Goal: Task Accomplishment & Management: Manage account settings

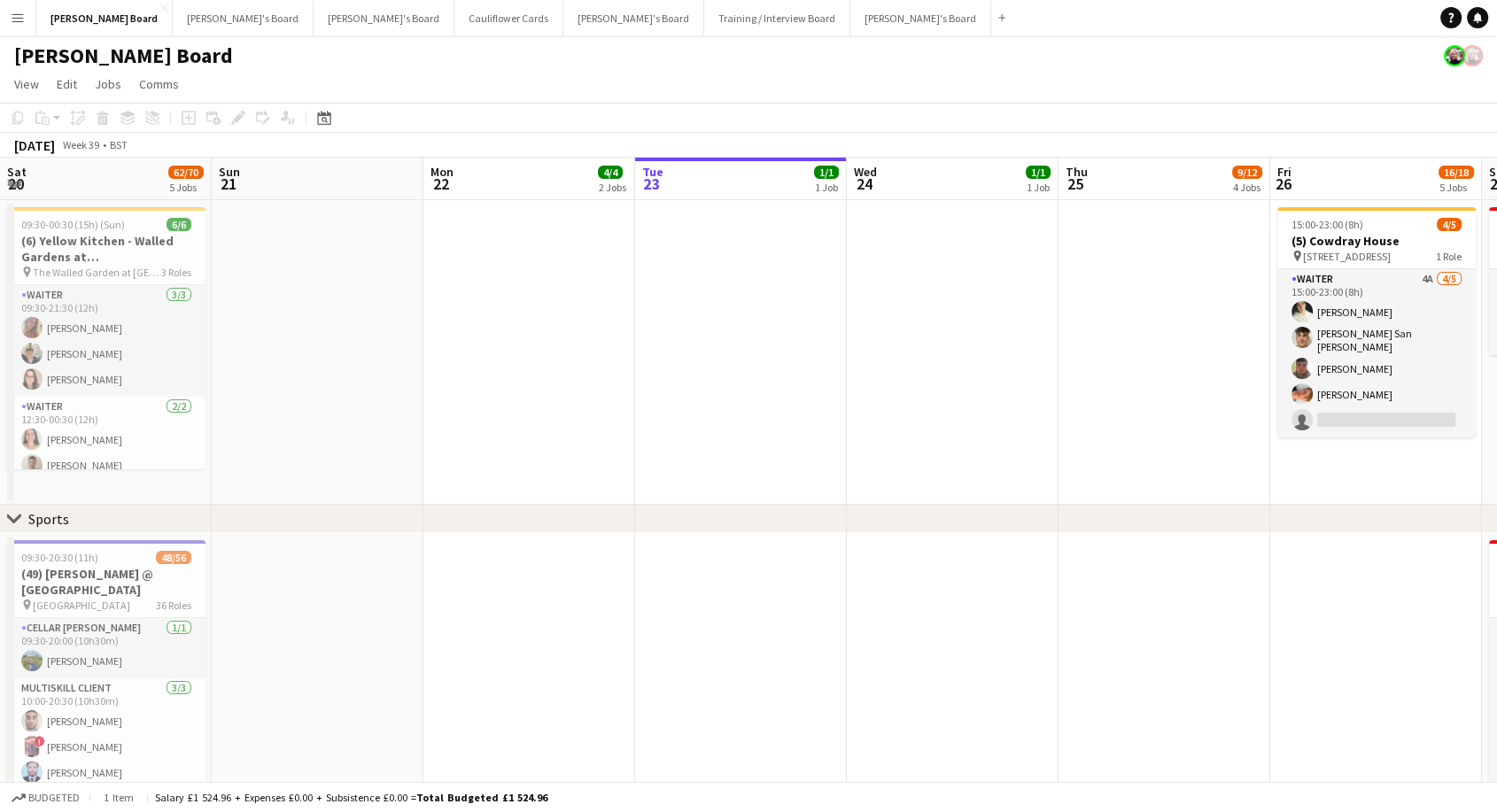
scroll to position [0, 794]
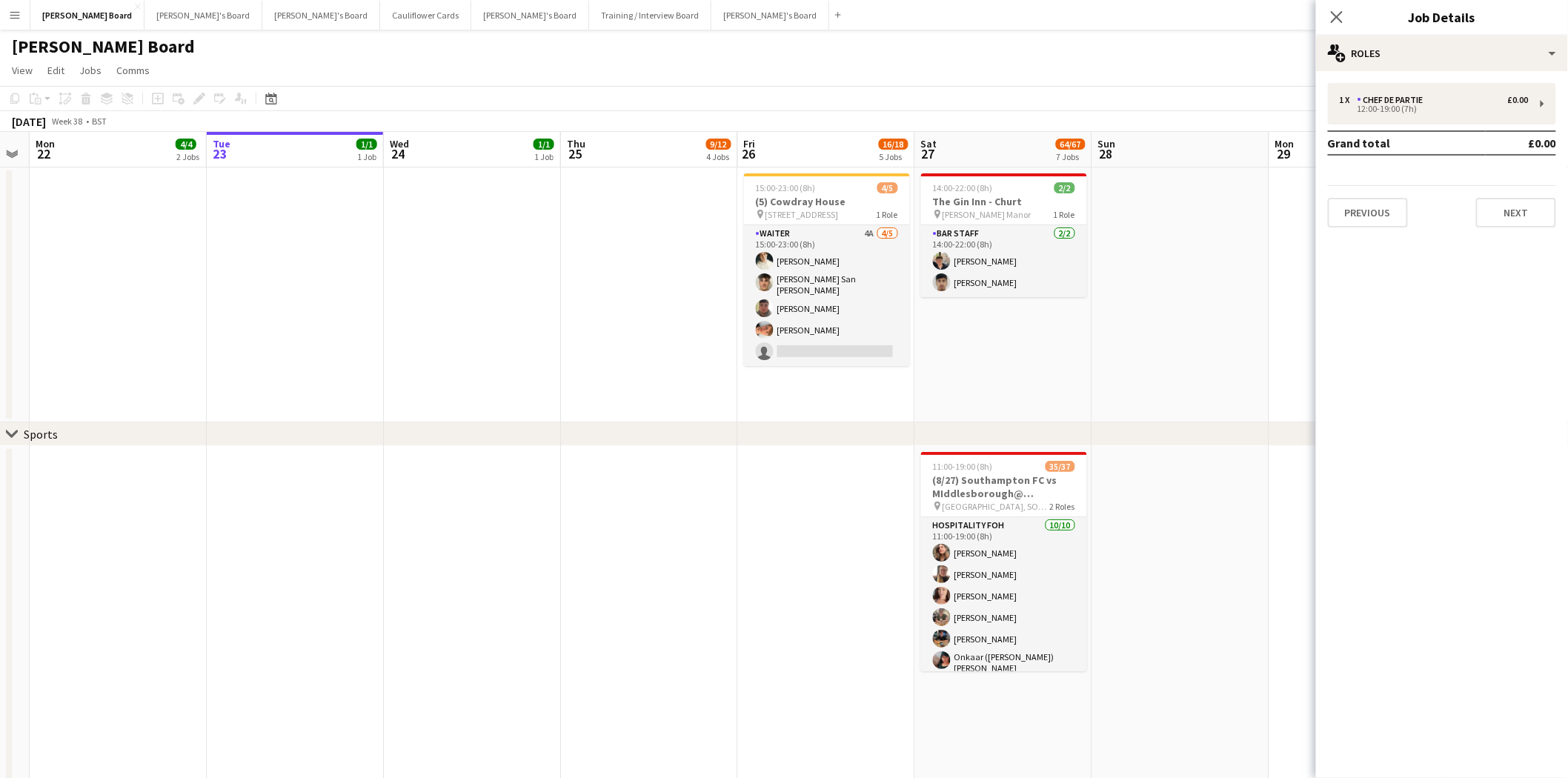
scroll to position [0, 505]
drag, startPoint x: 1090, startPoint y: 359, endPoint x: 317, endPoint y: 339, distance: 773.3
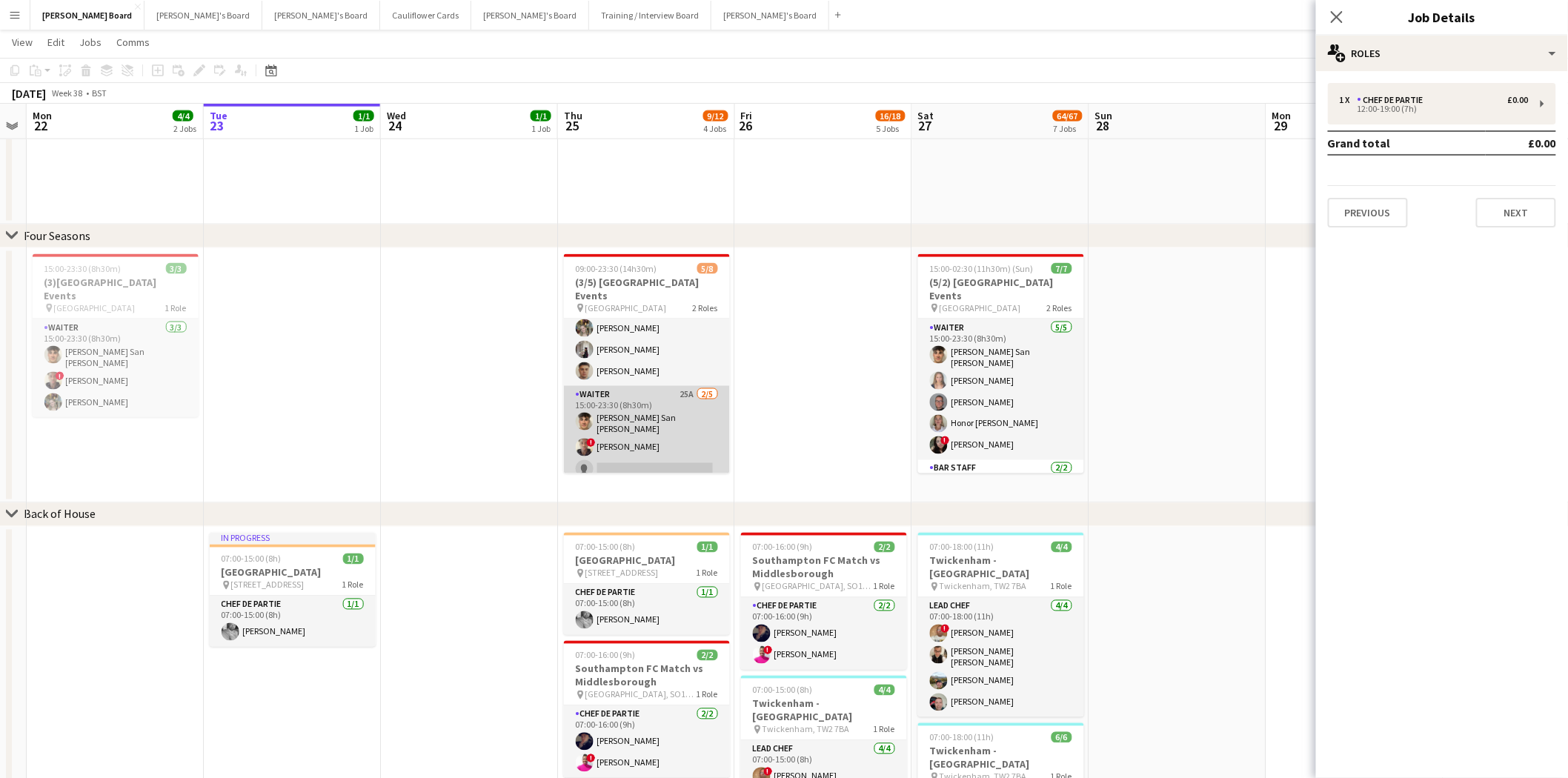
scroll to position [0, 0]
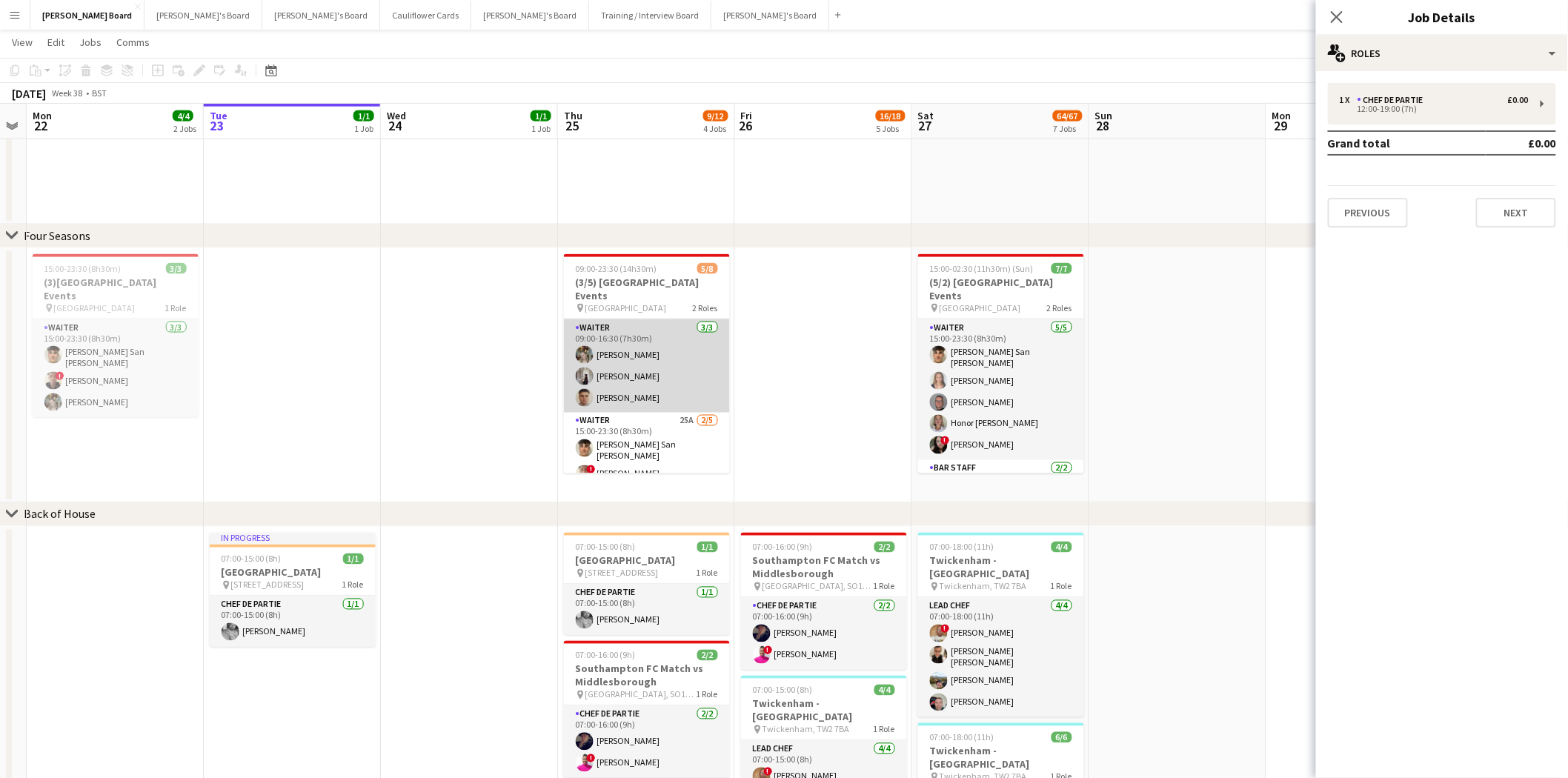
click at [655, 367] on app-card-role "Waiter 3/3 09:00-16:30 (7h30m) Abigail Hodkinson Sabrina Farruggio Thomas Morris" at bounding box center [647, 367] width 166 height 94
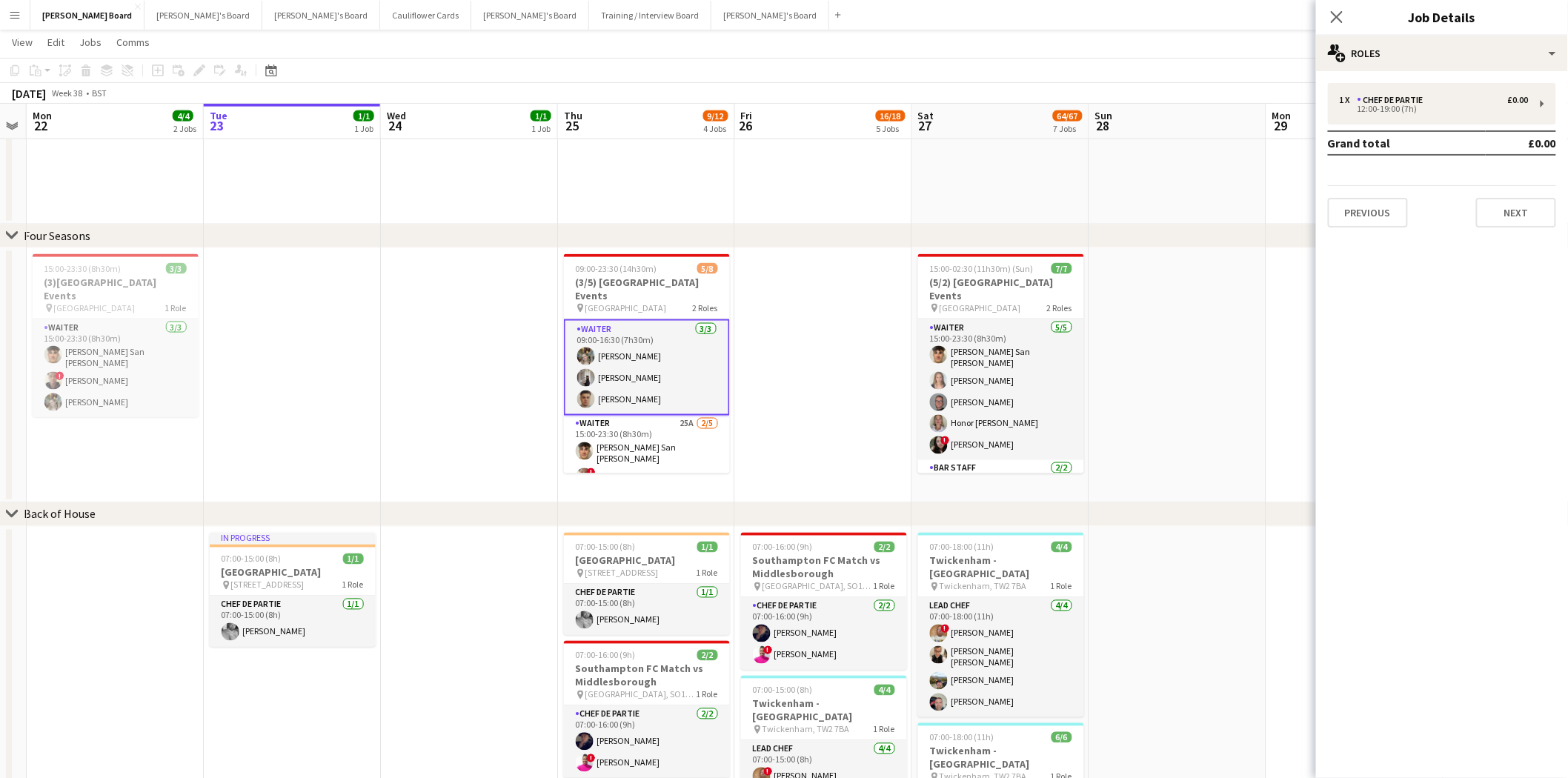
drag, startPoint x: 683, startPoint y: 344, endPoint x: 676, endPoint y: 358, distance: 15.7
click at [676, 358] on app-card-role "Waiter 3/3 09:00-16:30 (7h30m) Abigail Hodkinson Sabrina Farruggio Thomas Morris" at bounding box center [647, 367] width 166 height 96
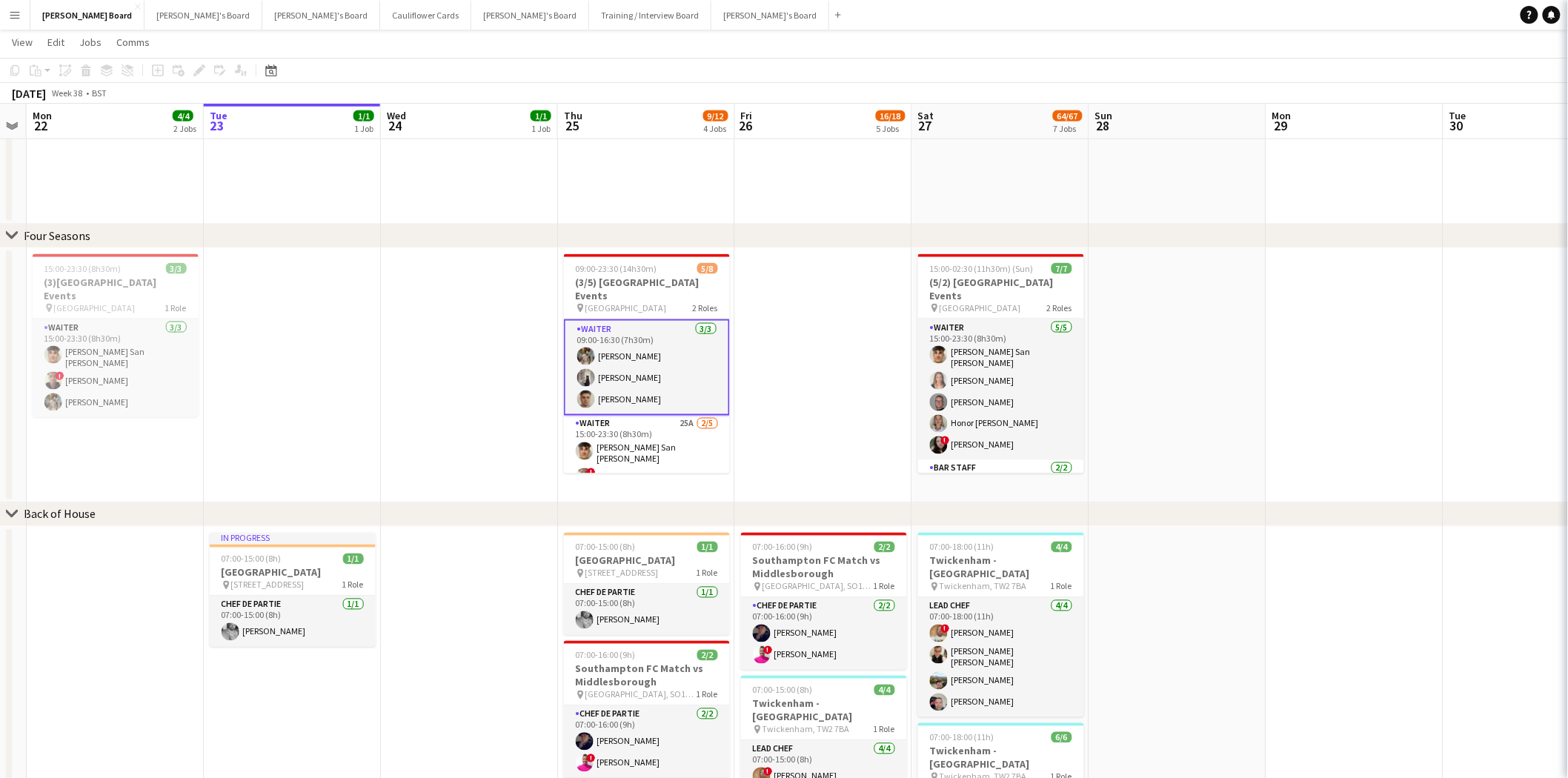
scroll to position [0, 504]
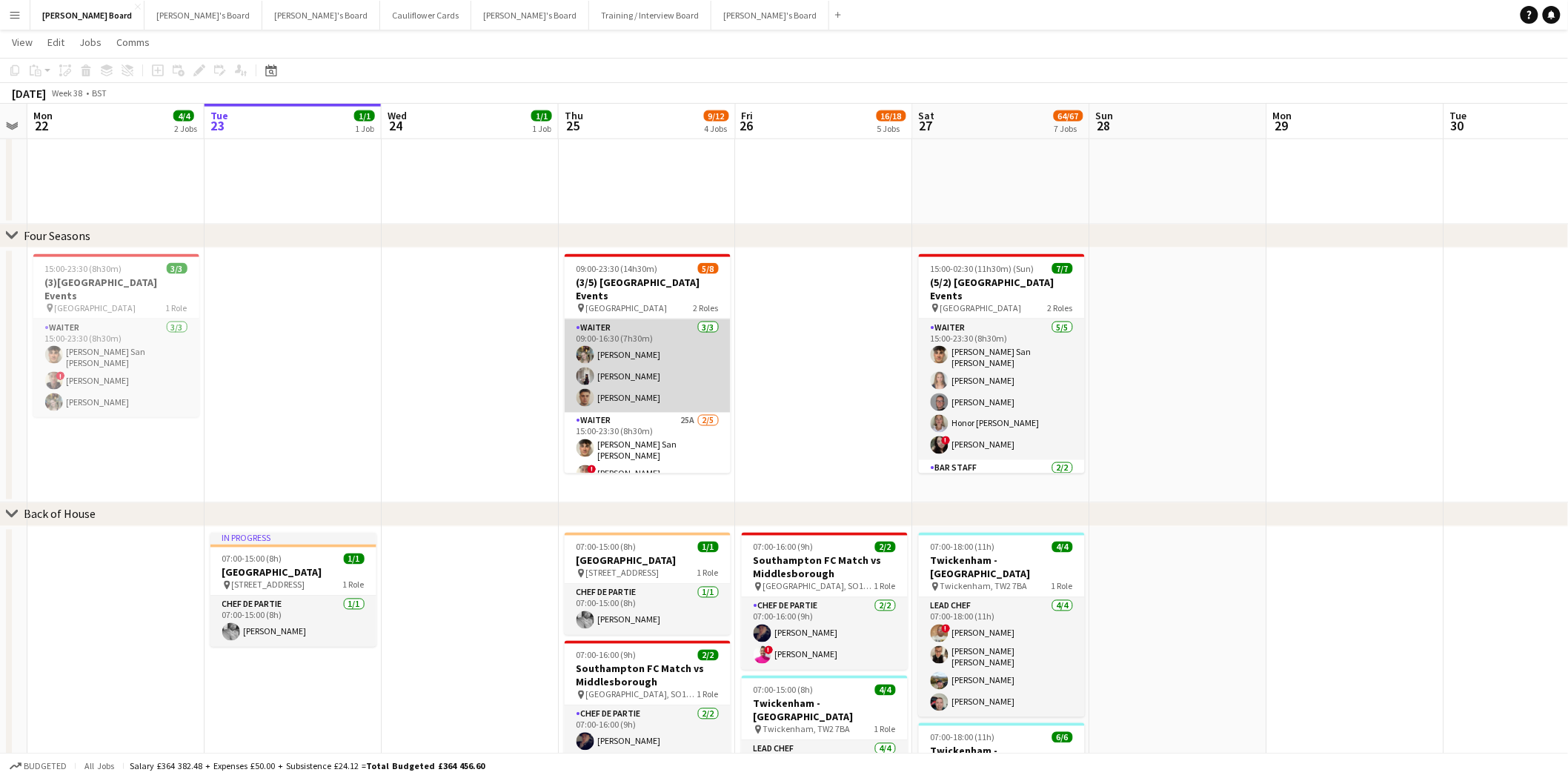
click at [665, 358] on app-card-role "Waiter 3/3 09:00-16:30 (7h30m) Abigail Hodkinson Sabrina Farruggio Thomas Morris" at bounding box center [648, 367] width 166 height 94
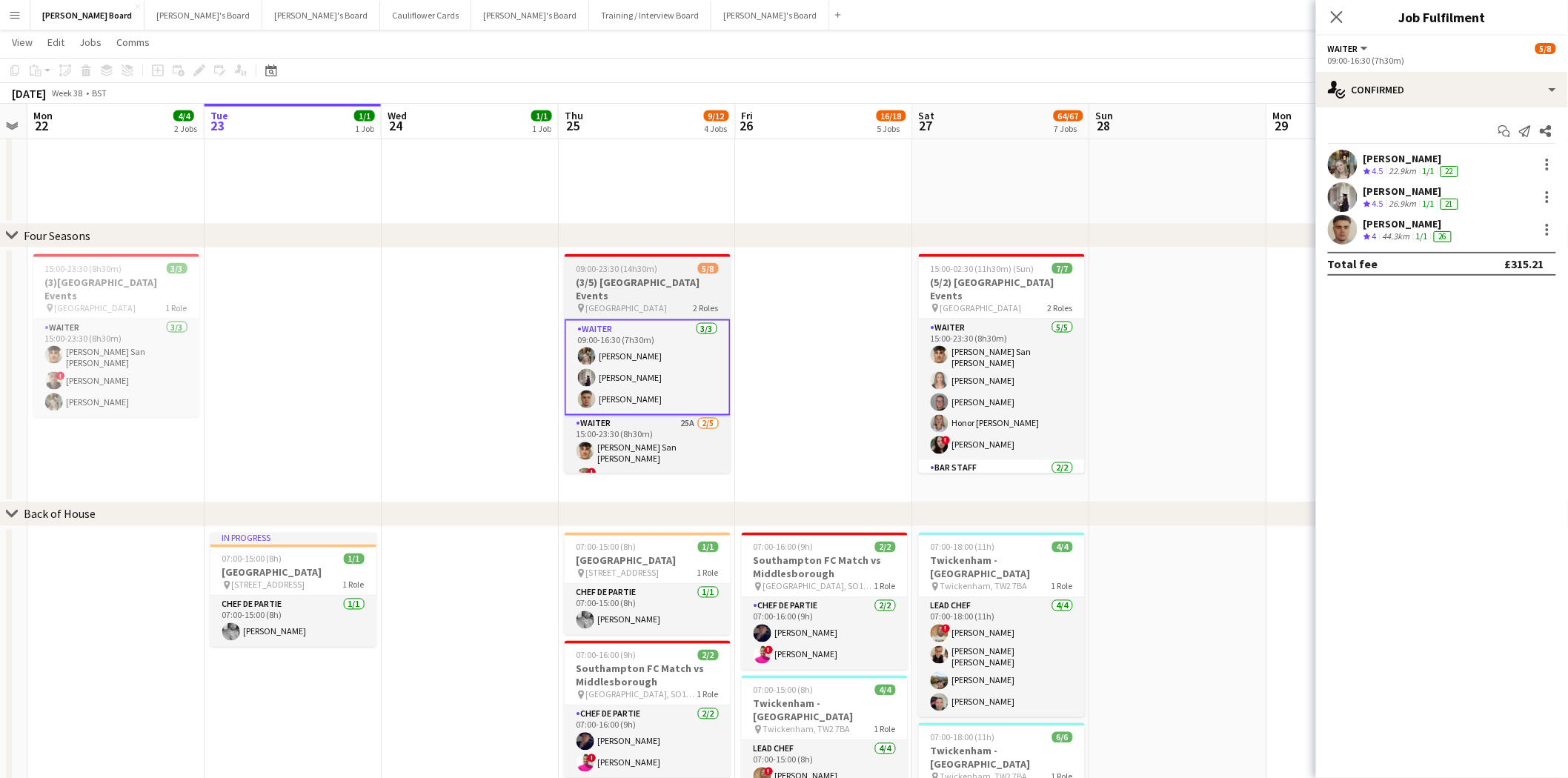
click at [582, 255] on div at bounding box center [648, 256] width 166 height 3
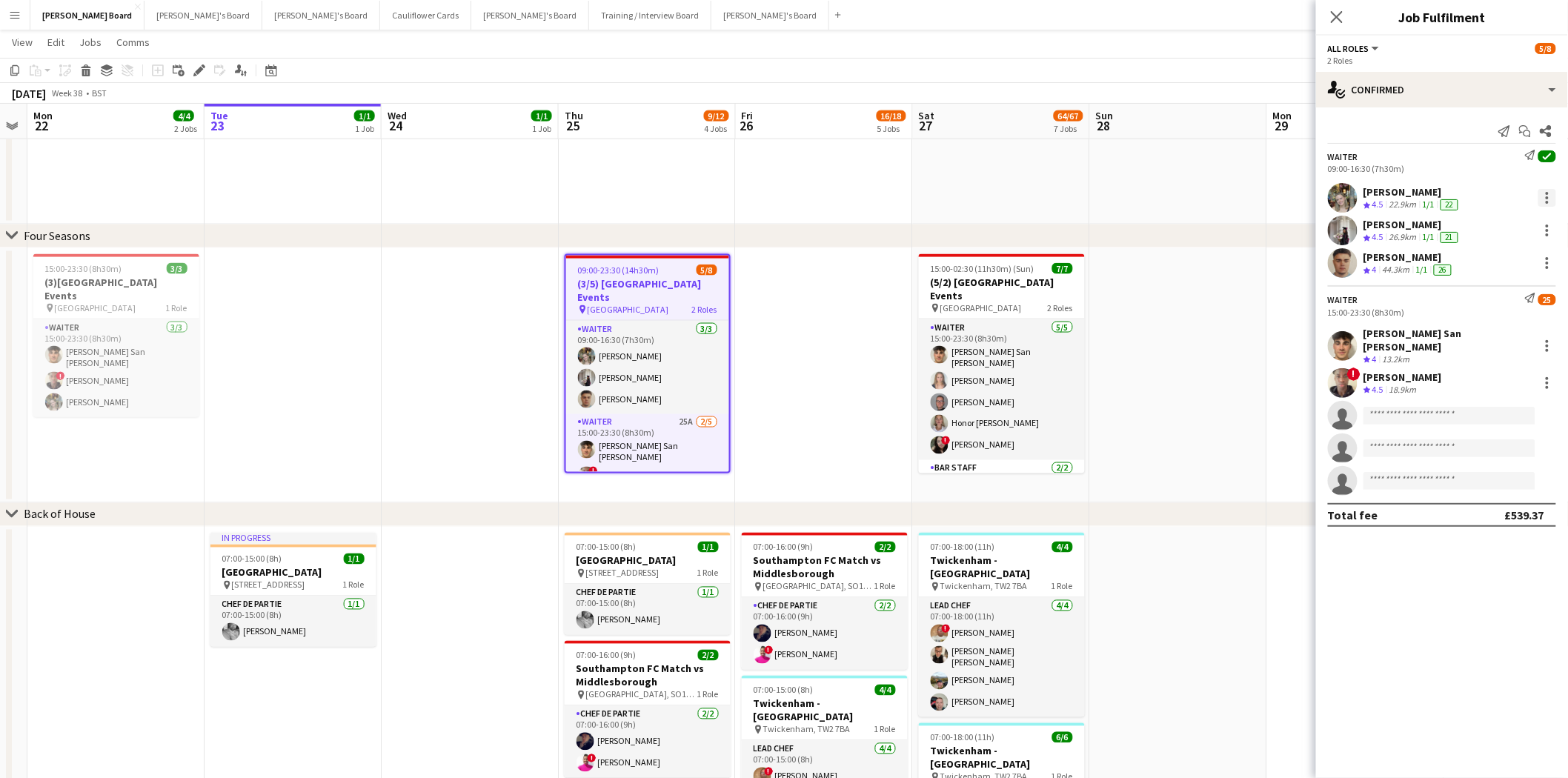
click at [1251, 198] on div at bounding box center [1547, 198] width 3 height 3
click at [1251, 365] on span "Remove" at bounding box center [1499, 368] width 92 height 14
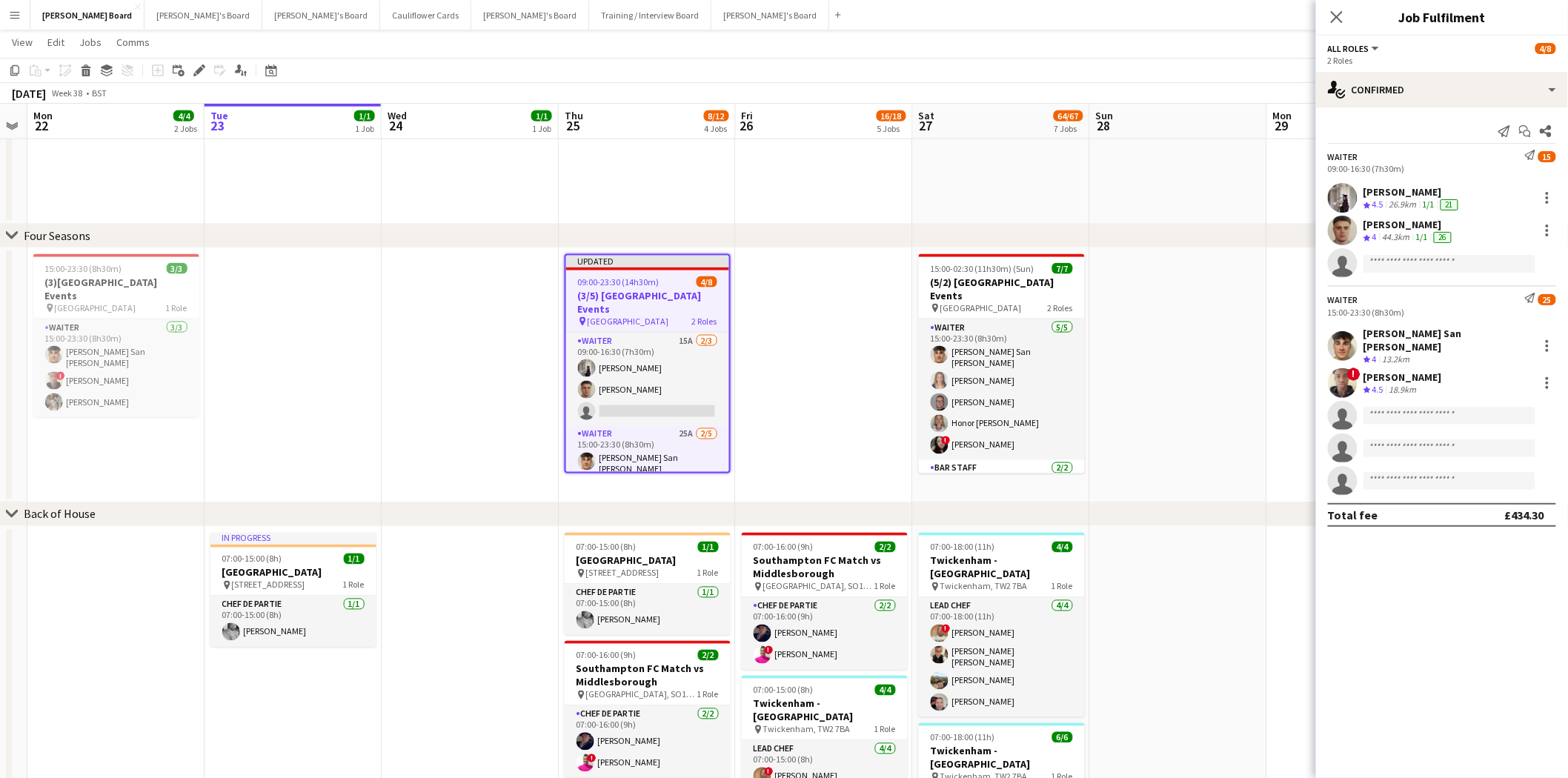
click at [781, 339] on app-date-cell at bounding box center [824, 375] width 177 height 255
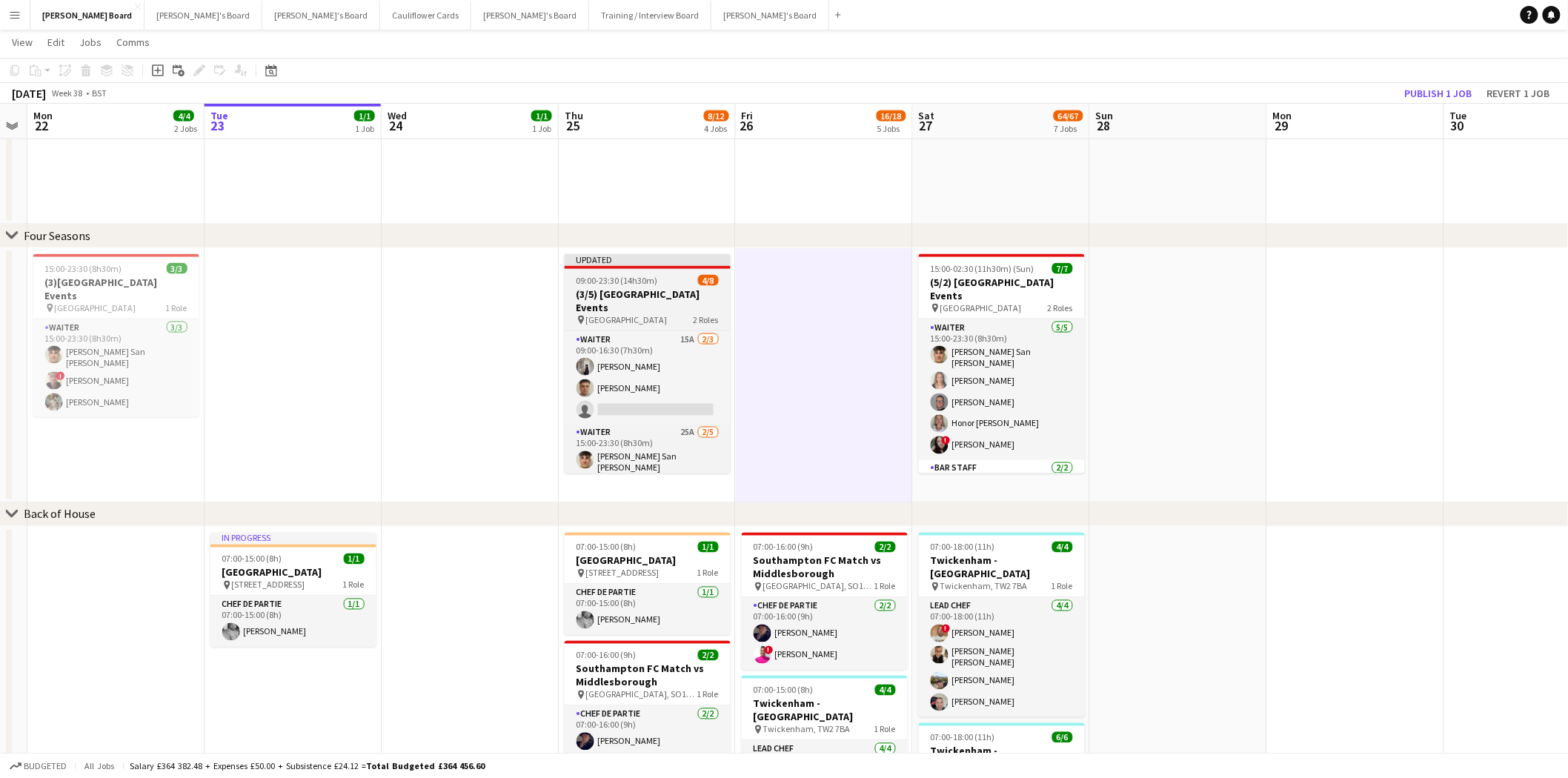
click at [640, 293] on h3 "(3/5) [GEOGRAPHIC_DATA] Events" at bounding box center [648, 300] width 166 height 26
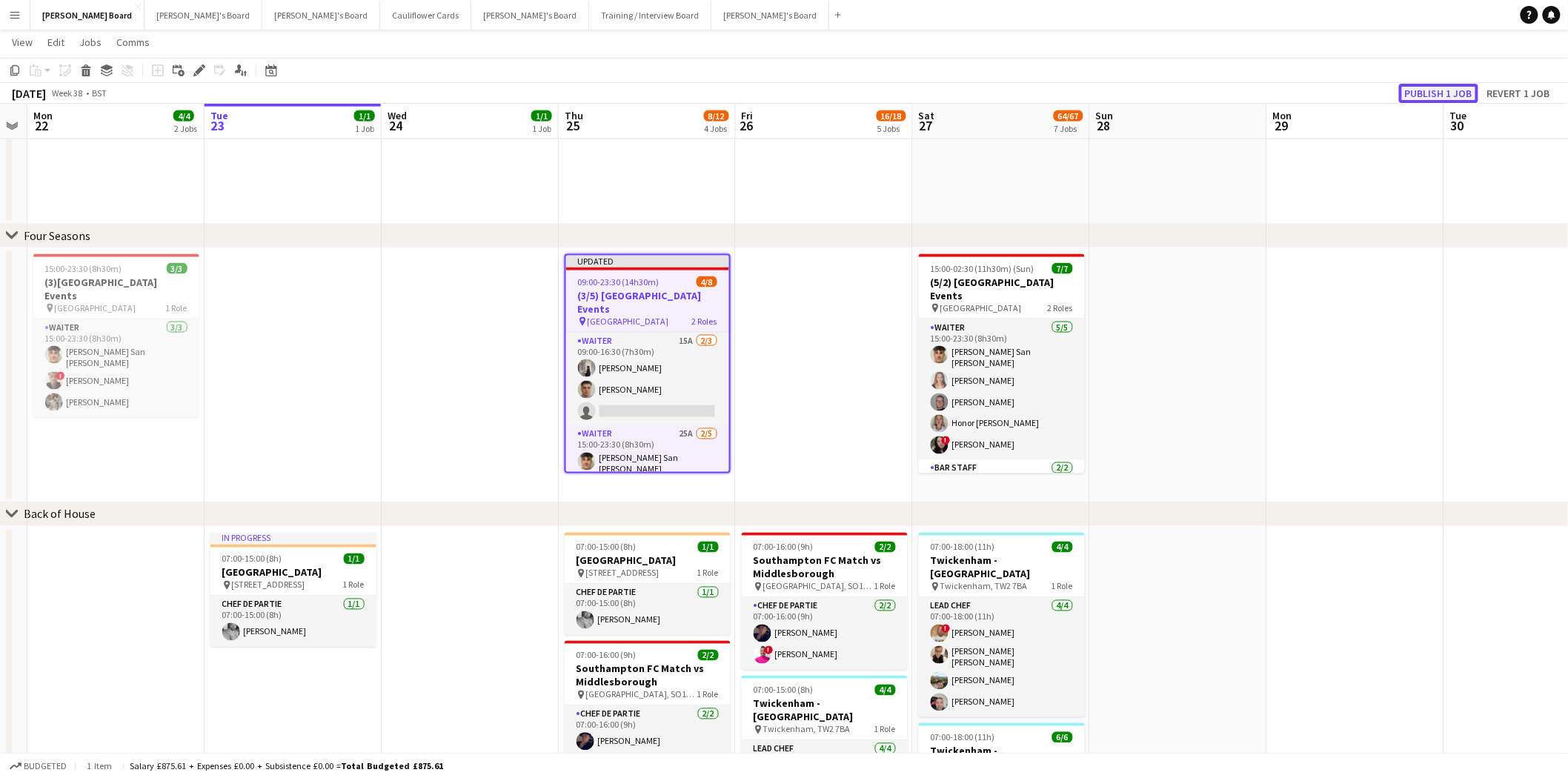
click at [1251, 93] on button "Publish 1 job" at bounding box center [1438, 93] width 79 height 19
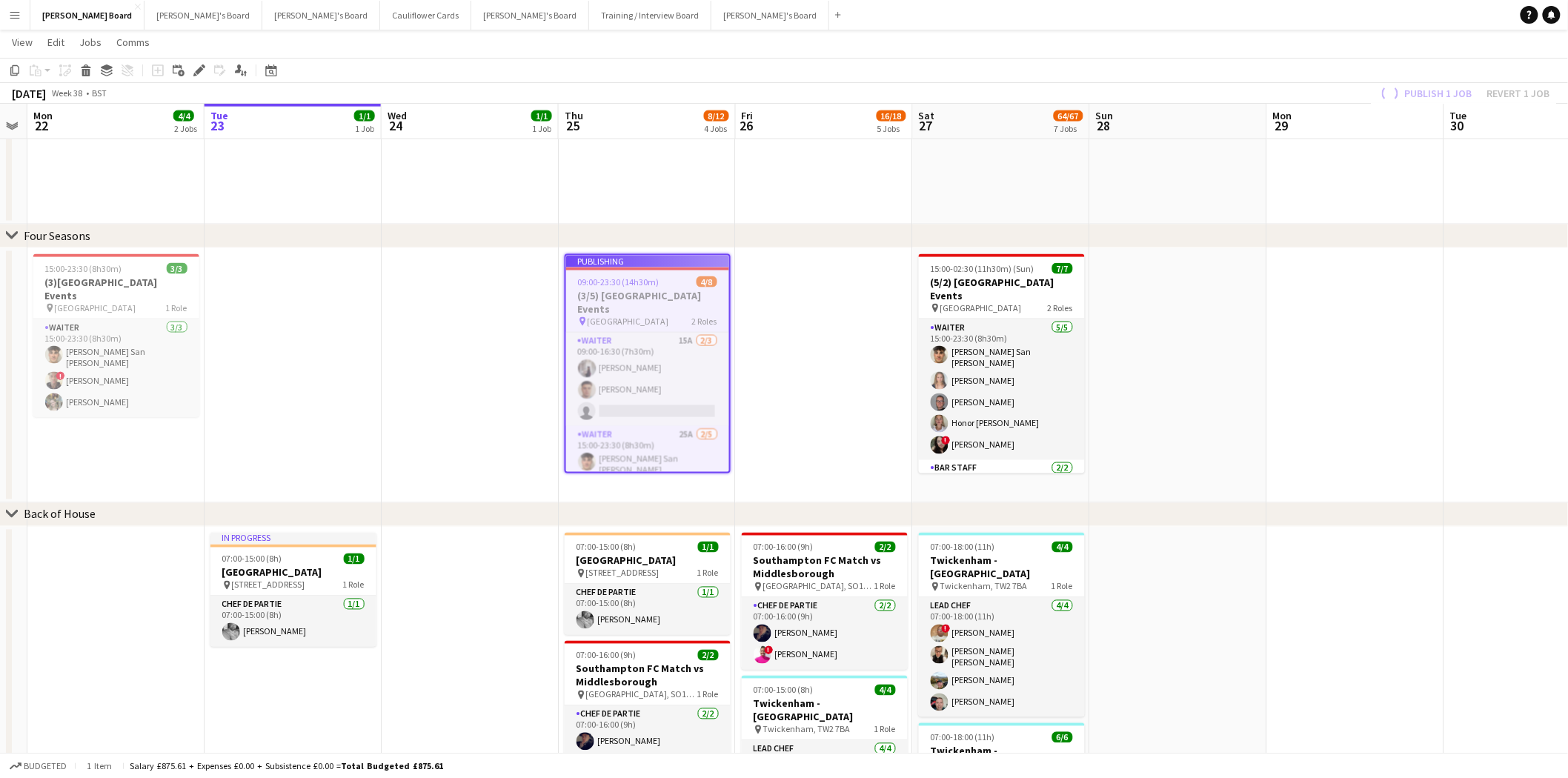
click at [624, 374] on app-job-card "Publishing 09:00-23:30 (14h30m) 4/8 (3/5) Four Seasons Hotel Events pin Four Se…" at bounding box center [648, 364] width 166 height 219
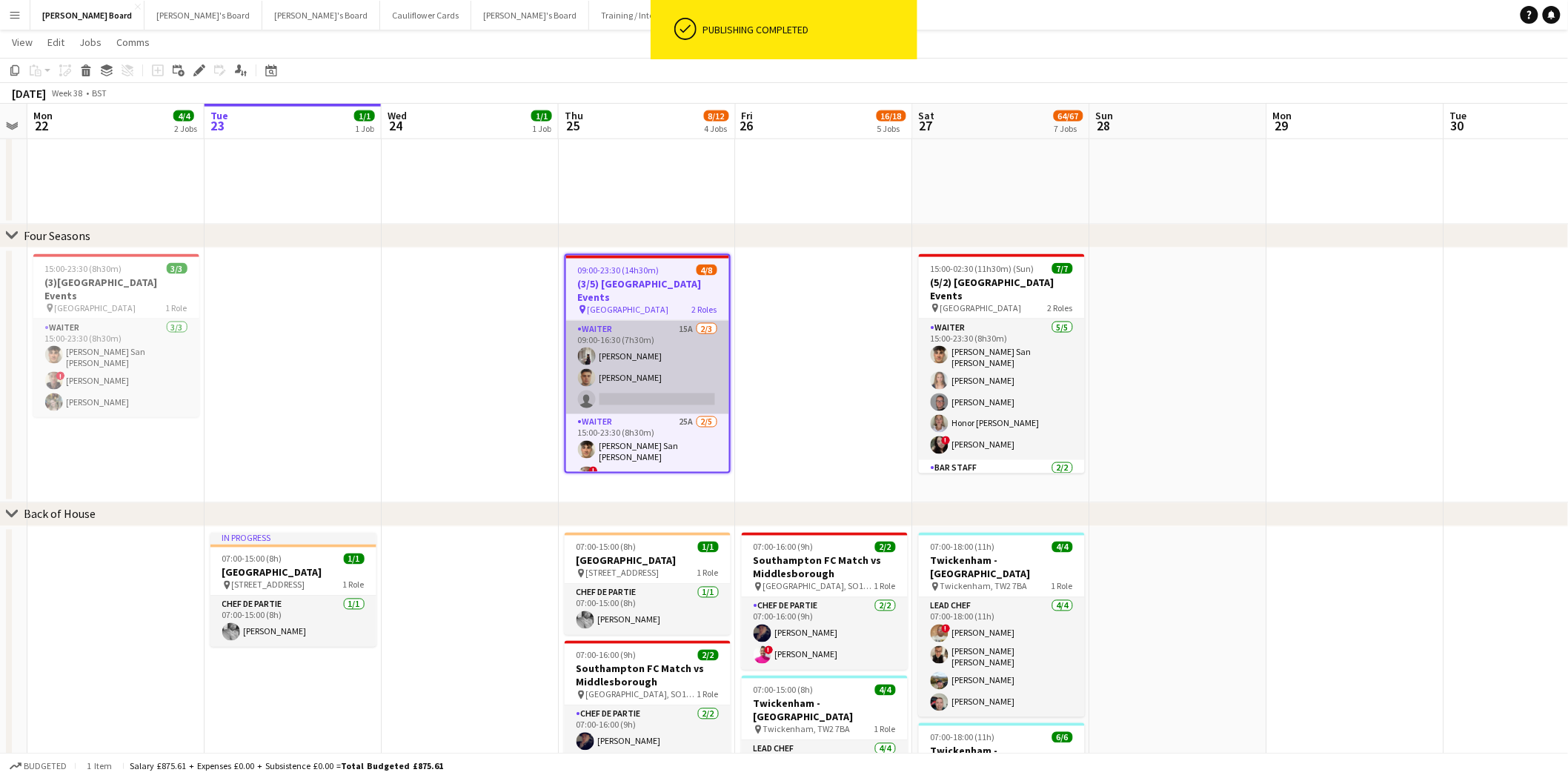
click at [614, 341] on app-card-role "Waiter 15A 2/3 09:00-16:30 (7h30m) Sabrina Farruggio Thomas Morris single-neutr…" at bounding box center [648, 368] width 163 height 94
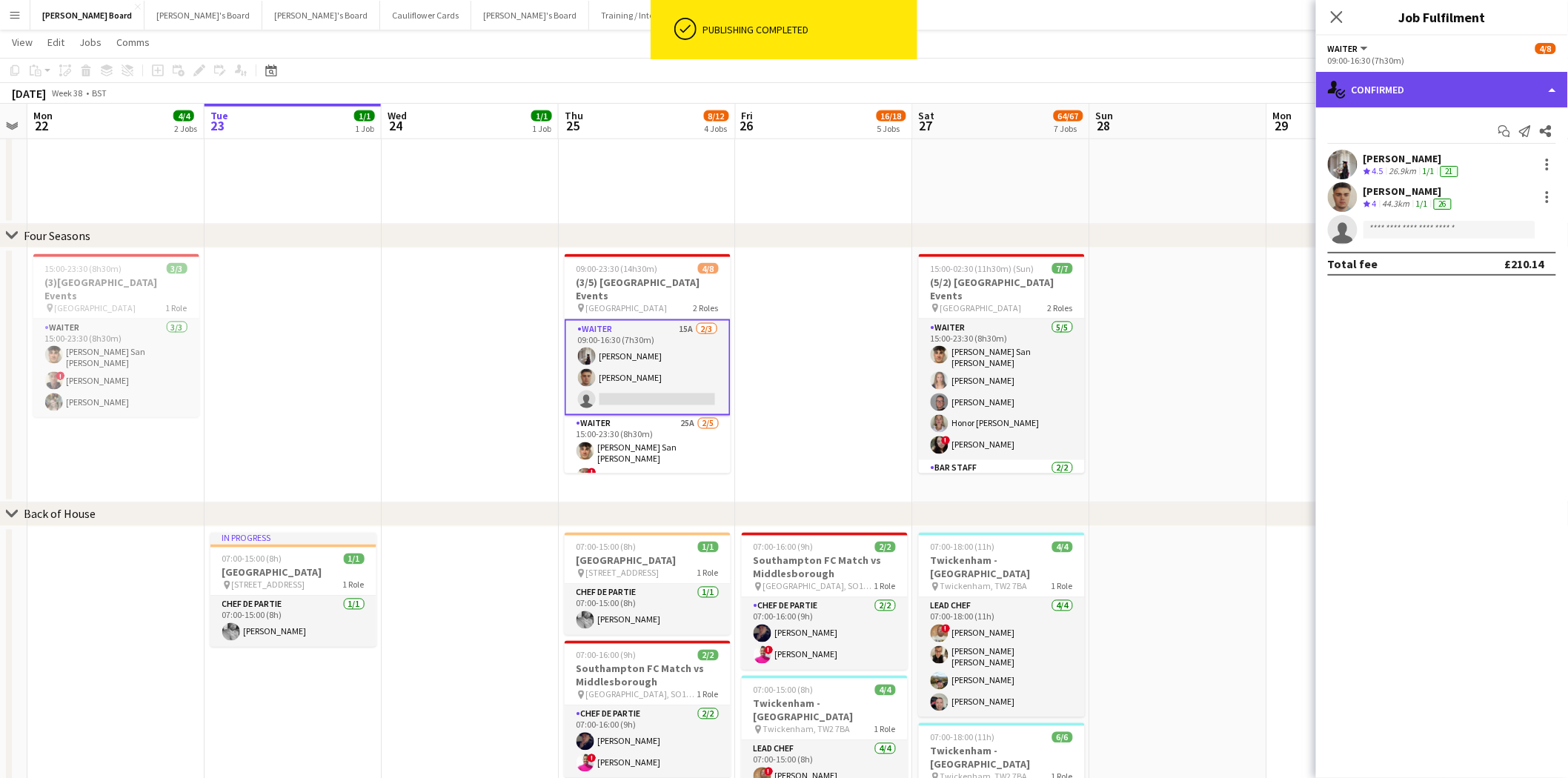
drag, startPoint x: 1446, startPoint y: 89, endPoint x: 1458, endPoint y: 158, distance: 70.0
click at [1251, 91] on div "single-neutral-actions-check-2 Confirmed" at bounding box center [1441, 89] width 252 height 36
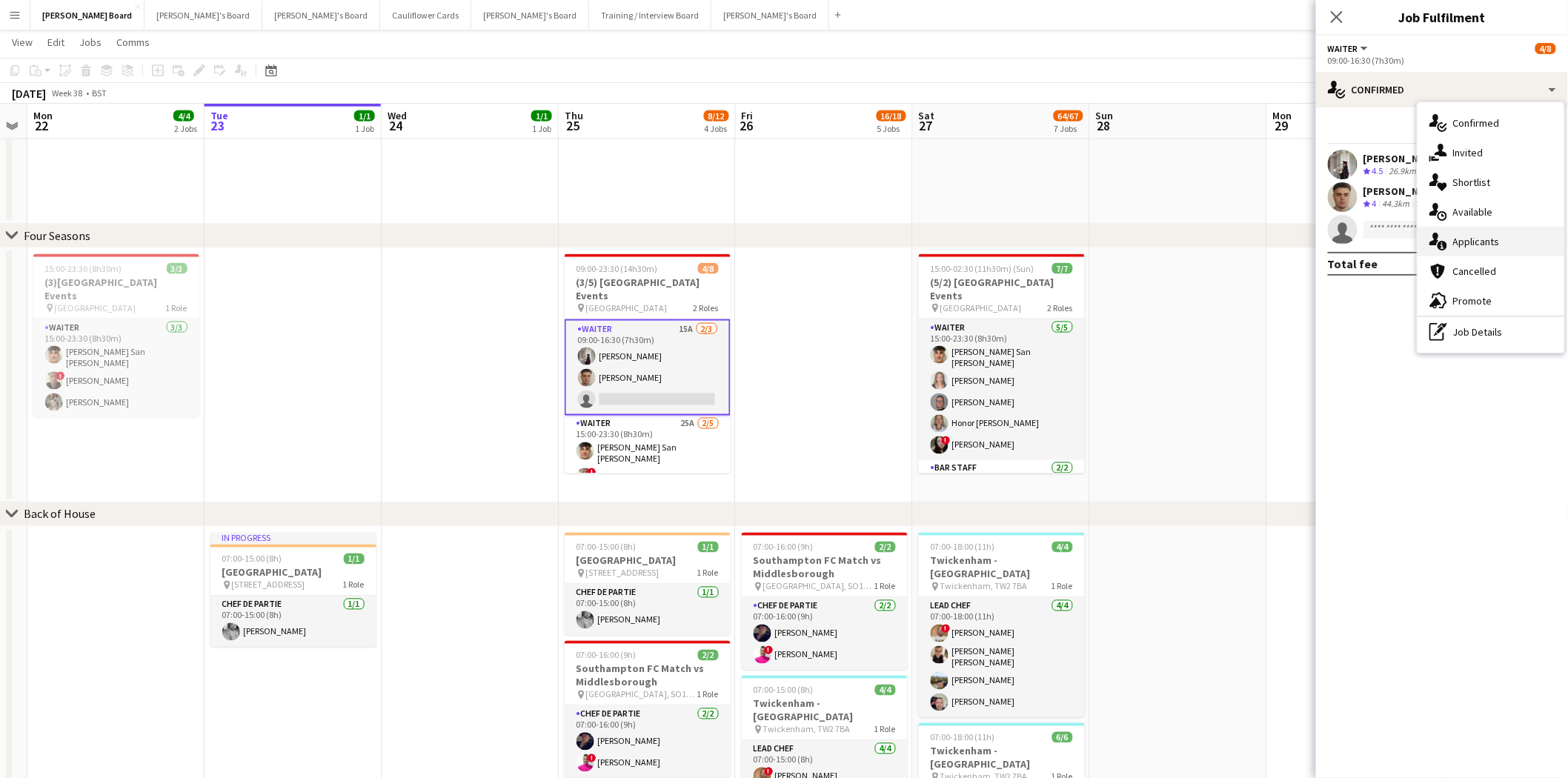
click at [1251, 246] on span "Applicants" at bounding box center [1477, 242] width 47 height 14
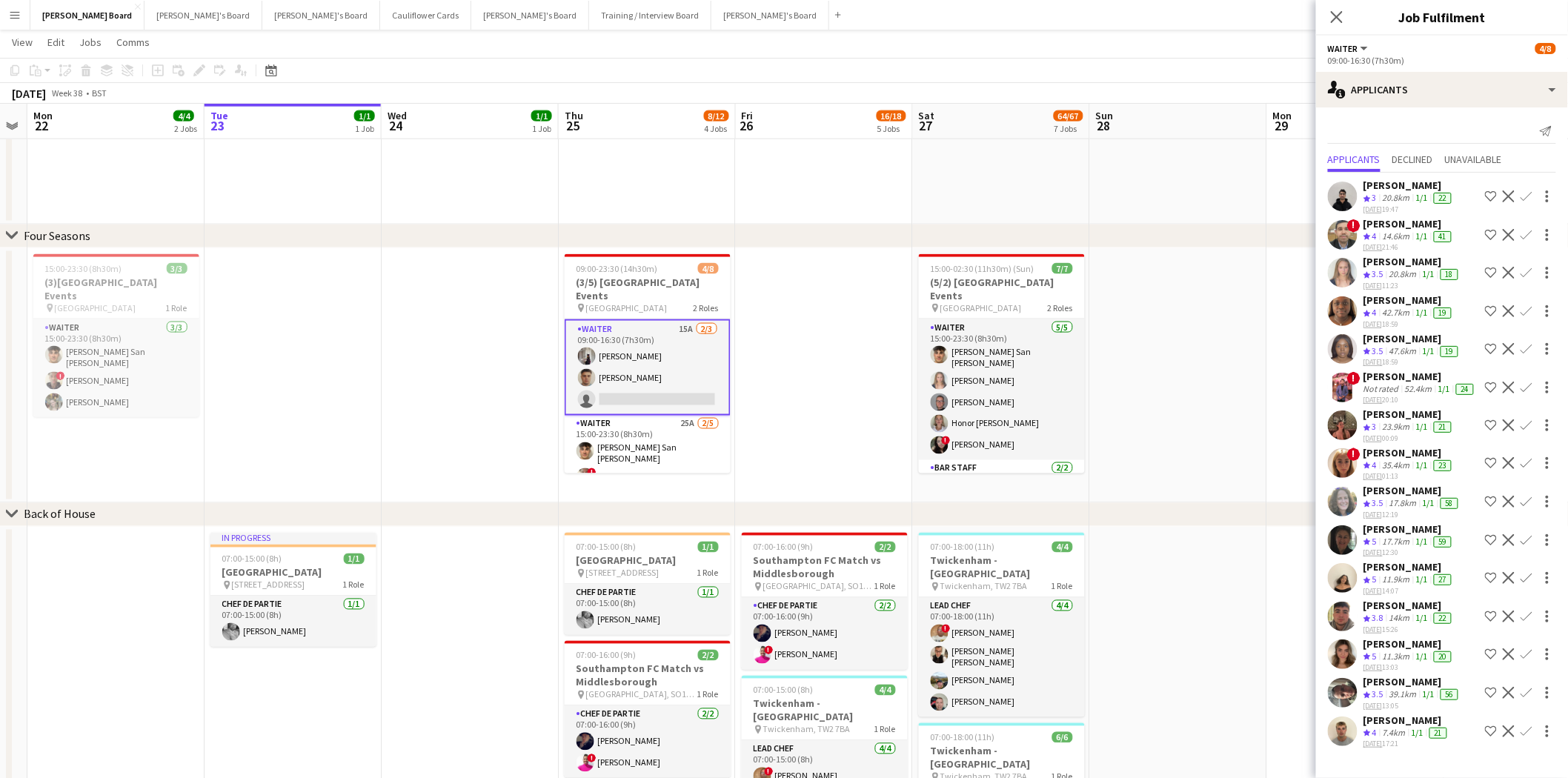
scroll to position [23, 0]
click at [1251, 560] on div "[PERSON_NAME]" at bounding box center [1409, 567] width 91 height 14
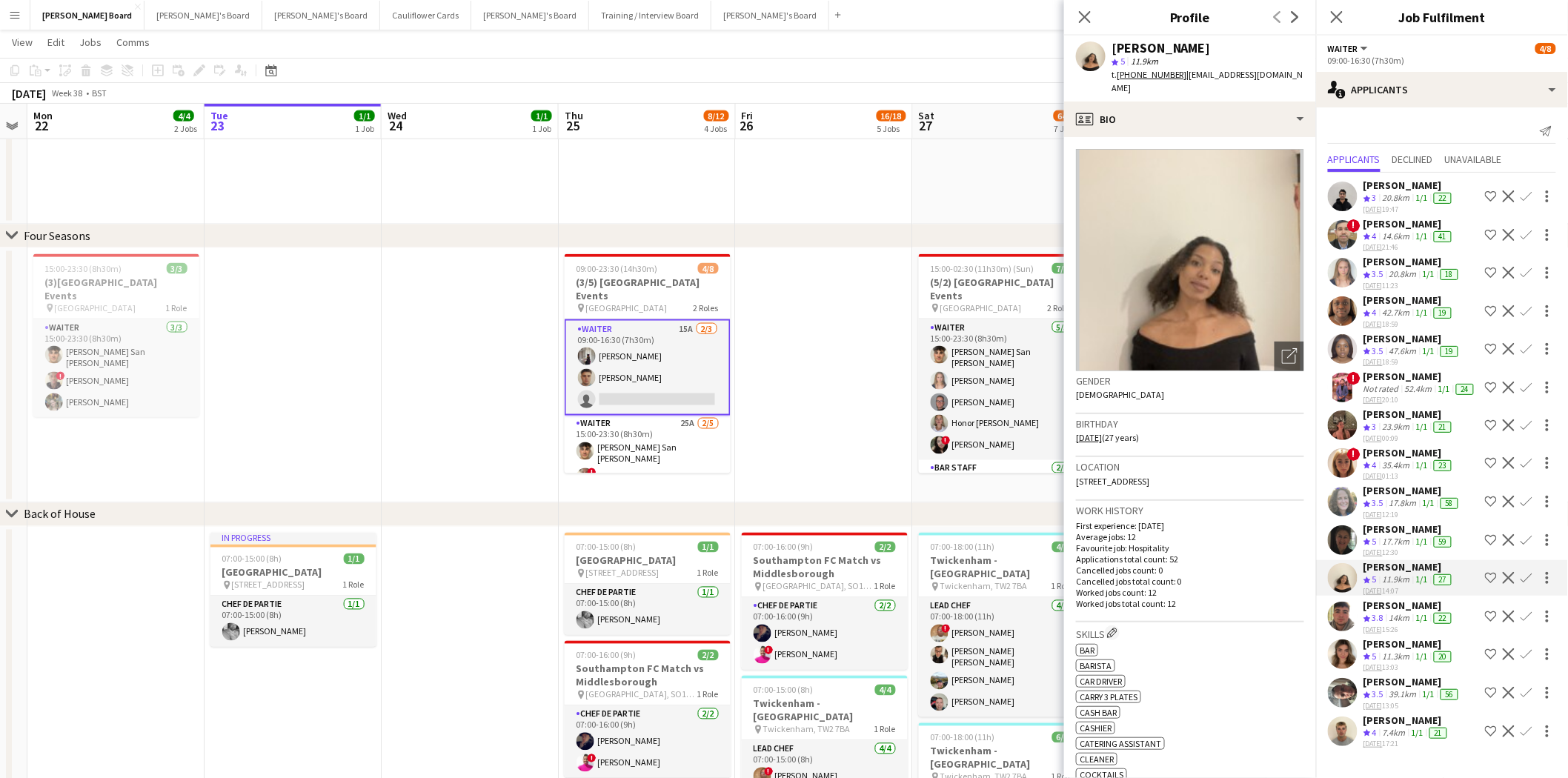
click at [1251, 573] on app-icon "Confirm" at bounding box center [1526, 578] width 12 height 12
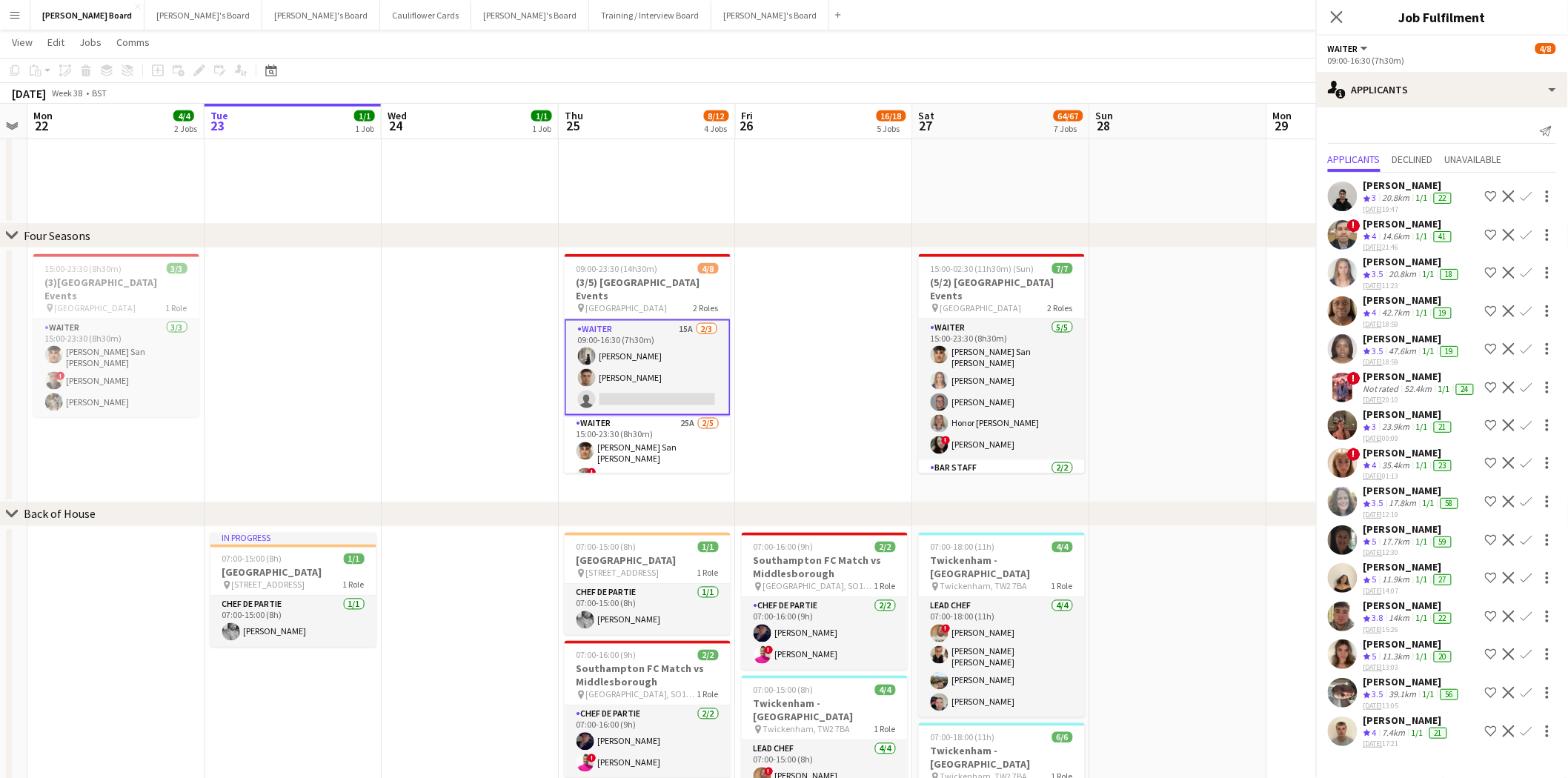
scroll to position [0, 0]
click at [1251, 574] on app-icon "Decline" at bounding box center [1508, 578] width 12 height 12
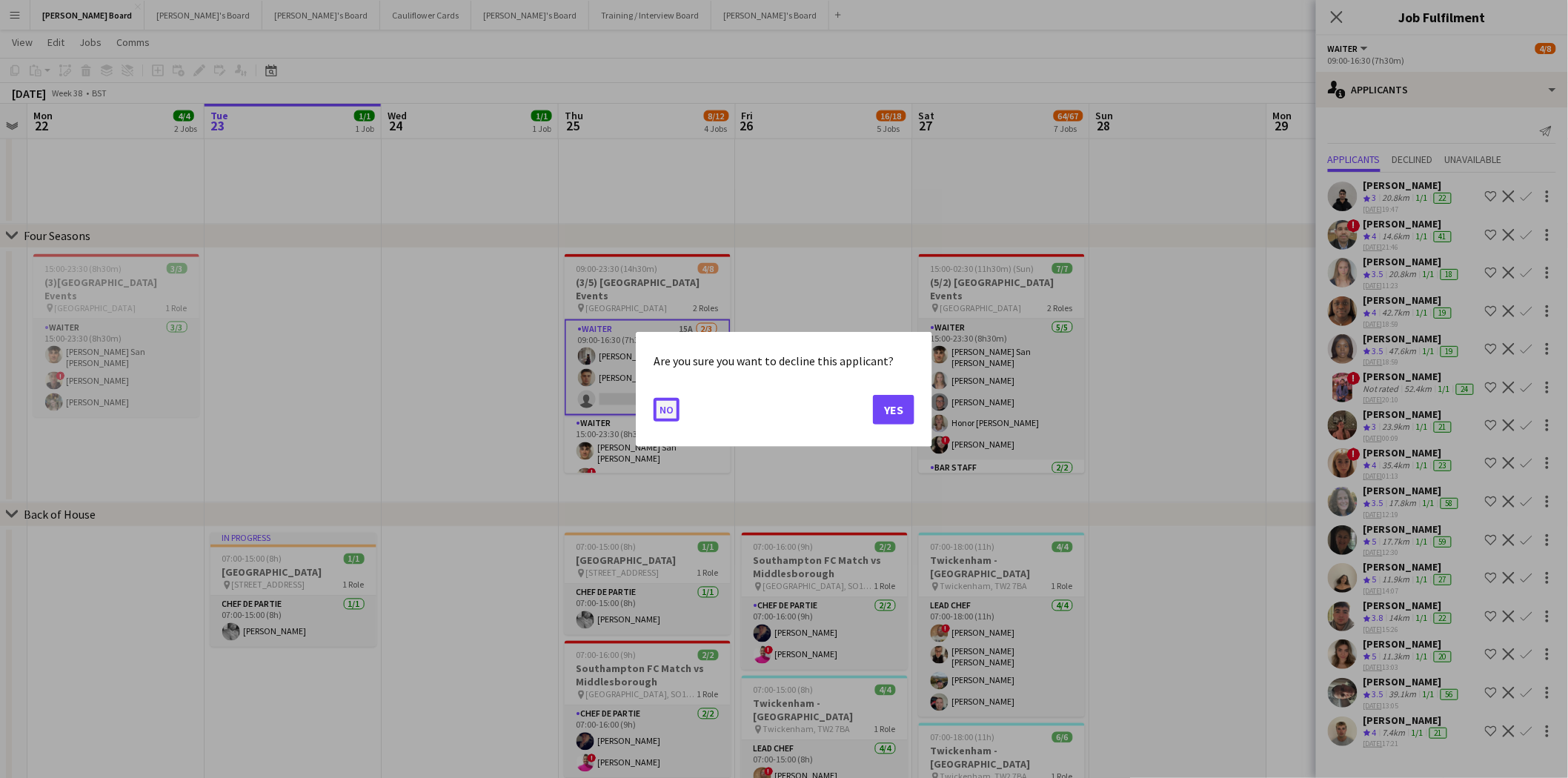
click at [660, 401] on button "No" at bounding box center [666, 408] width 26 height 23
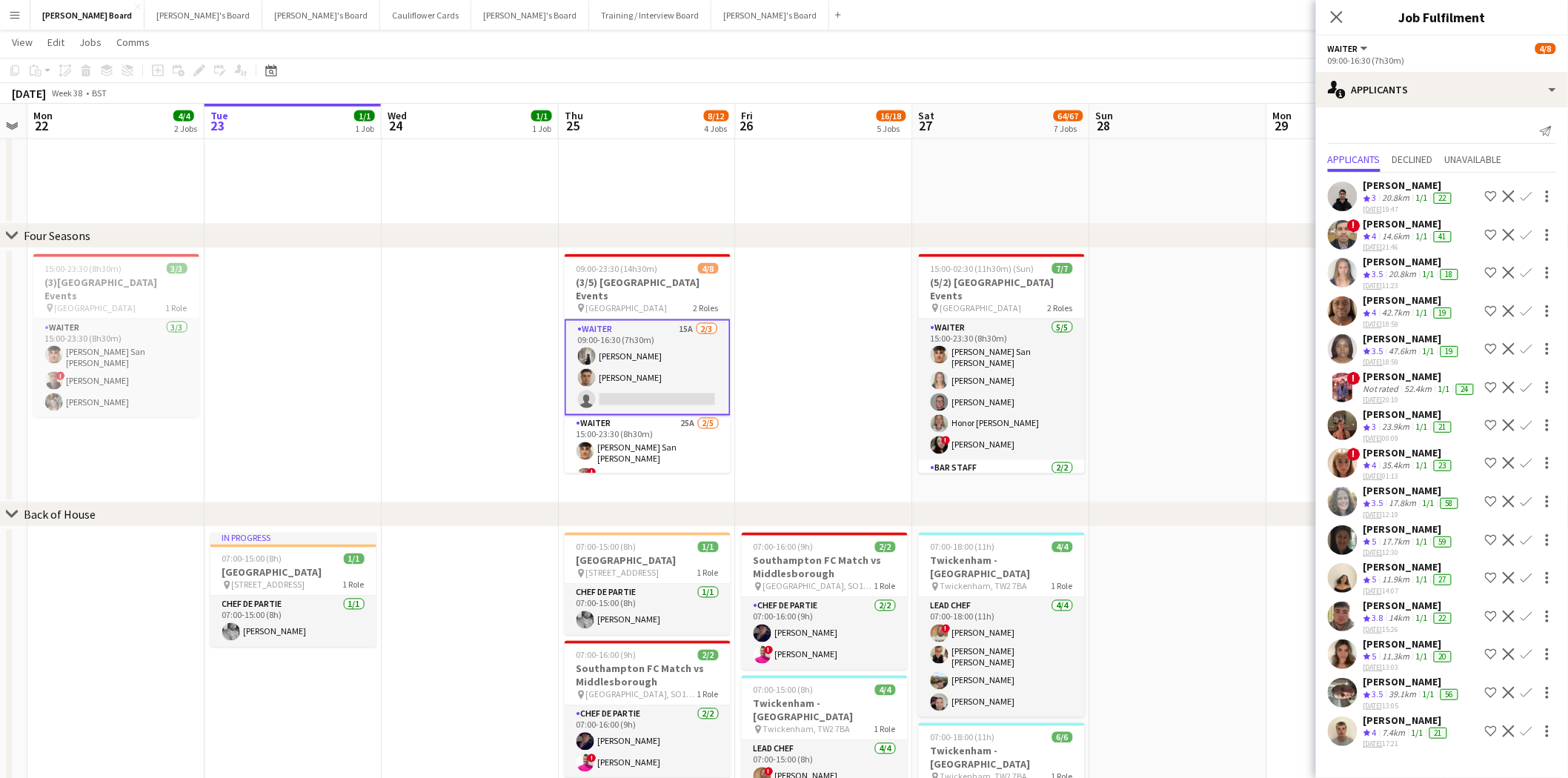
scroll to position [823, 0]
click at [1251, 572] on app-icon "Confirm" at bounding box center [1526, 578] width 12 height 12
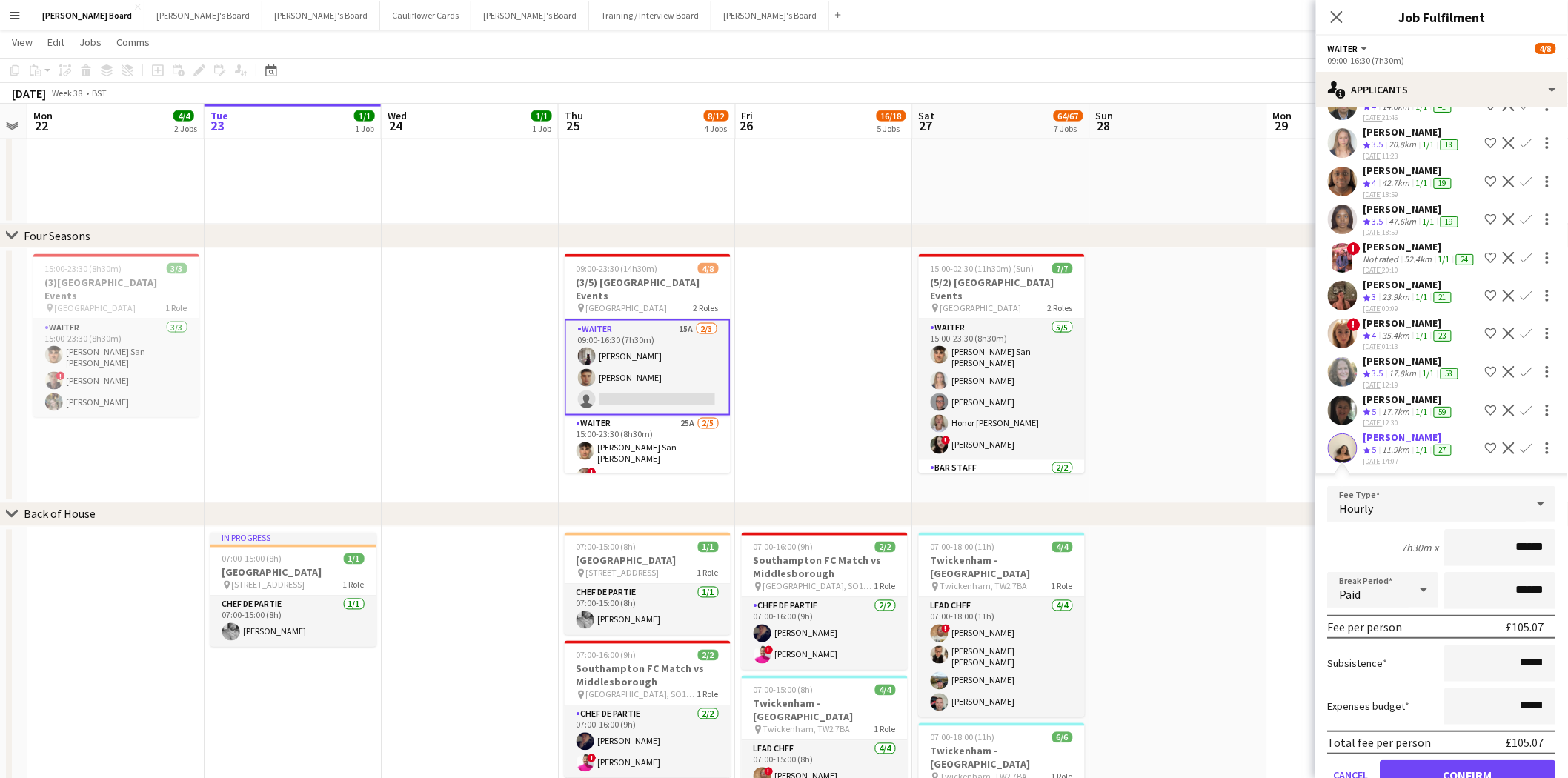
scroll to position [246, 0]
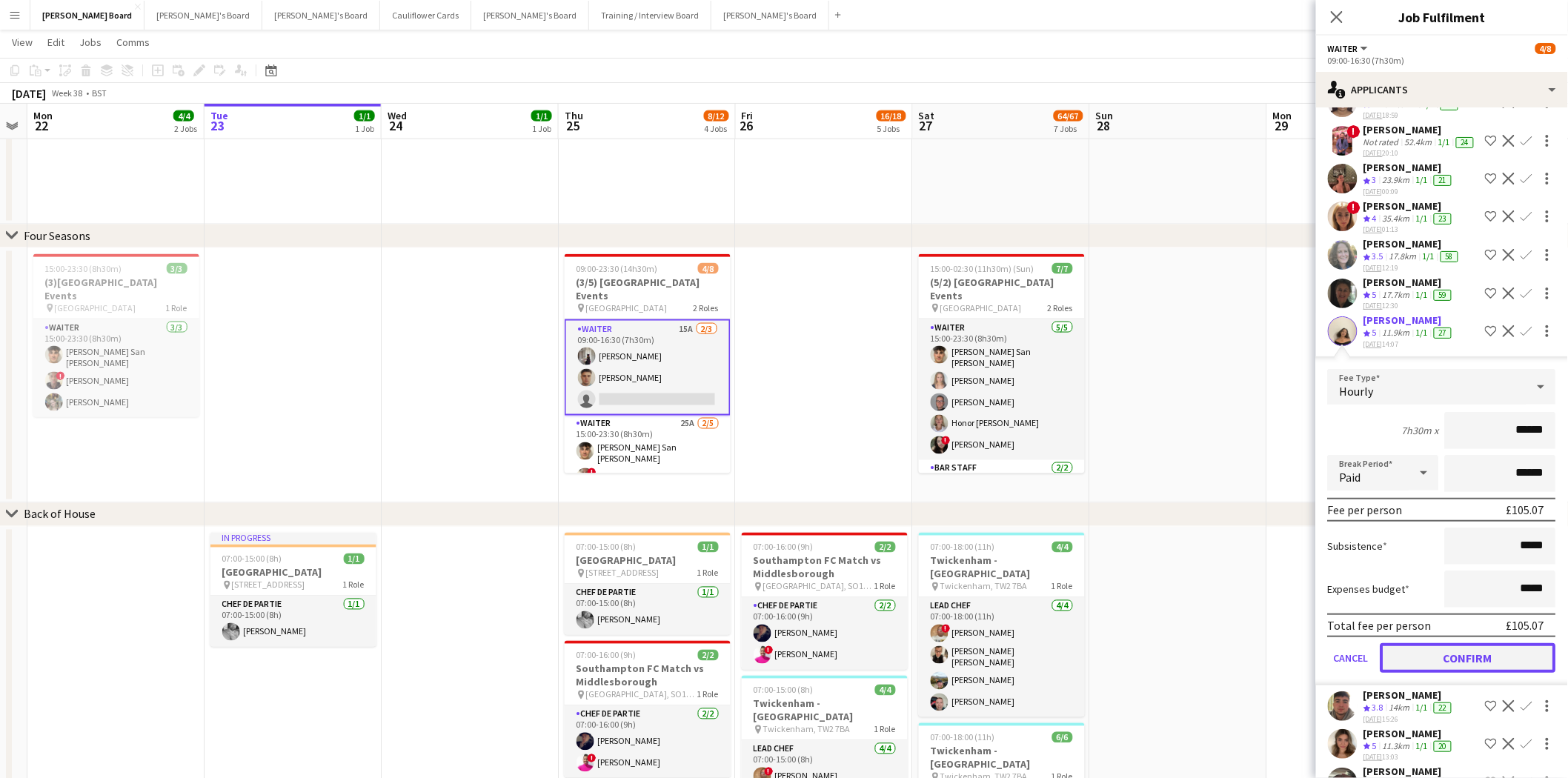
click at [1251, 665] on button "Confirm" at bounding box center [1468, 658] width 175 height 29
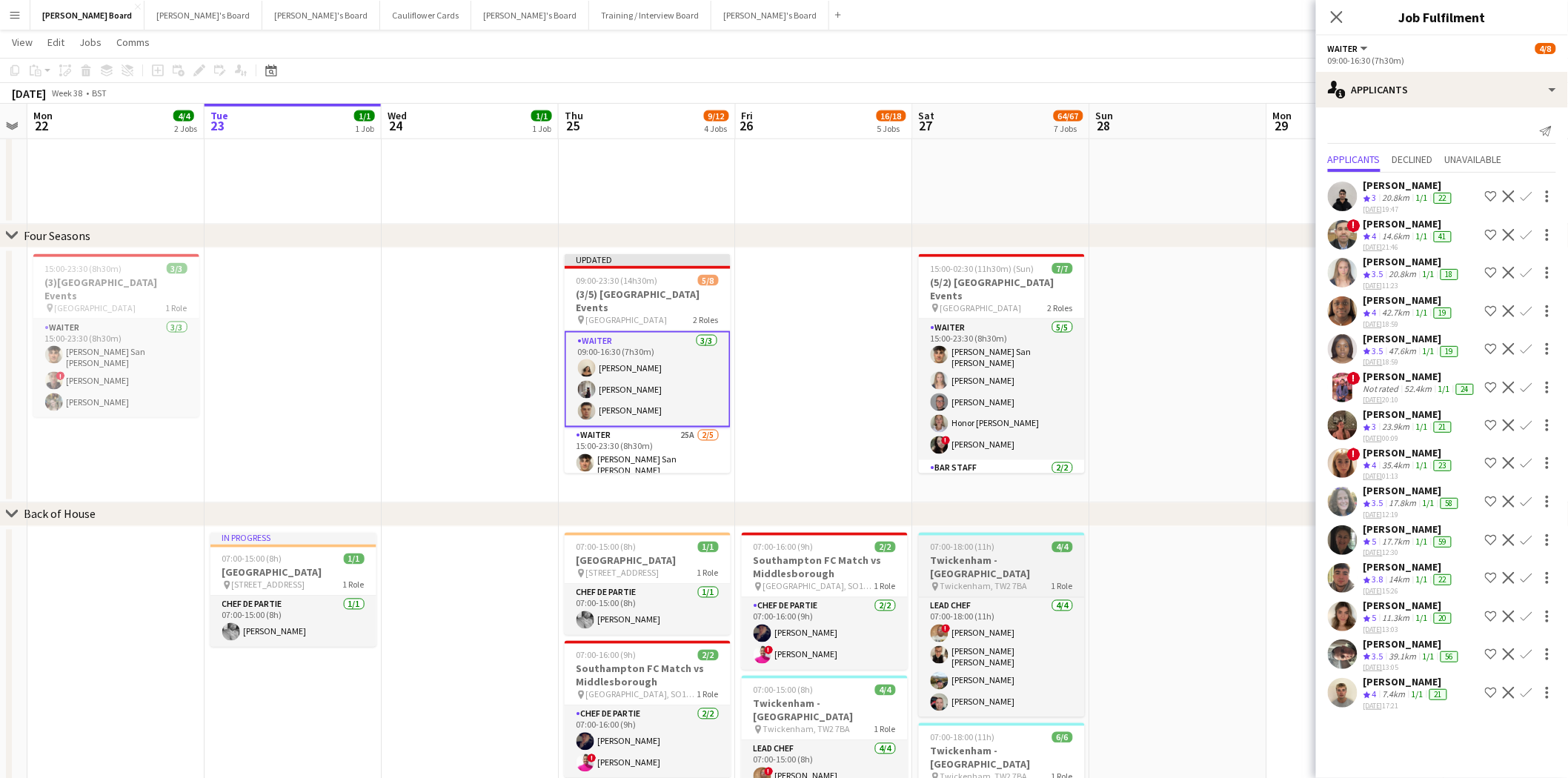
scroll to position [0, 0]
click at [1251, 20] on icon "Close pop-in" at bounding box center [1336, 17] width 14 height 14
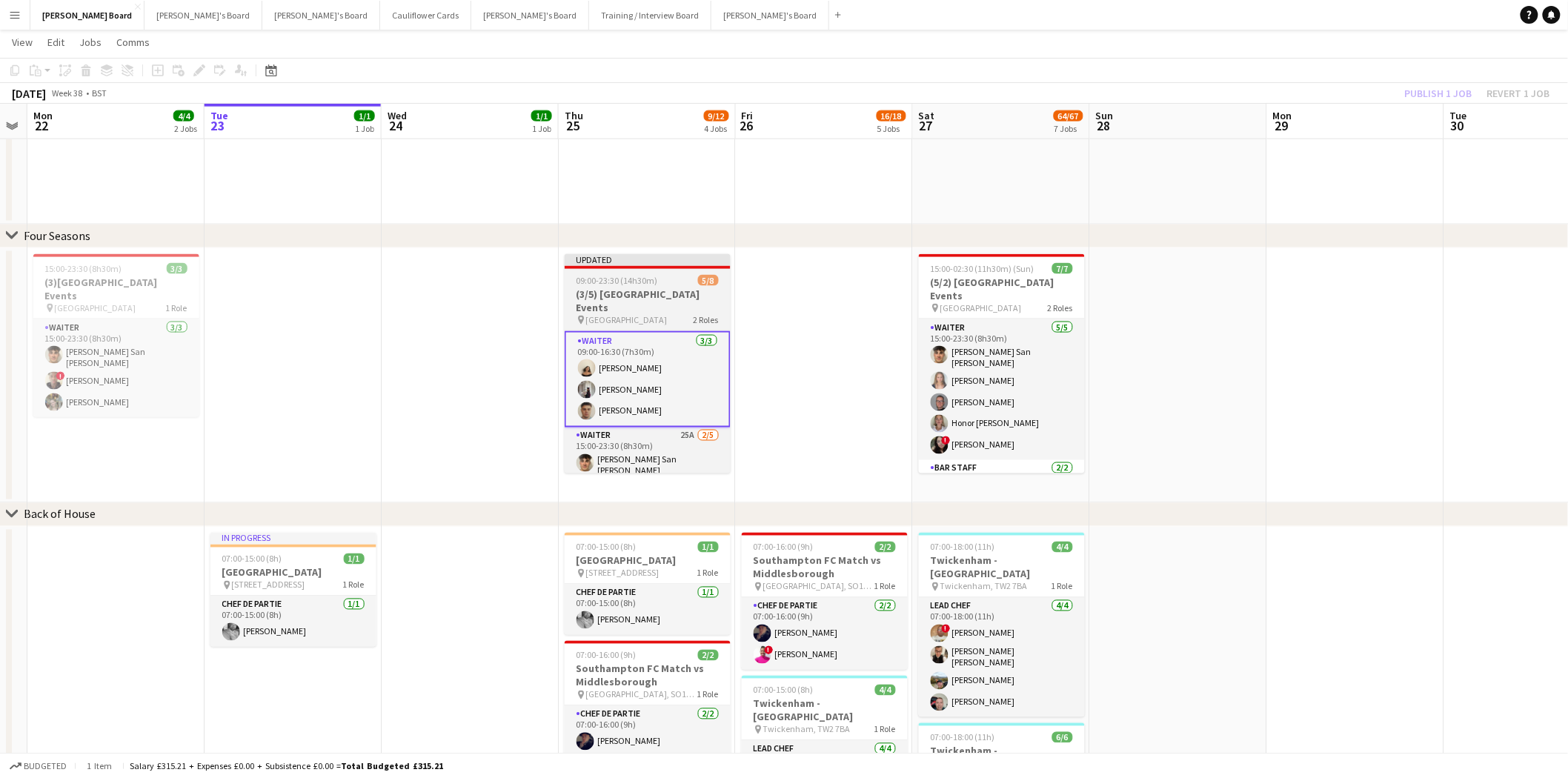
click at [656, 290] on h3 "(3/5) [GEOGRAPHIC_DATA] Events" at bounding box center [648, 300] width 166 height 26
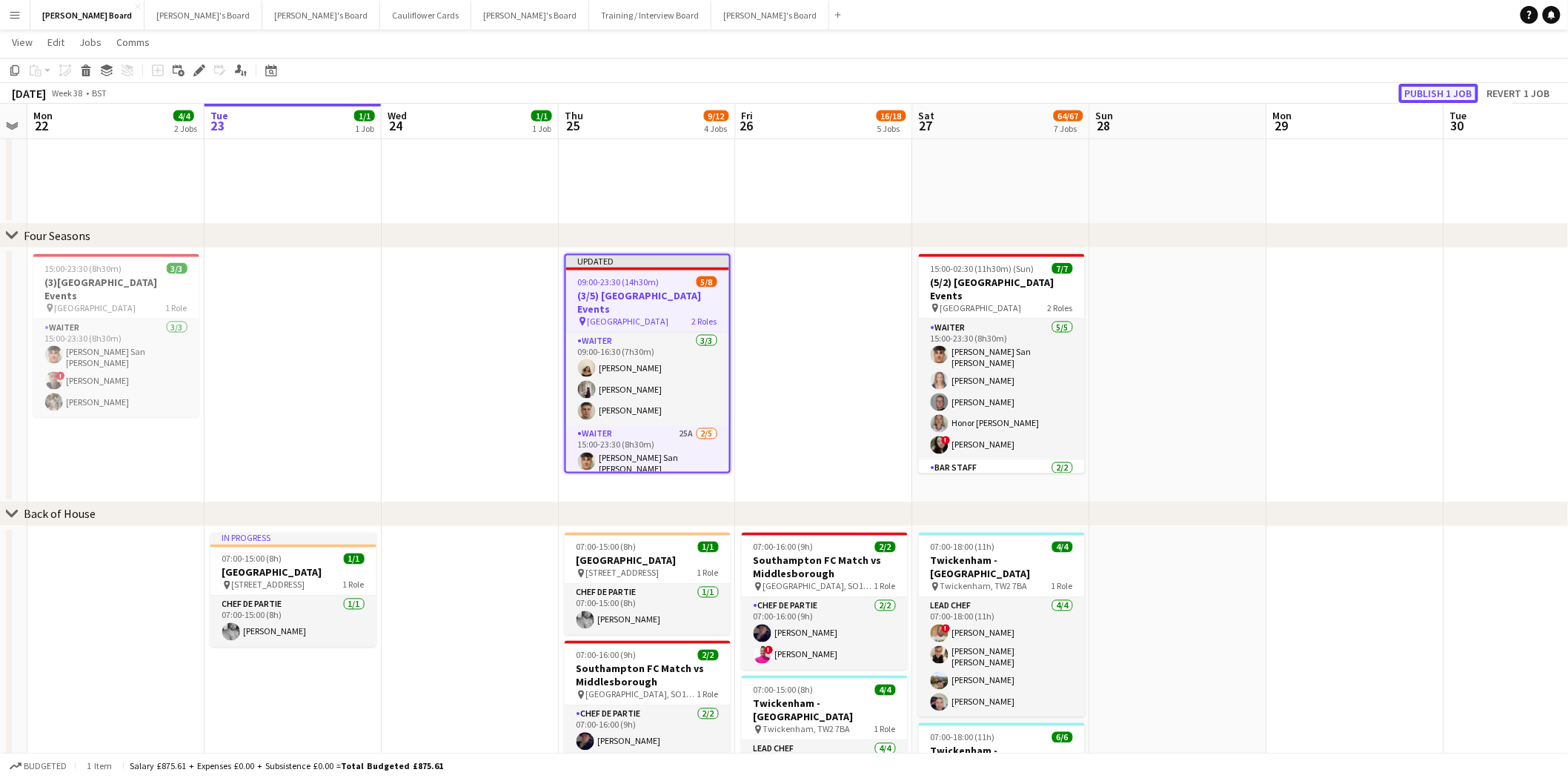
click at [1251, 96] on button "Publish 1 job" at bounding box center [1438, 93] width 79 height 19
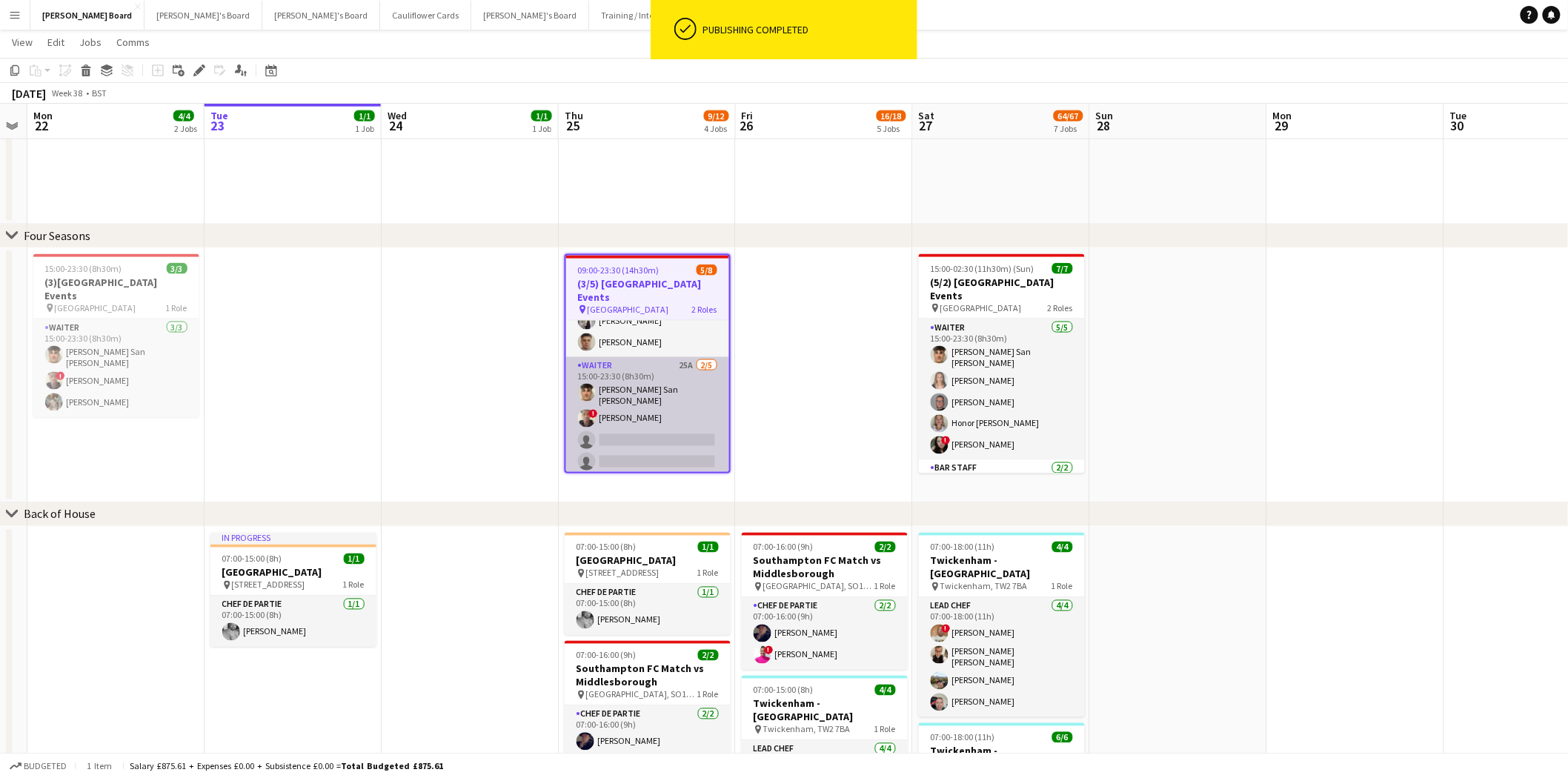
scroll to position [77, 0]
click at [634, 419] on app-card-role "Waiter 25A 2/5 15:00-23:30 (8h30m) Cameron San Emeterio ! Oji Adoh single-neutr…" at bounding box center [648, 408] width 163 height 141
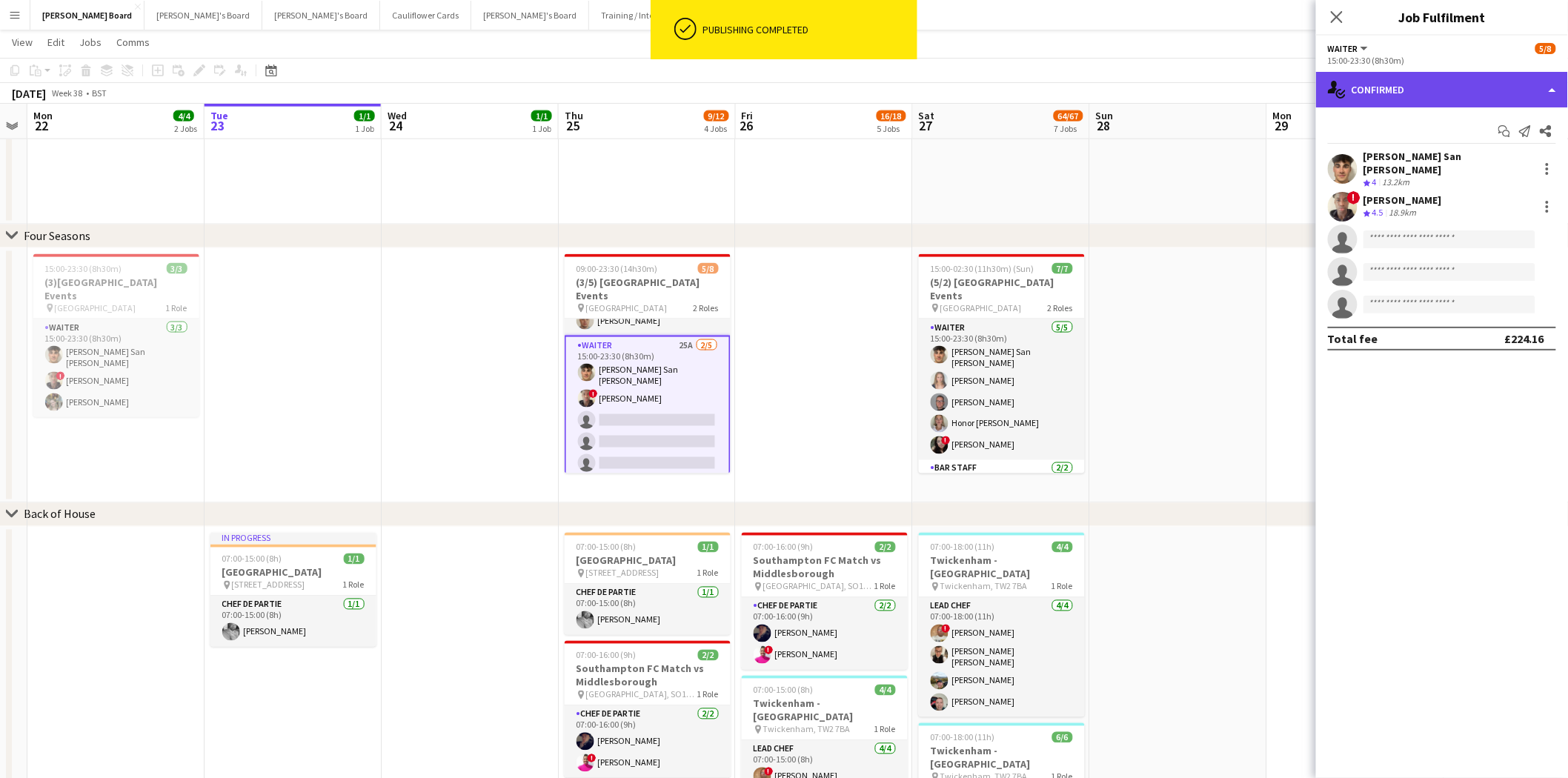
click at [1251, 88] on div "single-neutral-actions-check-2 Confirmed" at bounding box center [1441, 89] width 252 height 36
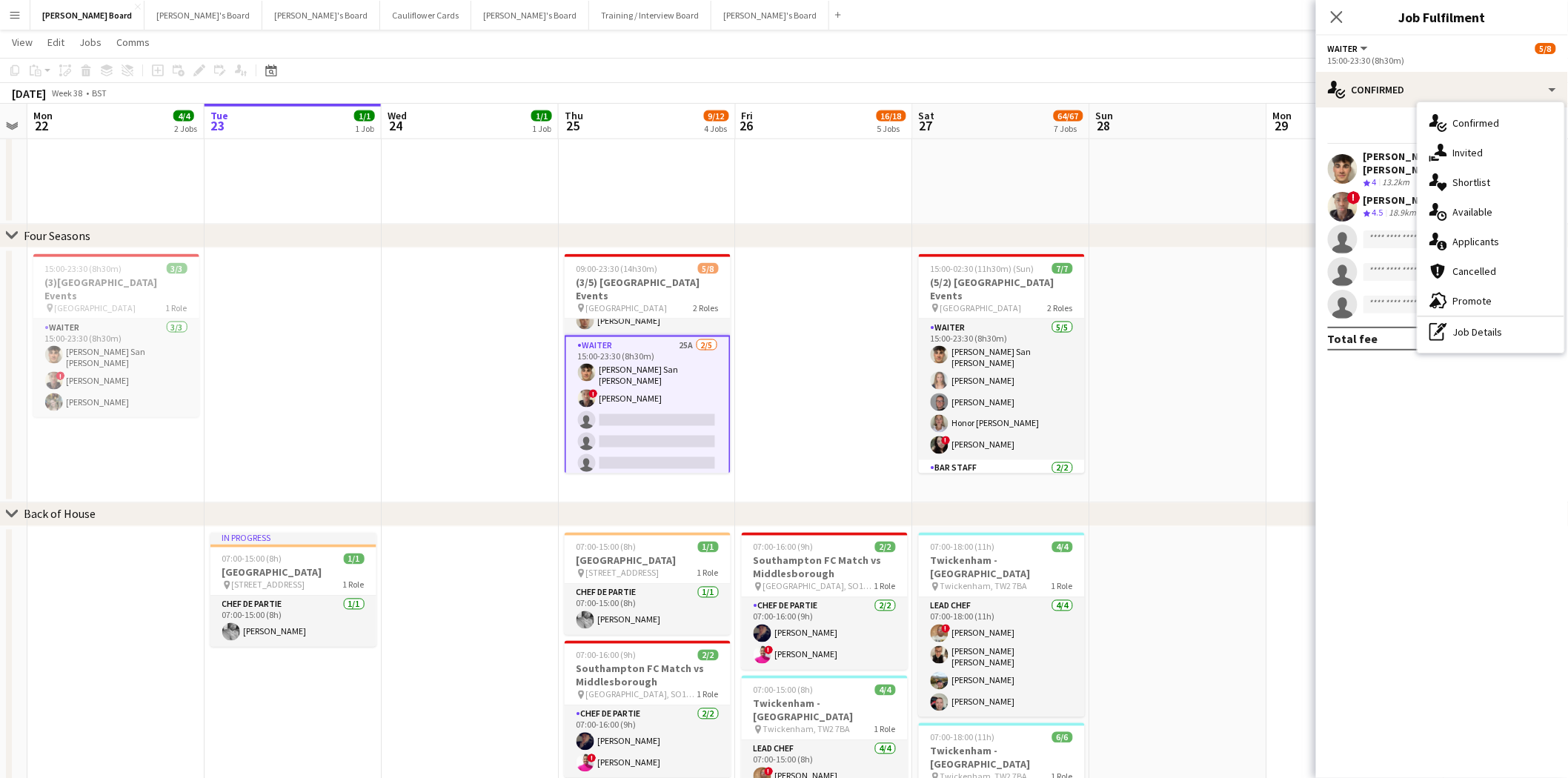
click at [1251, 252] on div "single-neutral-actions-information Applicants" at bounding box center [1491, 241] width 147 height 29
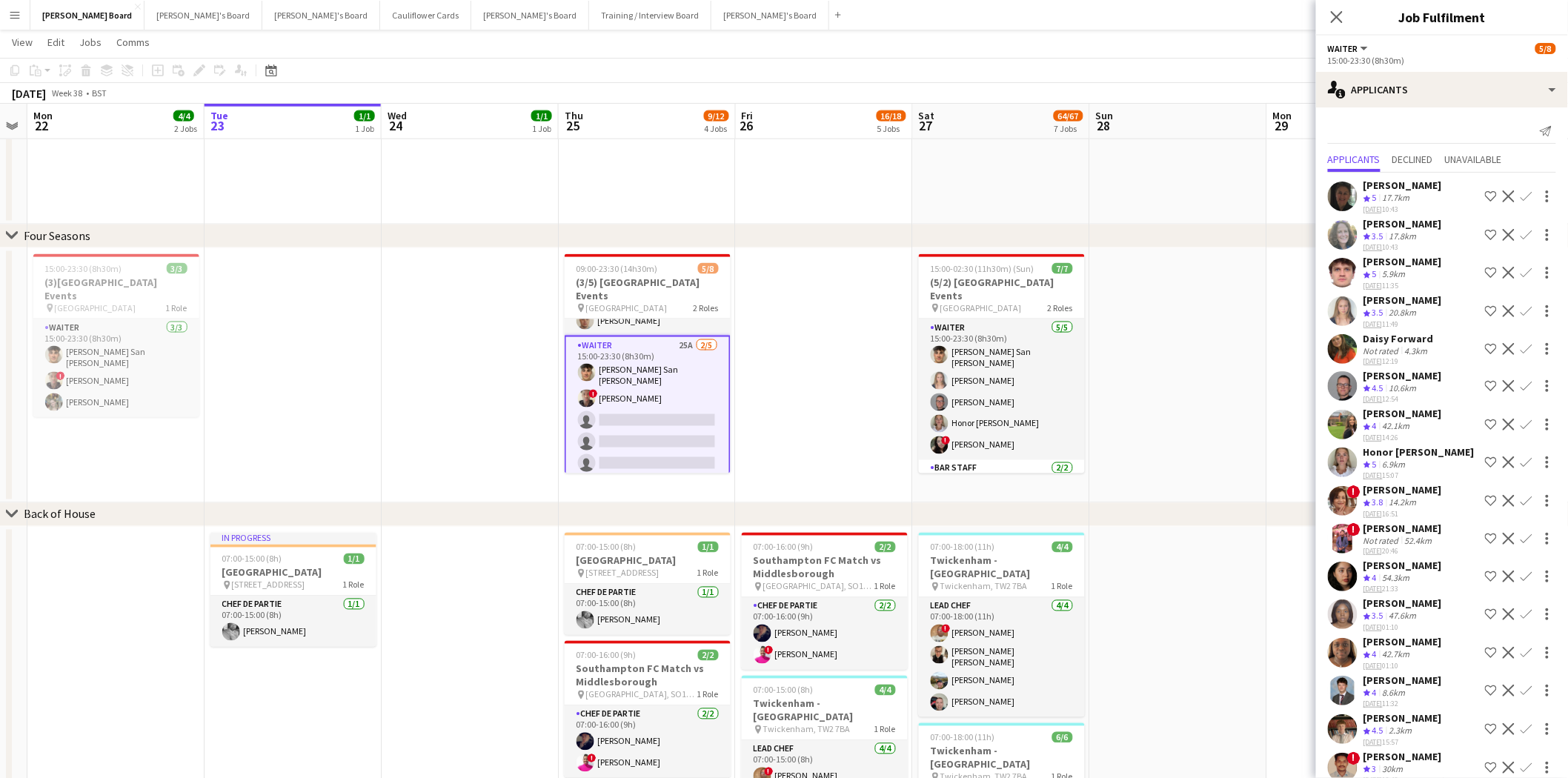
click at [1251, 267] on app-icon "Confirm" at bounding box center [1526, 273] width 12 height 12
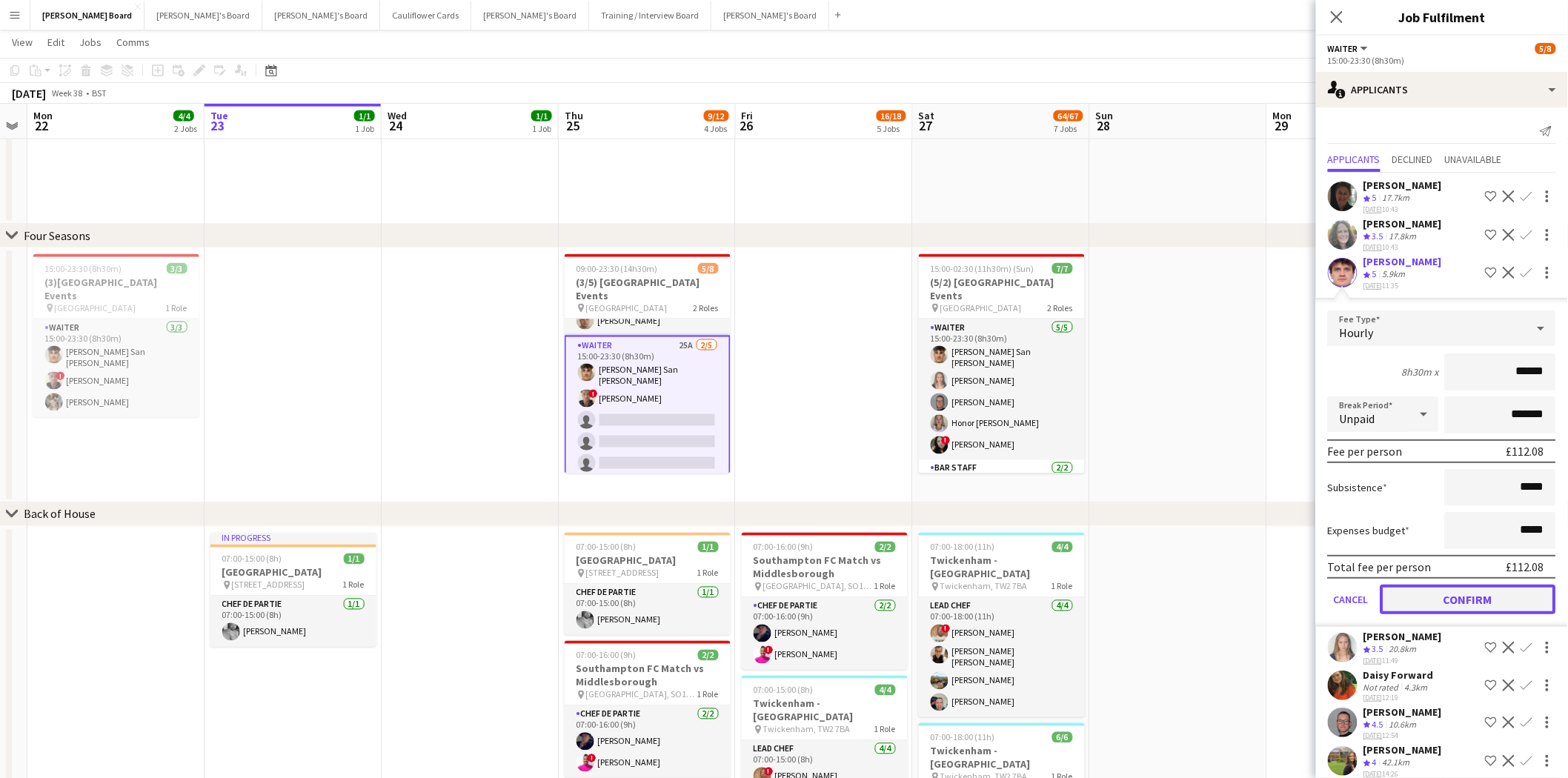
click at [1251, 585] on button "Confirm" at bounding box center [1468, 600] width 175 height 29
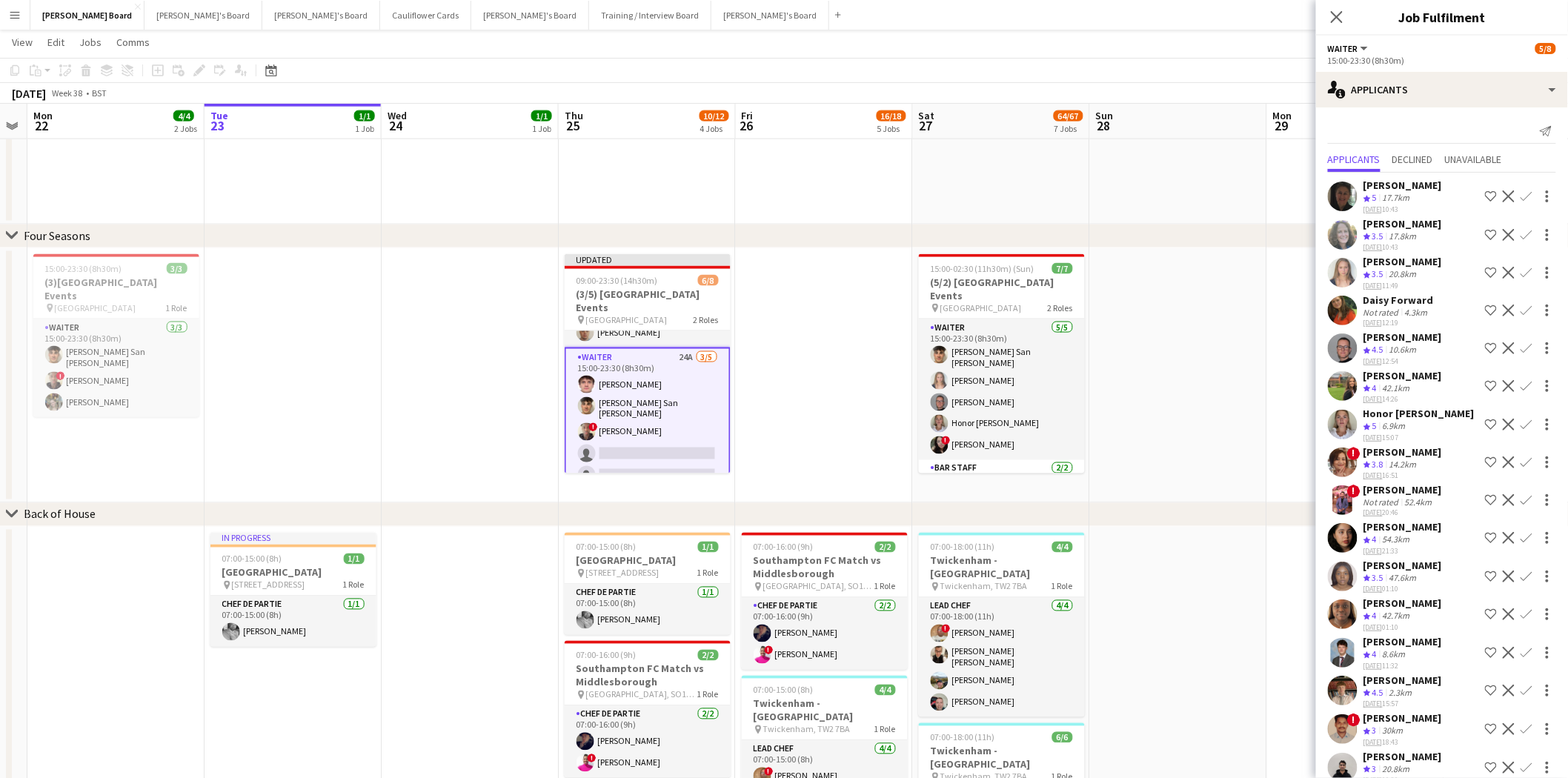
drag, startPoint x: 1514, startPoint y: 346, endPoint x: 1509, endPoint y: 361, distance: 15.8
click at [1251, 346] on app-icon "Confirm" at bounding box center [1526, 349] width 12 height 12
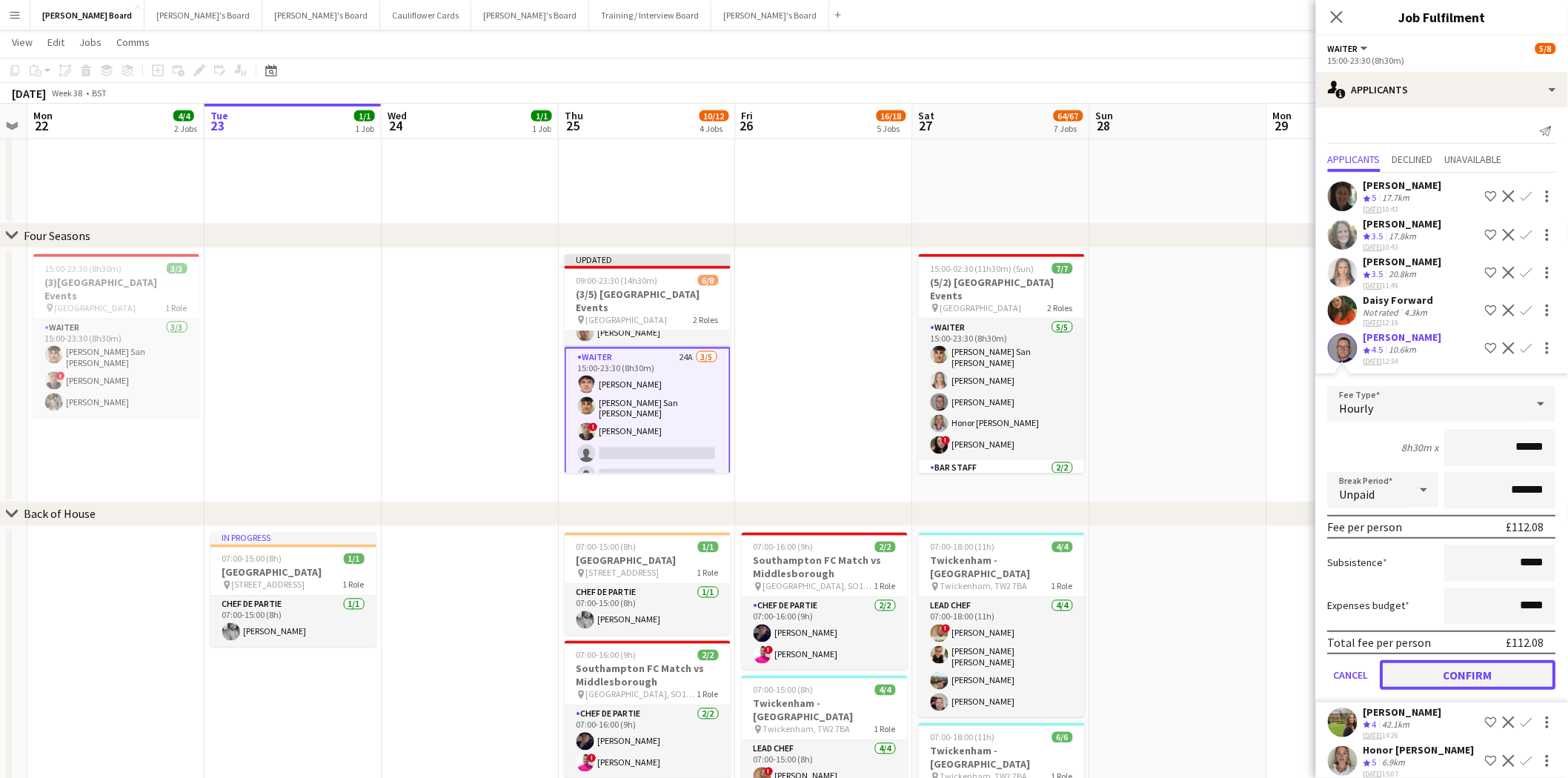
click at [1251, 668] on button "Confirm" at bounding box center [1468, 675] width 175 height 29
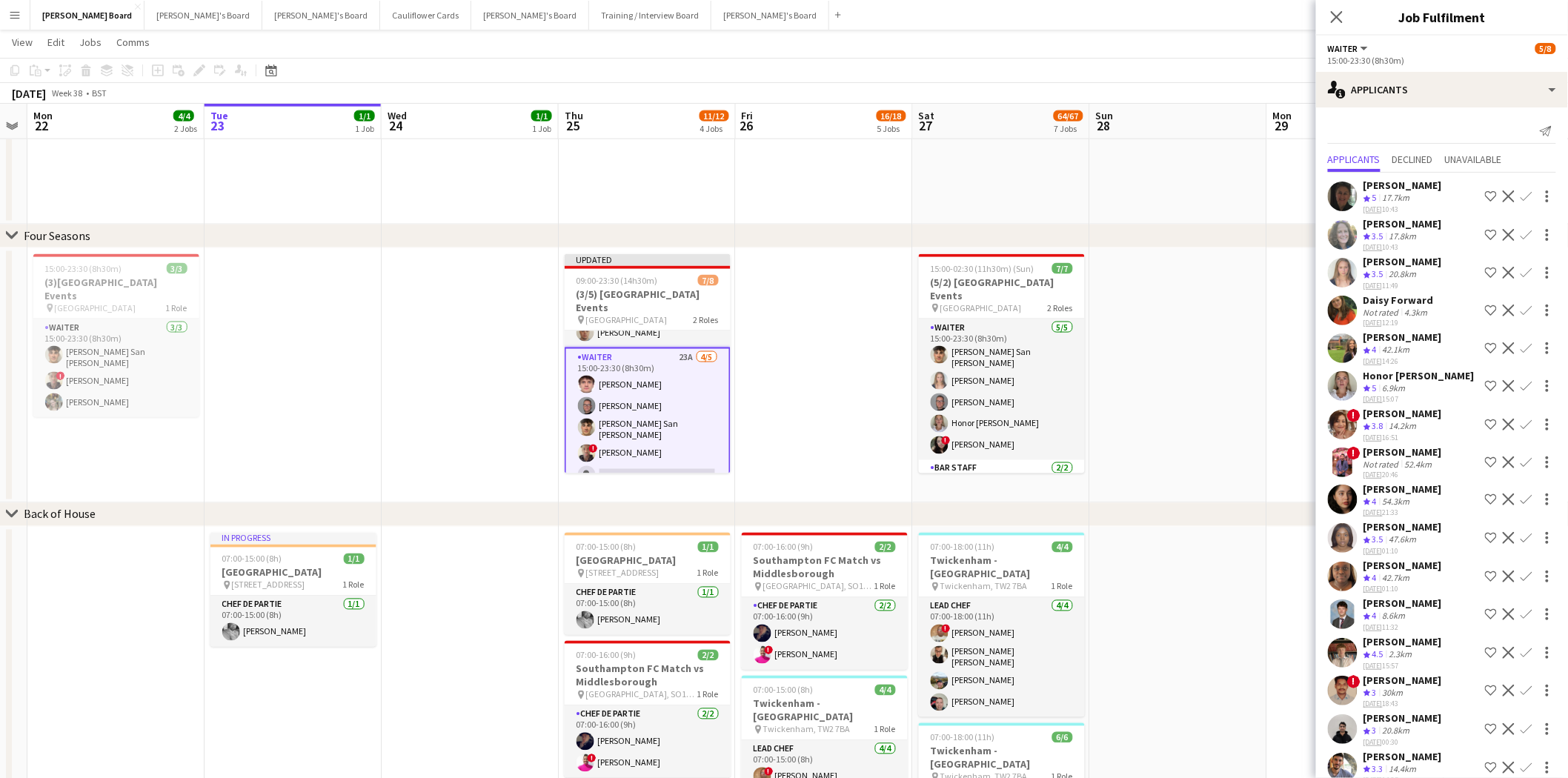
click at [1251, 384] on app-icon "Confirm" at bounding box center [1526, 386] width 12 height 12
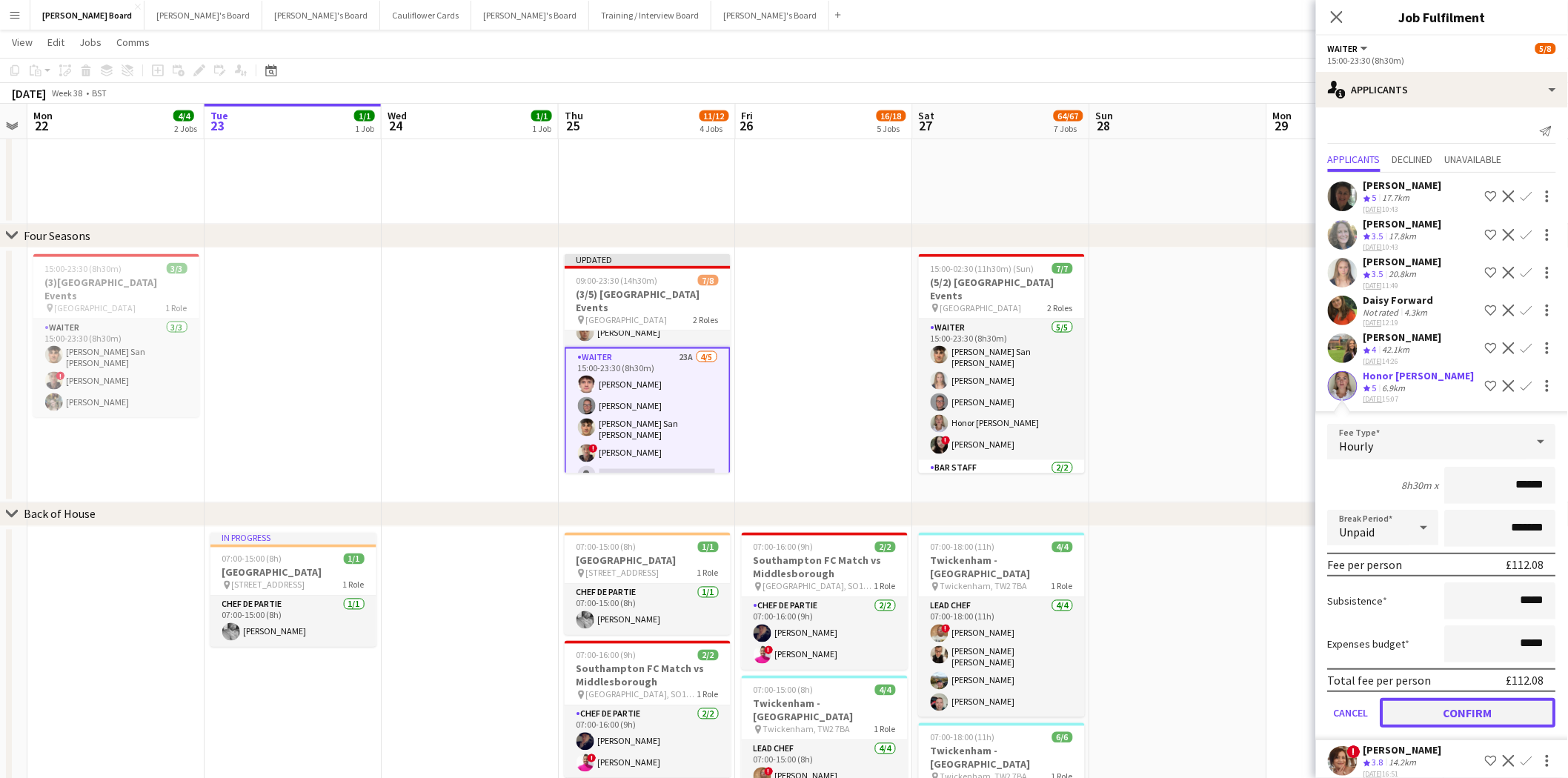
click at [1251, 679] on button "Confirm" at bounding box center [1468, 713] width 175 height 29
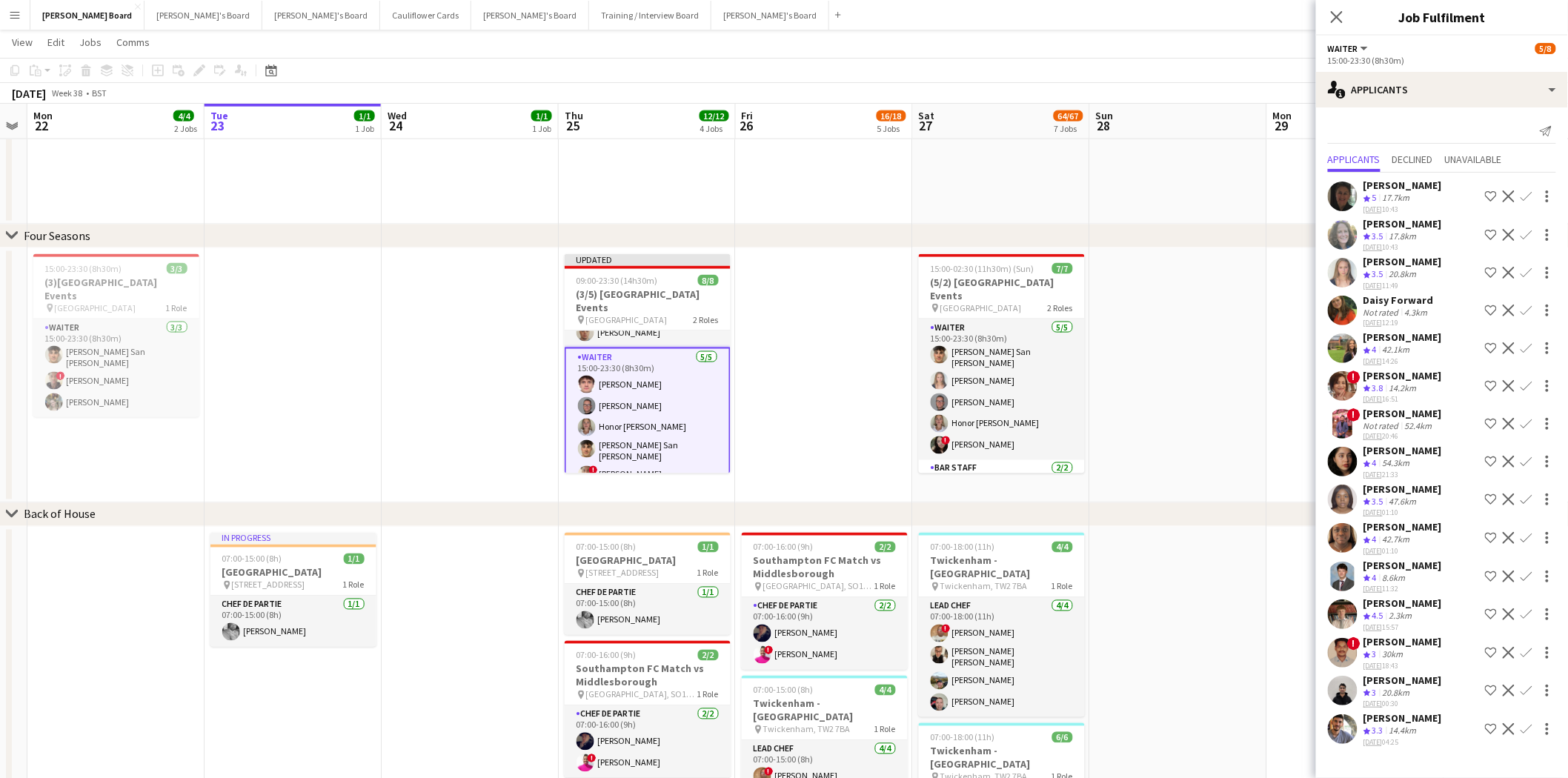
scroll to position [89, 0]
click at [1251, 10] on icon "Close pop-in" at bounding box center [1336, 17] width 14 height 14
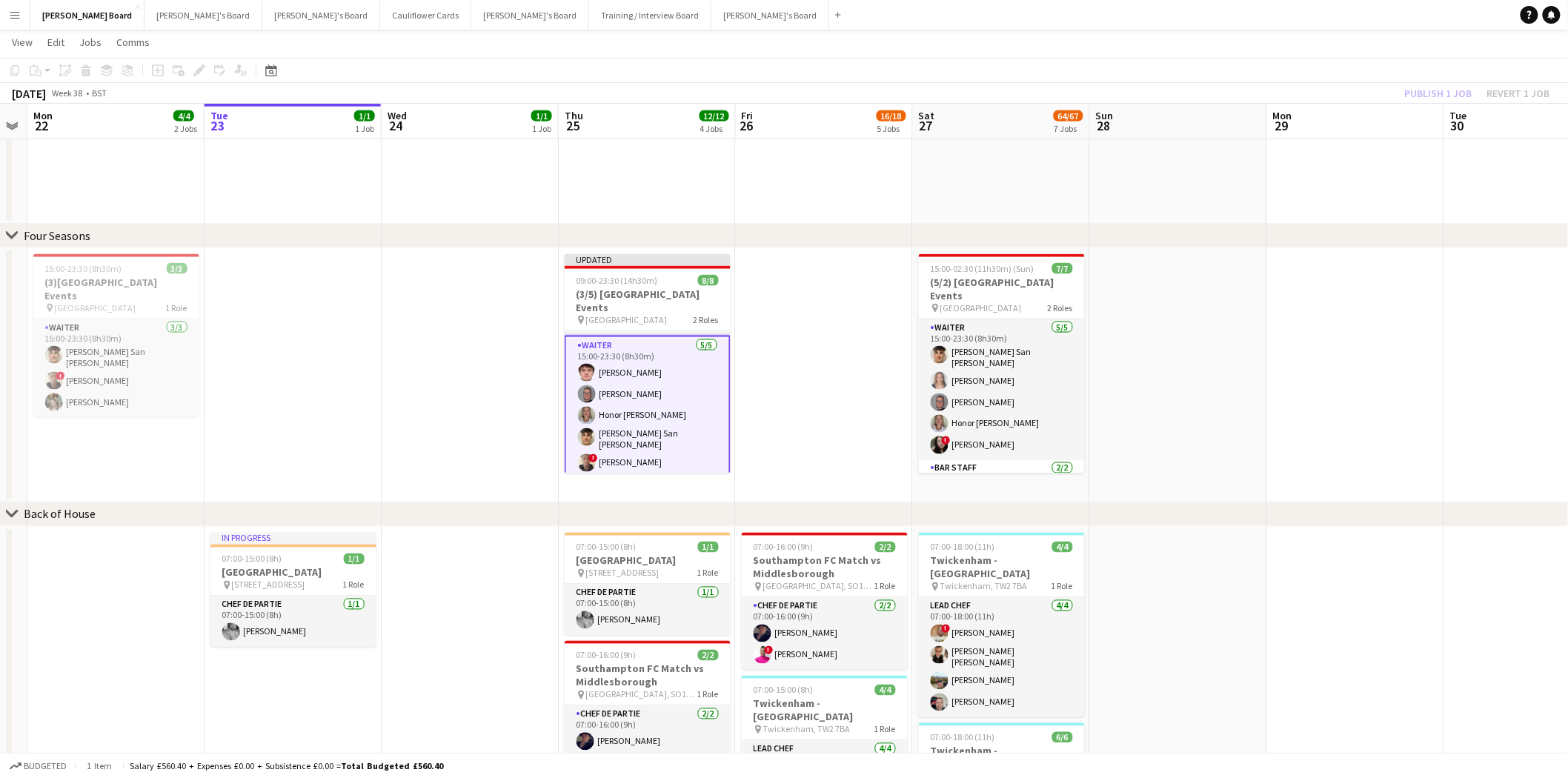
click at [1251, 87] on div "Publish 1 job Revert 1 job" at bounding box center [1477, 93] width 181 height 19
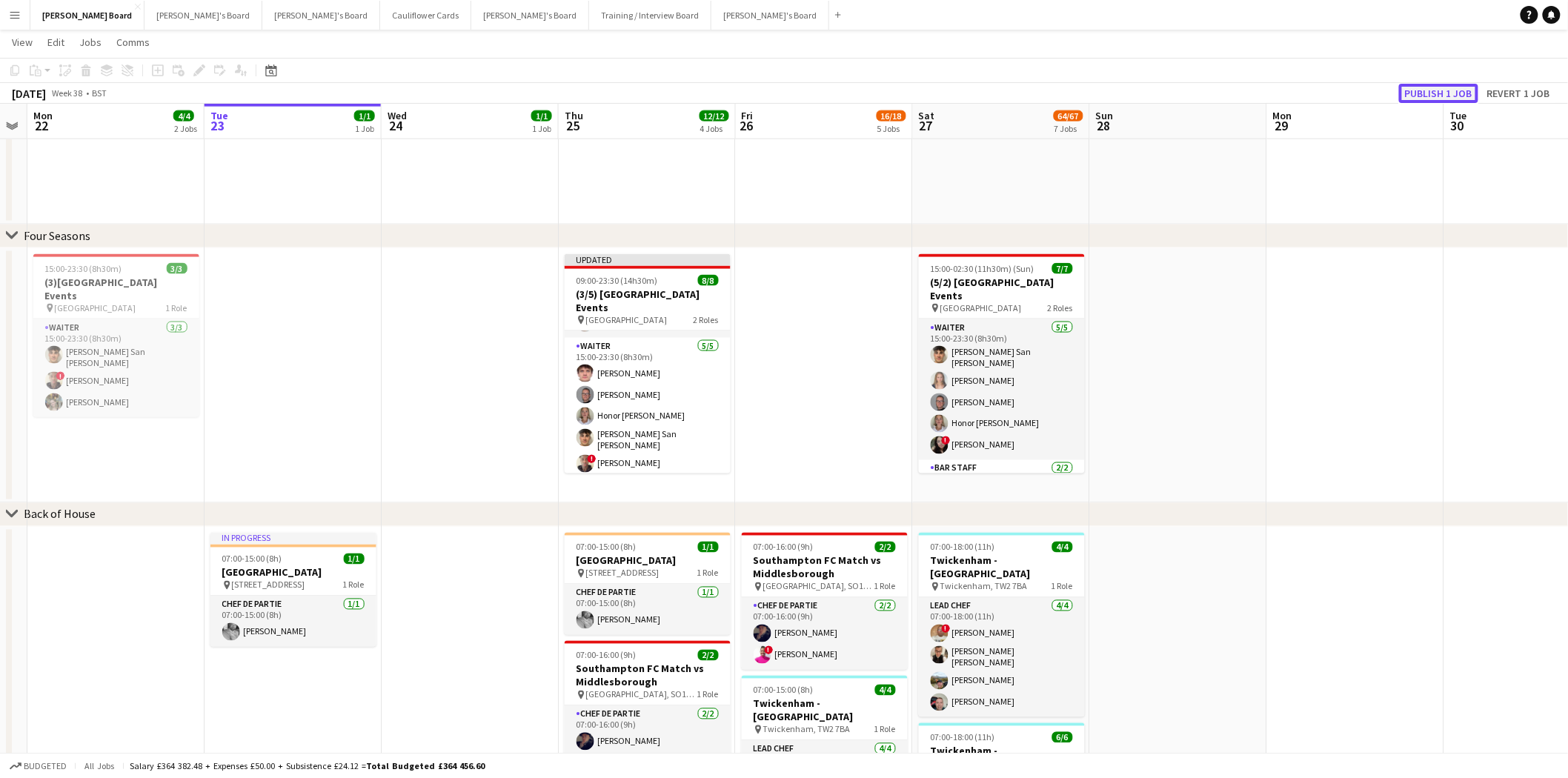
click at [1251, 88] on button "Publish 1 job" at bounding box center [1438, 93] width 79 height 19
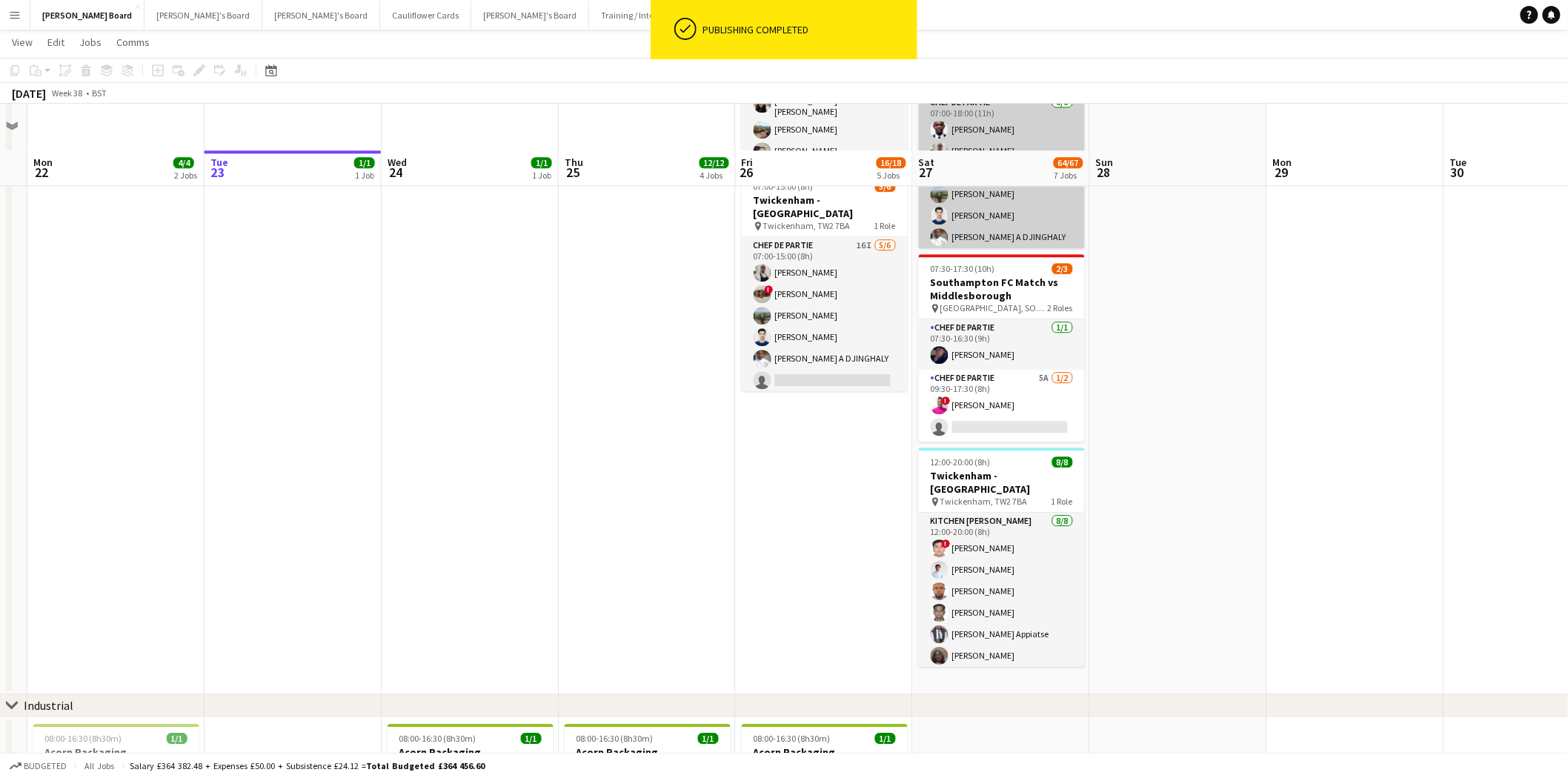
scroll to position [1565, 0]
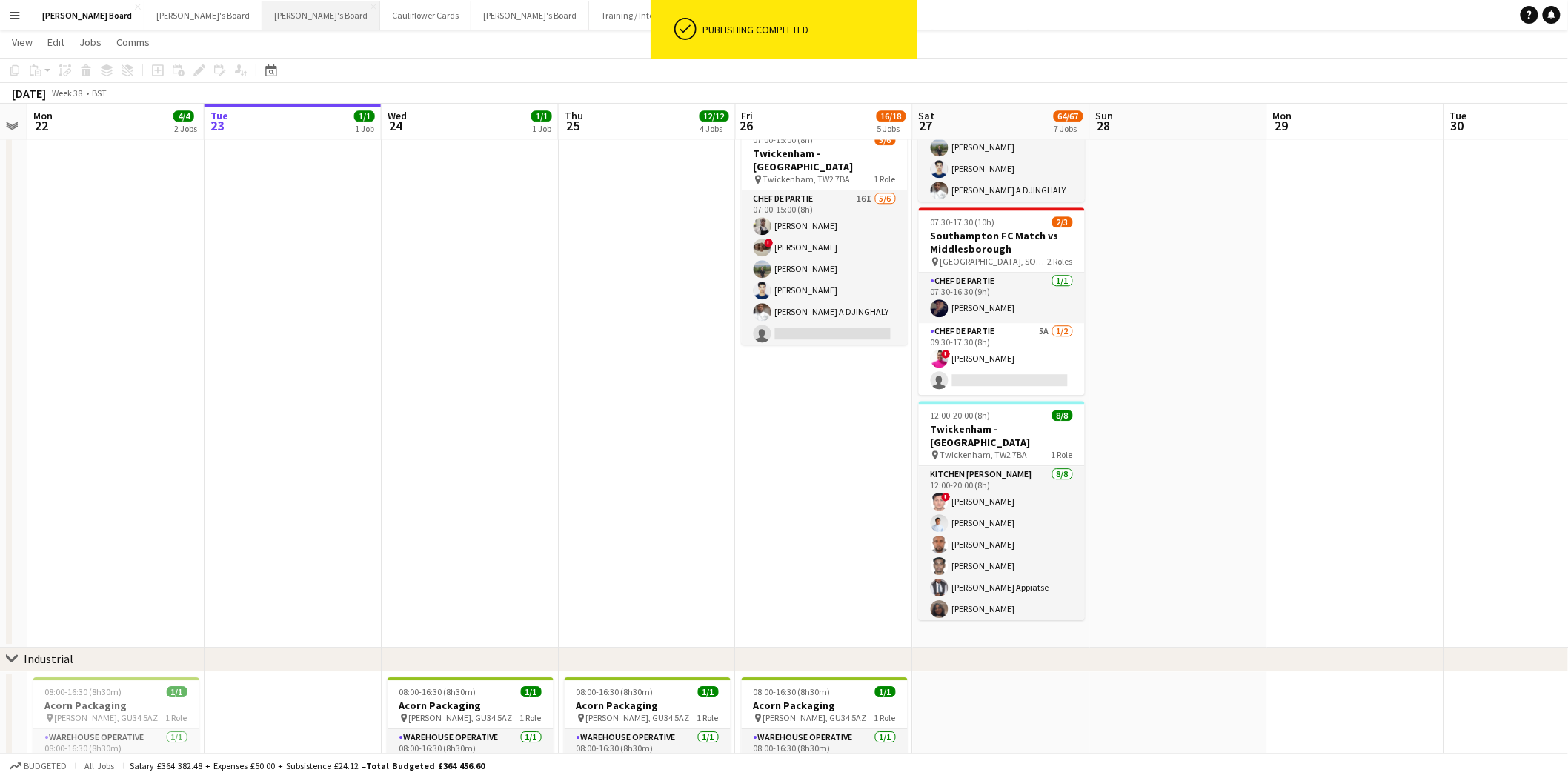
click at [262, 18] on button "Thomasina's Board Close" at bounding box center [321, 15] width 118 height 29
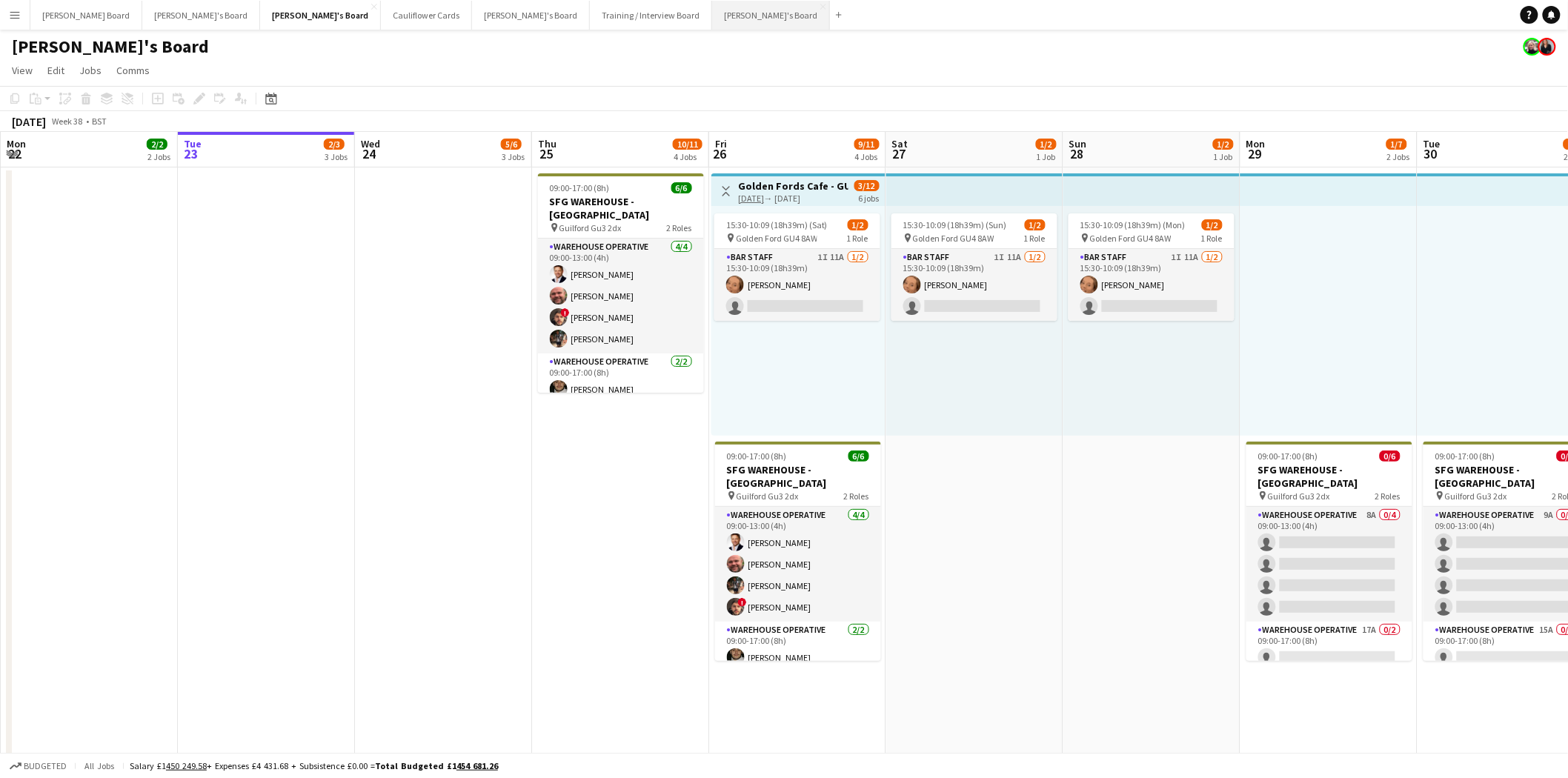
click at [712, 17] on button "Caitlin's Board Close" at bounding box center [771, 15] width 118 height 29
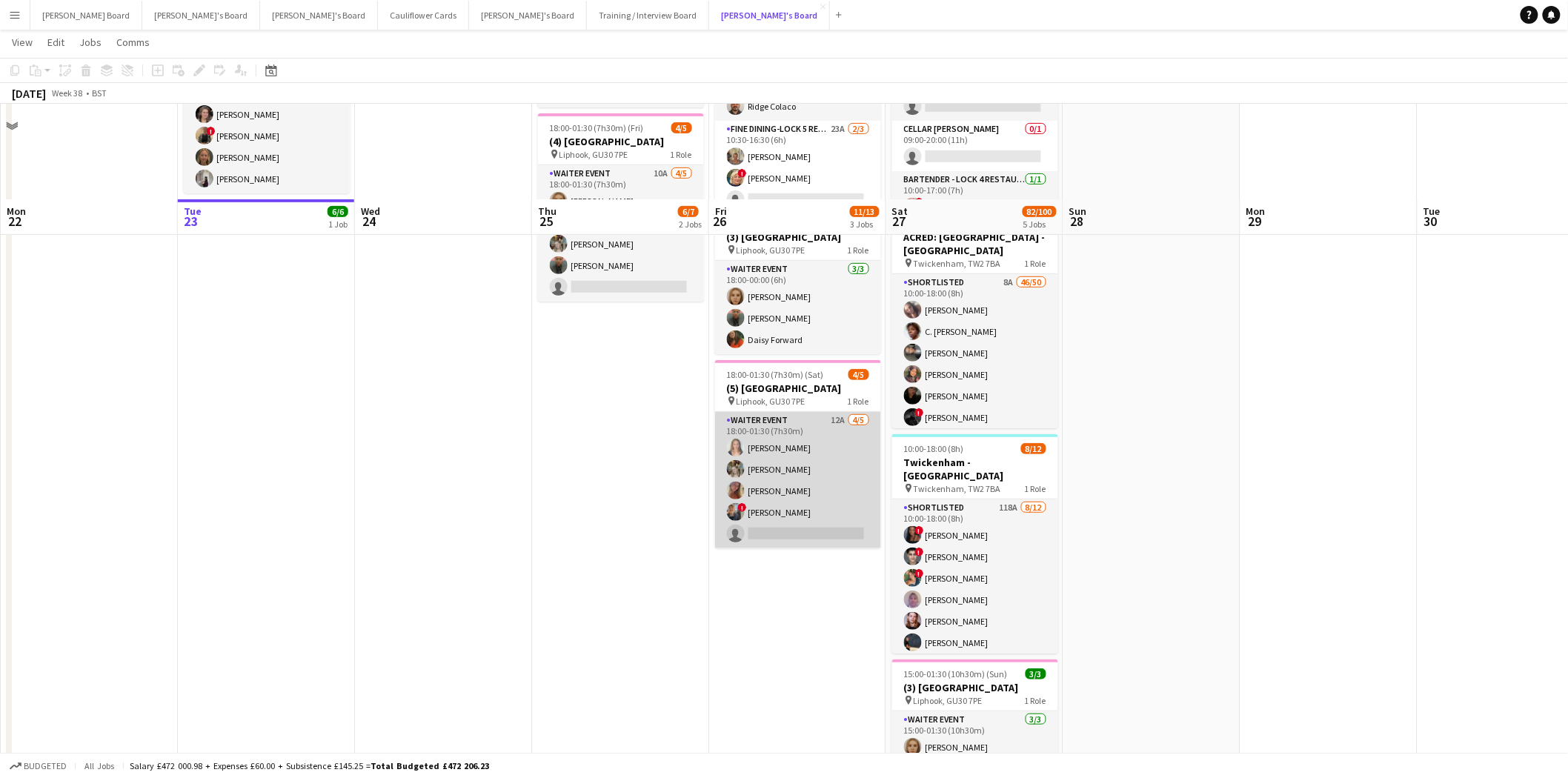
scroll to position [329, 0]
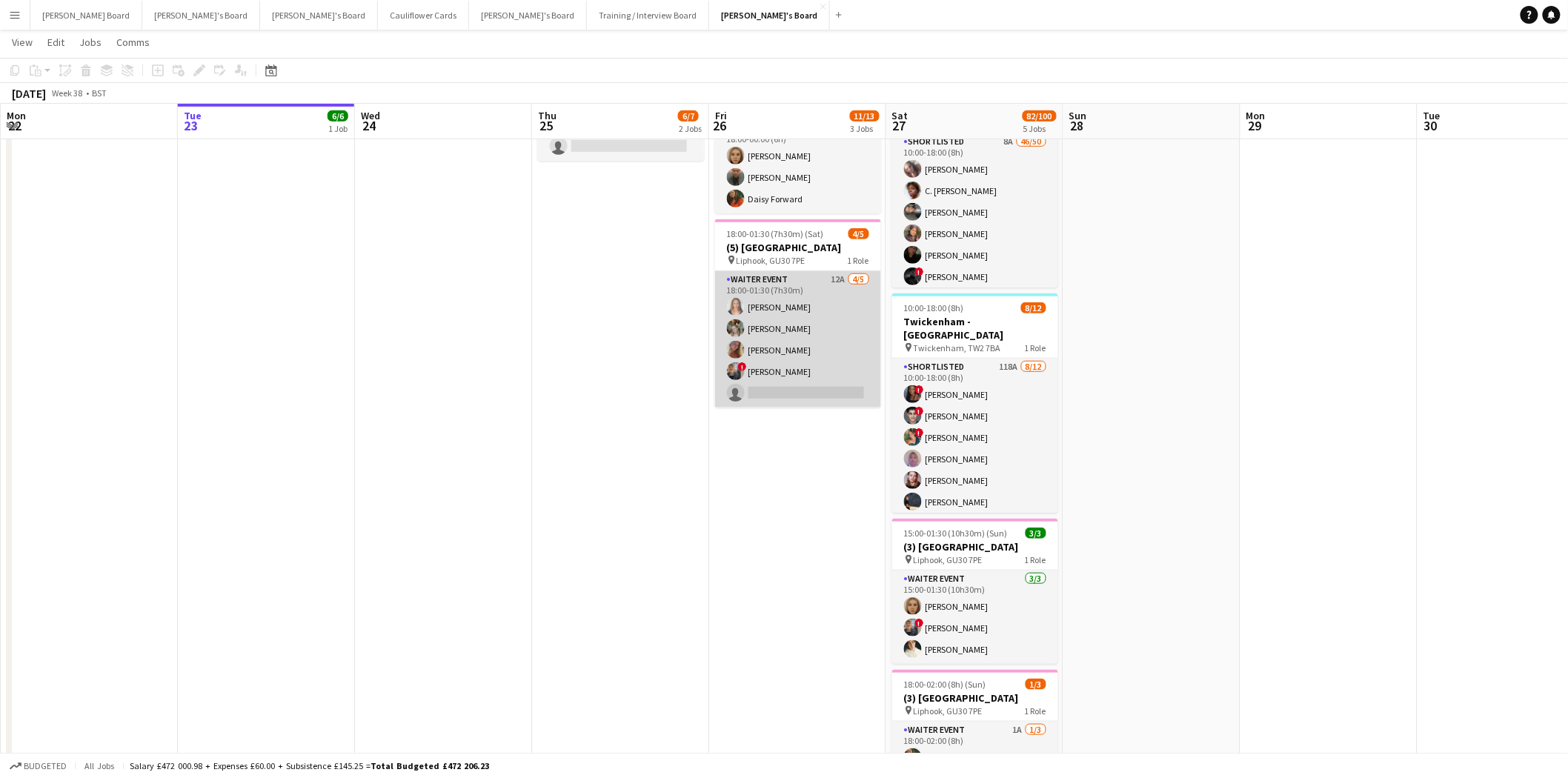
click at [799, 308] on app-card-role "WAITER EVENT 12A 4/5 18:00-01:30 (7h30m) Alice Appleyard Abigail Hodkinson Mira…" at bounding box center [798, 339] width 166 height 136
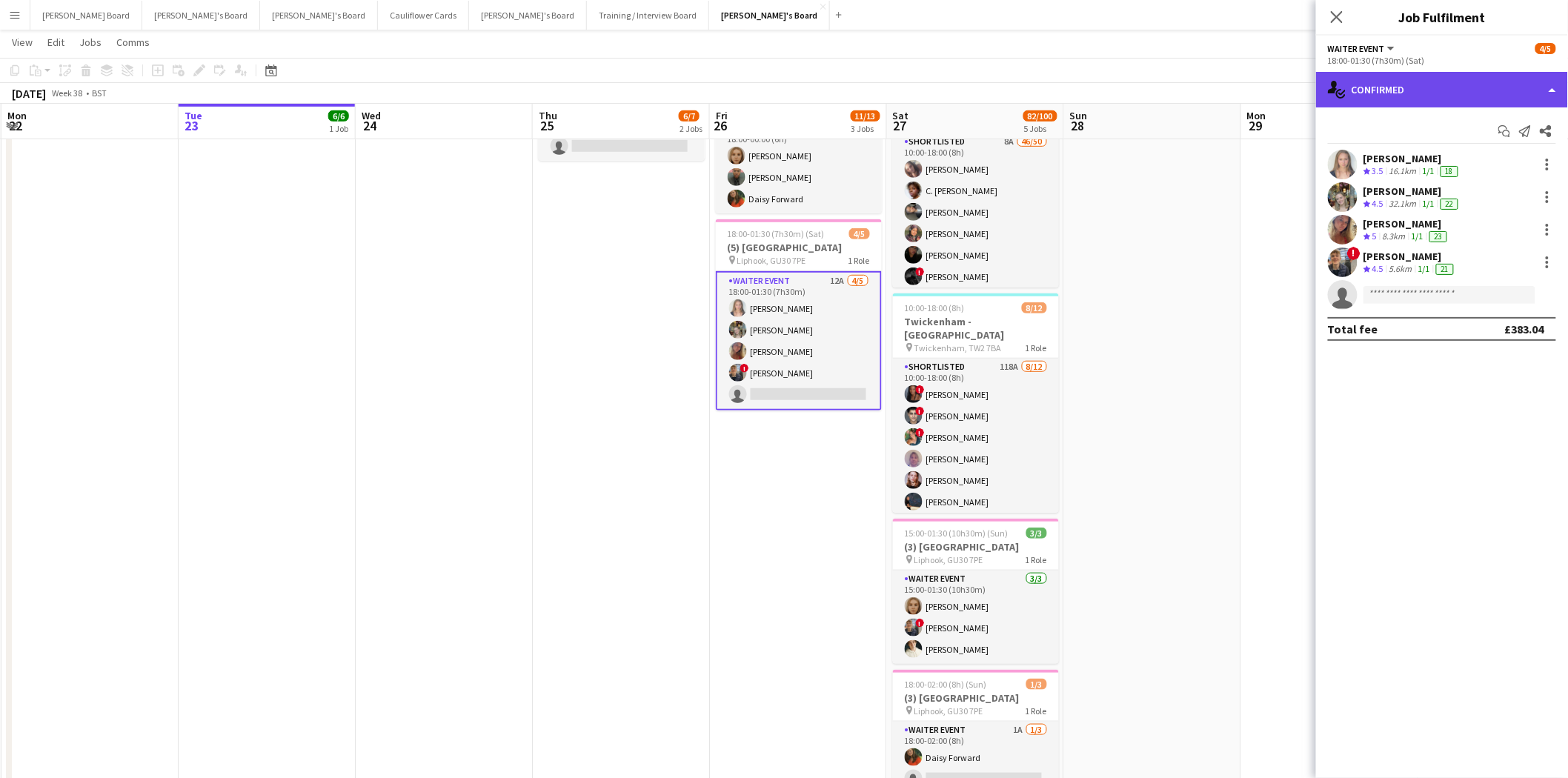
drag, startPoint x: 1409, startPoint y: 94, endPoint x: 1409, endPoint y: 131, distance: 37.0
click at [1251, 95] on div "single-neutral-actions-check-2 Confirmed" at bounding box center [1441, 89] width 252 height 36
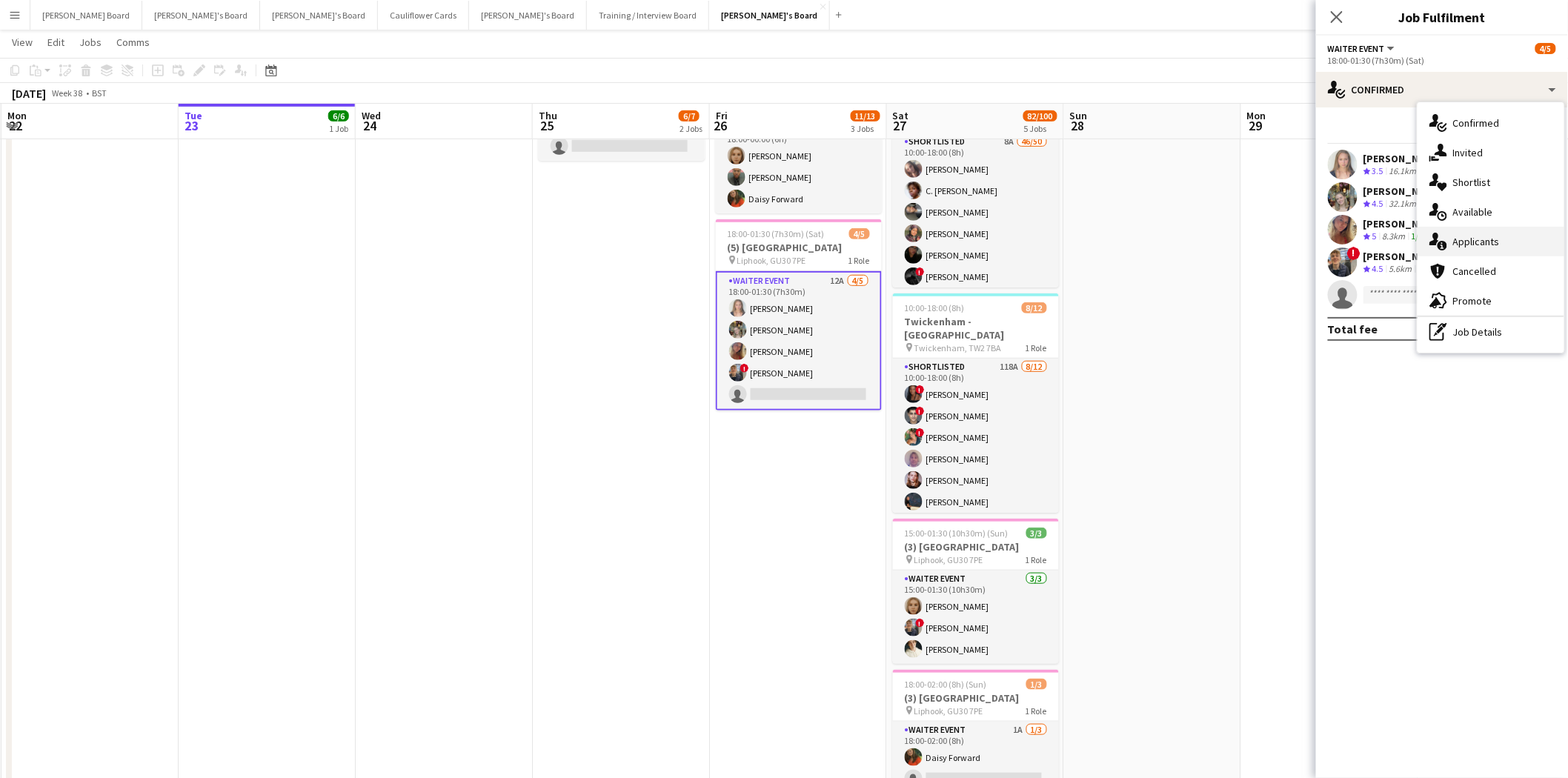
click at [1251, 247] on span "Applicants" at bounding box center [1477, 242] width 47 height 14
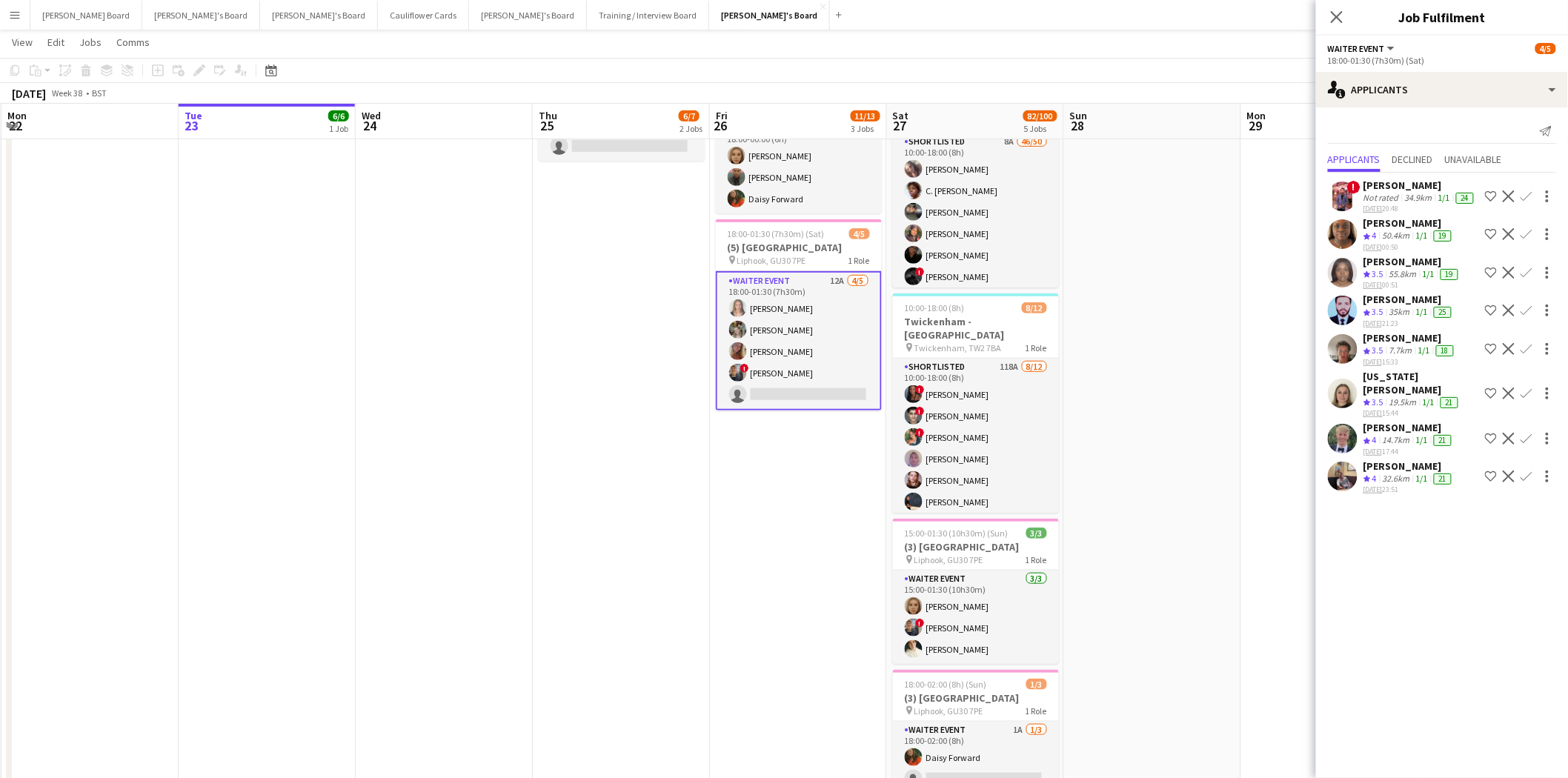
click at [1251, 482] on app-icon "Confirm" at bounding box center [1526, 477] width 12 height 12
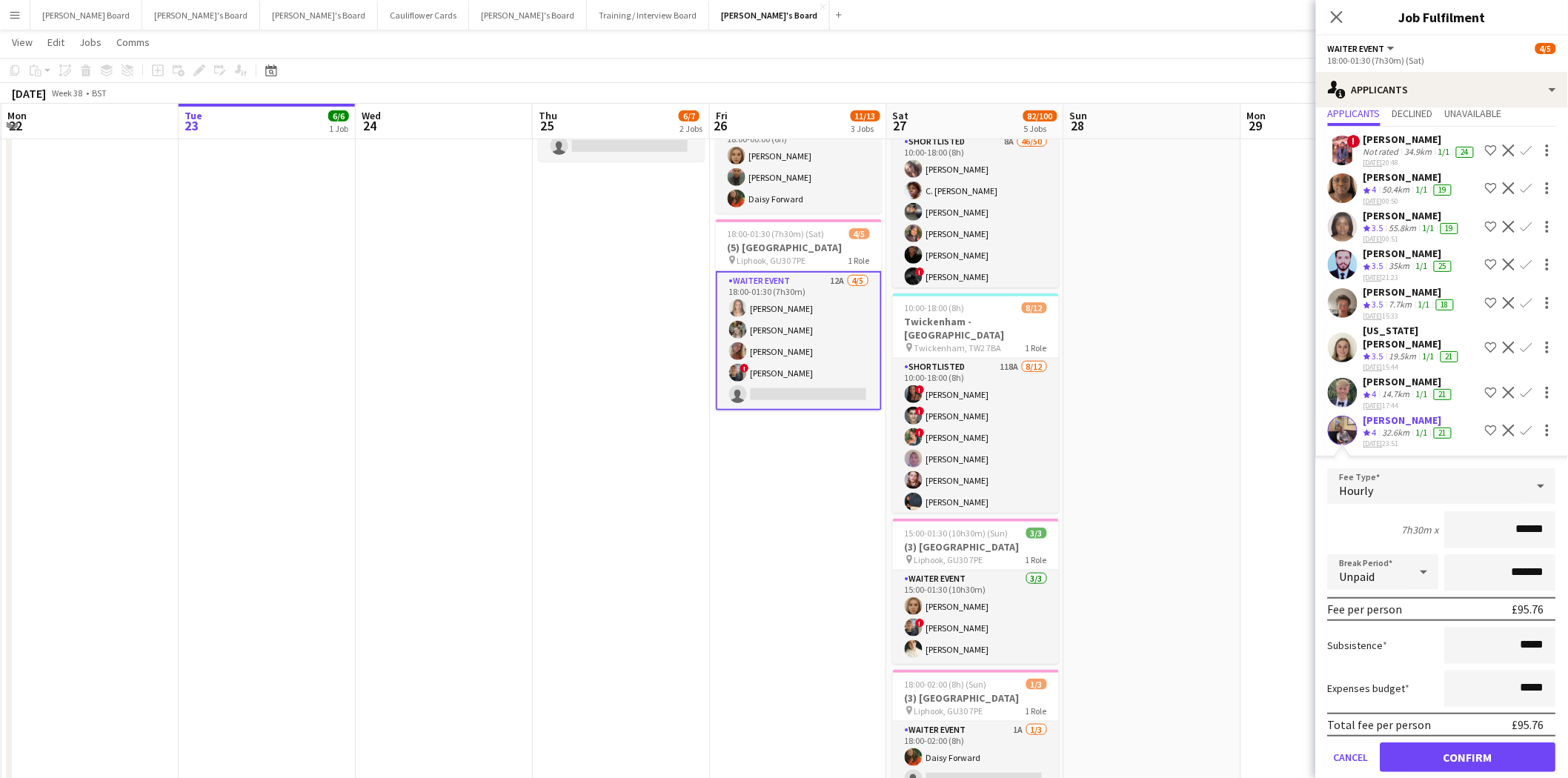
scroll to position [69, 0]
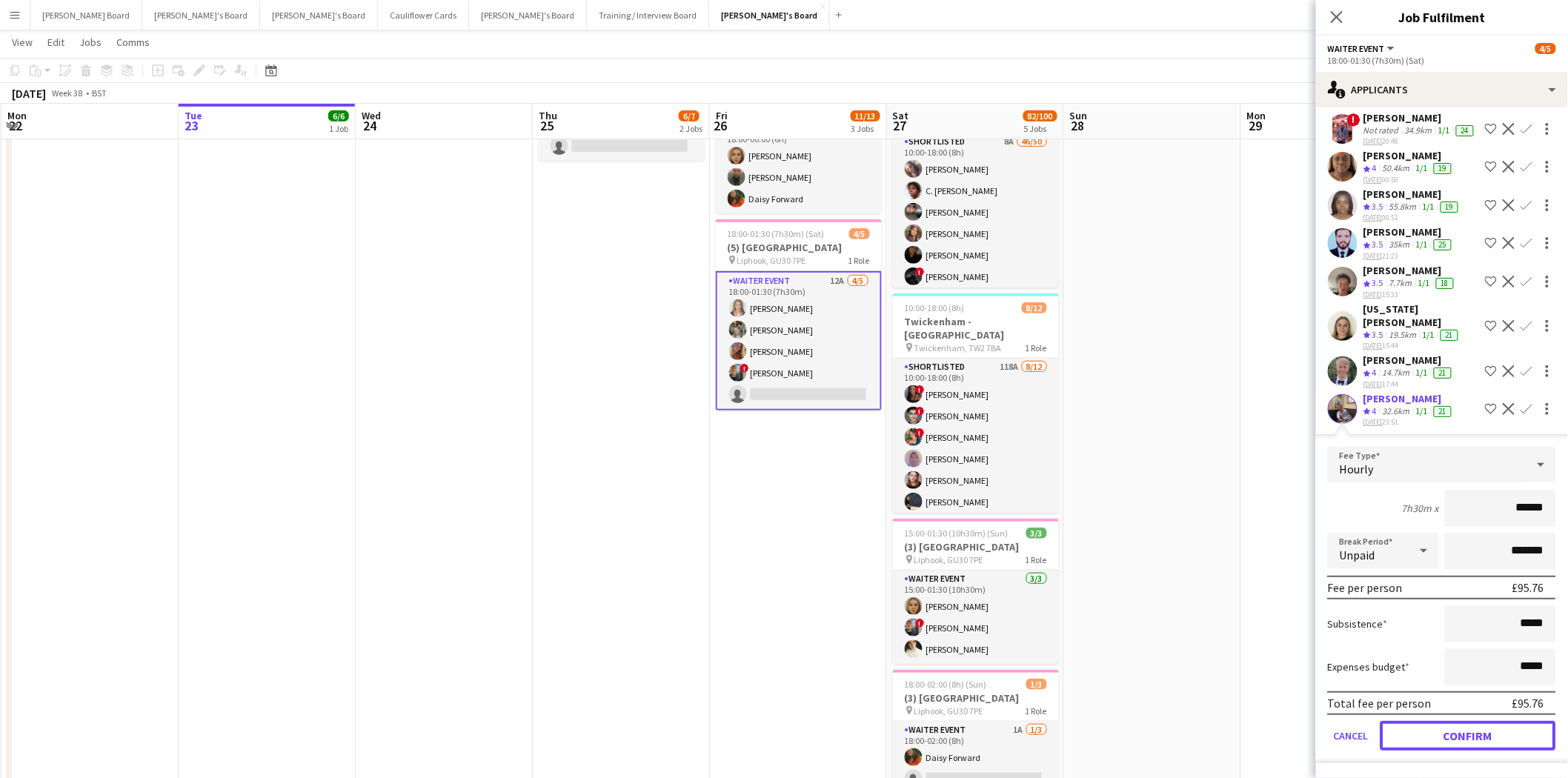
drag, startPoint x: 1465, startPoint y: 736, endPoint x: 1456, endPoint y: 730, distance: 10.8
click at [1251, 679] on button "Confirm" at bounding box center [1468, 736] width 175 height 29
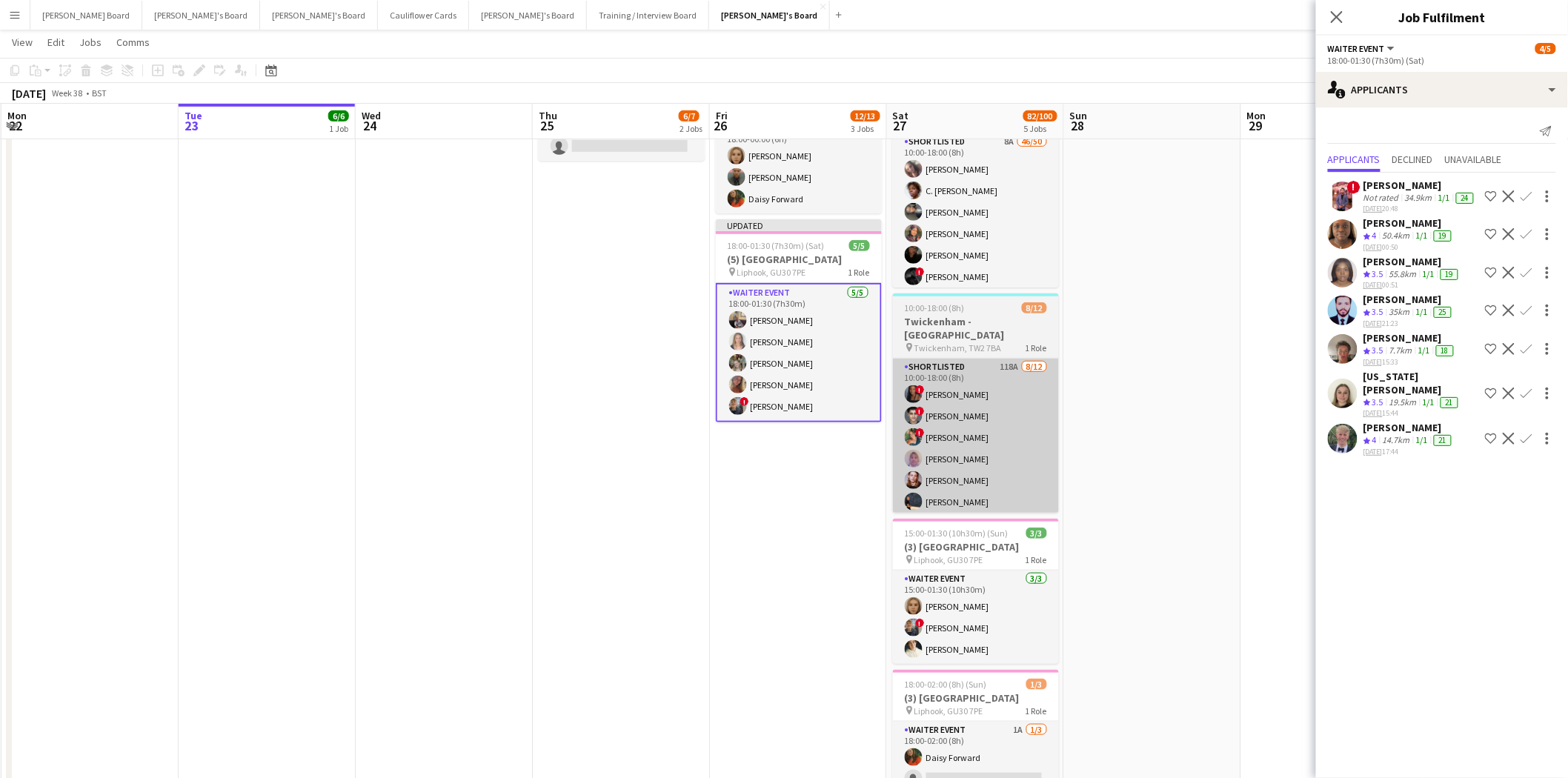
scroll to position [0, 0]
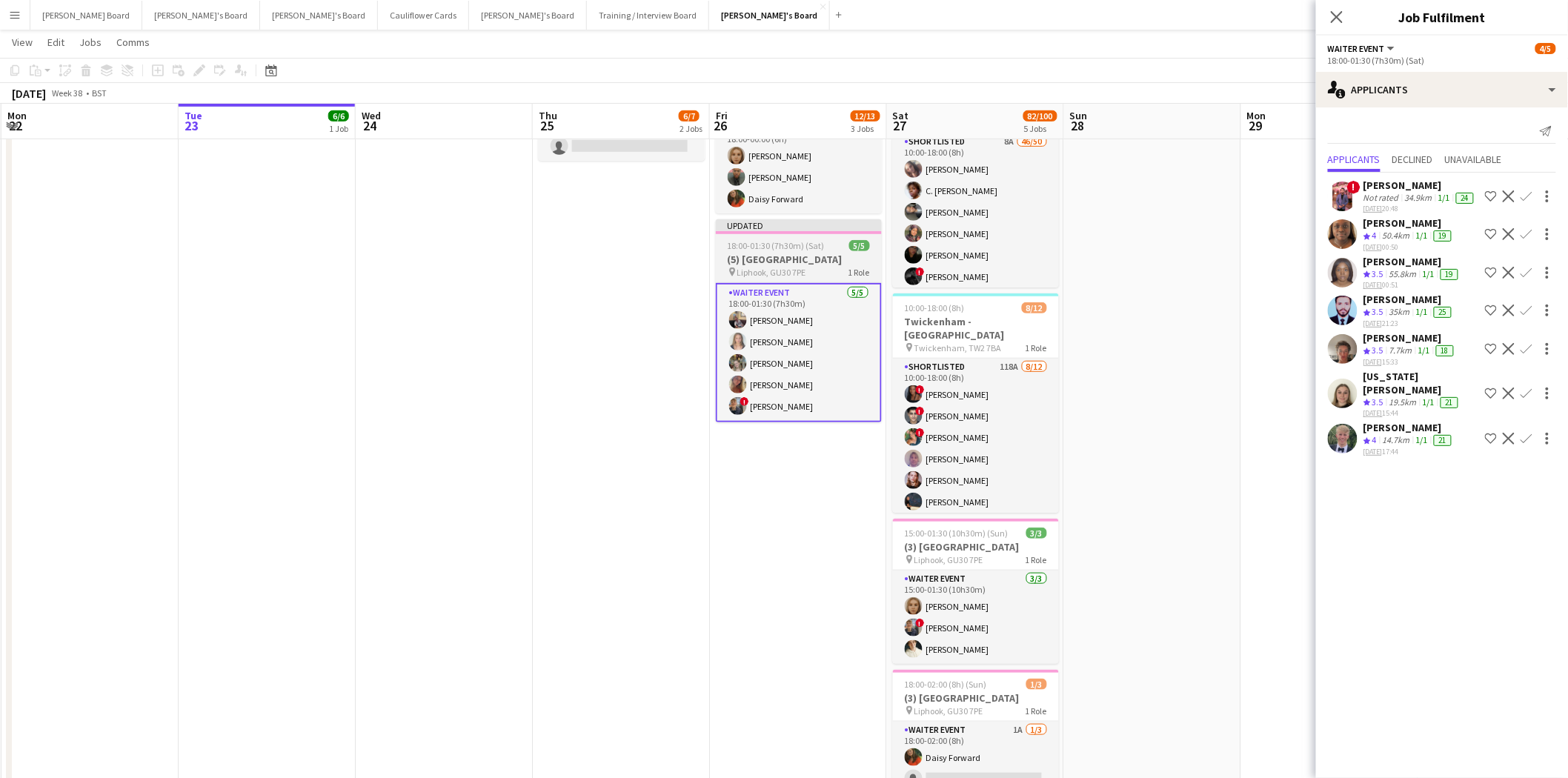
drag, startPoint x: 786, startPoint y: 243, endPoint x: 797, endPoint y: 243, distance: 11.0
click at [787, 243] on span "18:00-01:30 (7h30m) (Sat)" at bounding box center [776, 246] width 97 height 11
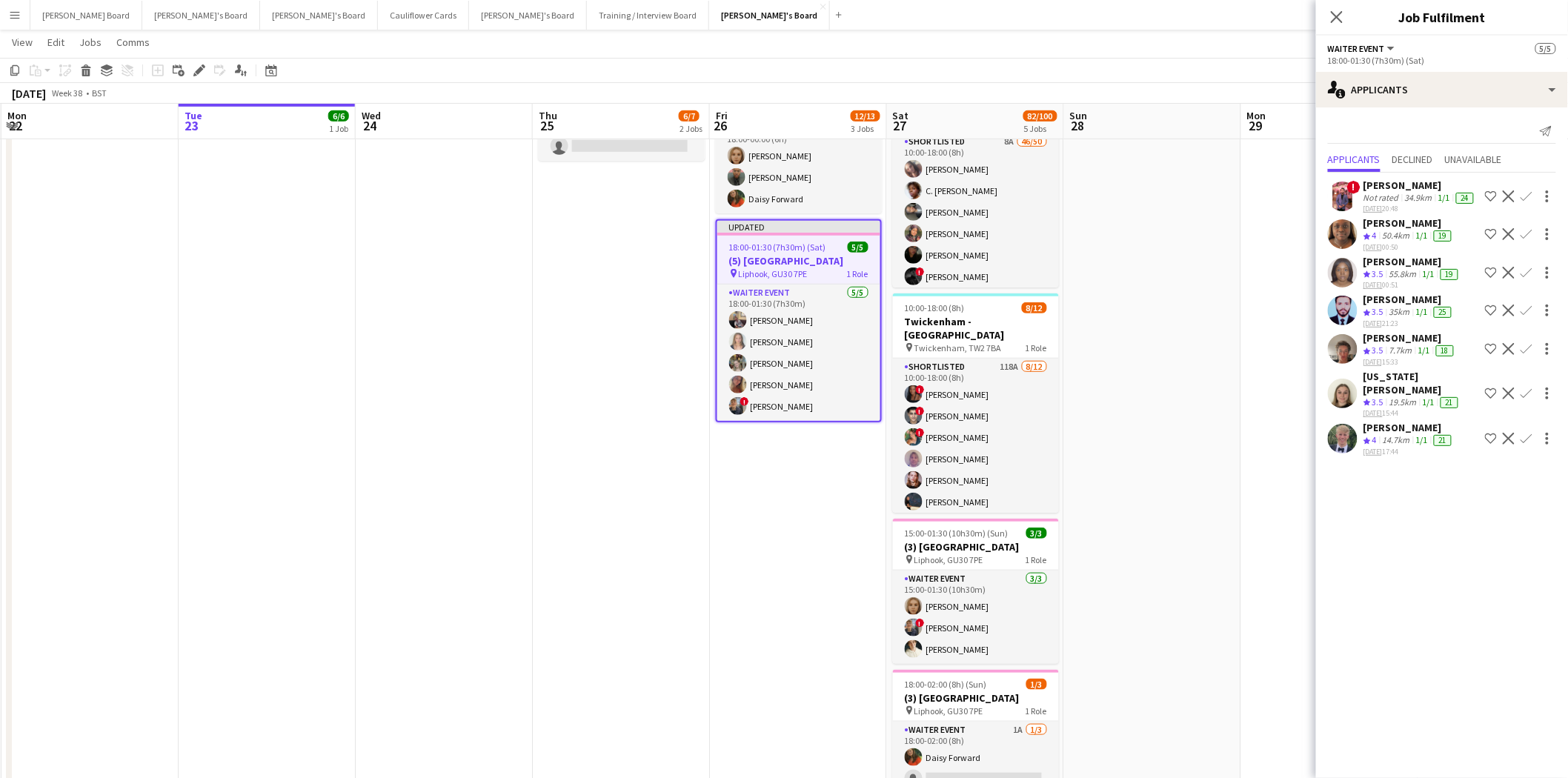
scroll to position [0, 352]
click at [1251, 14] on app-icon "Close pop-in" at bounding box center [1337, 17] width 21 height 21
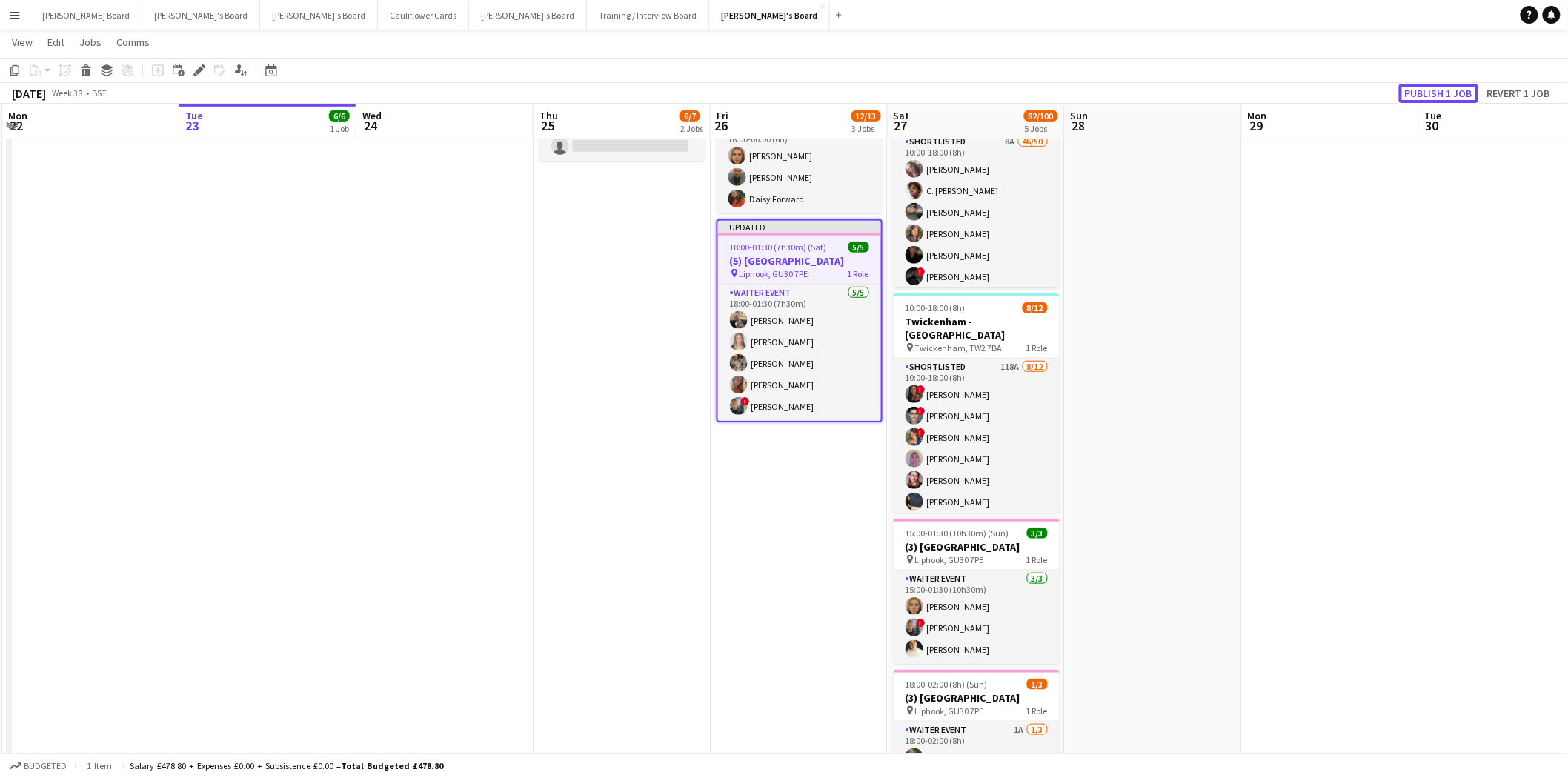
drag, startPoint x: 1456, startPoint y: 93, endPoint x: 1433, endPoint y: 98, distance: 23.5
click at [1251, 93] on button "Publish 1 job" at bounding box center [1438, 93] width 79 height 19
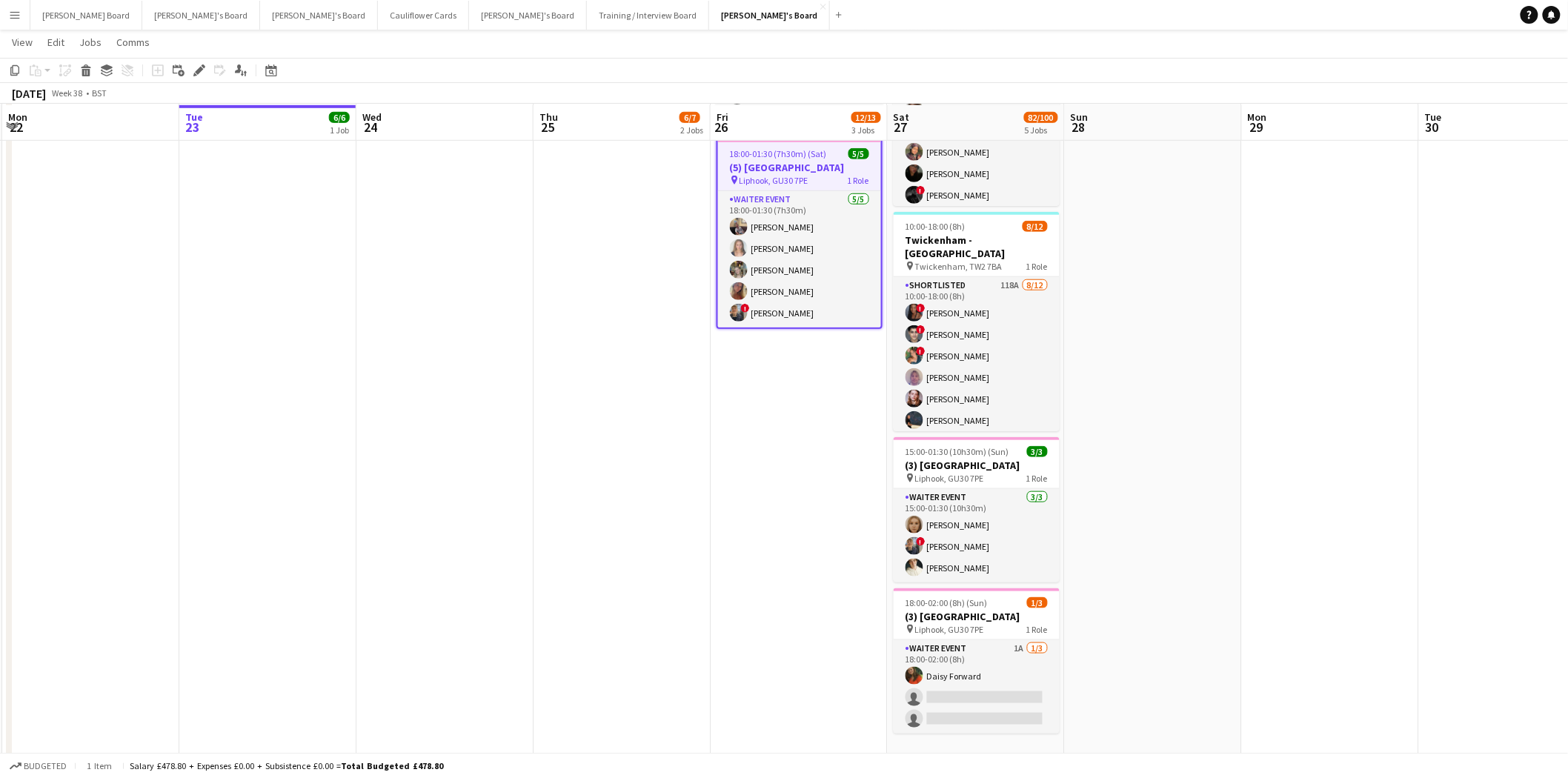
scroll to position [411, 0]
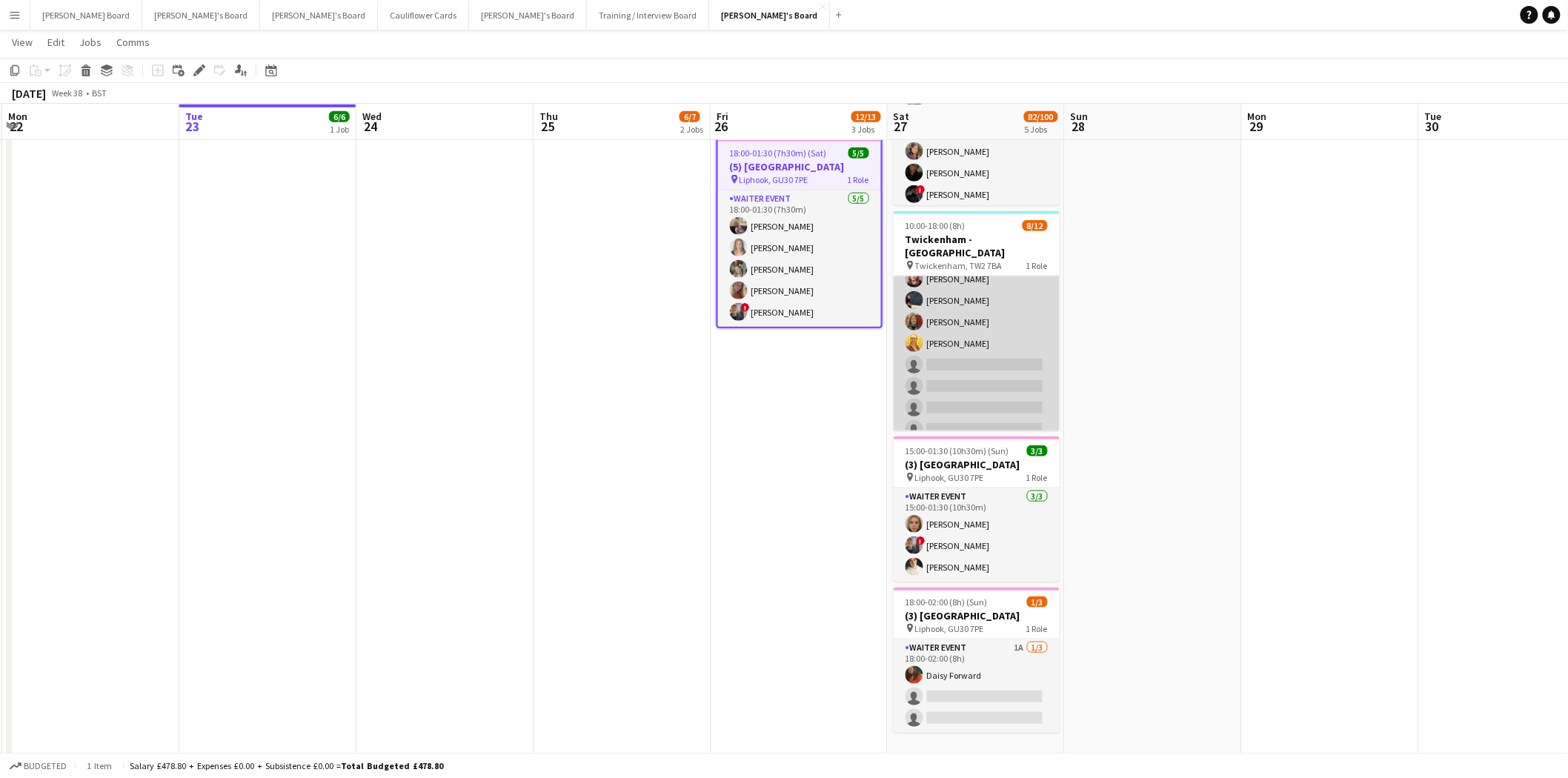
click at [973, 291] on app-card-role "Shortlisted 118A 8/12 10:00-18:00 (8h) ! Cherise Ewhrudjakpor ! Fedrat Sadat ! …" at bounding box center [976, 300] width 166 height 287
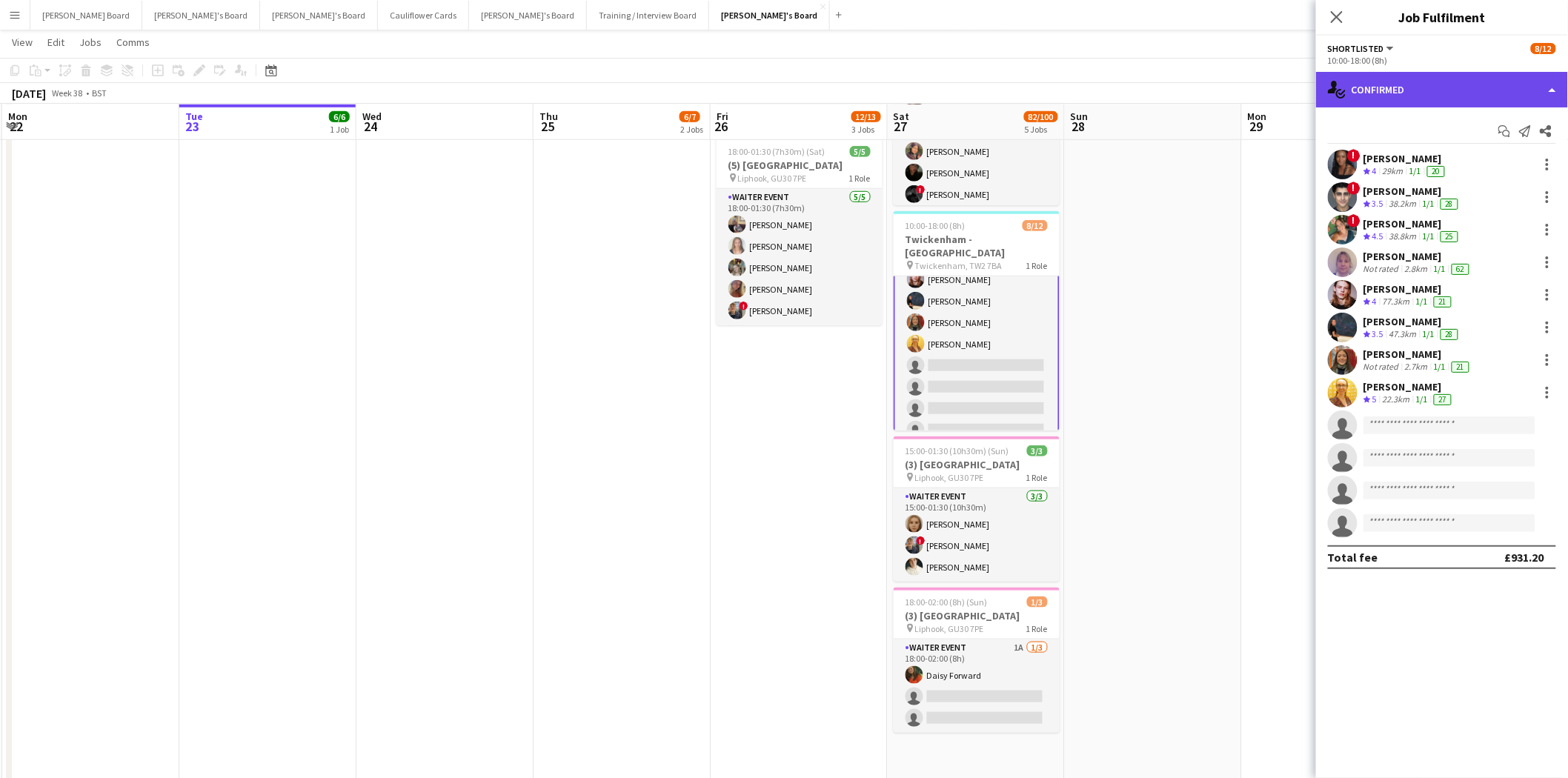
click at [1251, 74] on div "single-neutral-actions-check-2 Confirmed" at bounding box center [1441, 89] width 252 height 36
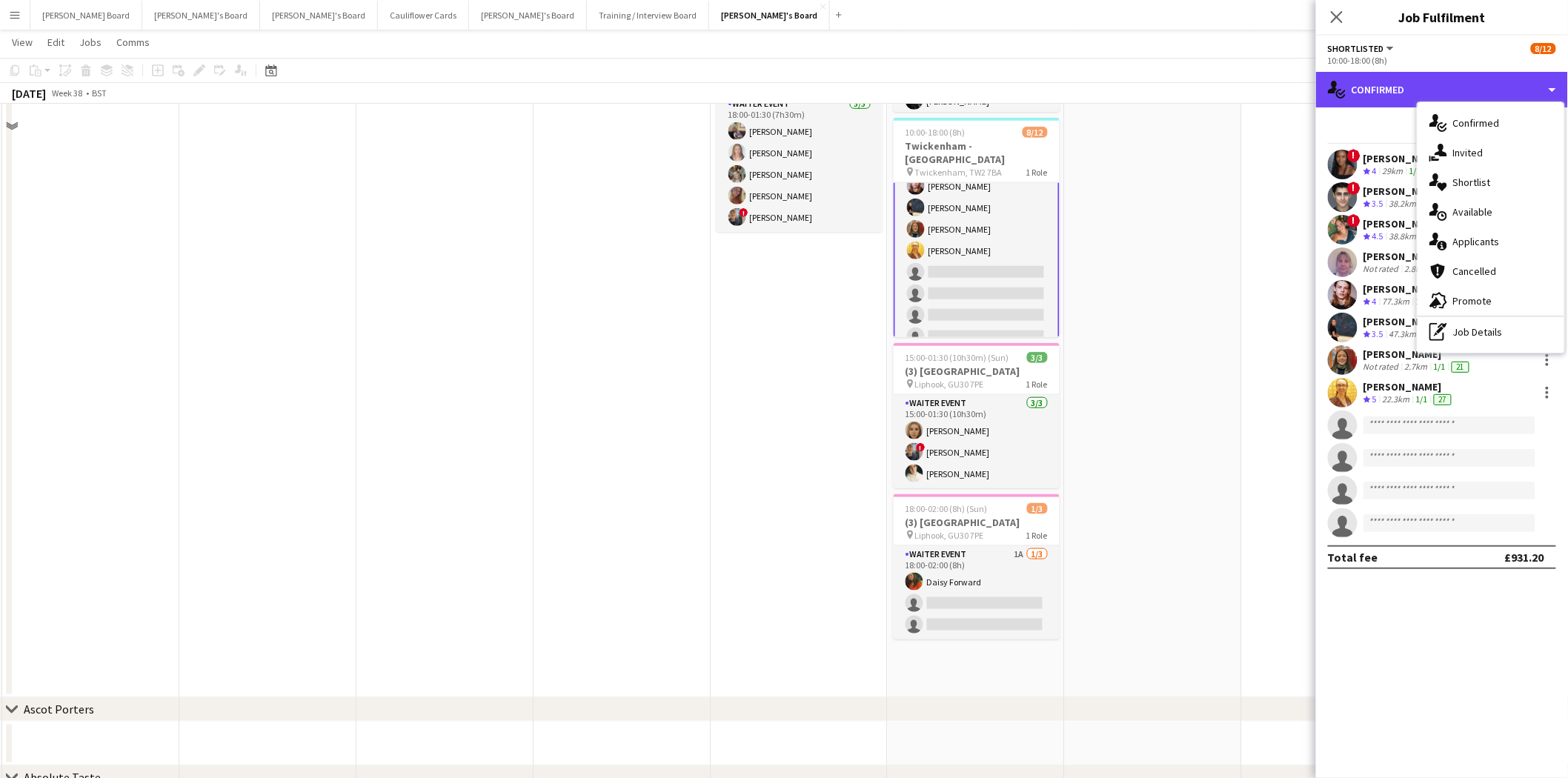
scroll to position [576, 0]
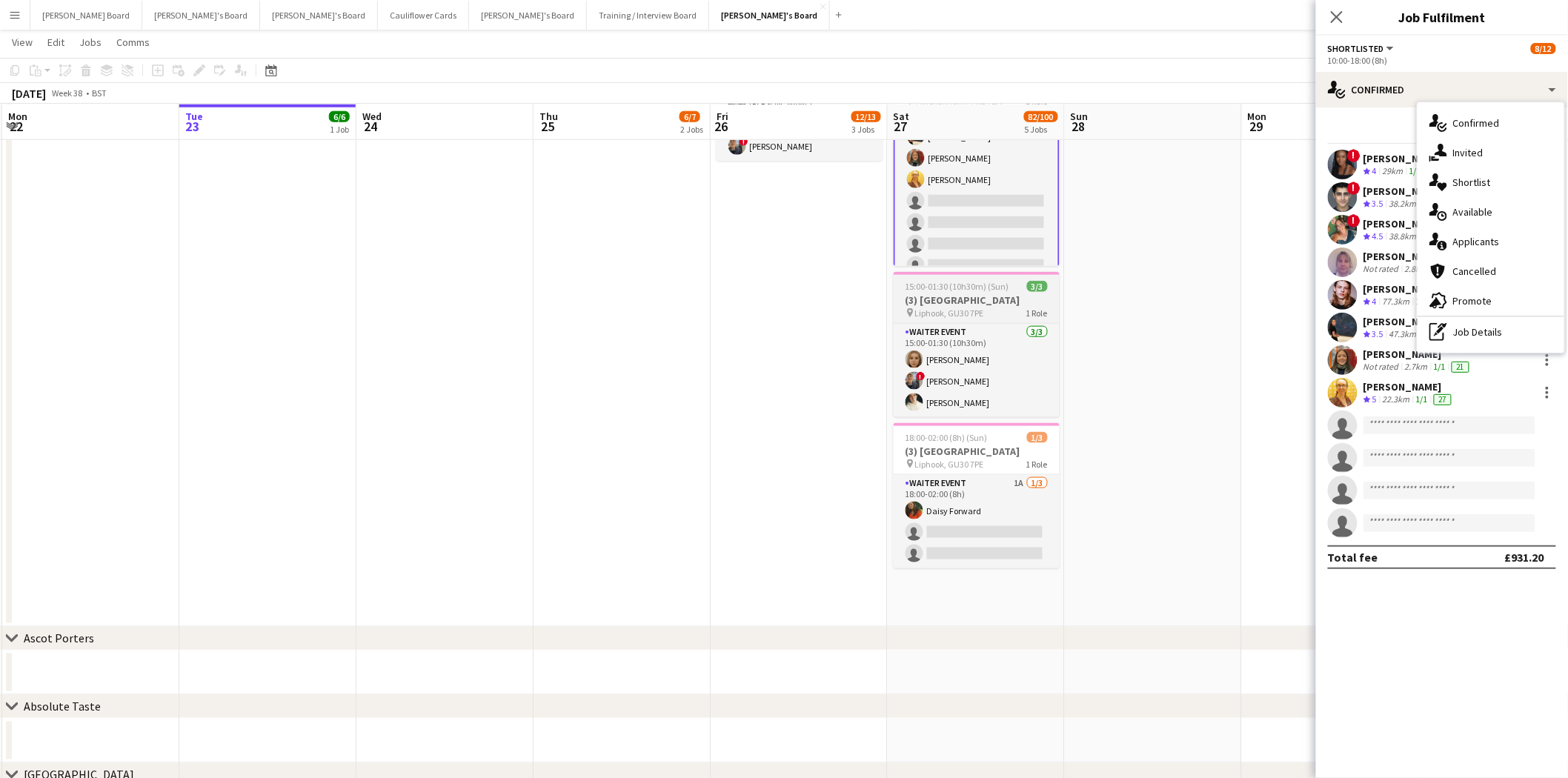
click at [995, 321] on app-job-card "15:00-01:30 (10h30m) (Sun) 3/3 (3) Old Thorns Hotel, GU30 7PE pin Liphook, GU30…" at bounding box center [976, 345] width 166 height 145
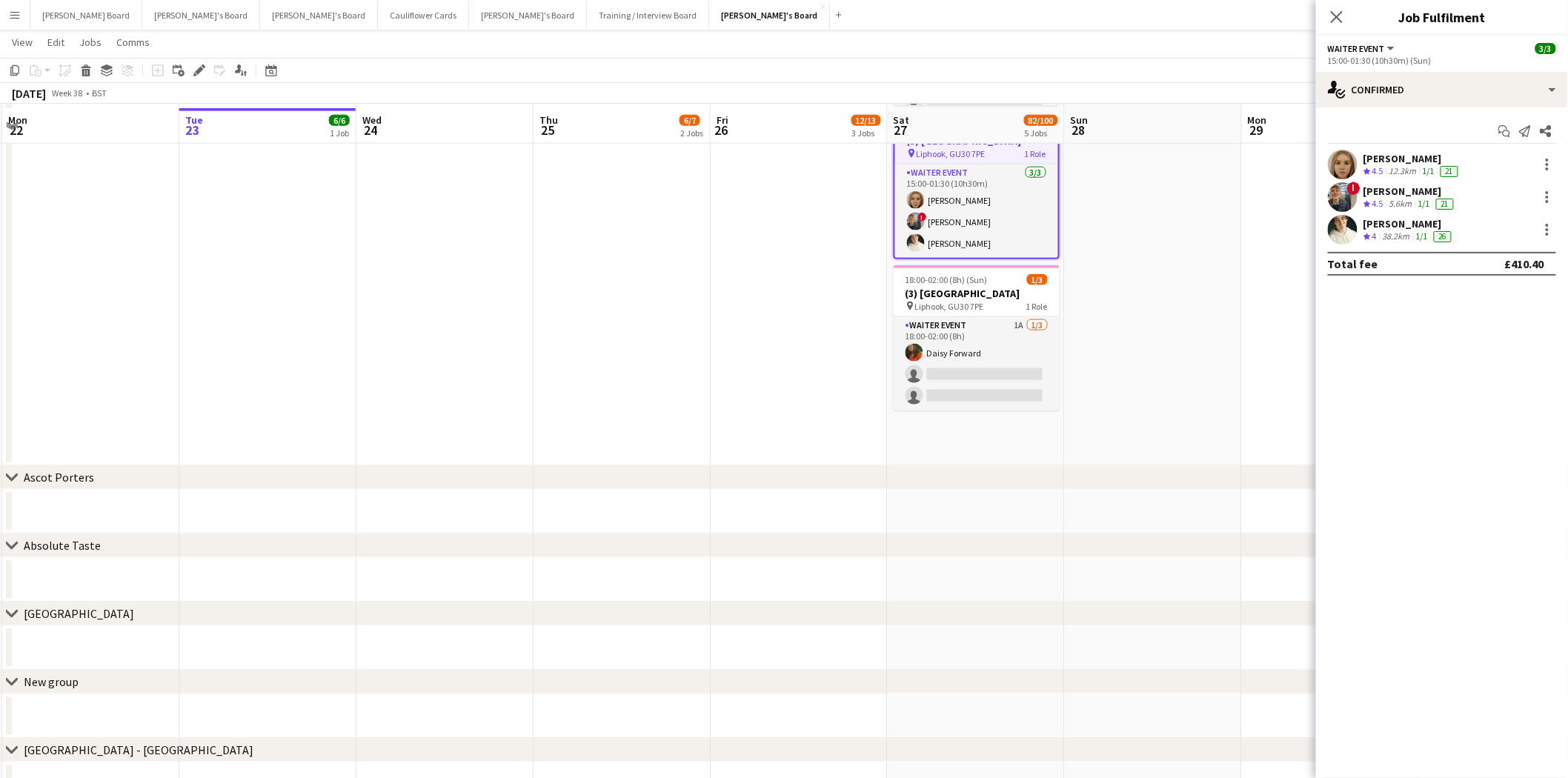
scroll to position [741, 0]
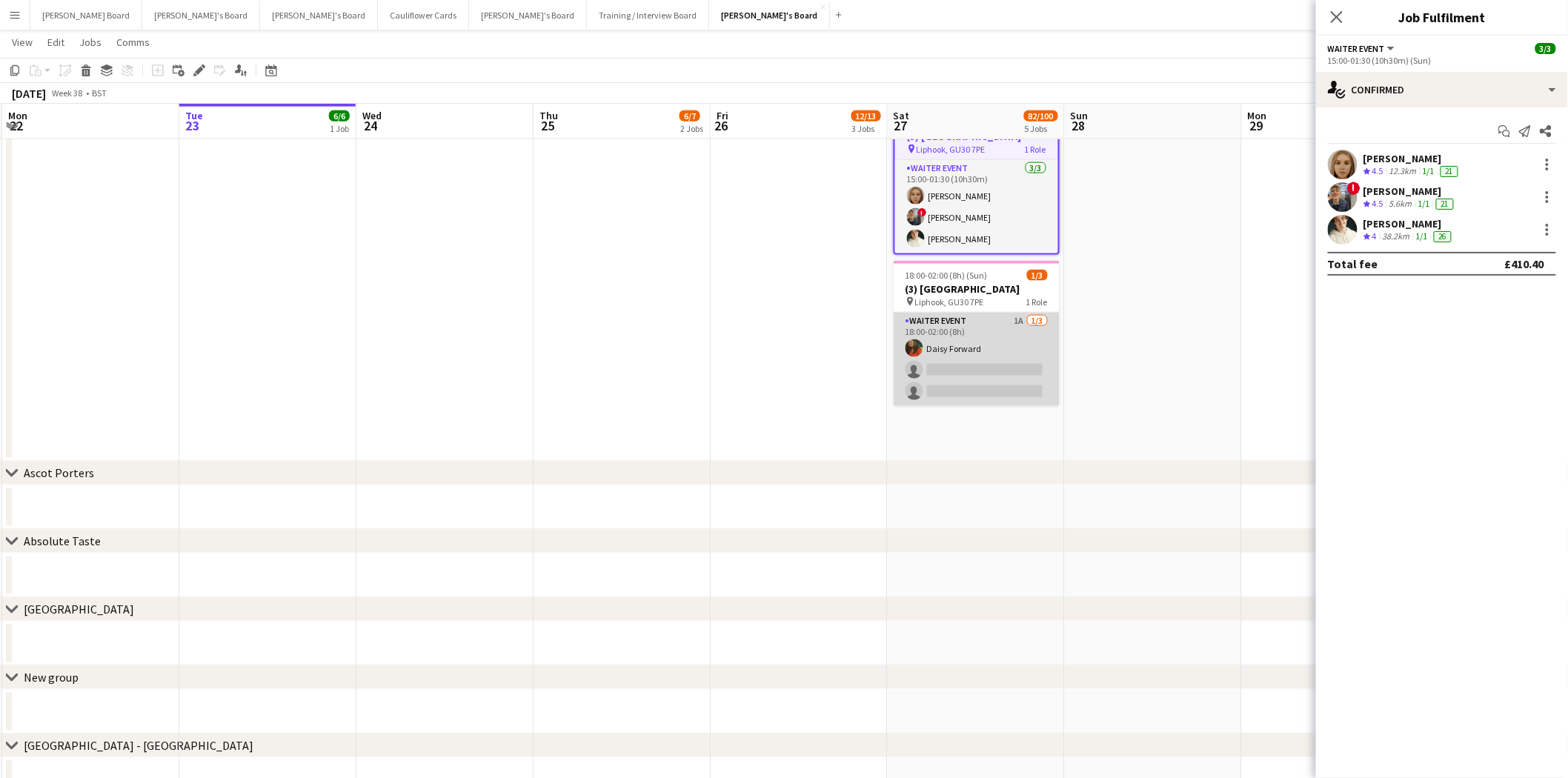
drag, startPoint x: 984, startPoint y: 343, endPoint x: 994, endPoint y: 342, distance: 10.0
click at [985, 343] on app-card-role "WAITER EVENT 1A 1/3 18:00-02:00 (8h) Daisy Forward single-neutral-actions singl…" at bounding box center [976, 360] width 166 height 94
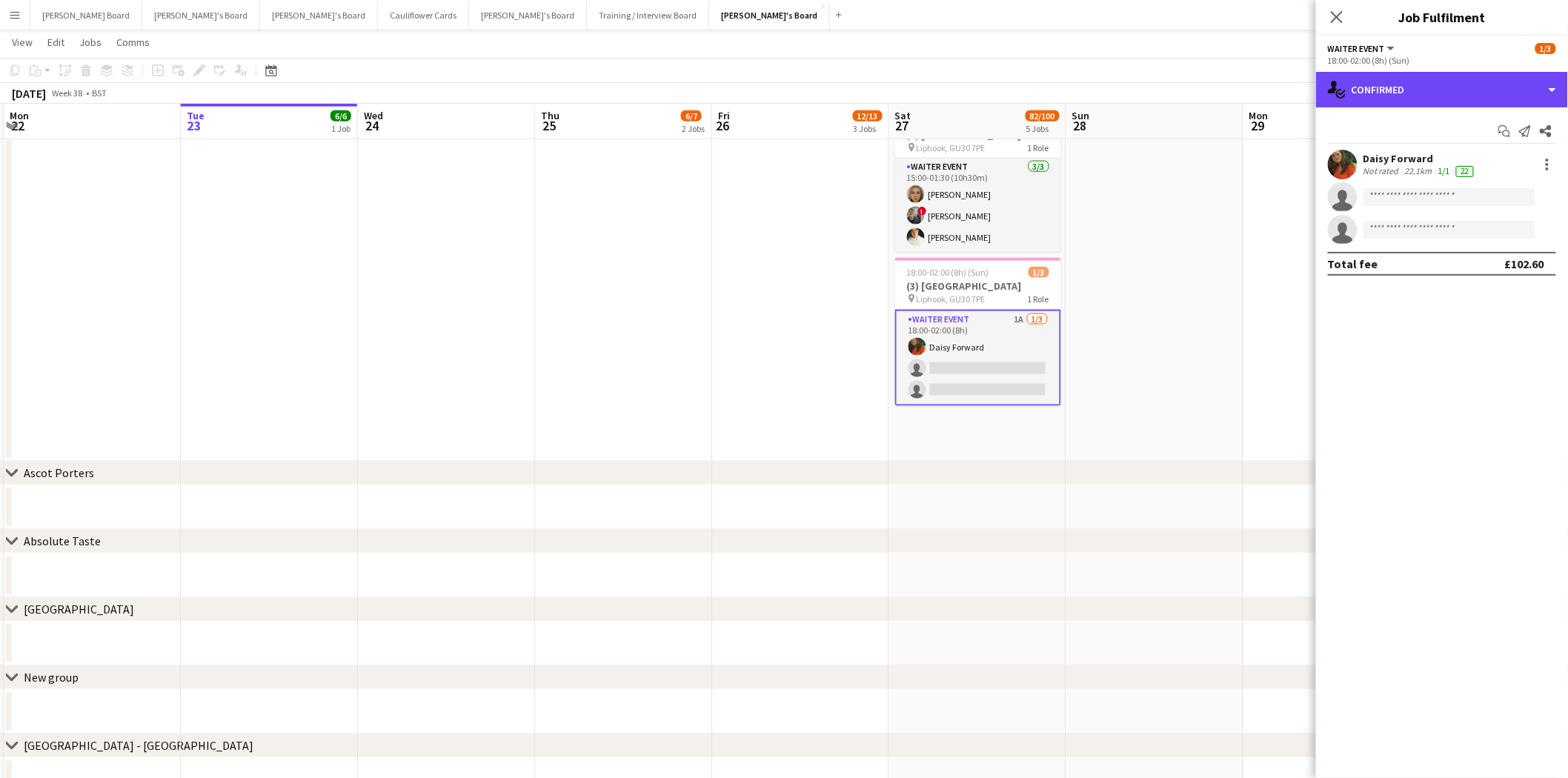
drag, startPoint x: 1426, startPoint y: 87, endPoint x: 1445, endPoint y: 141, distance: 57.2
click at [1251, 87] on div "single-neutral-actions-check-2 Confirmed" at bounding box center [1441, 89] width 252 height 36
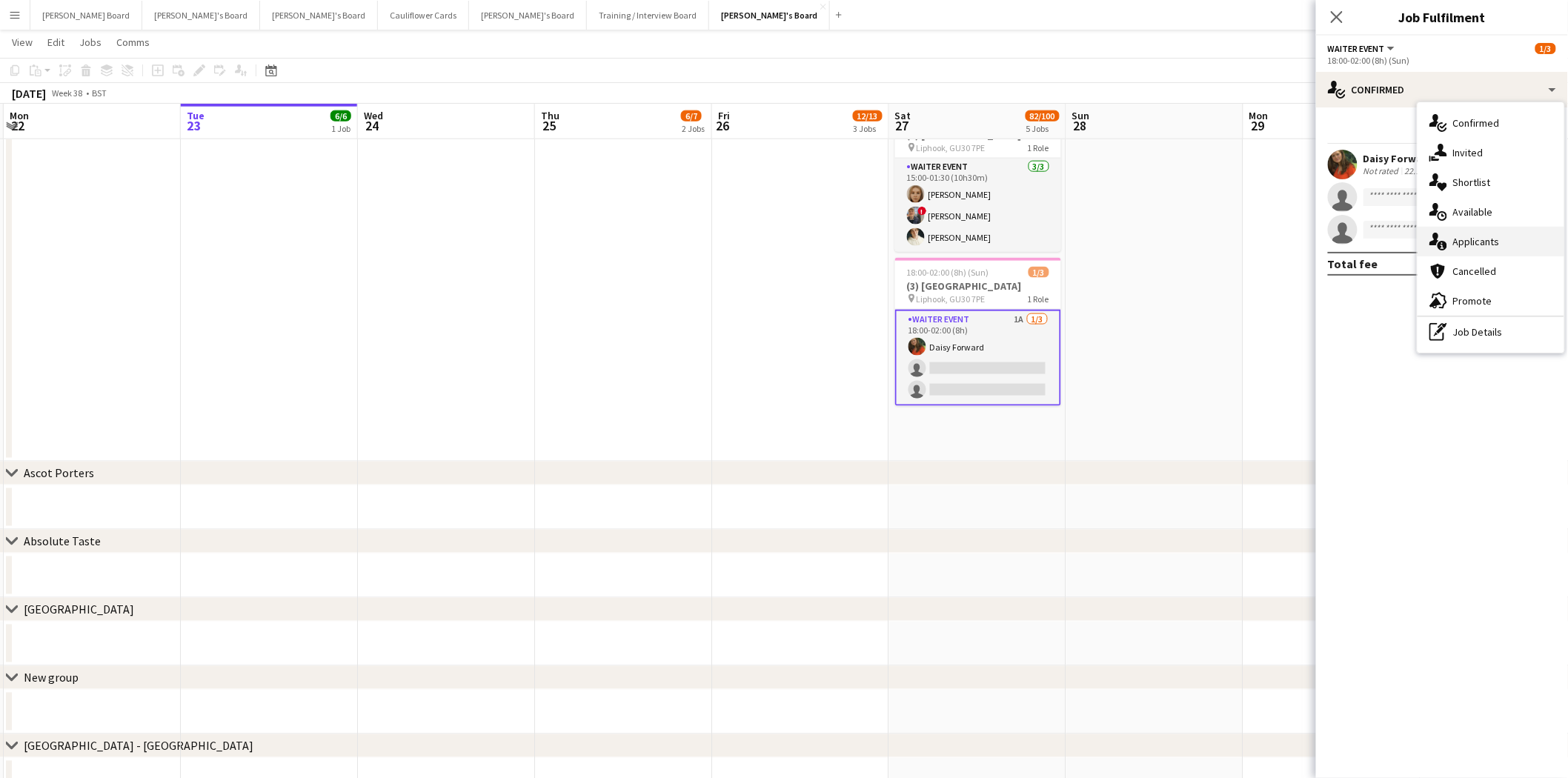
click at [1251, 243] on span "Applicants" at bounding box center [1477, 242] width 47 height 14
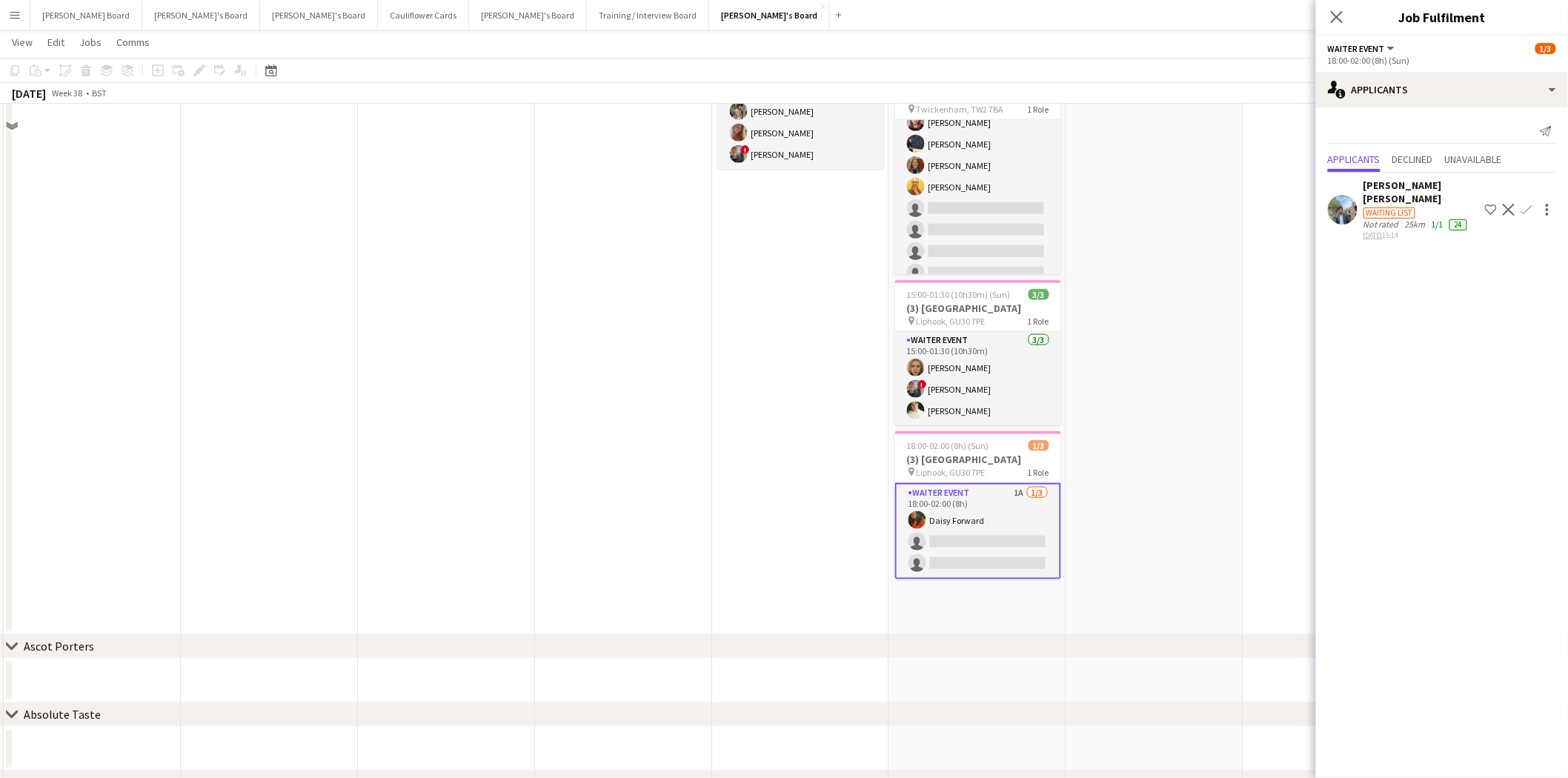
scroll to position [329, 0]
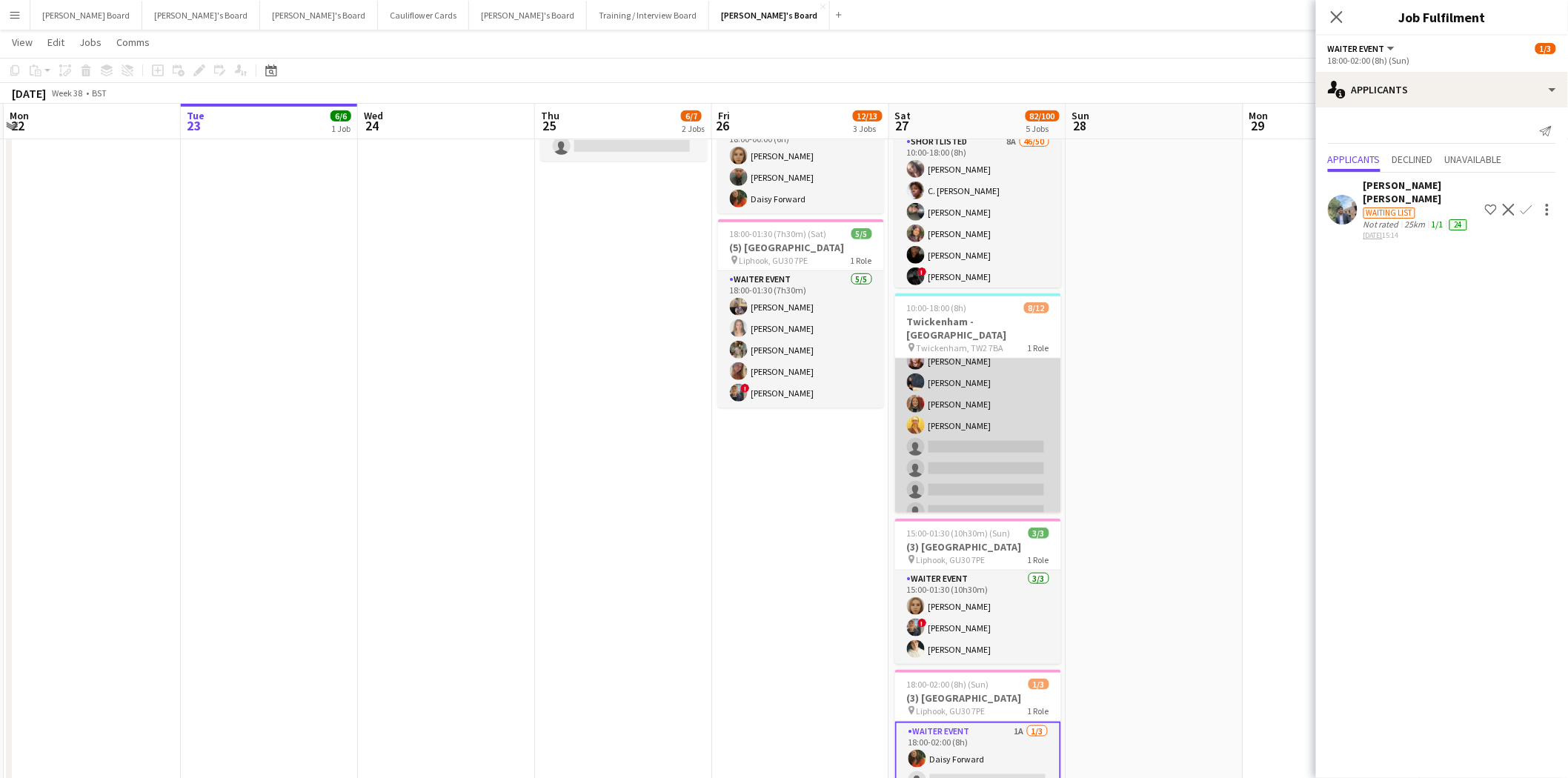
click at [967, 404] on app-card-role "Shortlisted 118A 8/12 10:00-18:00 (8h) ! Cherise Ewhrudjakpor ! Fedrat Sadat ! …" at bounding box center [978, 383] width 166 height 287
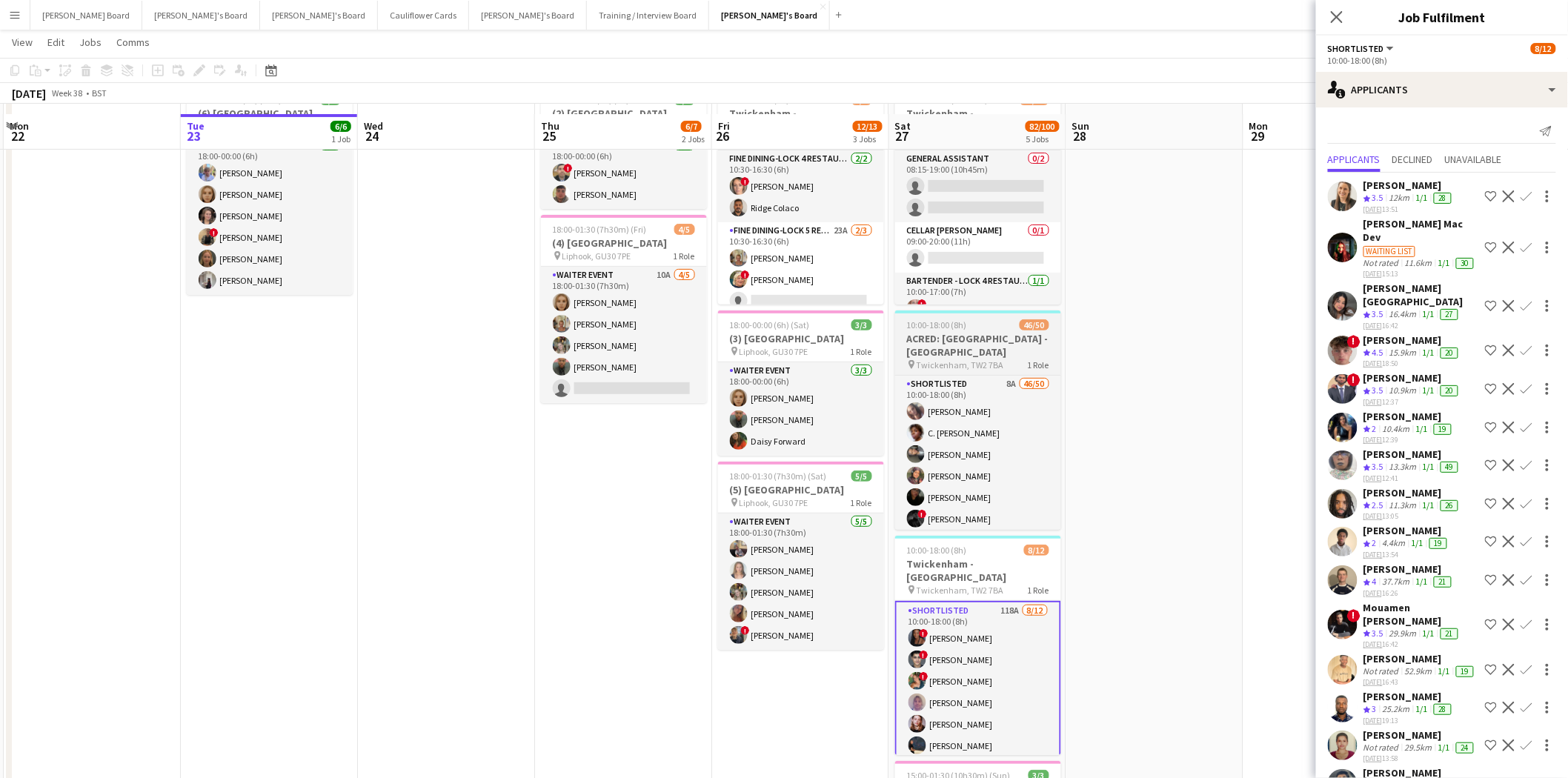
scroll to position [82, 0]
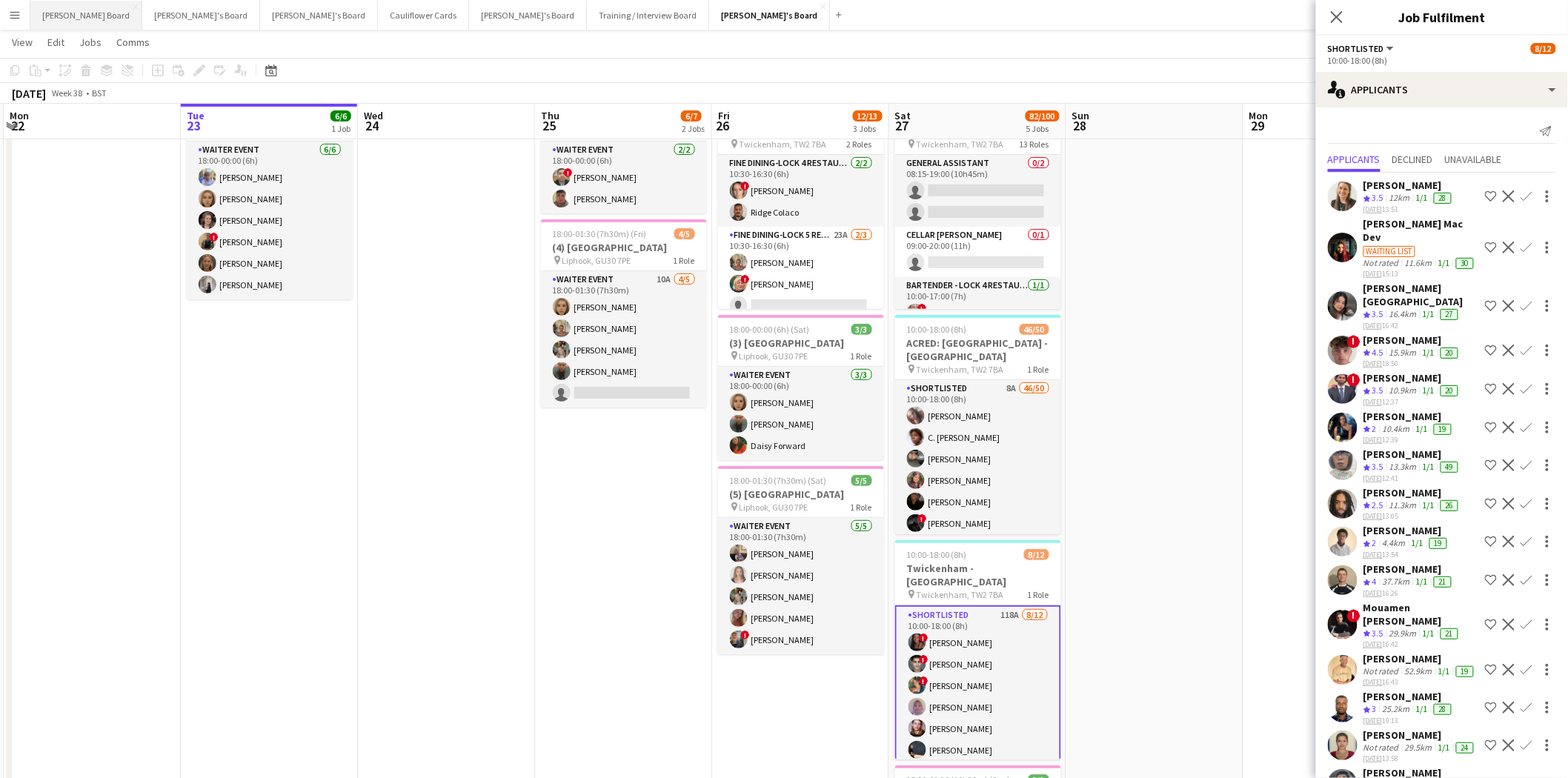
drag, startPoint x: 77, startPoint y: 11, endPoint x: 83, endPoint y: 27, distance: 17.1
click at [78, 11] on button "Dean's Board Close" at bounding box center [86, 15] width 112 height 29
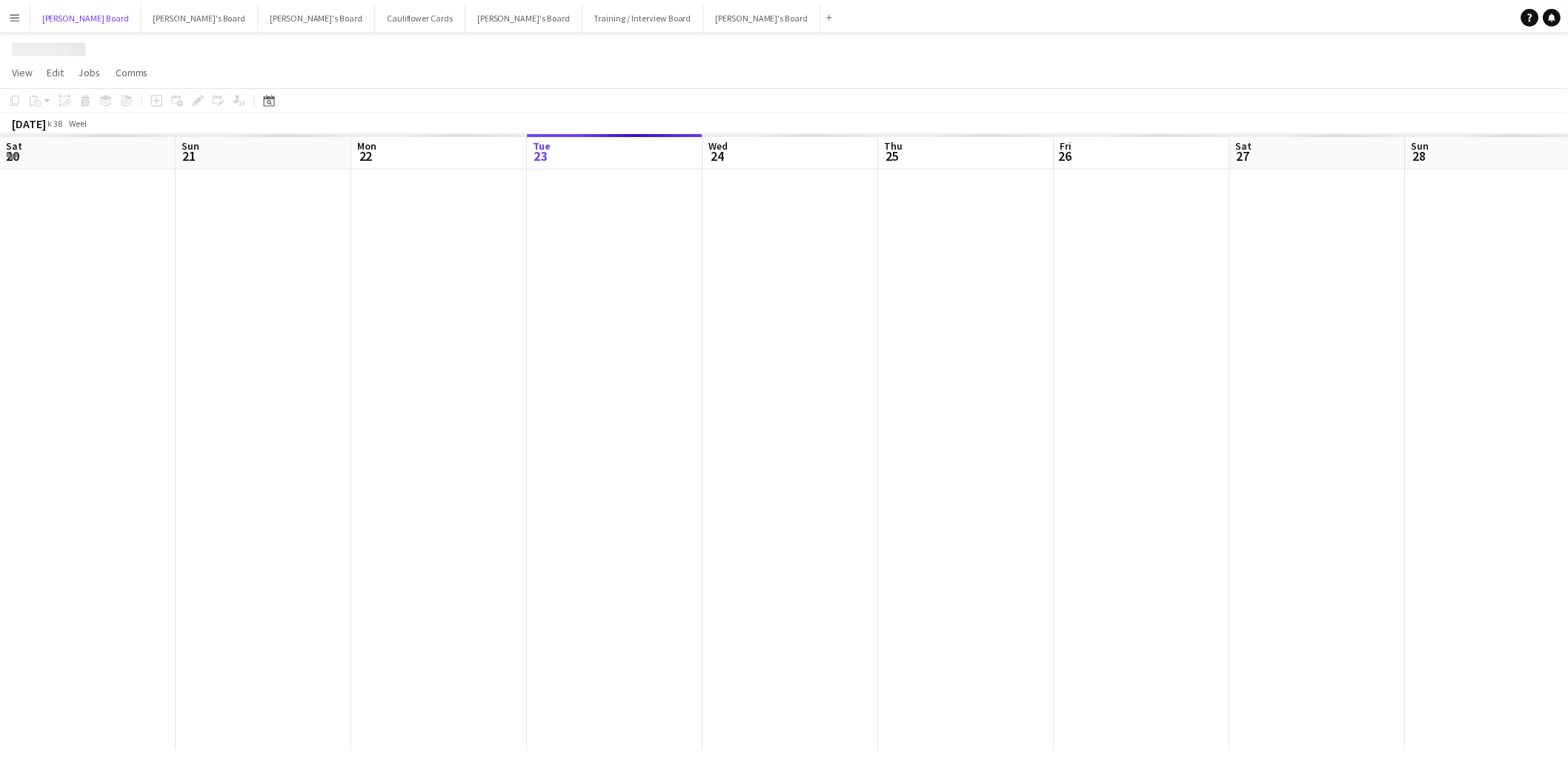
scroll to position [0, 354]
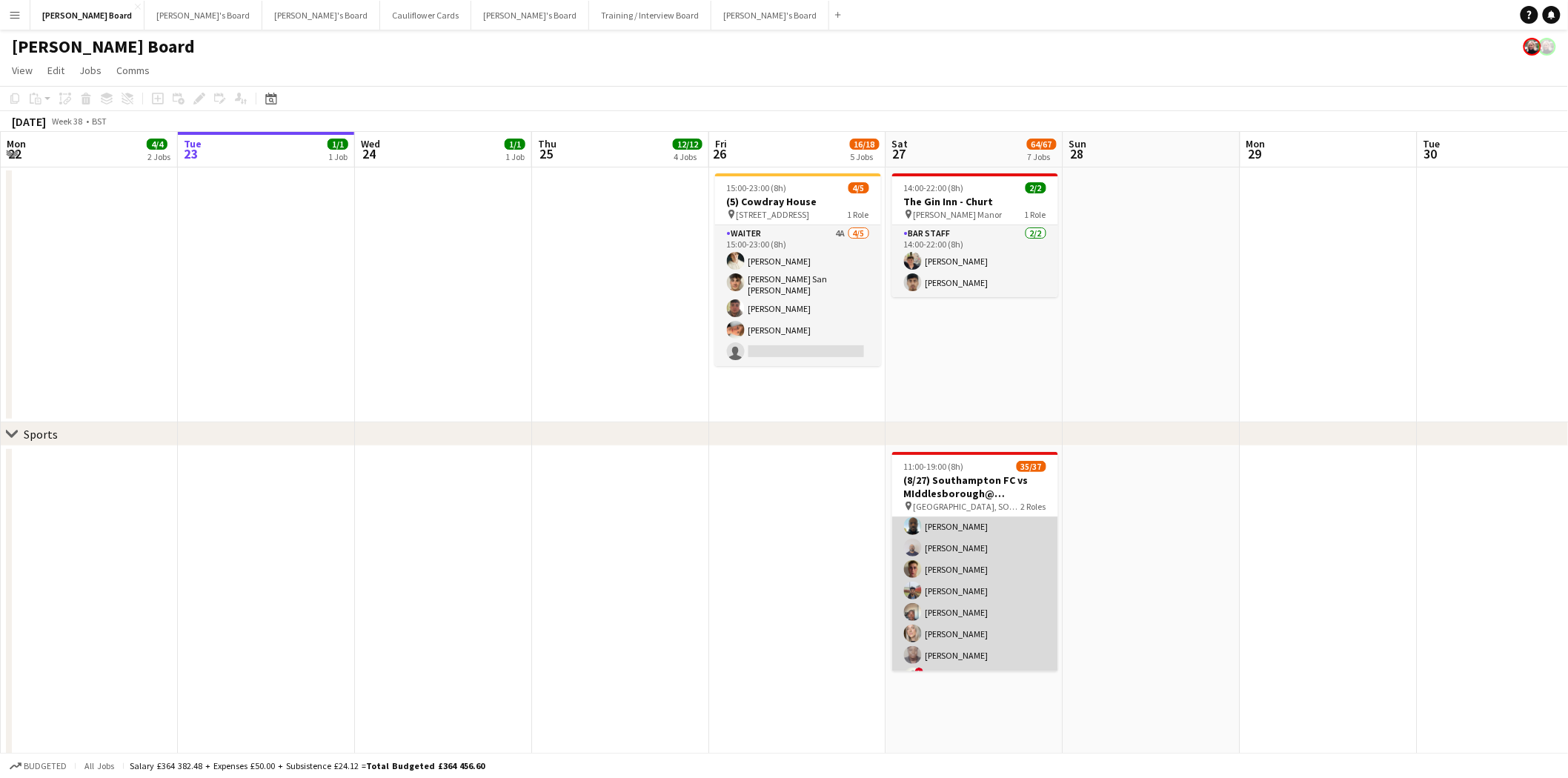
click at [963, 597] on app-card-role "Retail Kiosk 11I 2A 25/27 13:00-17:00 (4h) ! Liam Jenkins Margaret Kudela Ashme…" at bounding box center [975, 497] width 166 height 614
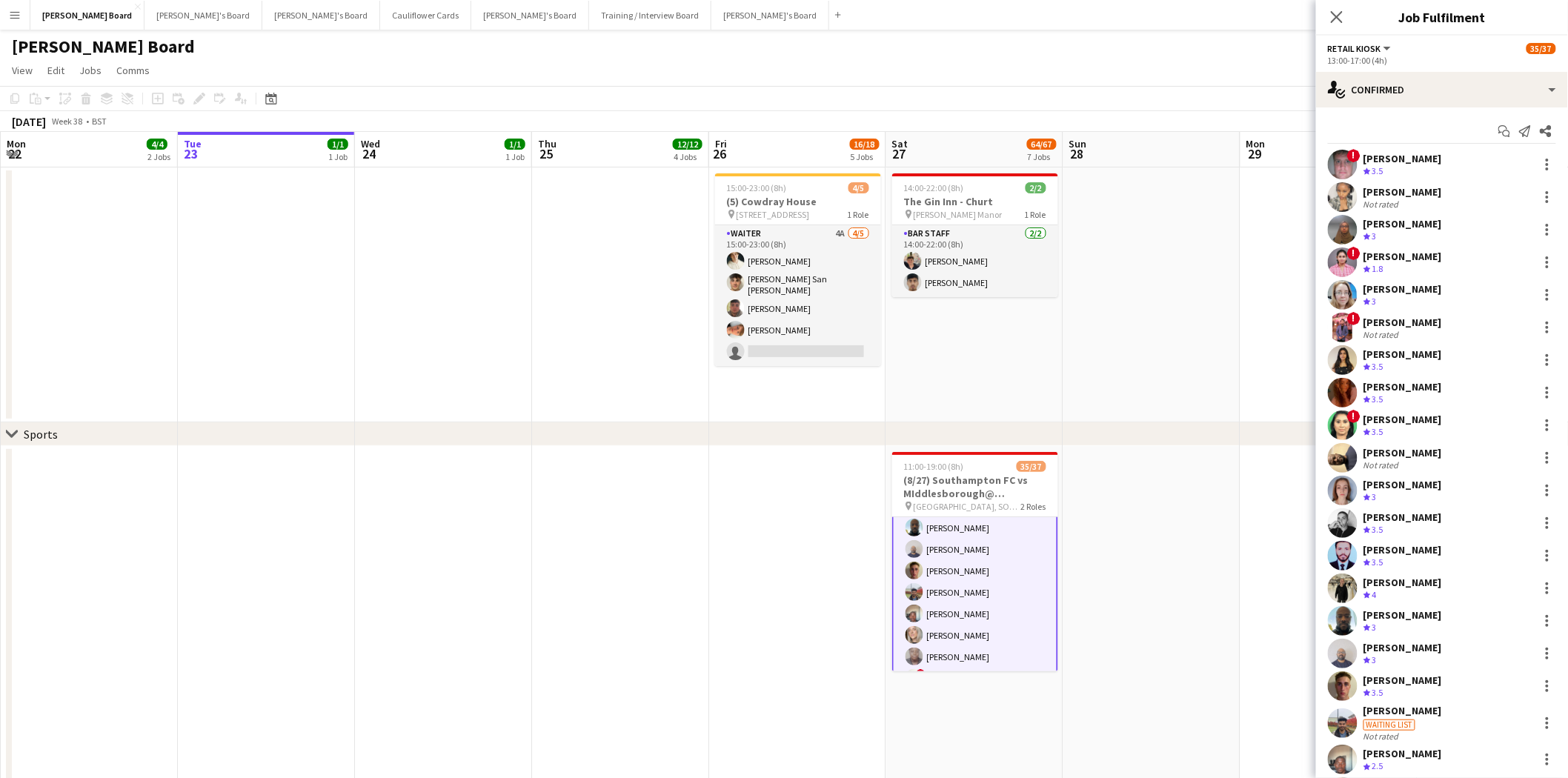
scroll to position [577, 0]
drag, startPoint x: 1427, startPoint y: 96, endPoint x: 1437, endPoint y: 138, distance: 43.2
click at [1251, 95] on div "single-neutral-actions-check-2 Confirmed" at bounding box center [1441, 89] width 252 height 36
click at [1251, 243] on span "Applicants" at bounding box center [1477, 242] width 47 height 14
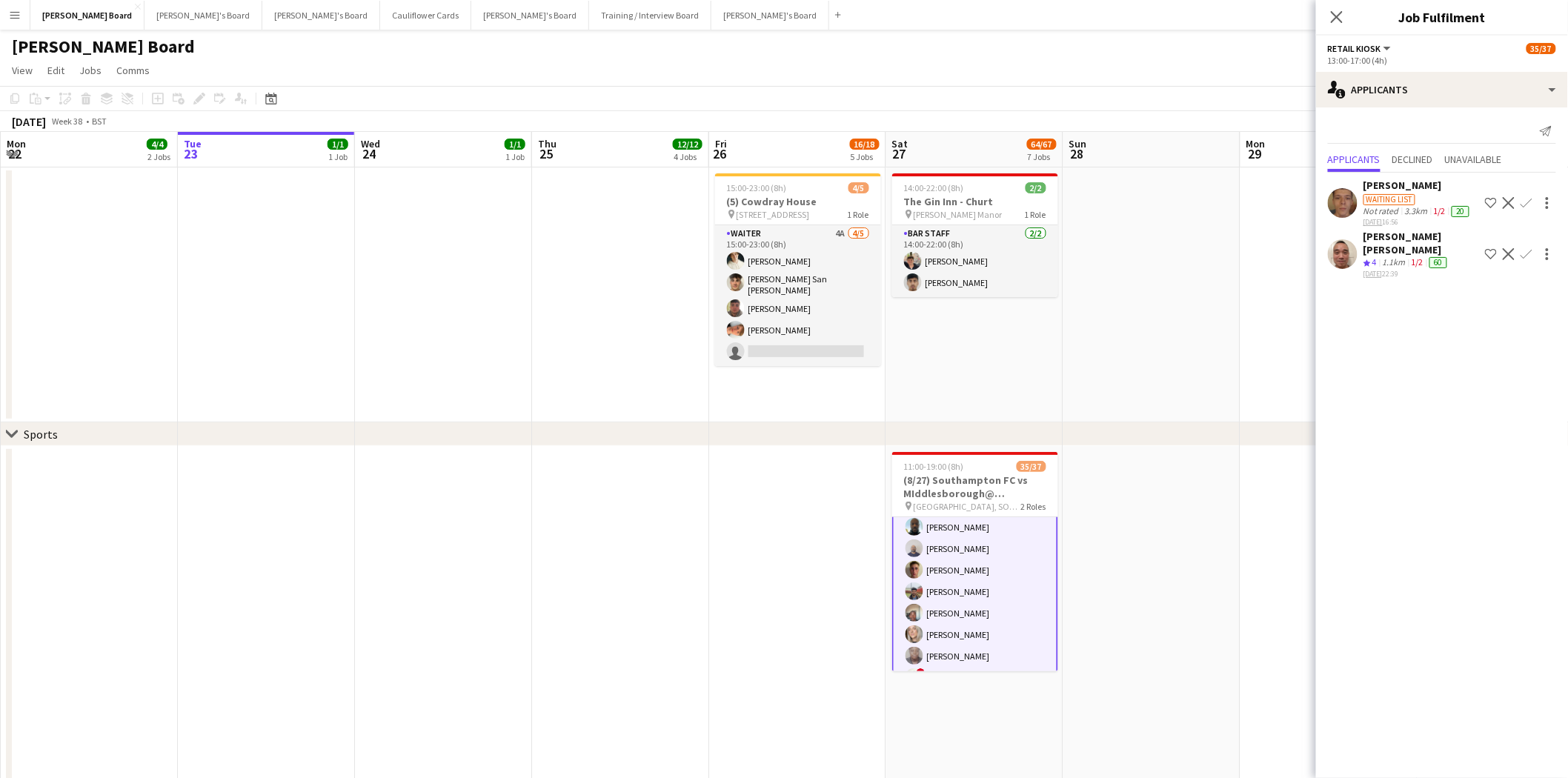
click at [1251, 230] on div "[PERSON_NAME] [PERSON_NAME]" at bounding box center [1421, 243] width 116 height 26
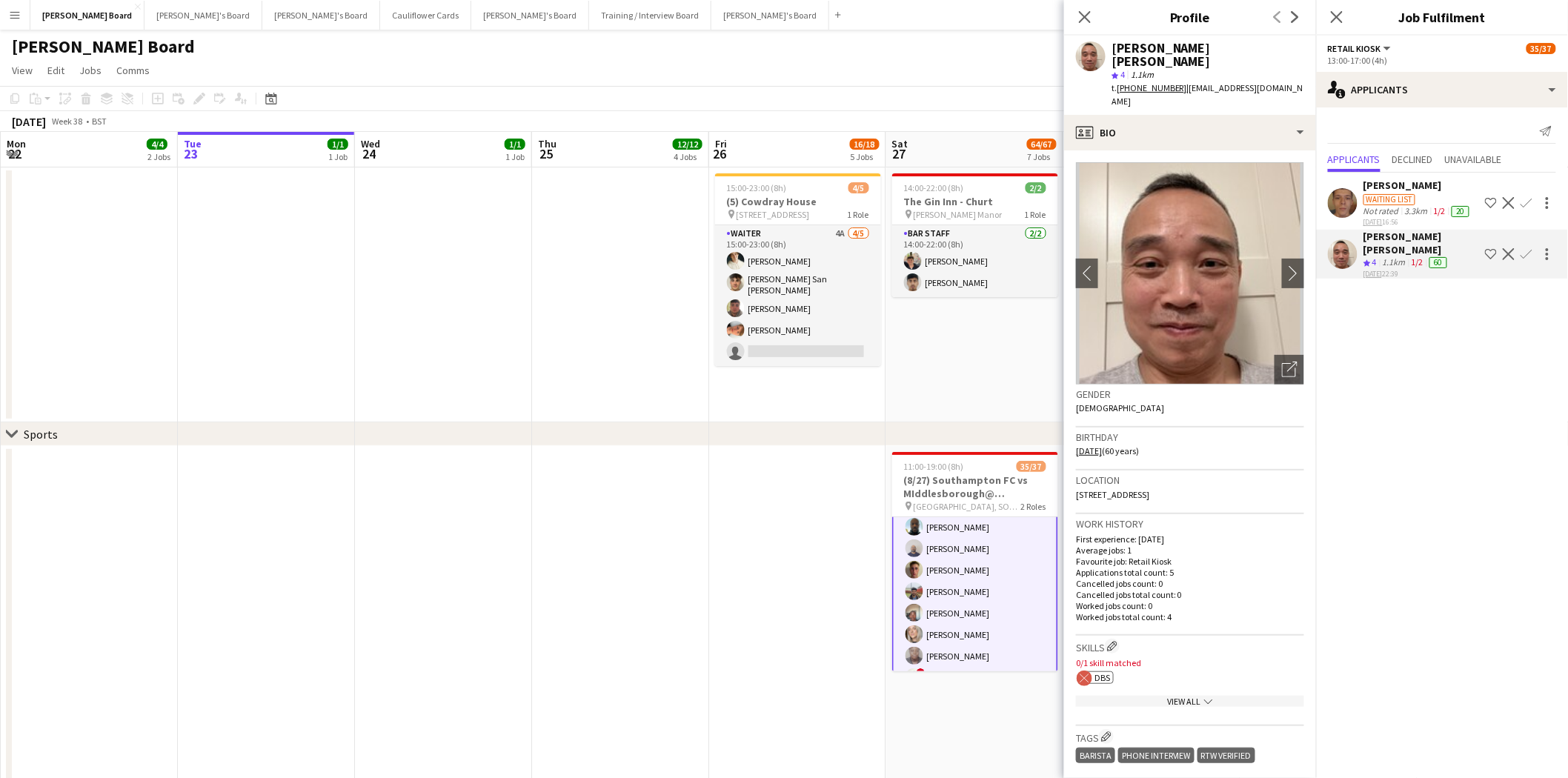
click at [1251, 253] on app-icon "Confirm" at bounding box center [1526, 254] width 12 height 12
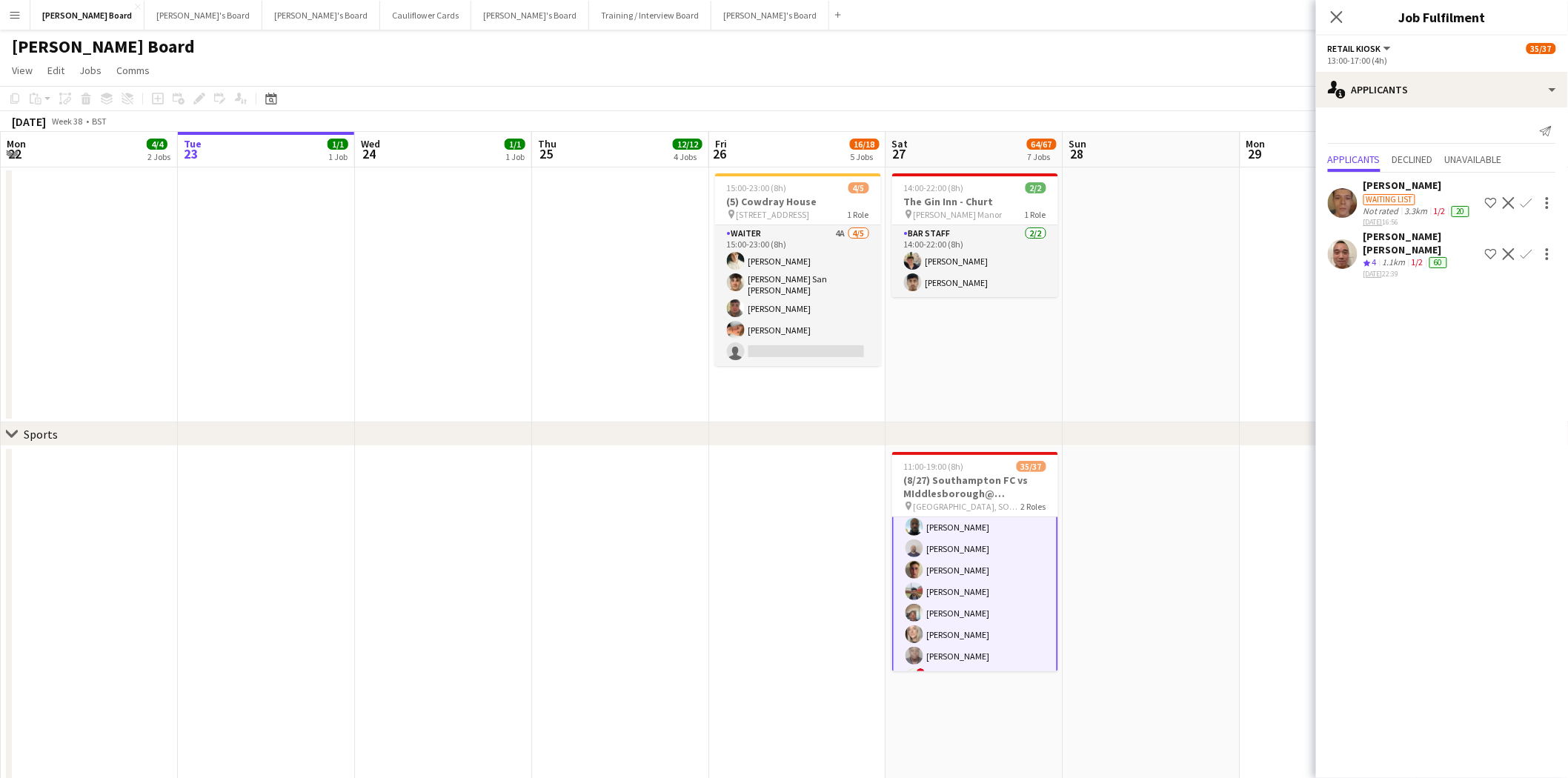
click at [1251, 256] on app-icon "Confirm" at bounding box center [1526, 254] width 12 height 12
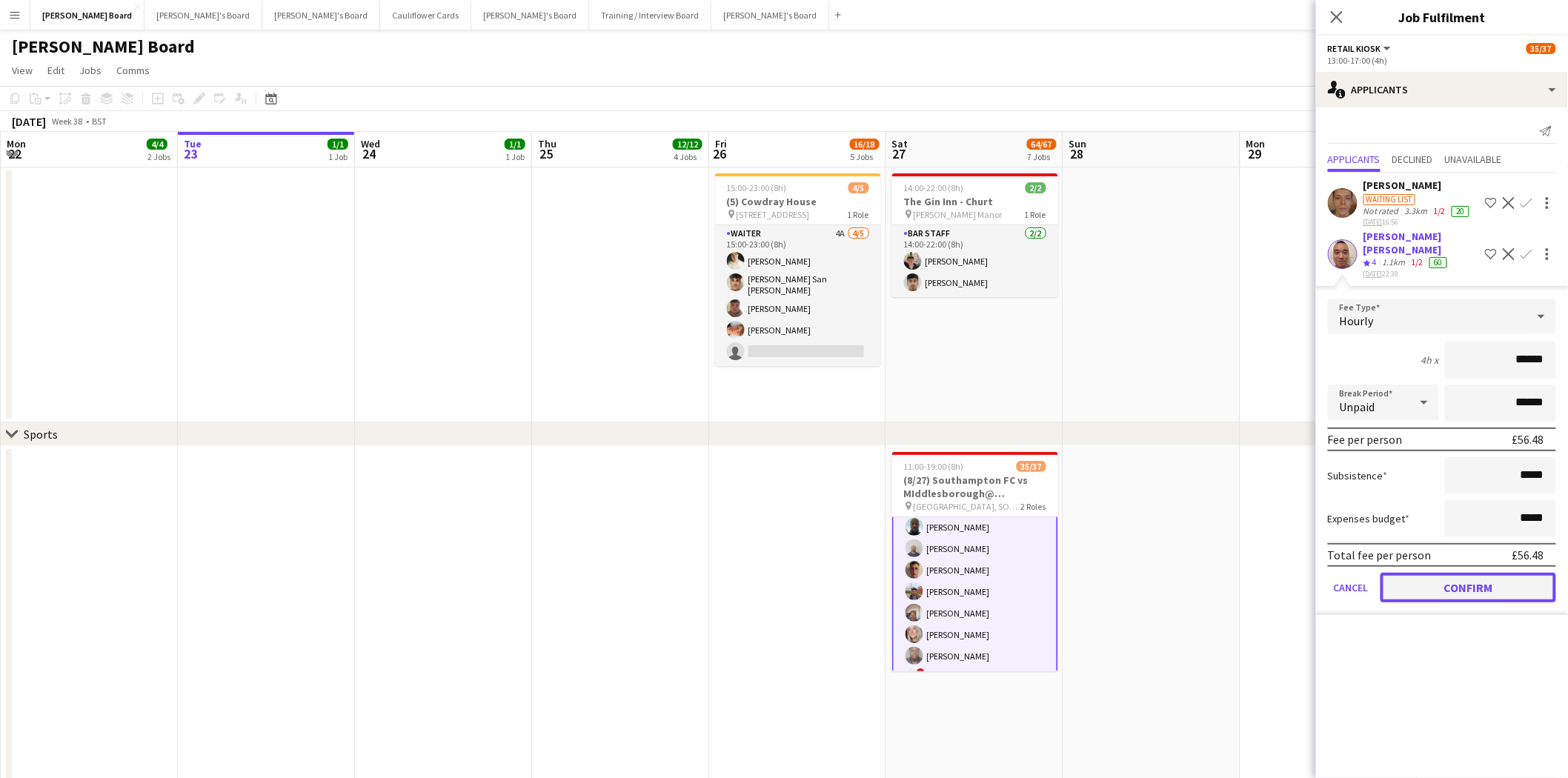
click at [1251, 582] on button "Confirm" at bounding box center [1468, 587] width 175 height 29
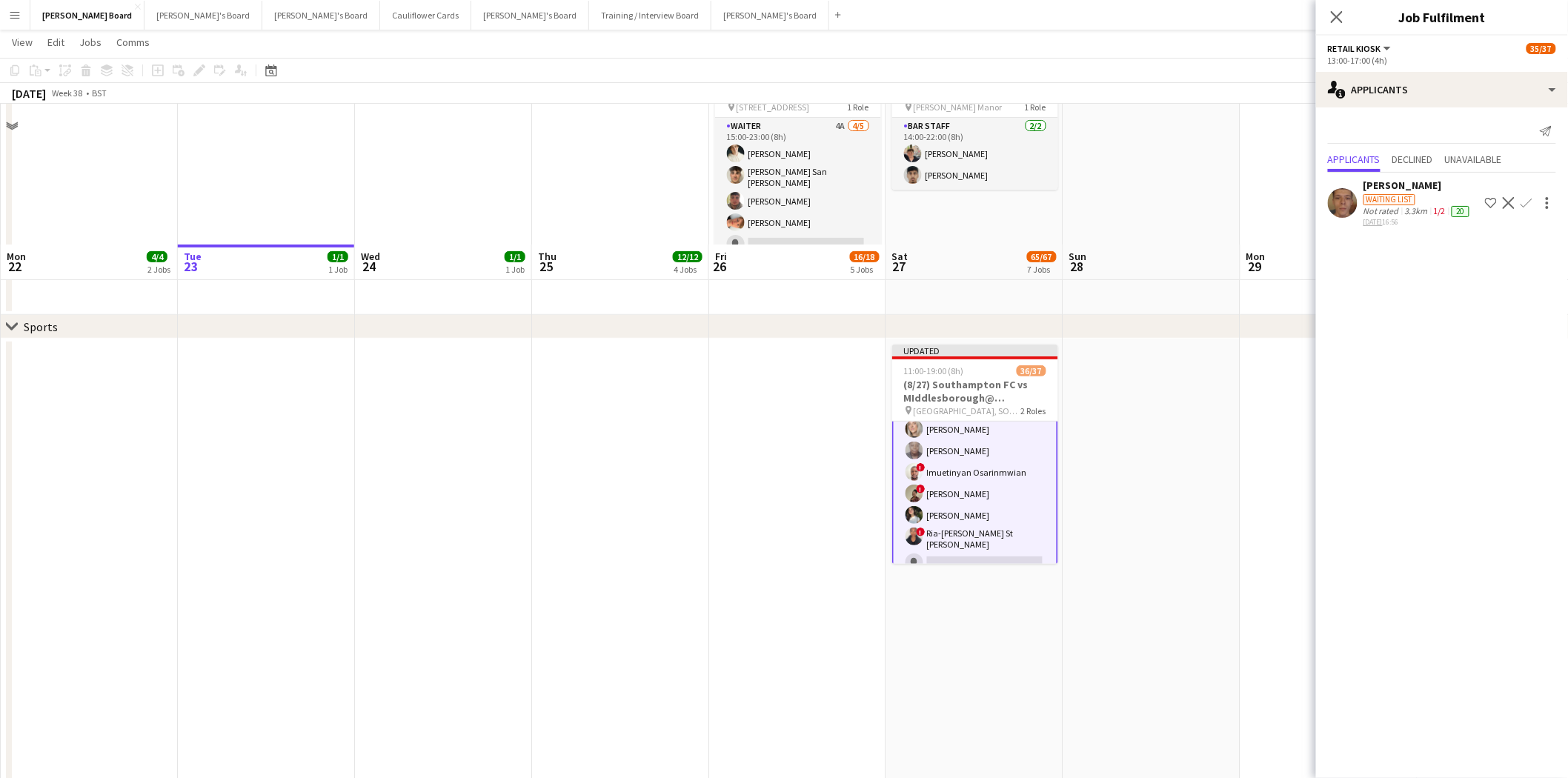
scroll to position [246, 0]
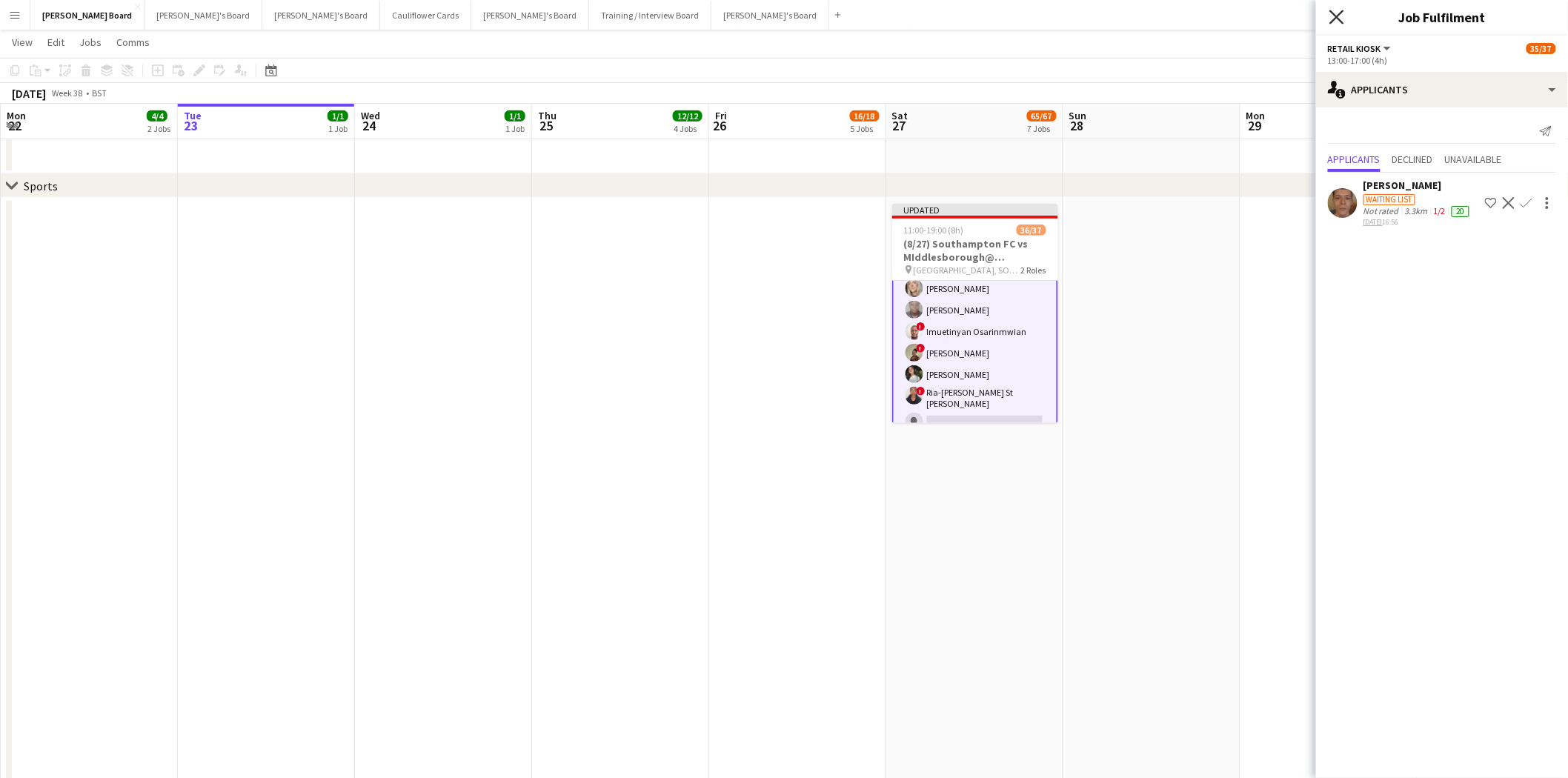
click at [1251, 13] on icon "Close pop-in" at bounding box center [1336, 17] width 14 height 14
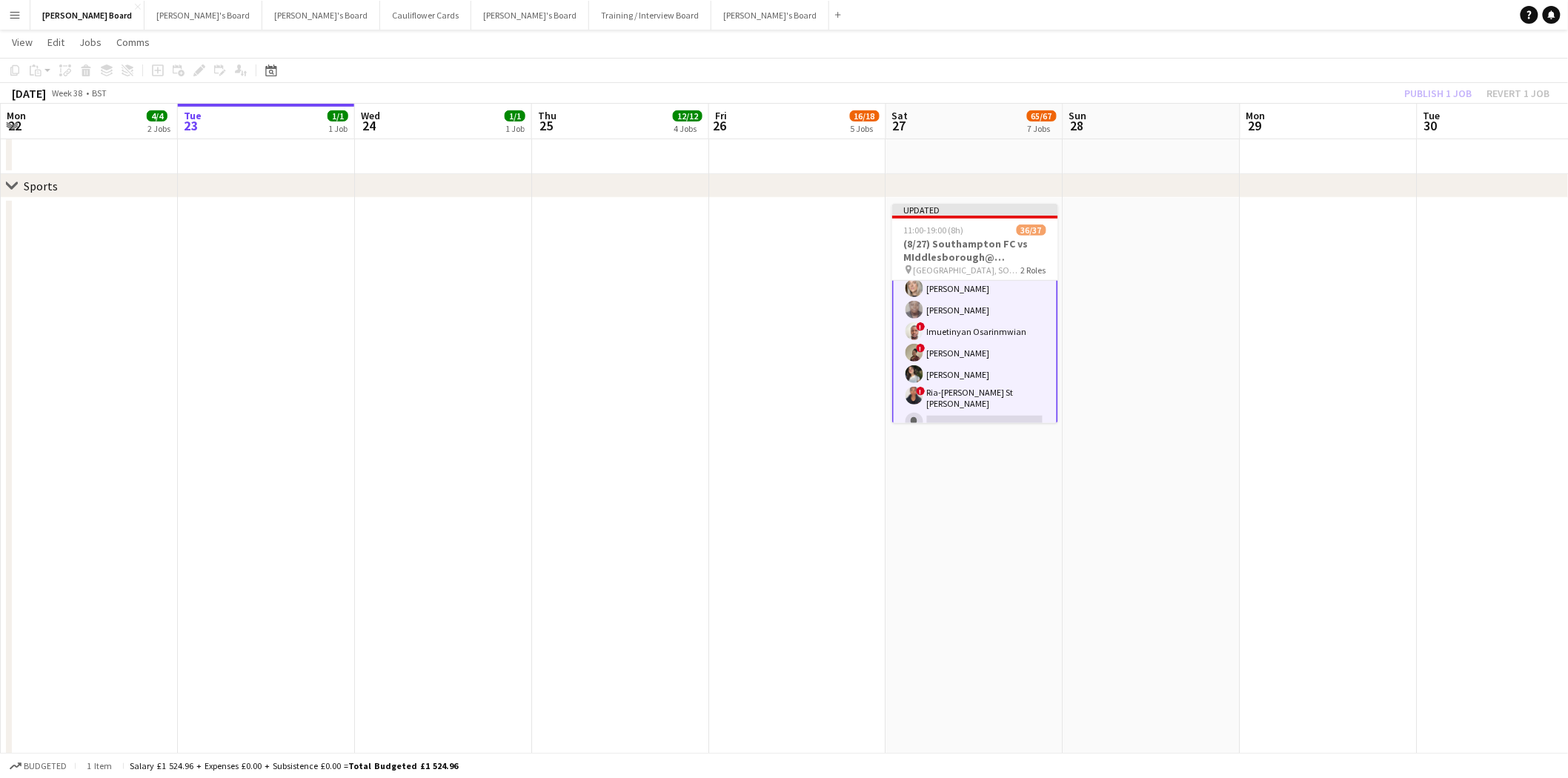
drag, startPoint x: 954, startPoint y: 228, endPoint x: 1116, endPoint y: 225, distance: 162.0
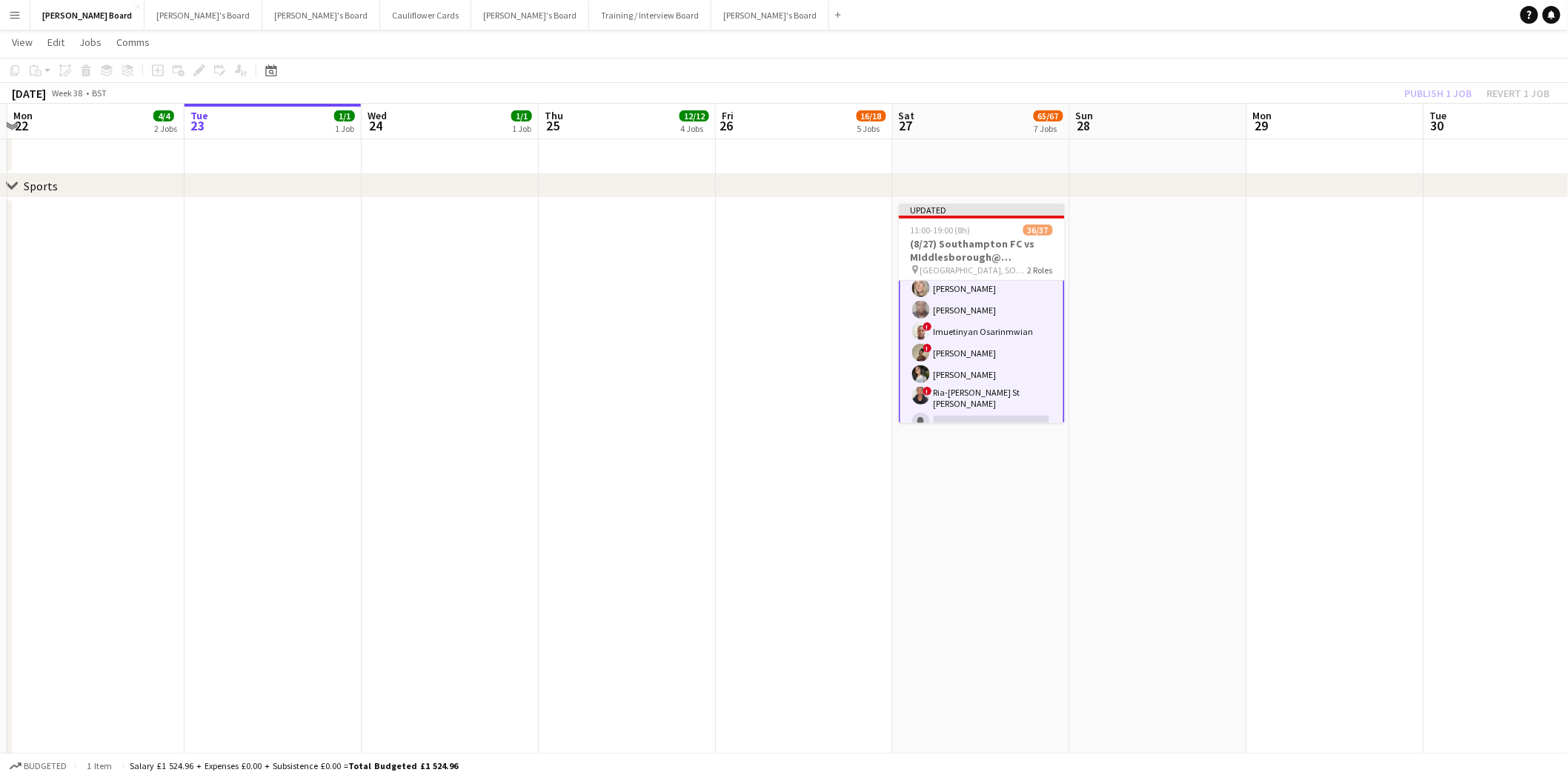
drag, startPoint x: 1449, startPoint y: 89, endPoint x: 1416, endPoint y: 127, distance: 50.3
click at [1251, 90] on div "Publish 1 job Revert 1 job" at bounding box center [1477, 93] width 181 height 19
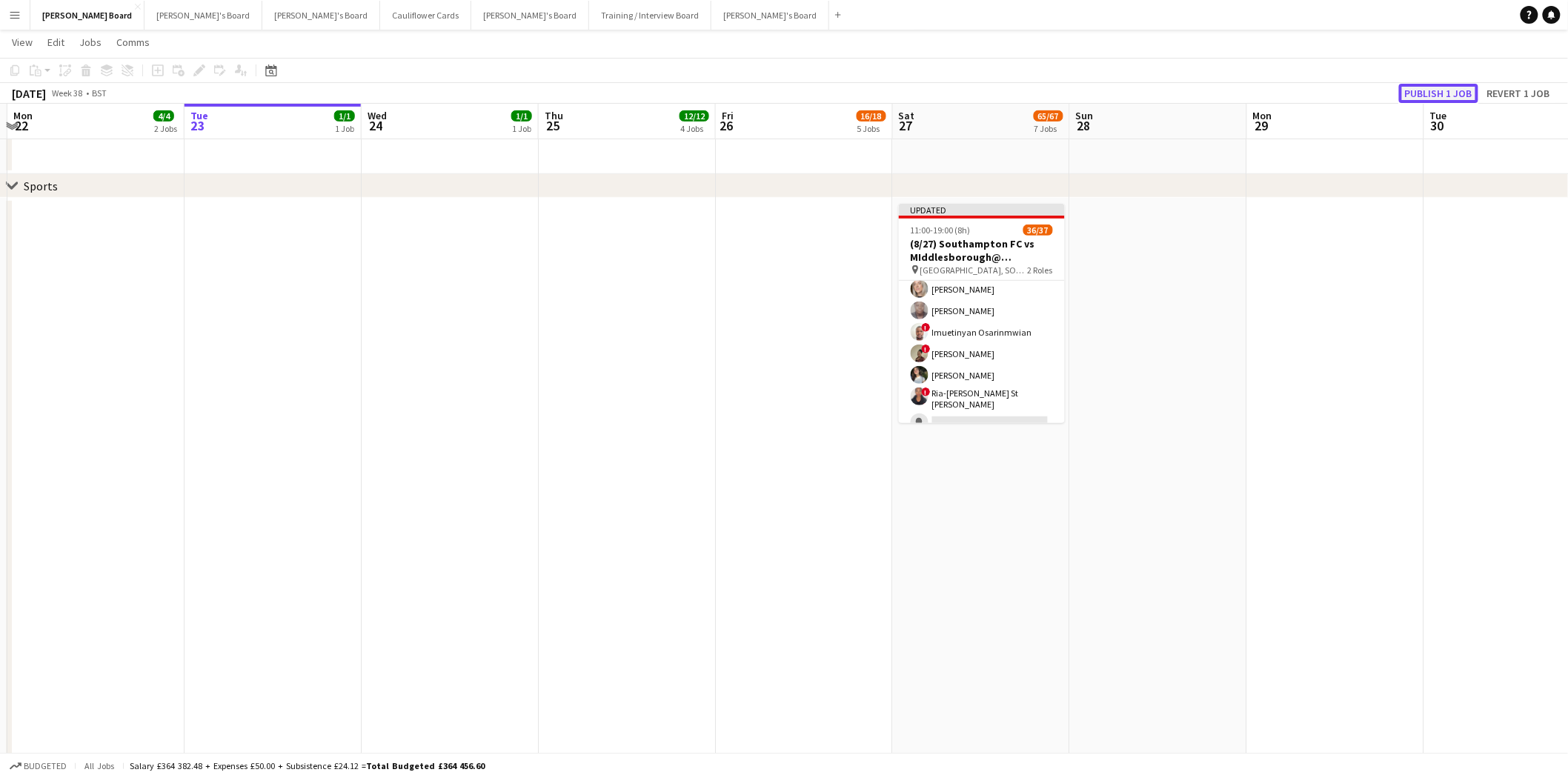
drag, startPoint x: 1433, startPoint y: 89, endPoint x: 1269, endPoint y: 185, distance: 190.0
click at [1251, 91] on button "Publish 1 job" at bounding box center [1438, 93] width 79 height 19
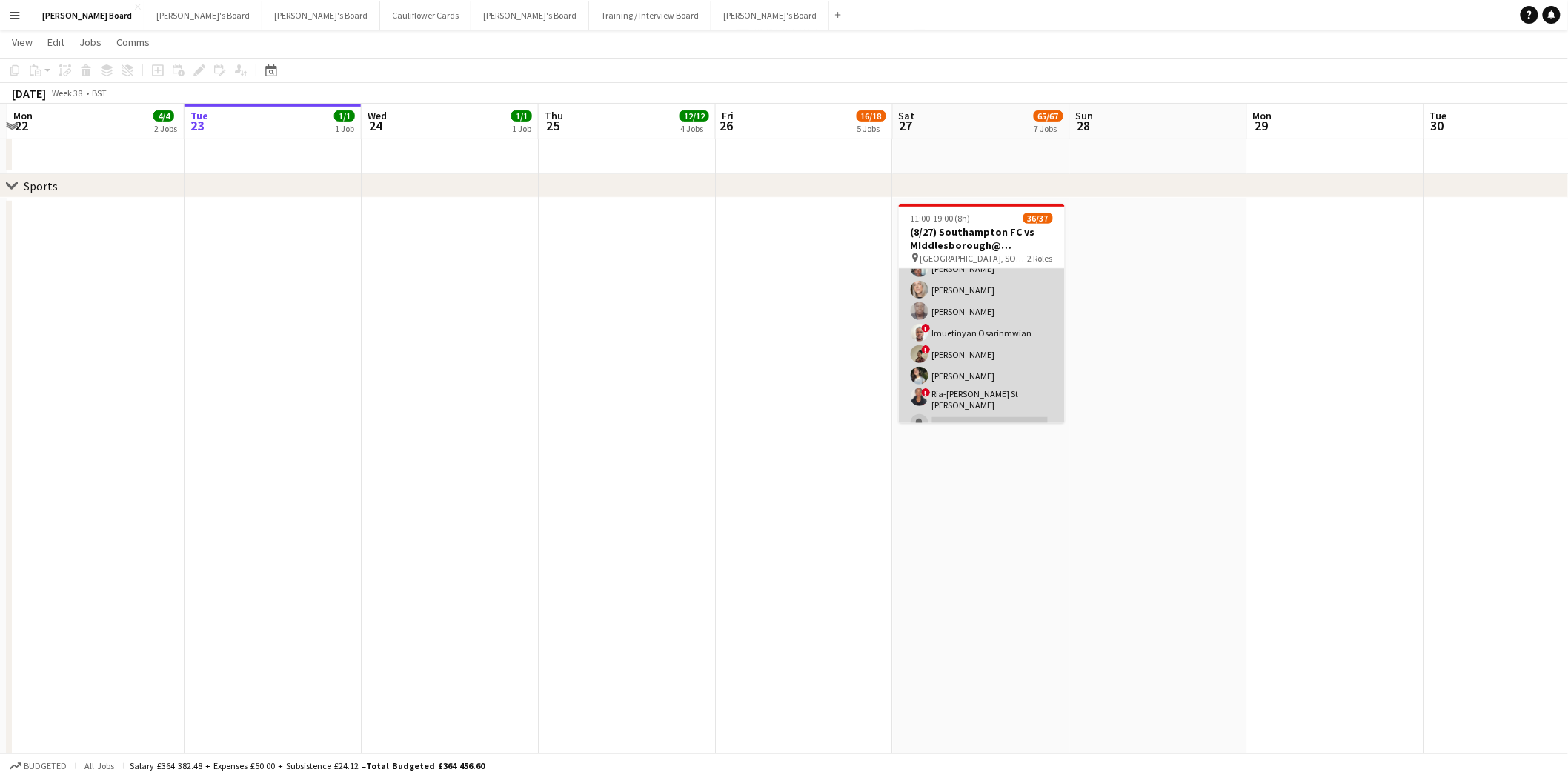
scroll to position [699, 0]
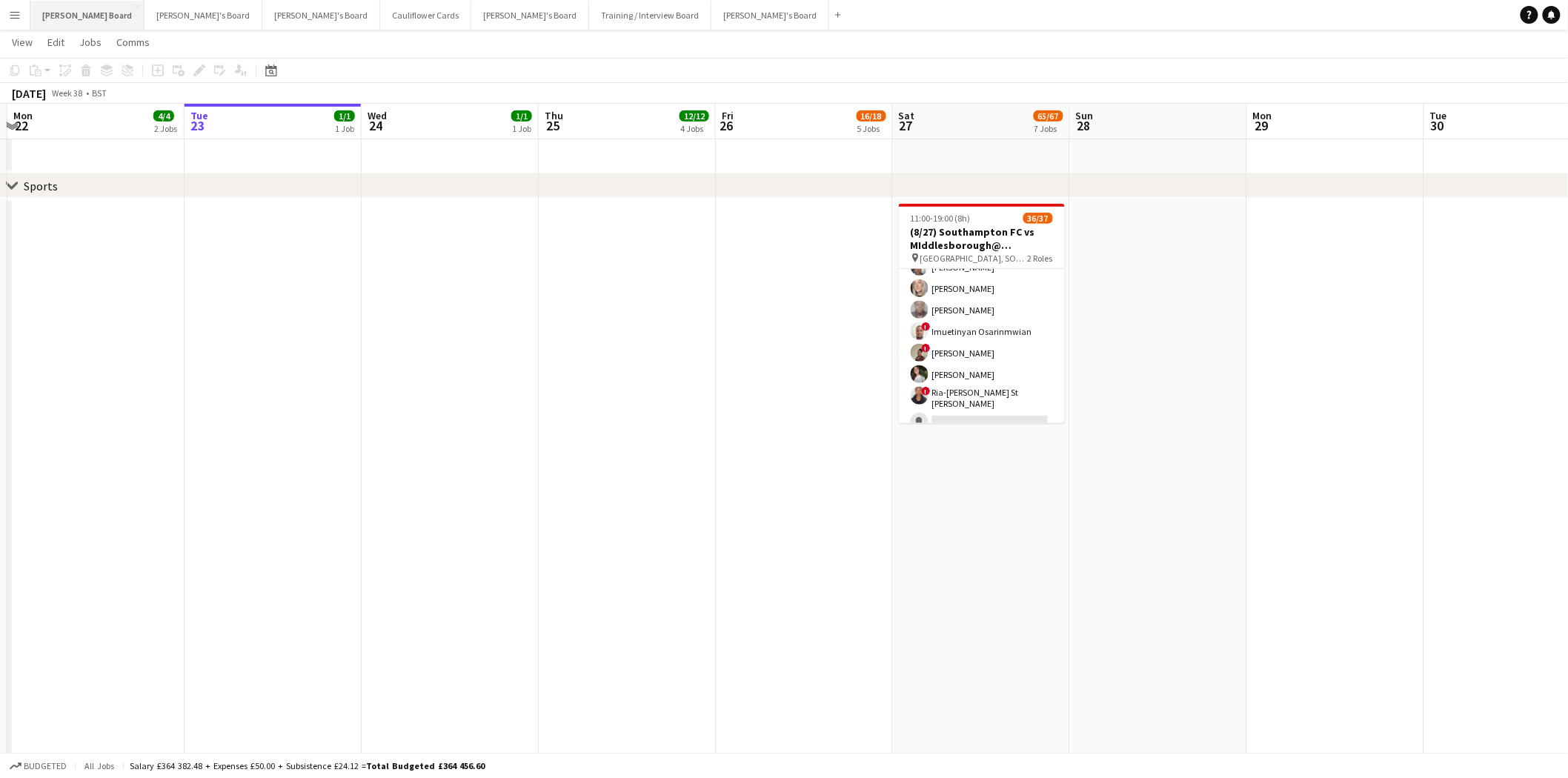
click at [53, 19] on button "Dean's Board Close" at bounding box center [87, 15] width 114 height 29
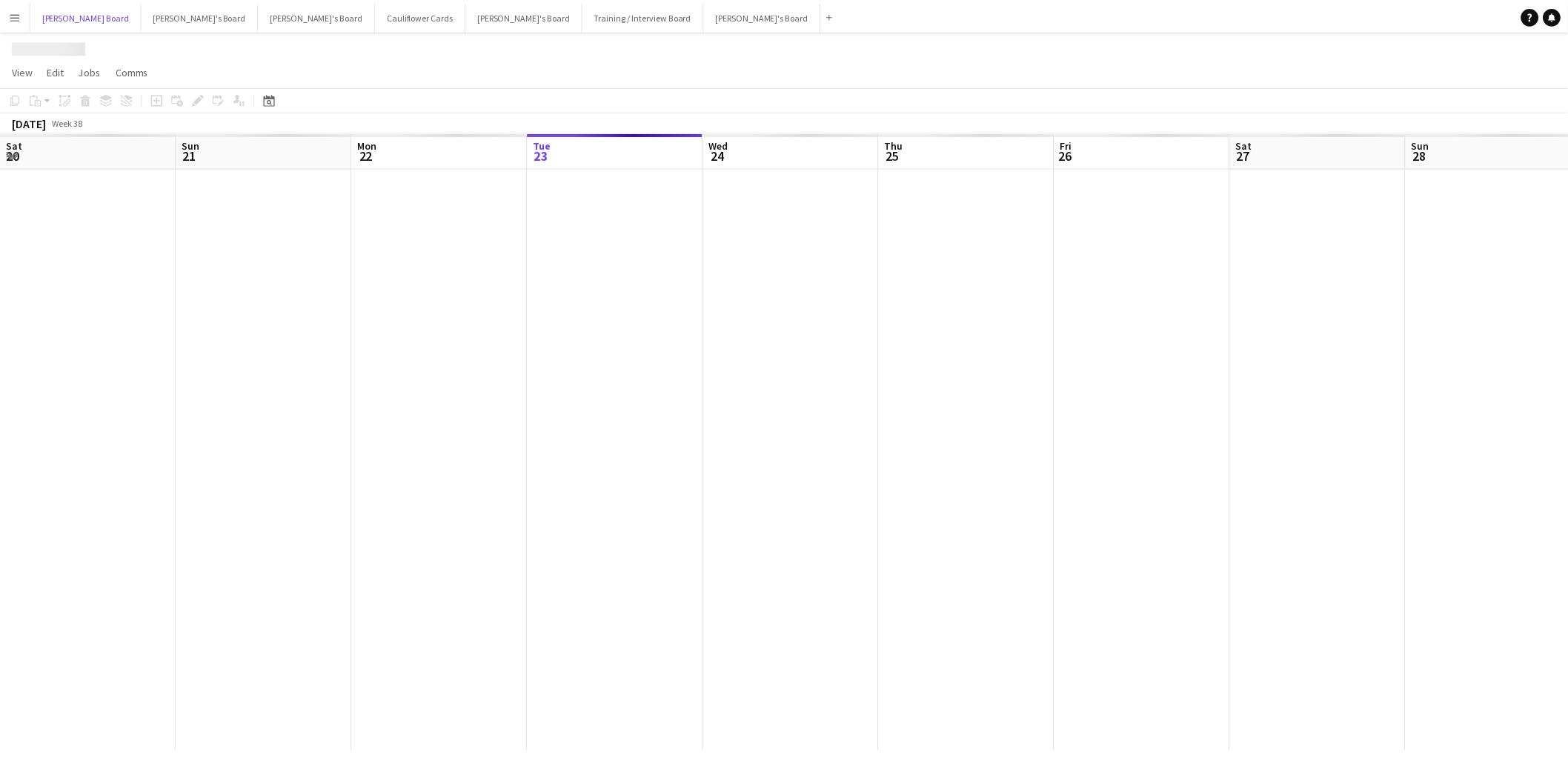
scroll to position [0, 354]
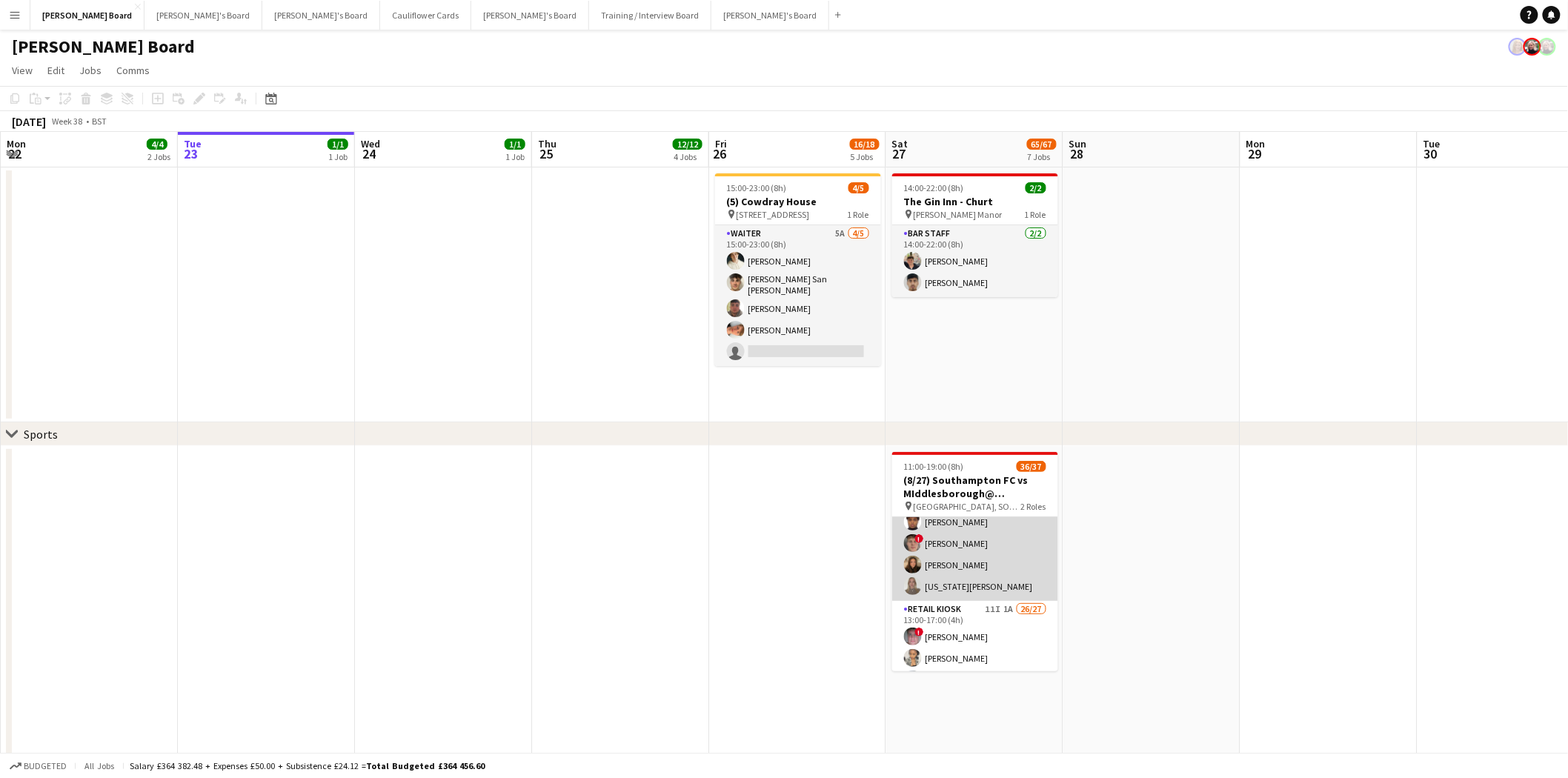
click at [943, 535] on app-card-role "Hospitality FOH 10/10 11:00-19:00 (8h) Solene Kouroughli Amy Jacobs Rachel Wenh…" at bounding box center [975, 477] width 166 height 248
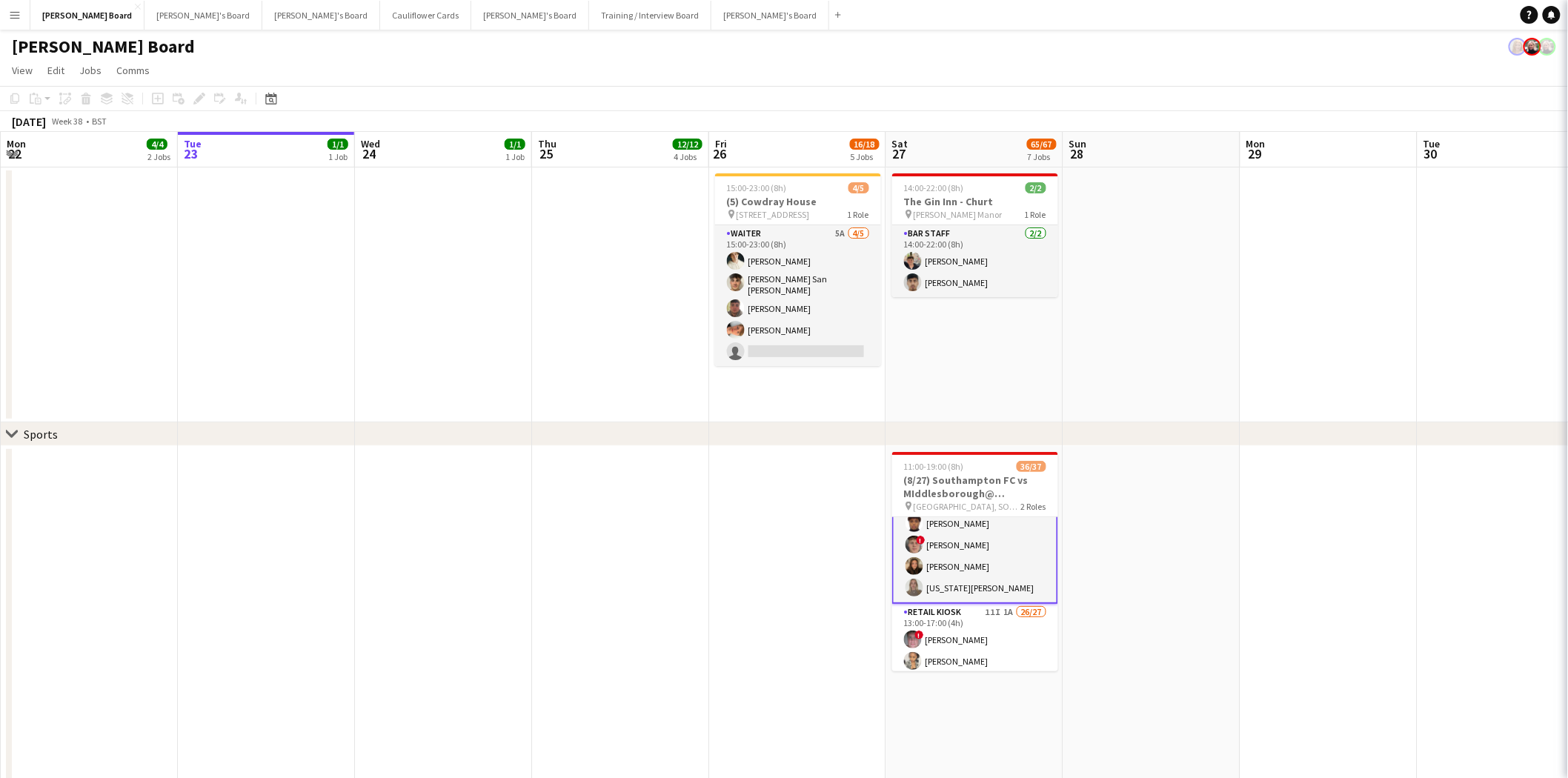
scroll to position [166, 0]
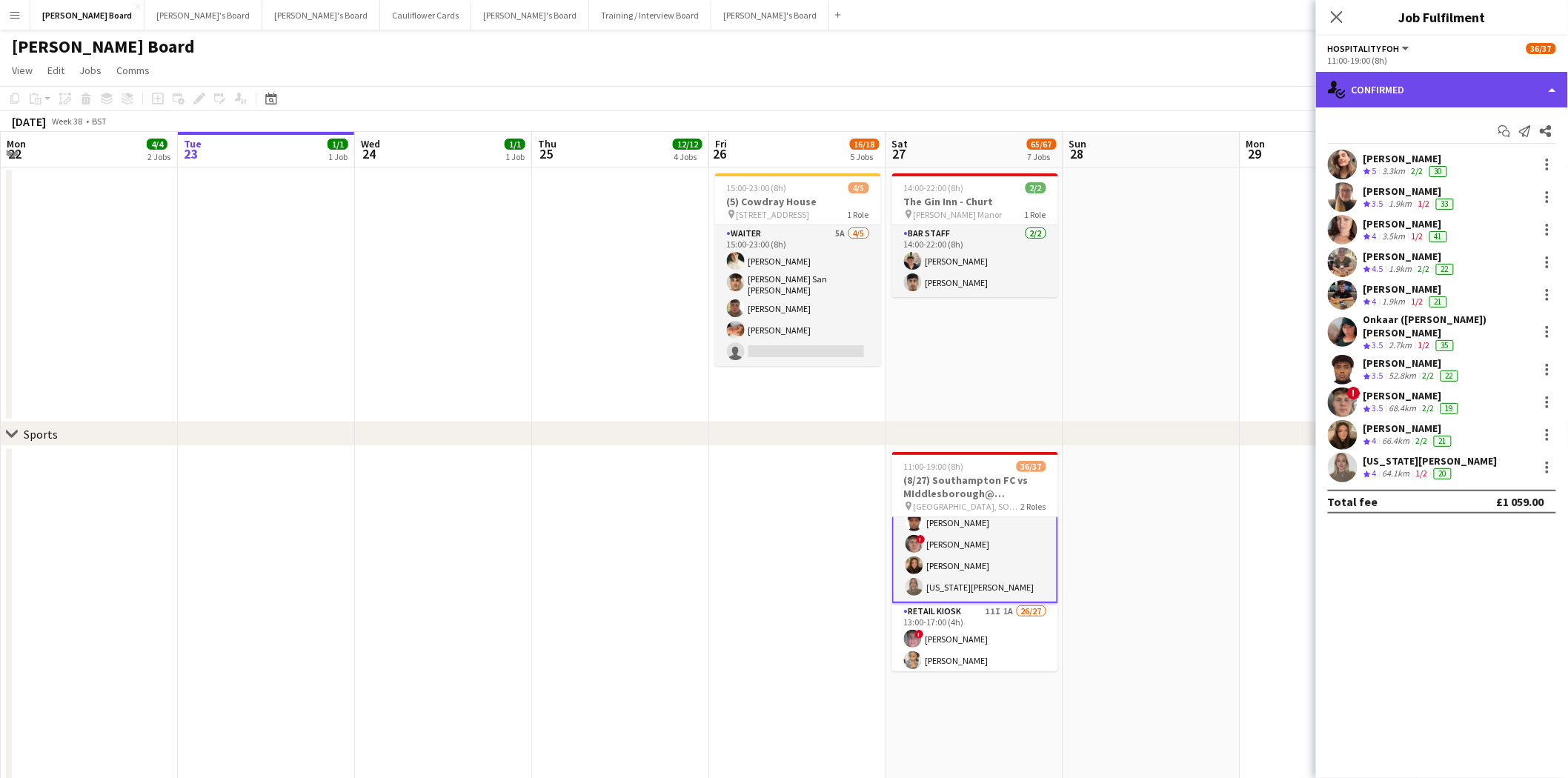
click at [1251, 90] on div "single-neutral-actions-check-2 Confirmed" at bounding box center [1441, 89] width 252 height 36
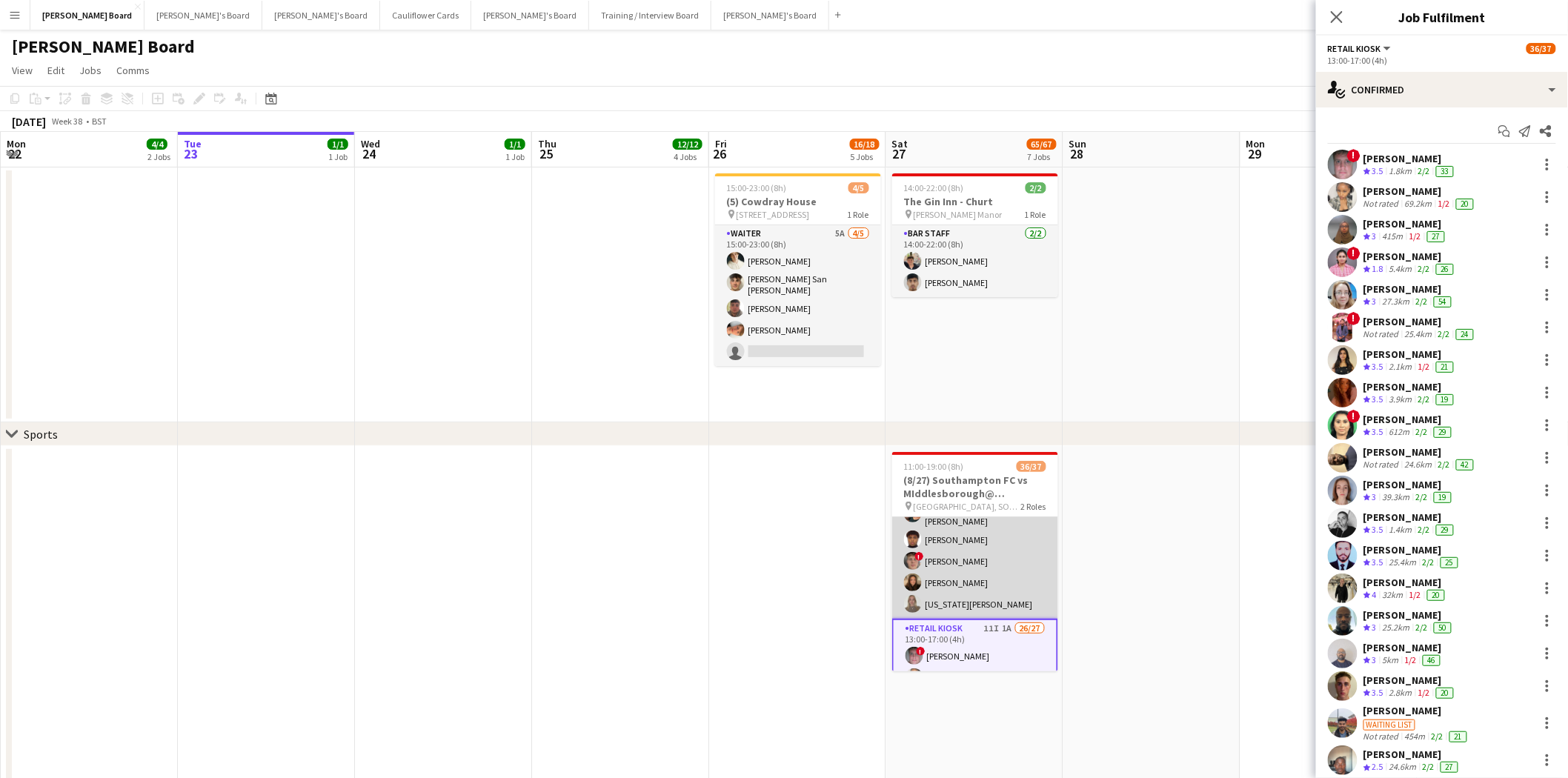
scroll to position [0, 0]
click at [985, 569] on app-card-role "Hospitality FOH 10/10 11:00-19:00 (8h) Solene Kouroughli Amy Jacobs Rachel Wenh…" at bounding box center [975, 641] width 166 height 248
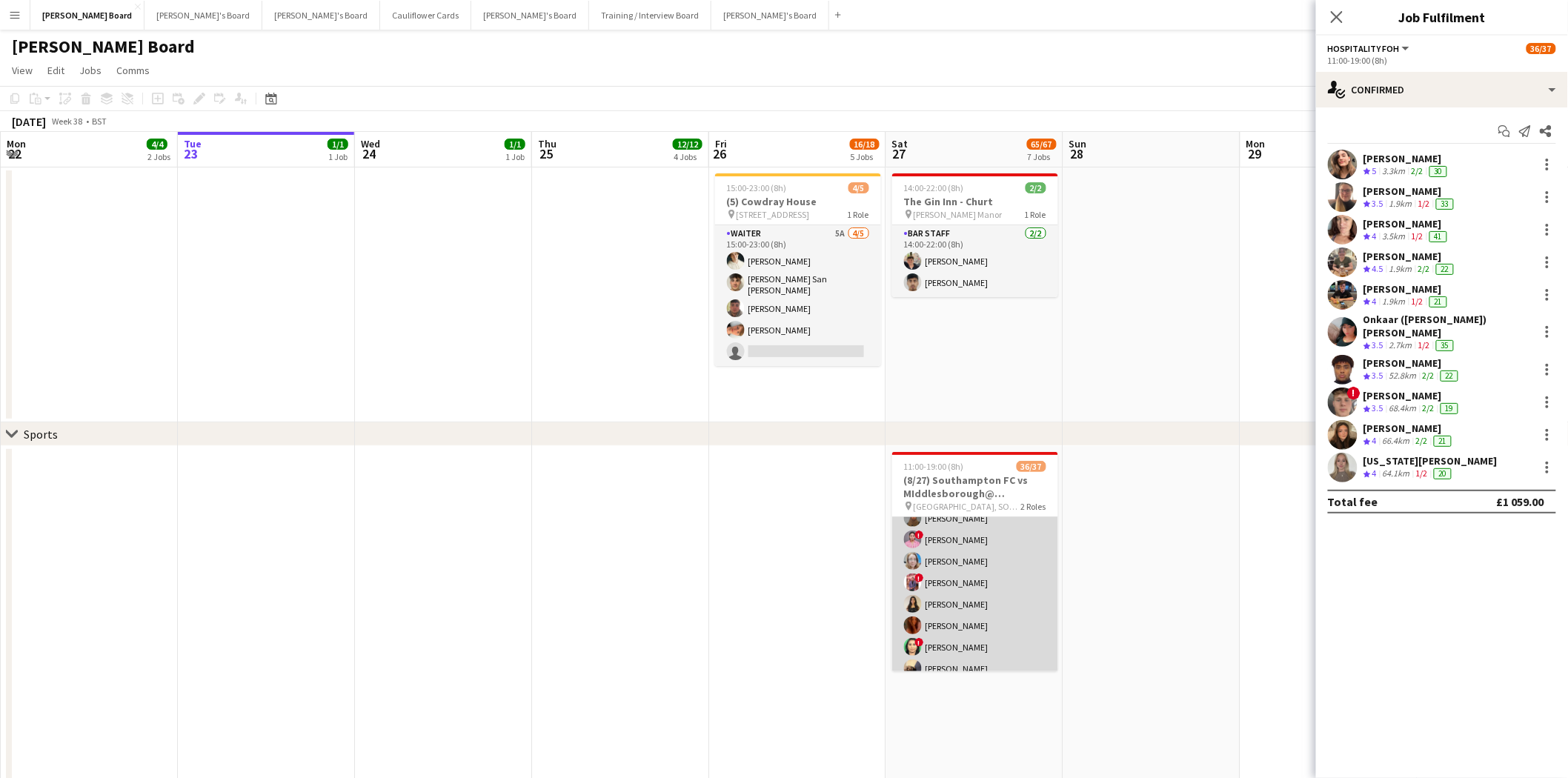
click at [1006, 610] on app-card-role "Retail Kiosk 11I 1A 26/27 13:00-17:00 (4h) ! Liam Jenkins Margaret Kudela Ashme…" at bounding box center [975, 749] width 166 height 618
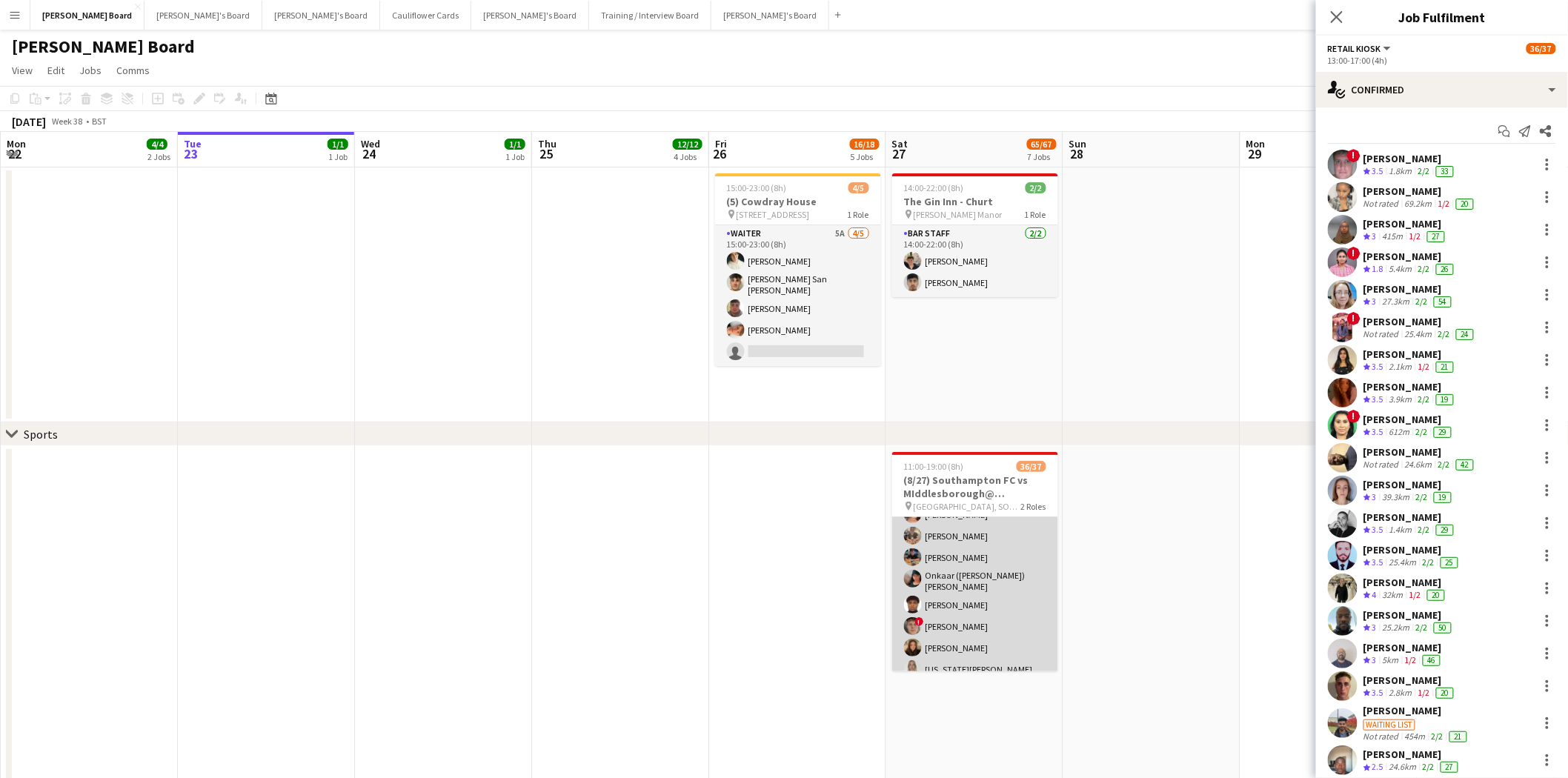
scroll to position [0, 353]
click at [982, 559] on app-card-role "Hospitality FOH 10/10 11:00-19:00 (8h) Solene Kouroughli Amy Jacobs Rachel Wenh…" at bounding box center [976, 559] width 166 height 248
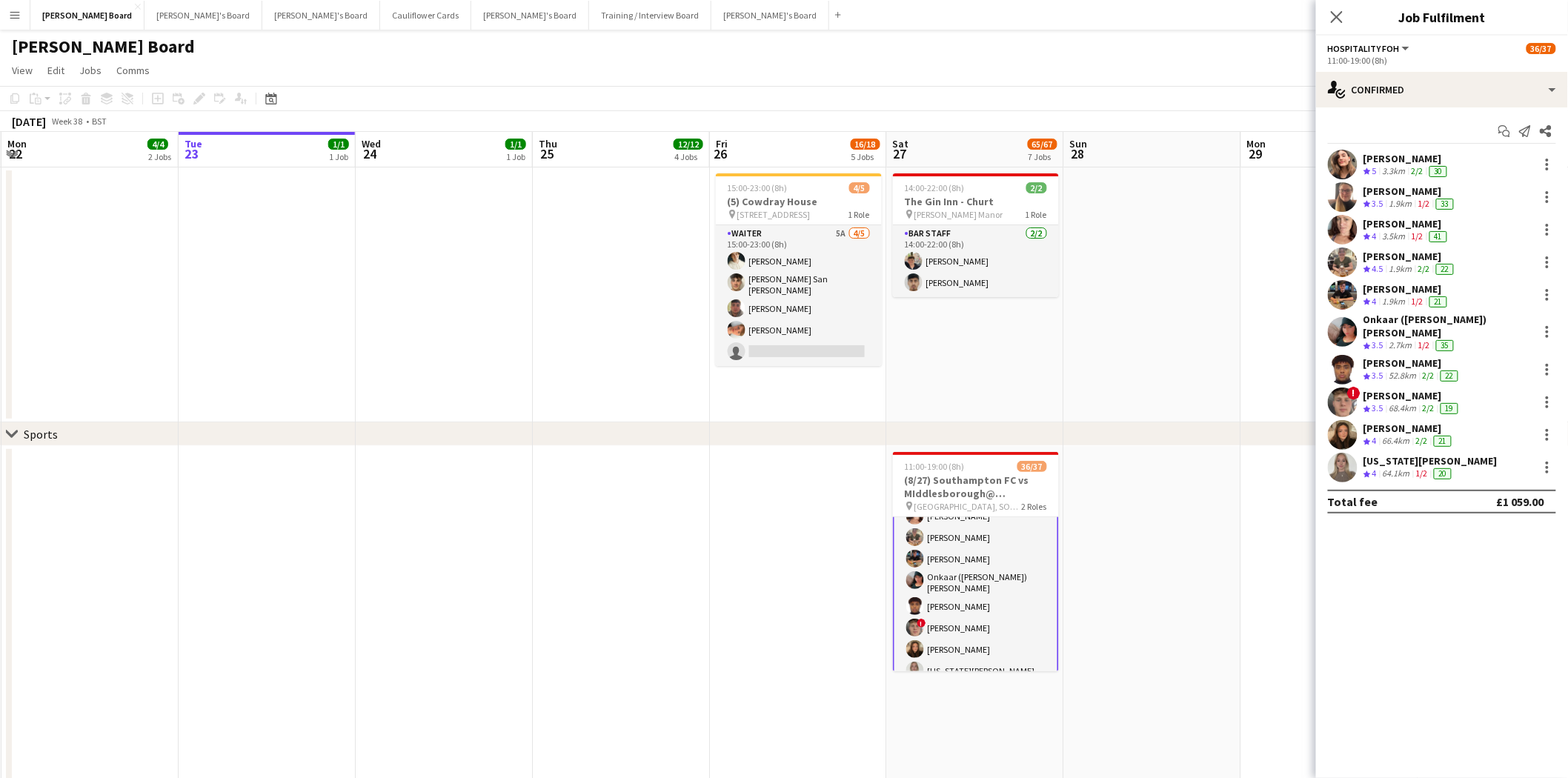
scroll to position [82, 0]
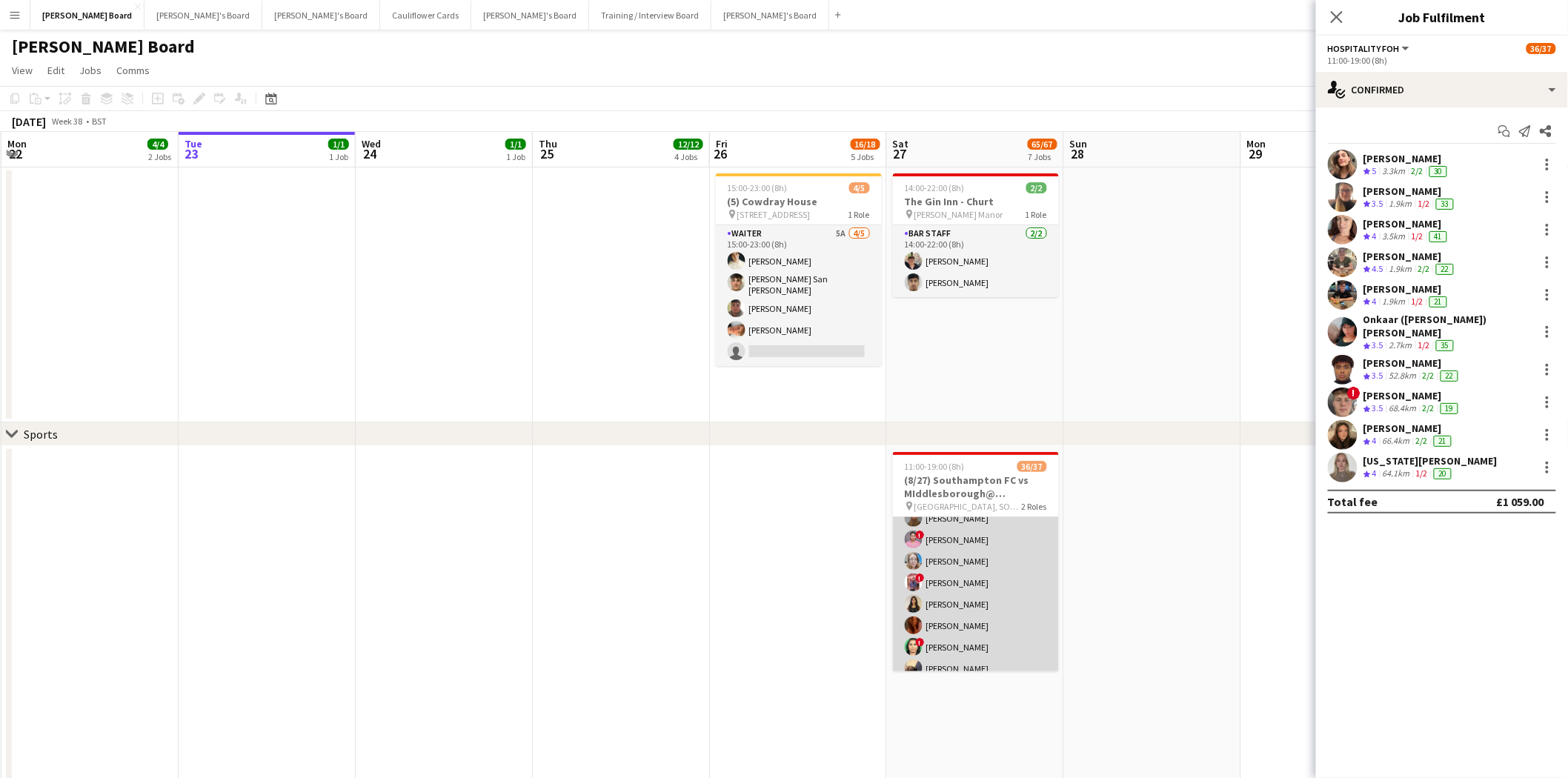
click at [993, 597] on app-card-role "Retail Kiosk 11I 1A 26/27 13:00-17:00 (4h) ! Liam Jenkins Margaret Kudela Ashme…" at bounding box center [976, 749] width 166 height 618
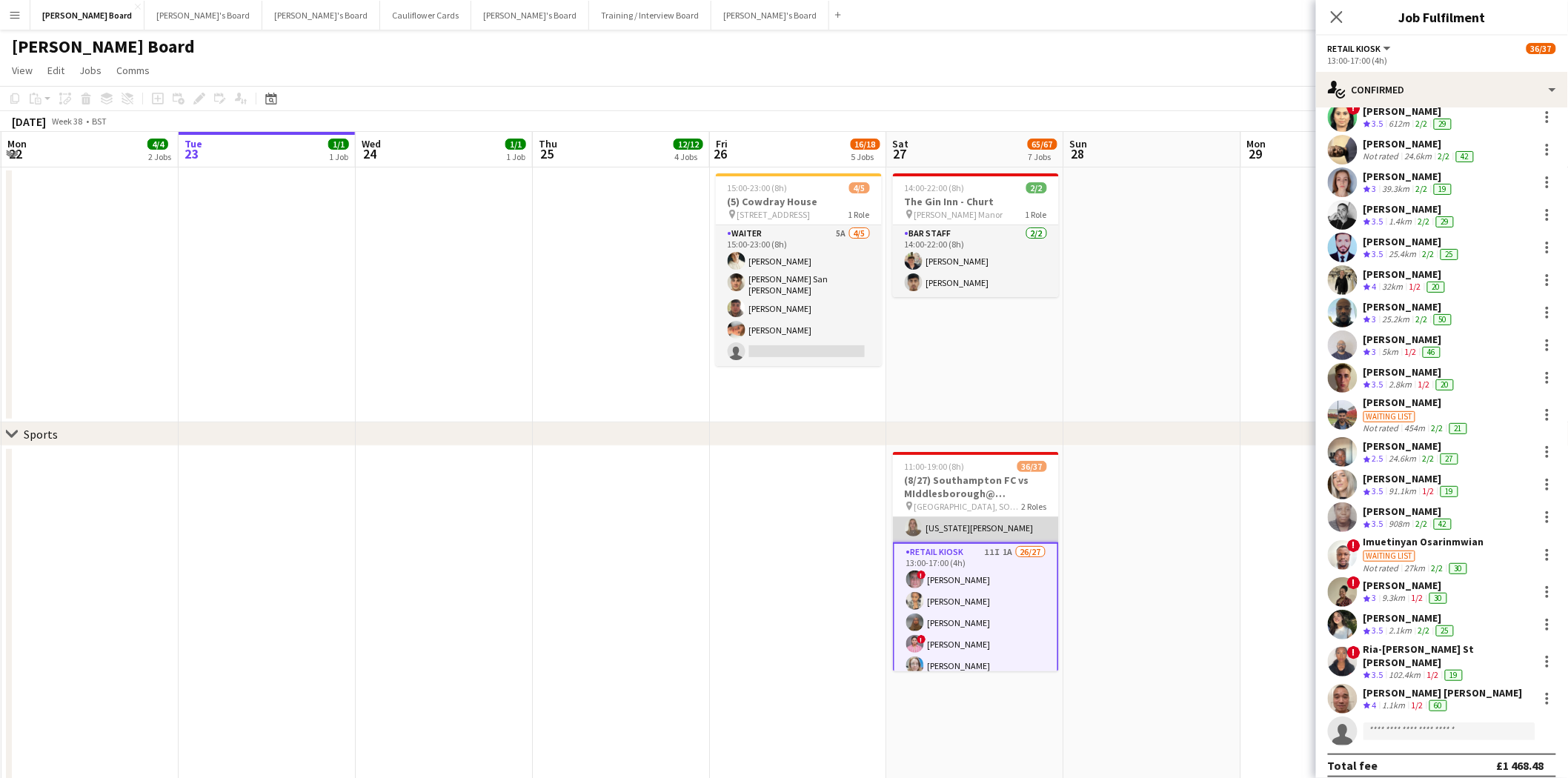
scroll to position [82, 0]
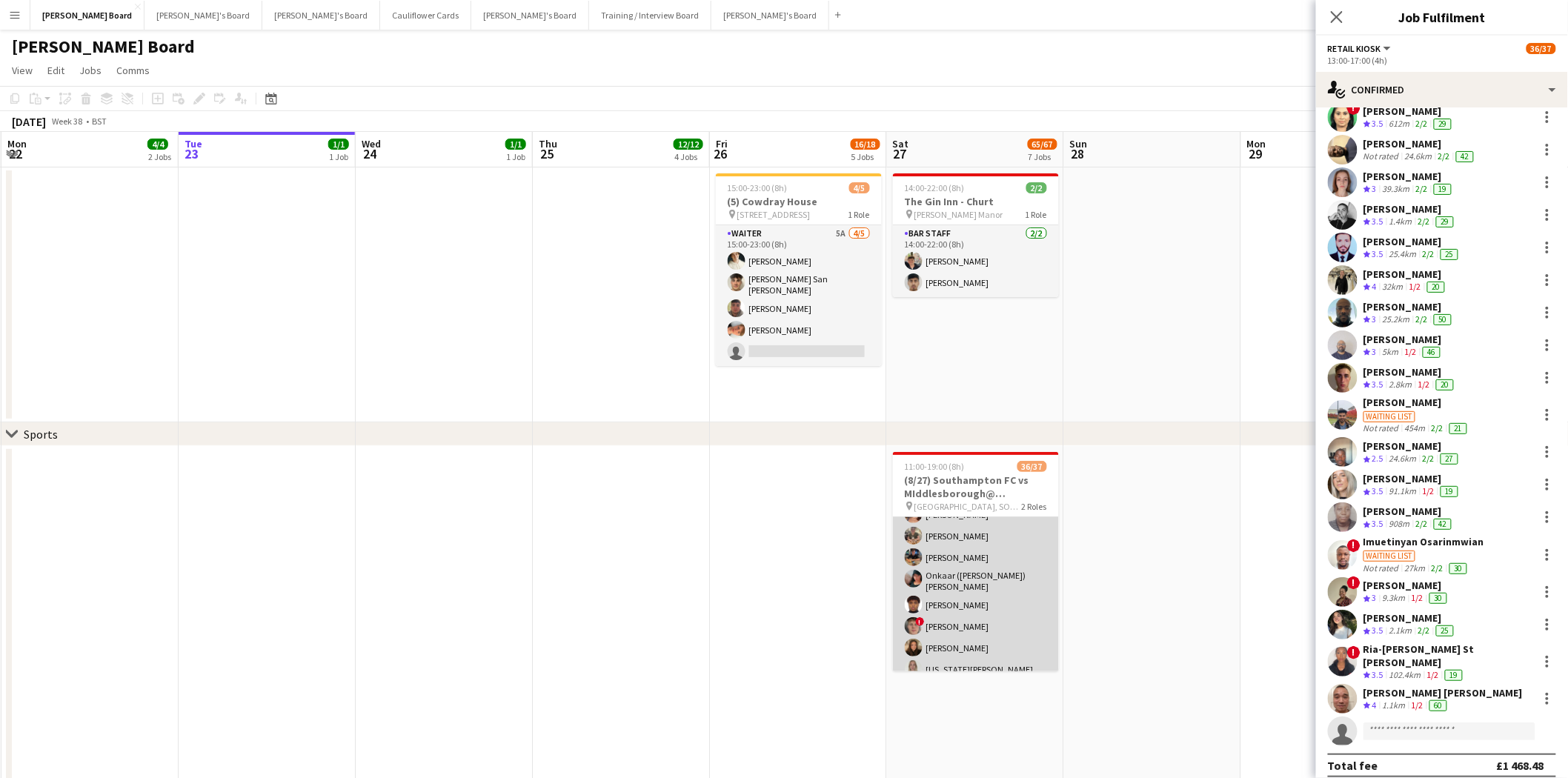
click at [993, 595] on app-card-role "Hospitality FOH 10/10 11:00-19:00 (8h) Solene Kouroughli Amy Jacobs Rachel Wenh…" at bounding box center [976, 559] width 166 height 248
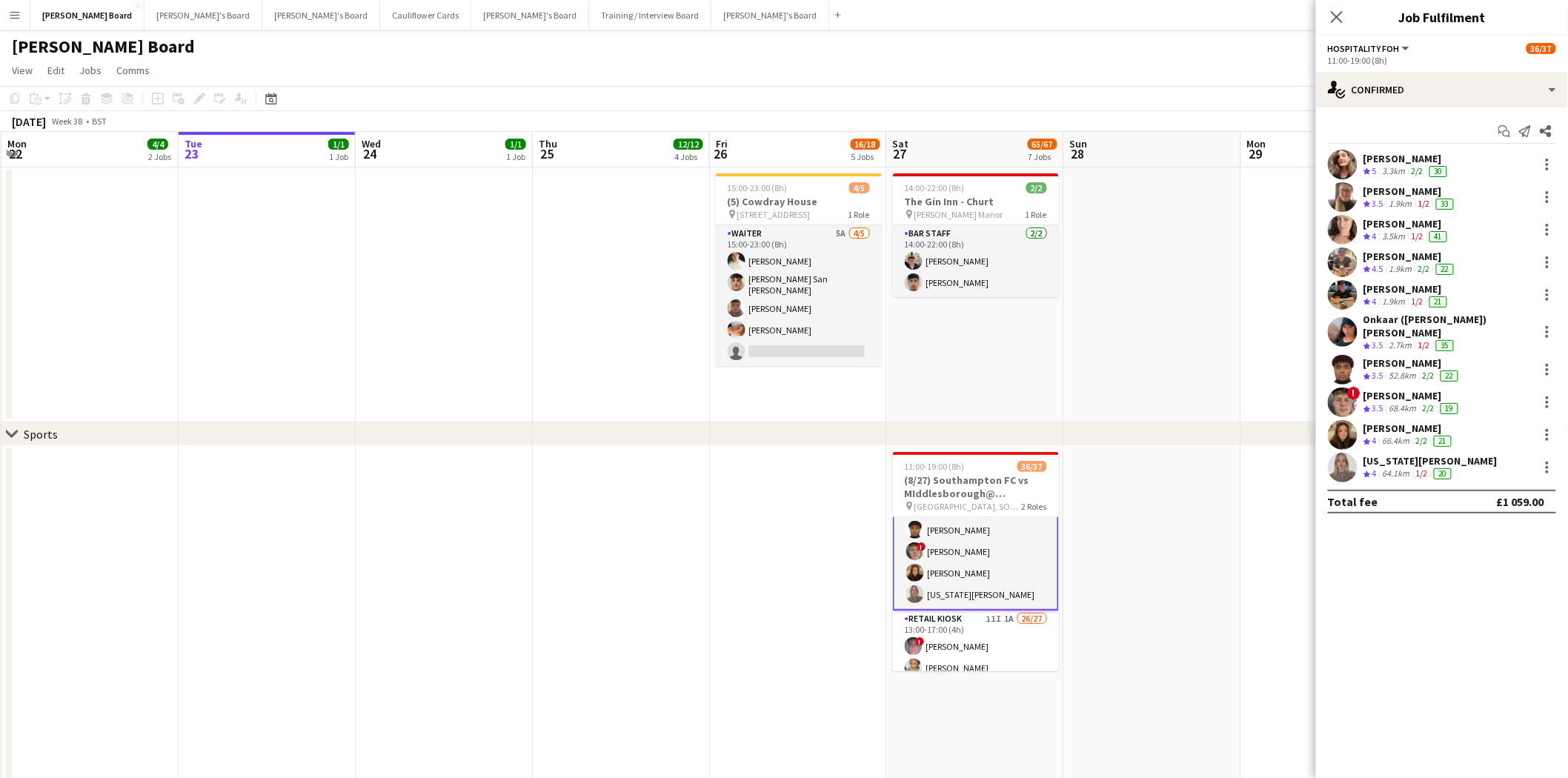
scroll to position [165, 0]
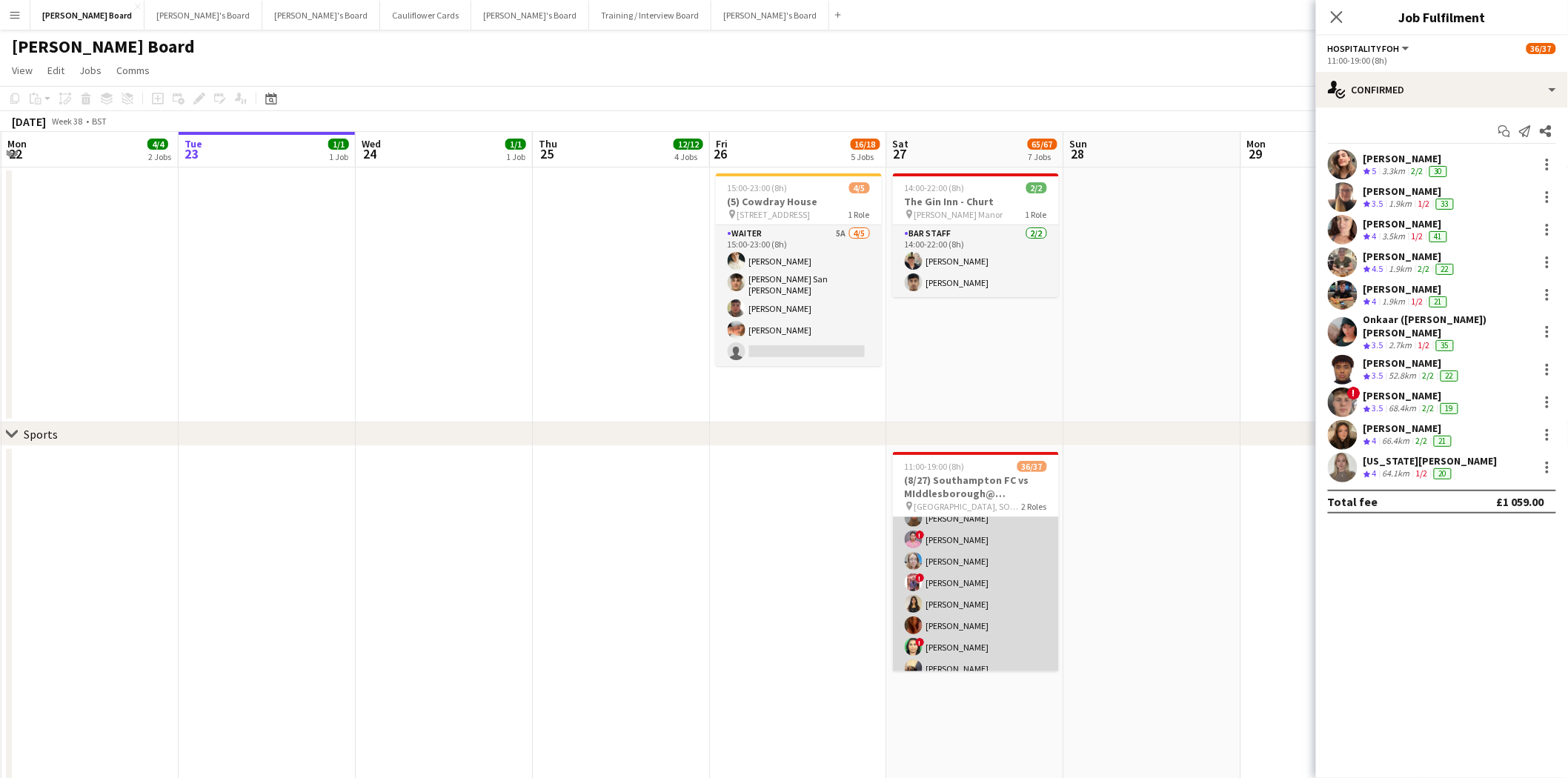
click at [990, 611] on app-card-role "Retail Kiosk 11I 1A 26/27 13:00-17:00 (4h) ! Liam Jenkins Margaret Kudela Ashme…" at bounding box center [976, 749] width 166 height 618
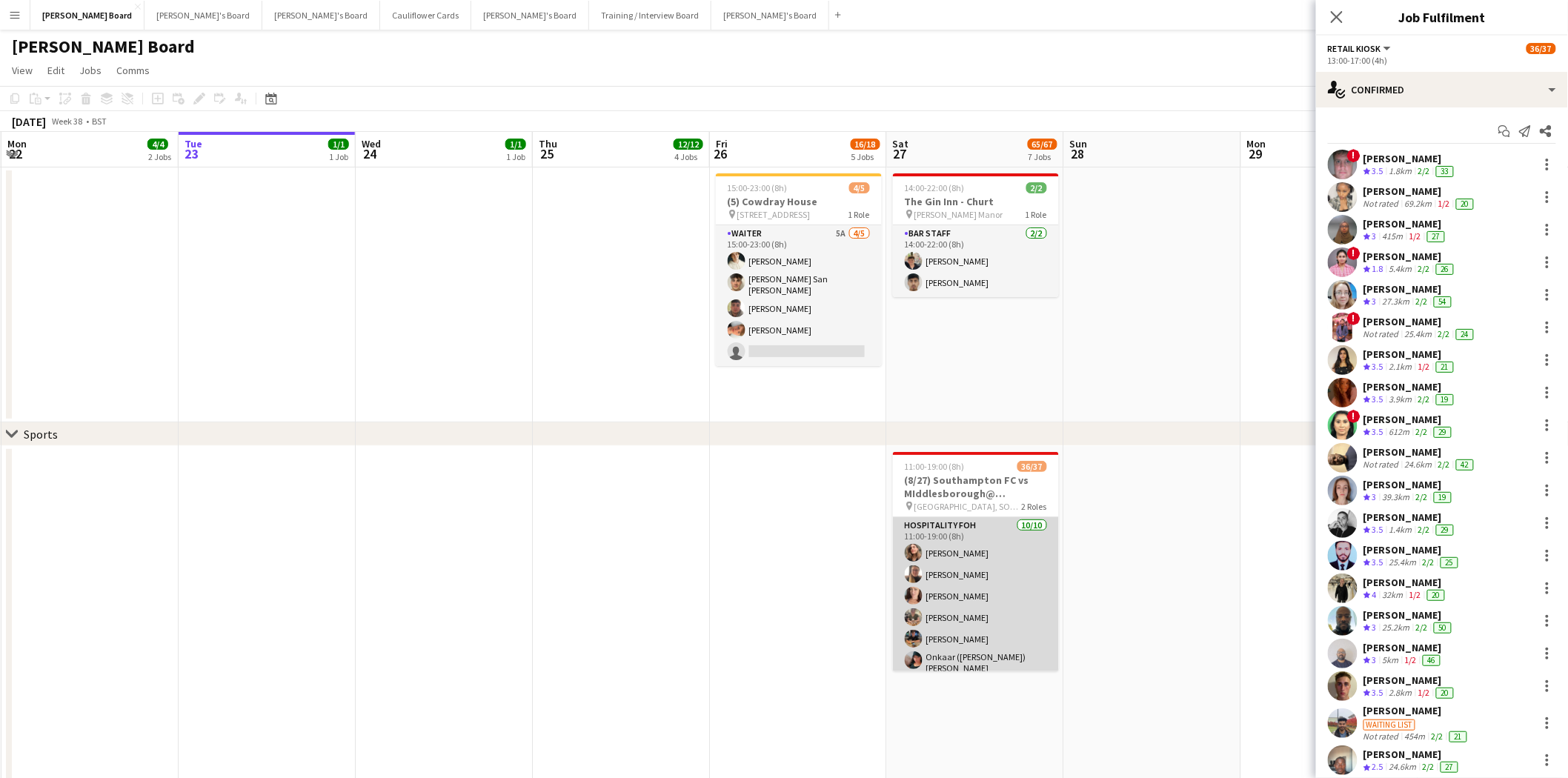
scroll to position [0, 351]
drag, startPoint x: 971, startPoint y: 594, endPoint x: 960, endPoint y: 576, distance: 21.1
click at [973, 594] on app-card-role "Hospitality FOH 10/10 11:00-19:00 (8h) Solene Kouroughli Amy Jacobs Rachel Wenh…" at bounding box center [977, 641] width 166 height 248
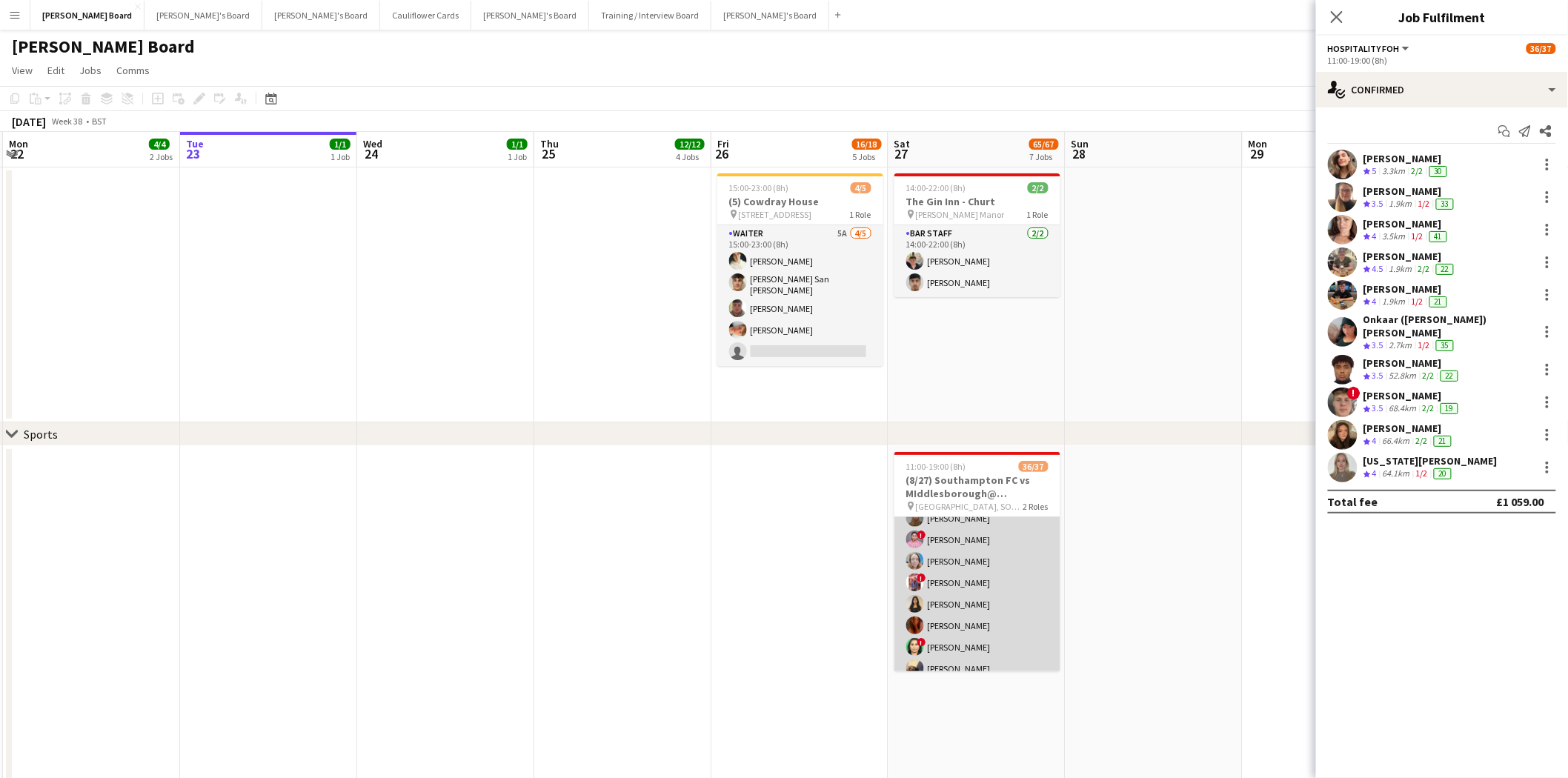
scroll to position [0, 350]
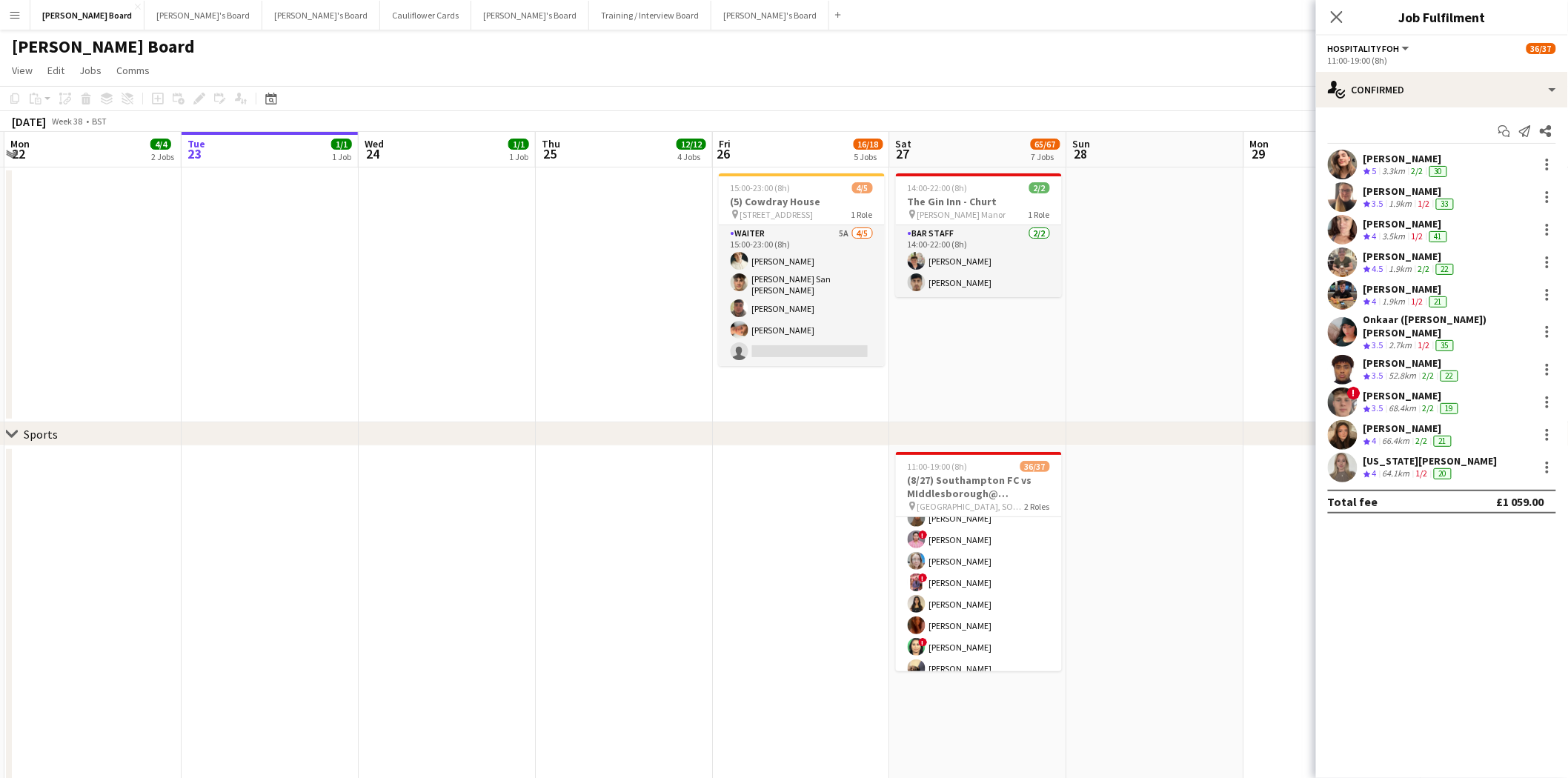
drag, startPoint x: 994, startPoint y: 584, endPoint x: 1062, endPoint y: 579, distance: 68.2
click at [996, 586] on app-card-role "Retail Kiosk 11I 1A 26/27 13:00-17:00 (4h) ! Liam Jenkins Margaret Kudela Ashme…" at bounding box center [979, 749] width 166 height 618
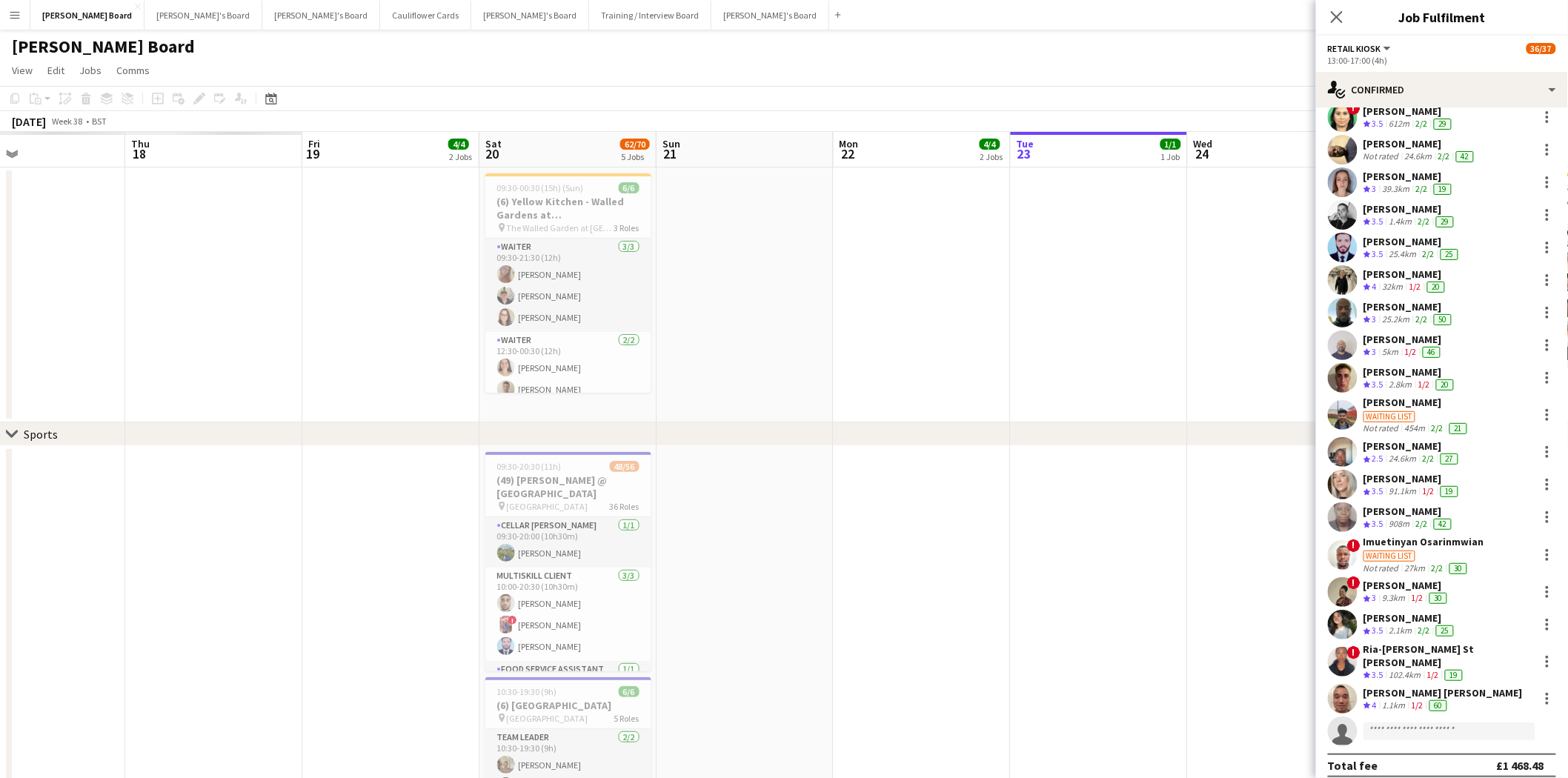
scroll to position [0, 393]
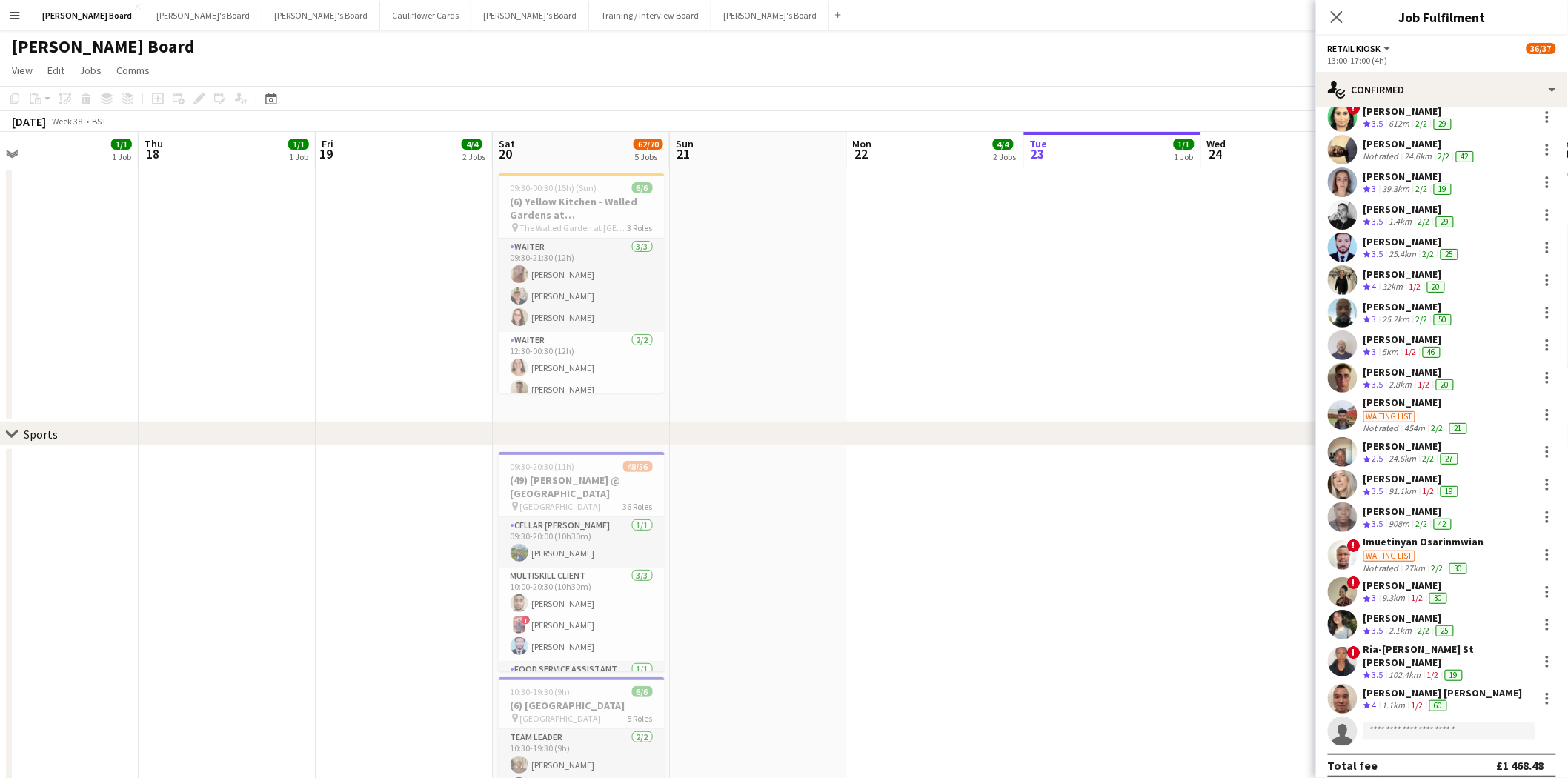
drag, startPoint x: 173, startPoint y: 327, endPoint x: 1016, endPoint y: 334, distance: 843.0
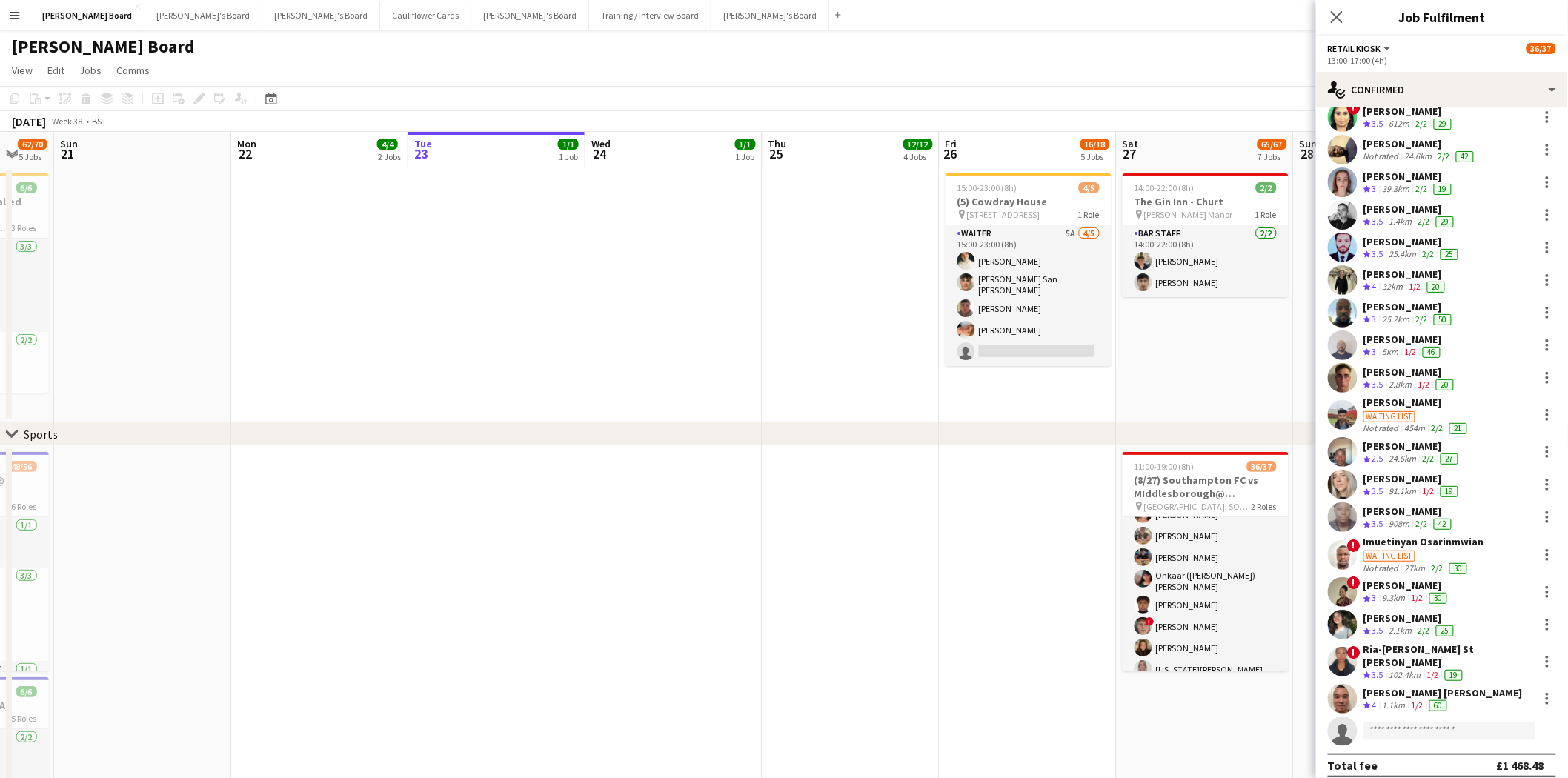
scroll to position [0, 446]
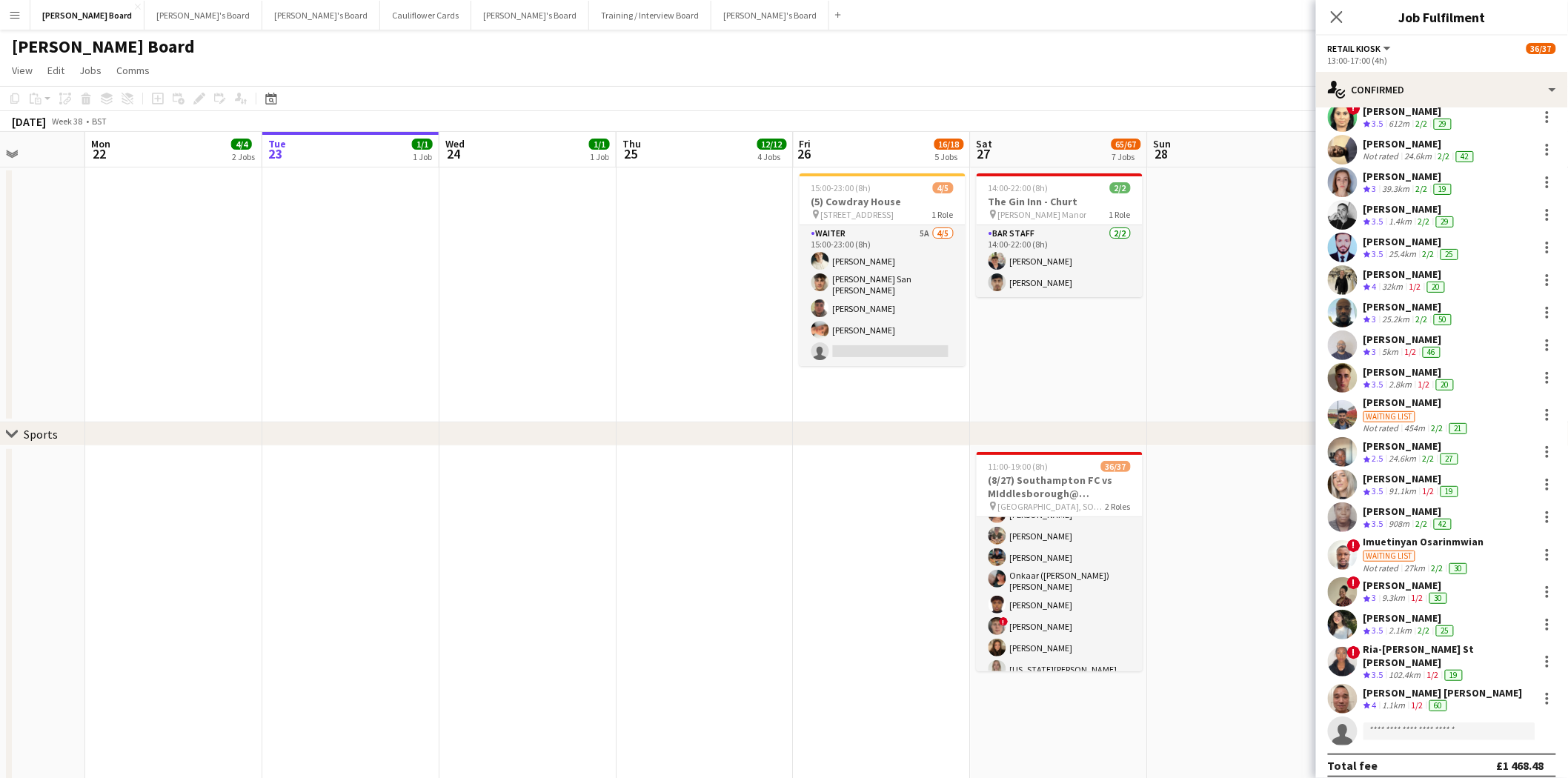
drag, startPoint x: 1084, startPoint y: 528, endPoint x: 323, endPoint y: 494, distance: 761.8
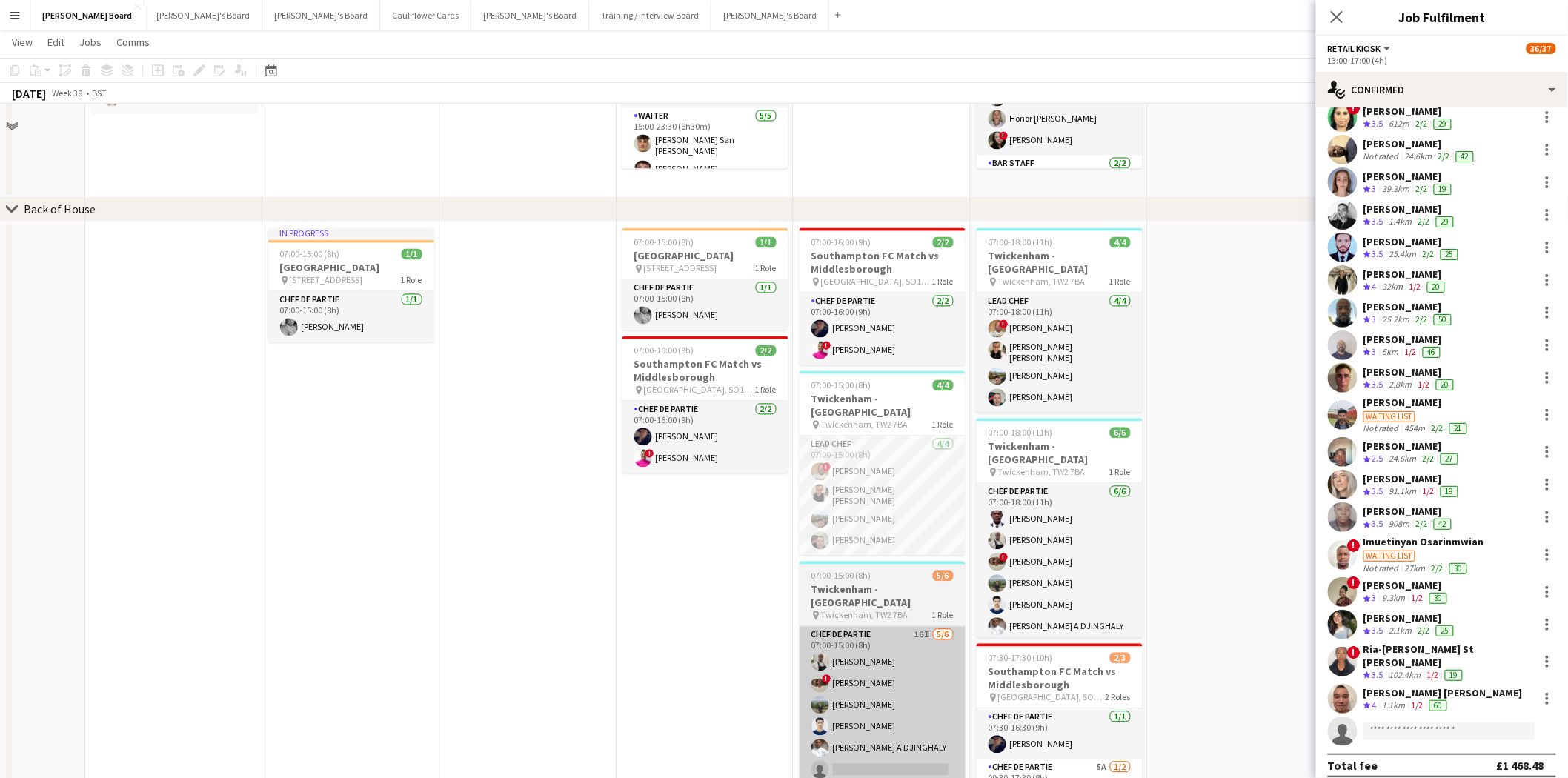
scroll to position [1235, 0]
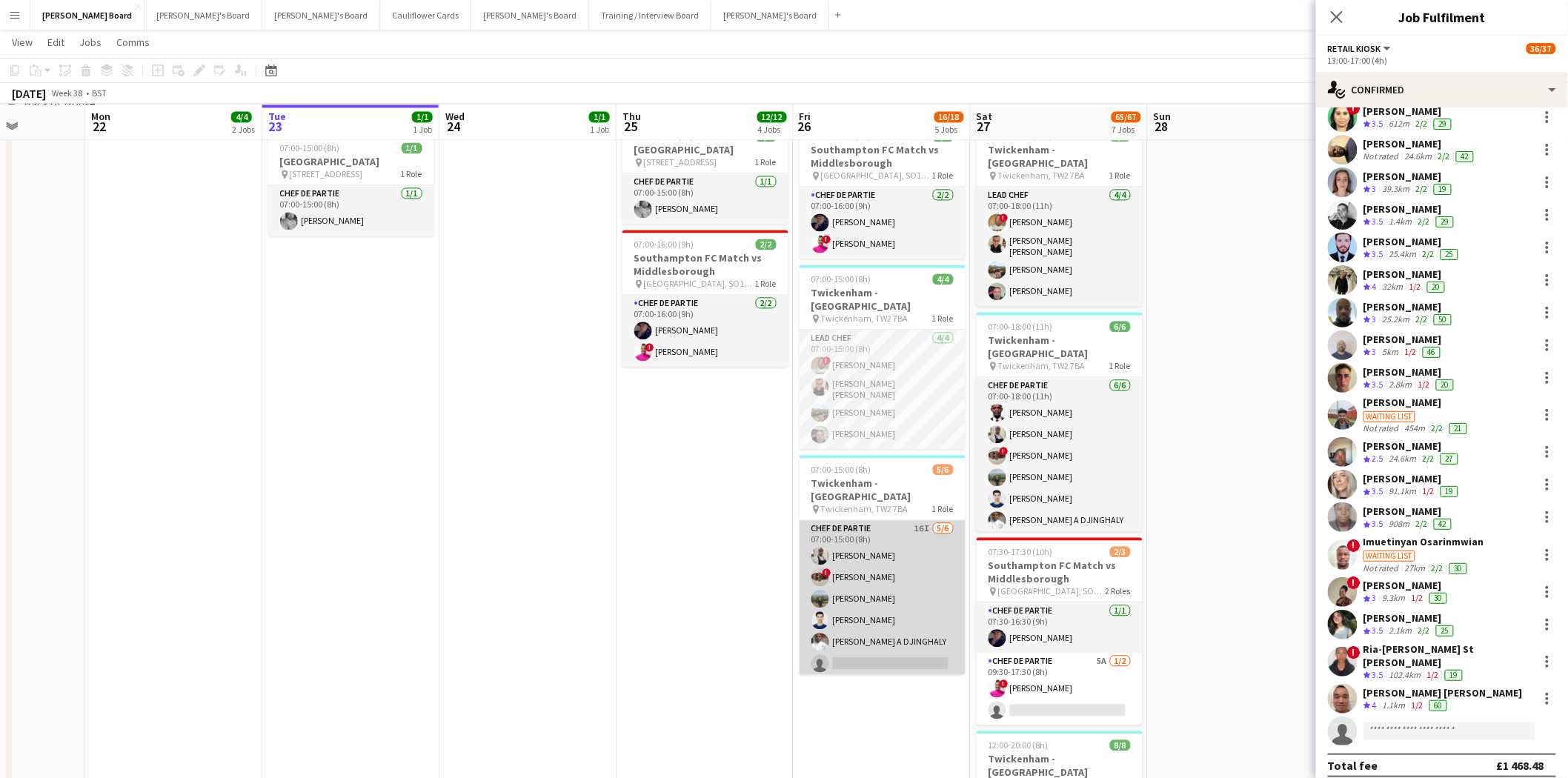
click at [898, 595] on app-card-role "Chef de Partie 16I 5/6 07:00-15:00 (8h) Grah Christophe Keke ! Nathan Powell Le…" at bounding box center [883, 599] width 166 height 158
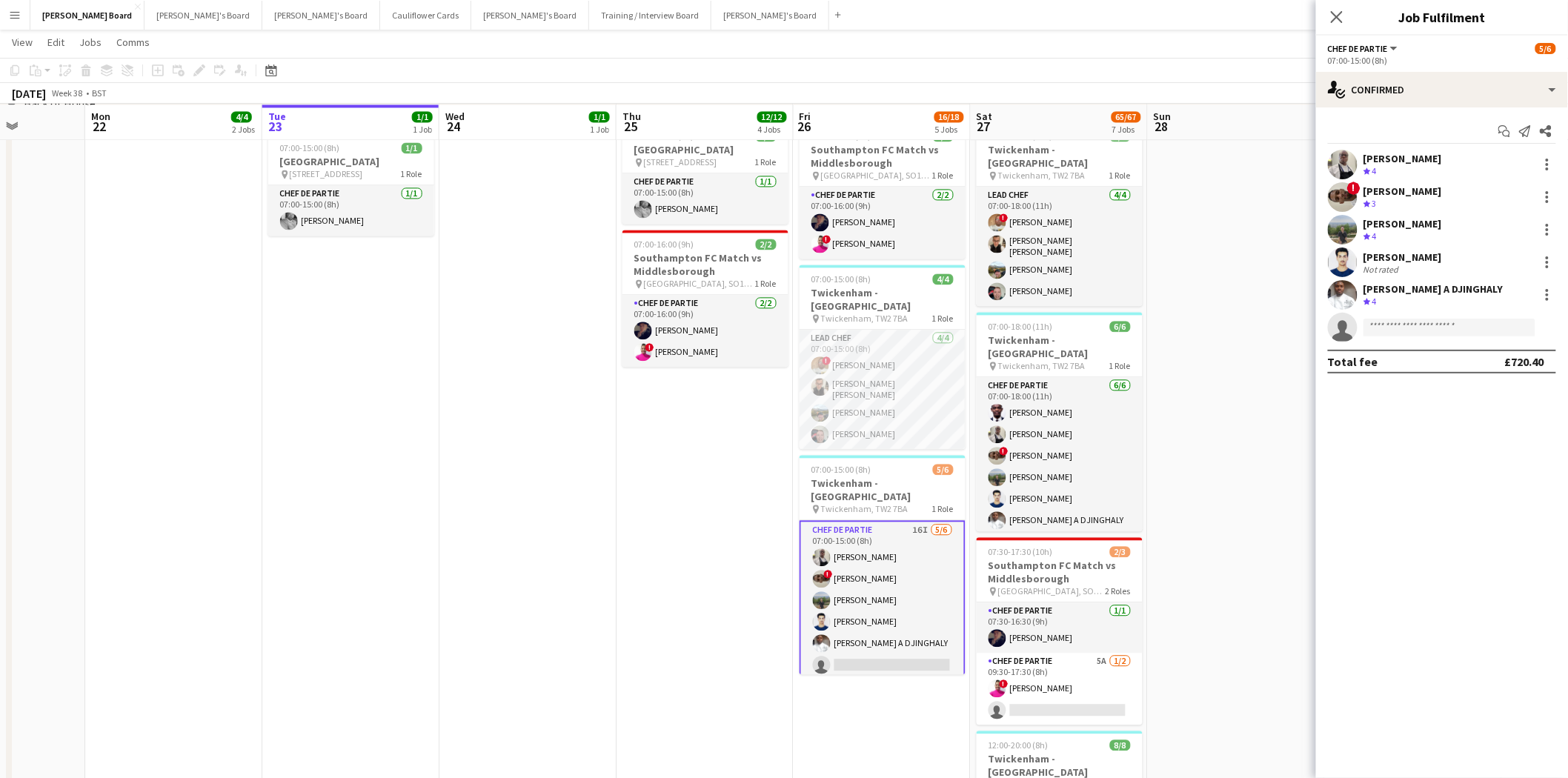
scroll to position [0, 0]
drag, startPoint x: 1549, startPoint y: 161, endPoint x: 1545, endPoint y: 168, distance: 8.1
click at [1251, 161] on div at bounding box center [1547, 165] width 18 height 18
drag, startPoint x: 1501, startPoint y: 333, endPoint x: 1324, endPoint y: 388, distance: 185.3
click at [1251, 333] on span "Remove" at bounding box center [1499, 334] width 92 height 14
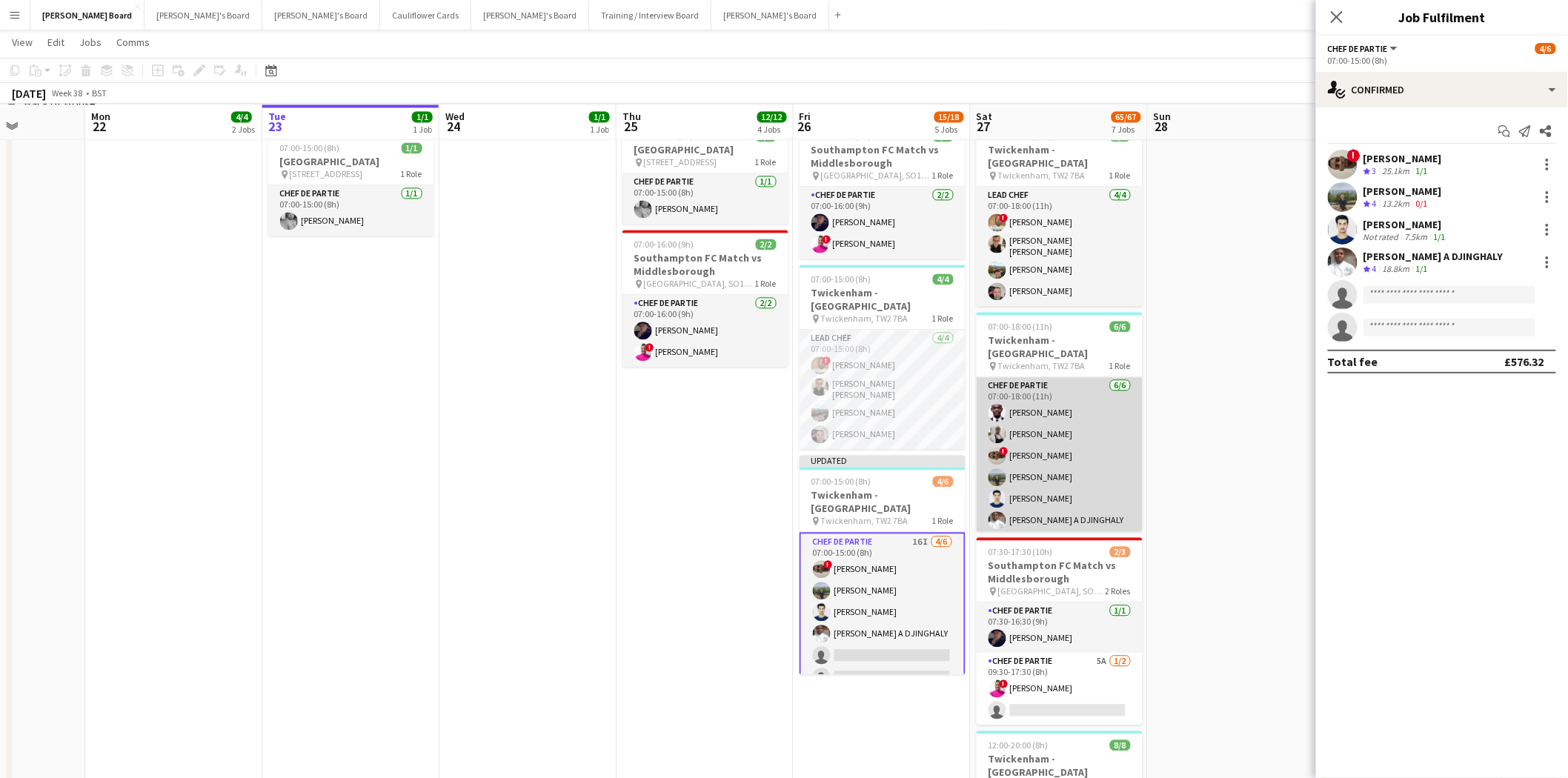
click at [1069, 408] on app-card-role "Chef de Partie 6/6 07:00-18:00 (11h) Opeyemi Hassan Grah Christophe Keke ! Nath…" at bounding box center [1059, 456] width 166 height 158
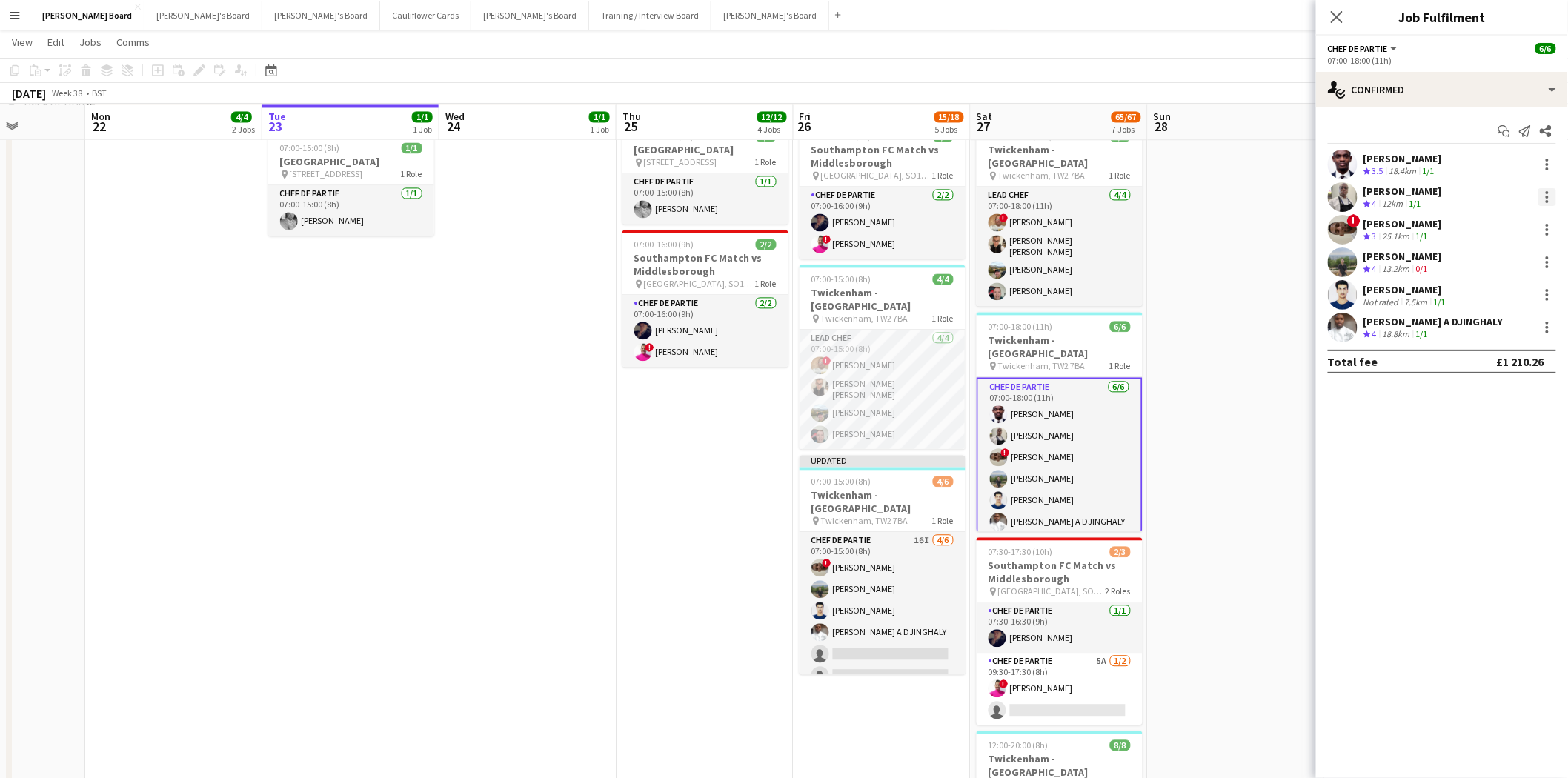
click at [1251, 197] on div at bounding box center [1547, 197] width 3 height 3
click at [1251, 367] on span "Remove" at bounding box center [1475, 366] width 45 height 13
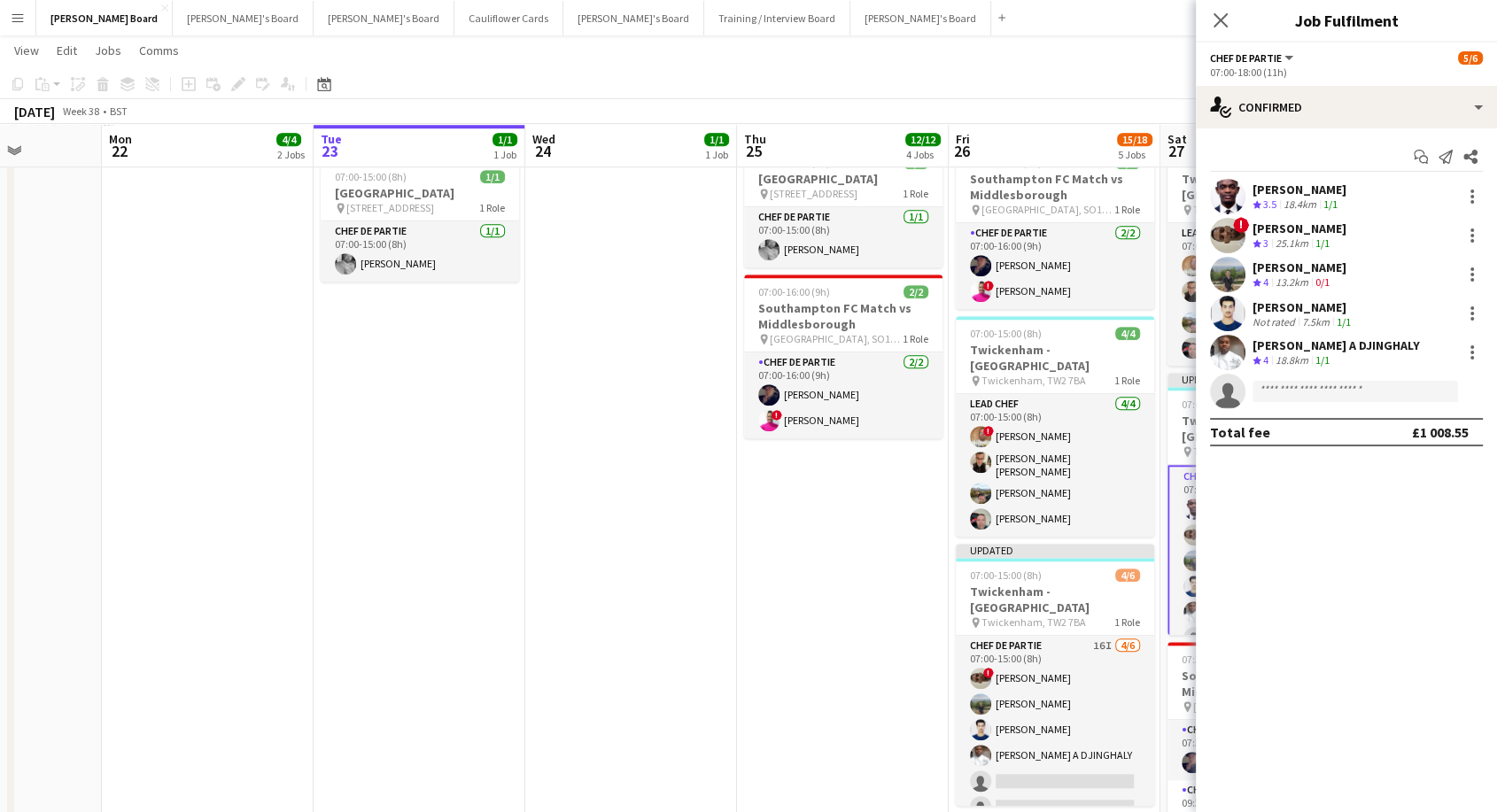
scroll to position [98, 0]
click at [1209, 18] on div "Close pop-in" at bounding box center [1221, 20] width 50 height 41
click at [1212, 25] on icon "Close pop-in" at bounding box center [1220, 20] width 17 height 17
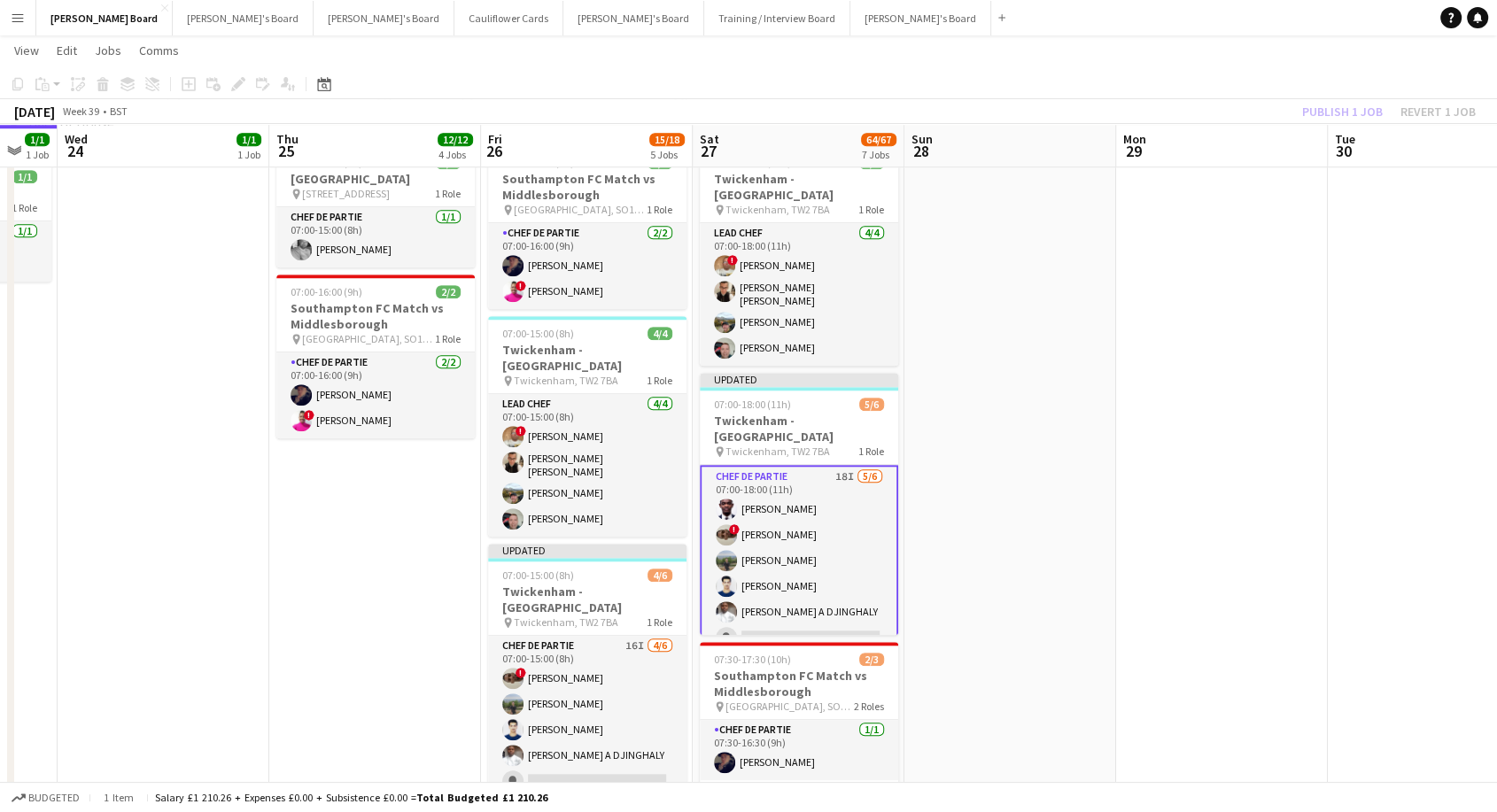
scroll to position [0, 555]
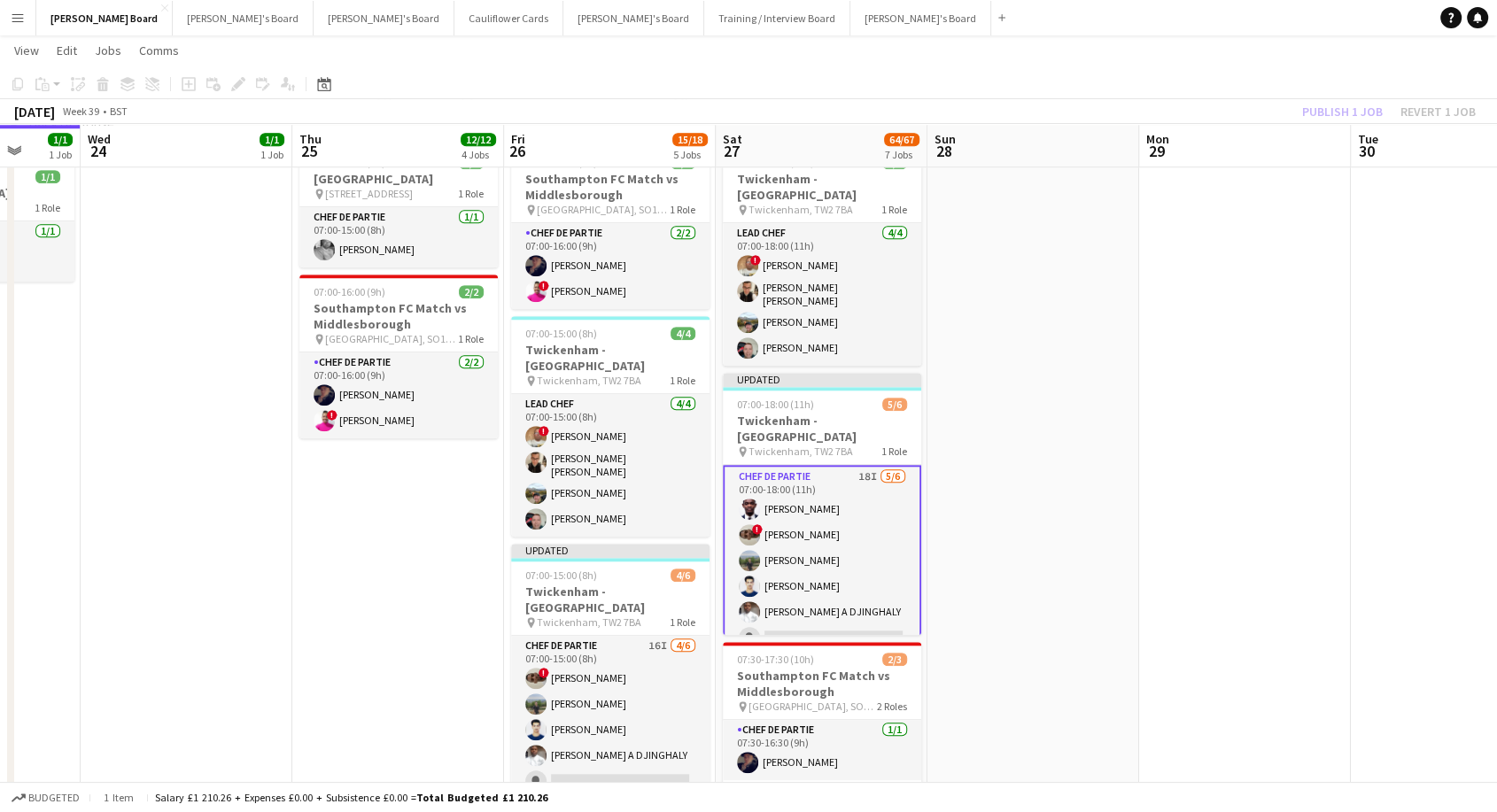
drag, startPoint x: 1403, startPoint y: 275, endPoint x: 959, endPoint y: 360, distance: 452.1
click at [1324, 111] on div "Publish 1 job Revert 1 job" at bounding box center [1389, 111] width 216 height 23
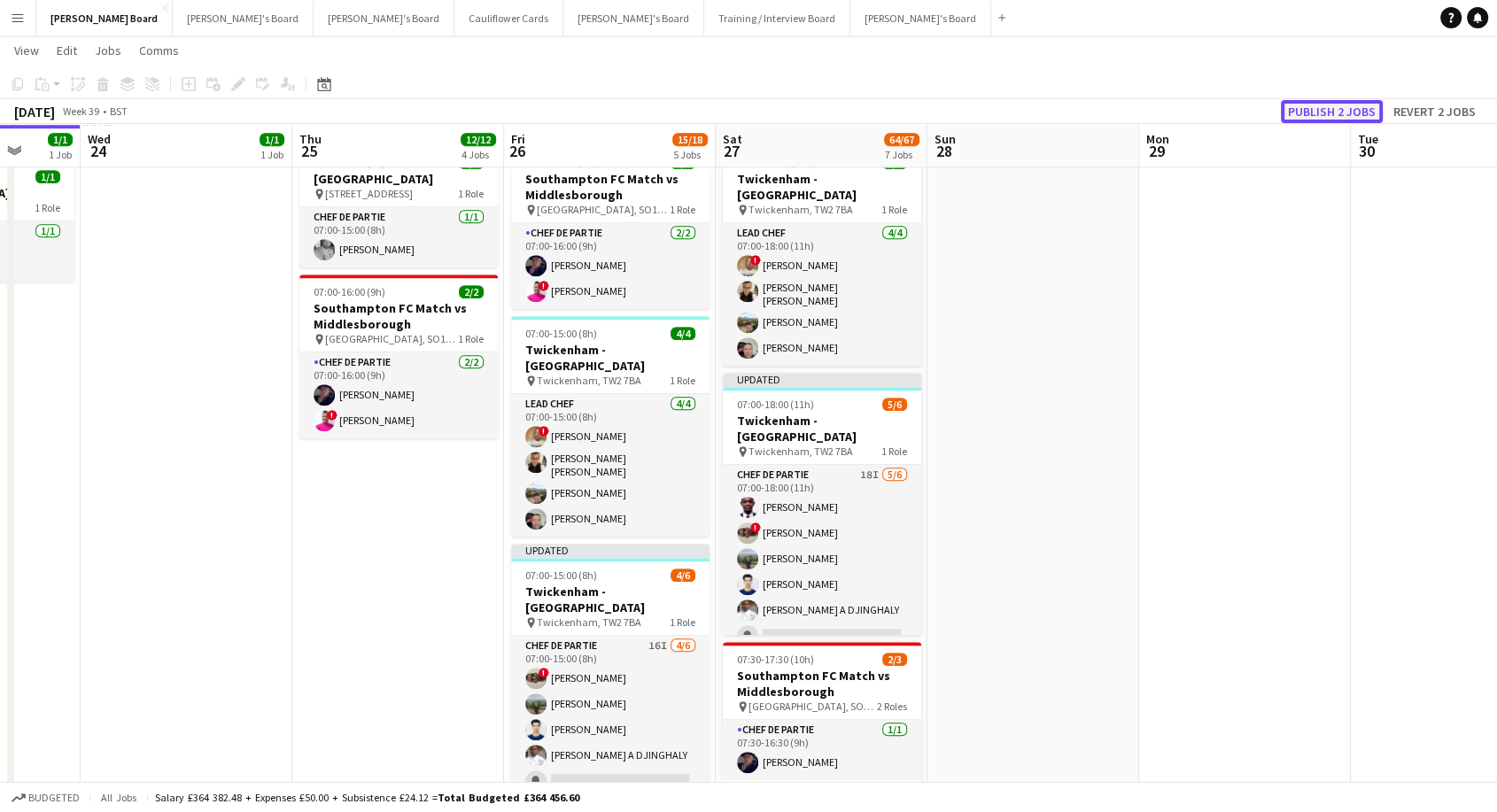
click at [1340, 110] on button "Publish 2 jobs" at bounding box center [1332, 111] width 102 height 23
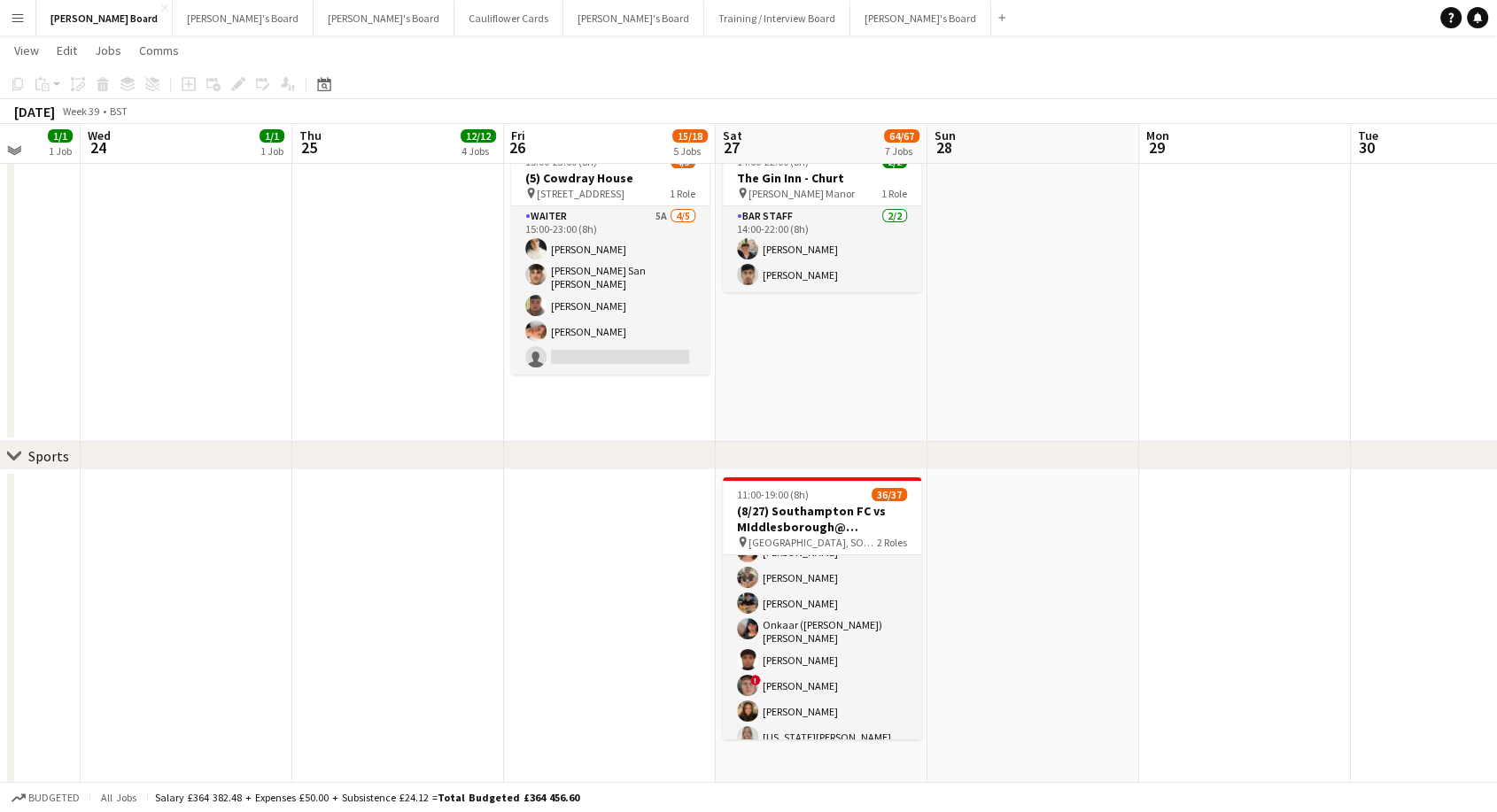
scroll to position [58, 0]
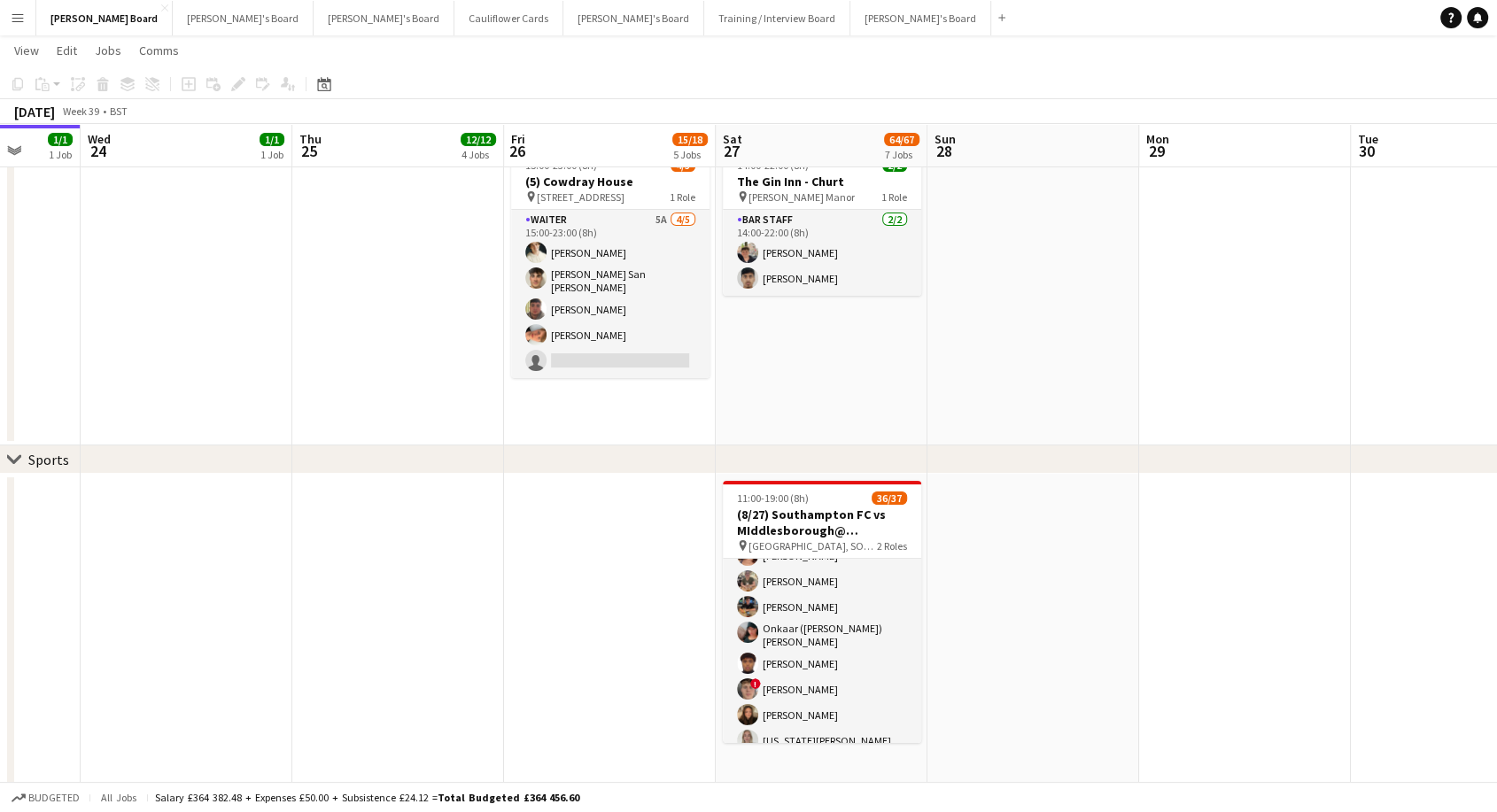
click at [21, 23] on app-icon "Menu" at bounding box center [18, 18] width 14 height 14
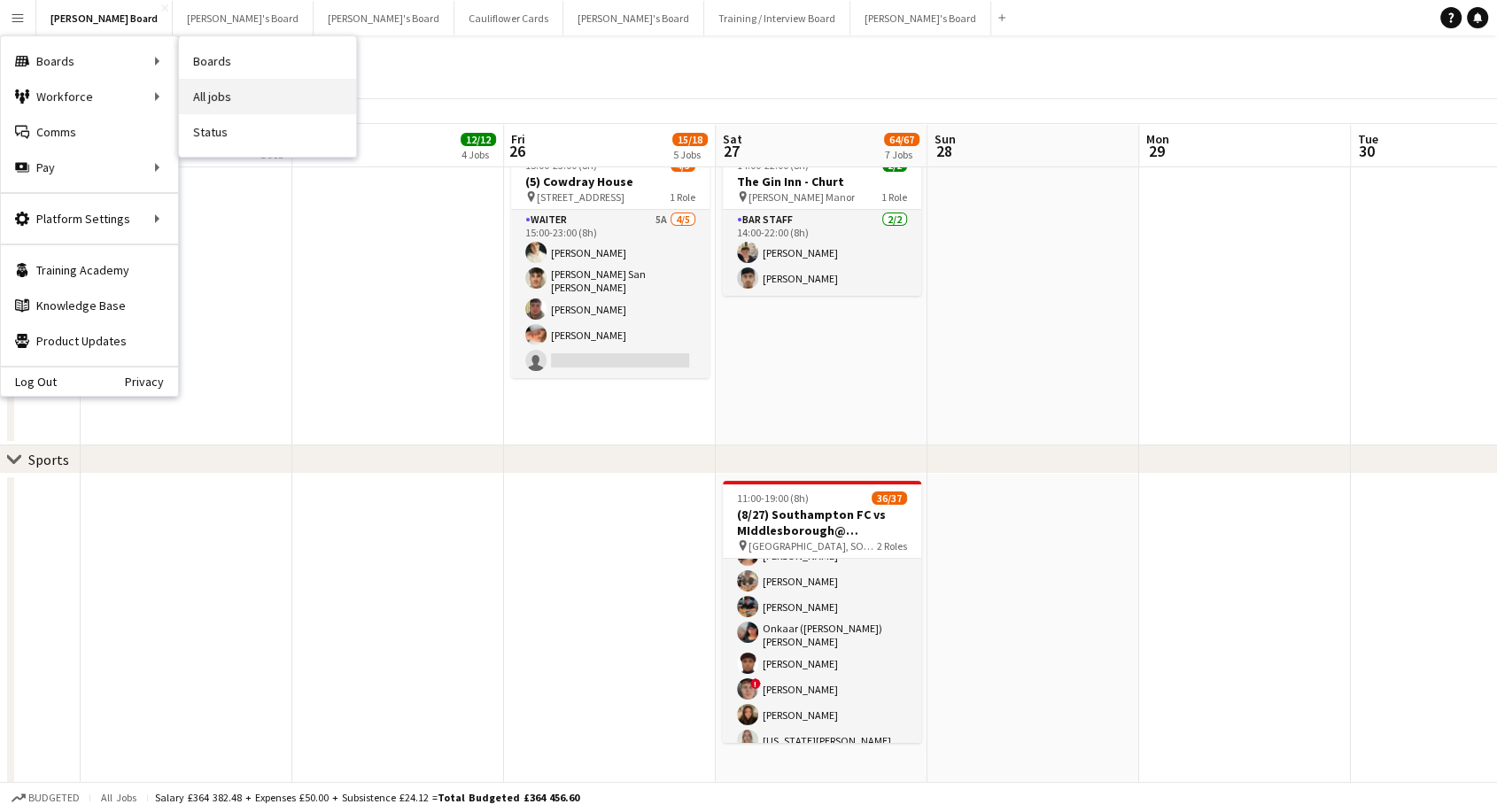
click at [239, 101] on link "All jobs" at bounding box center [267, 96] width 177 height 35
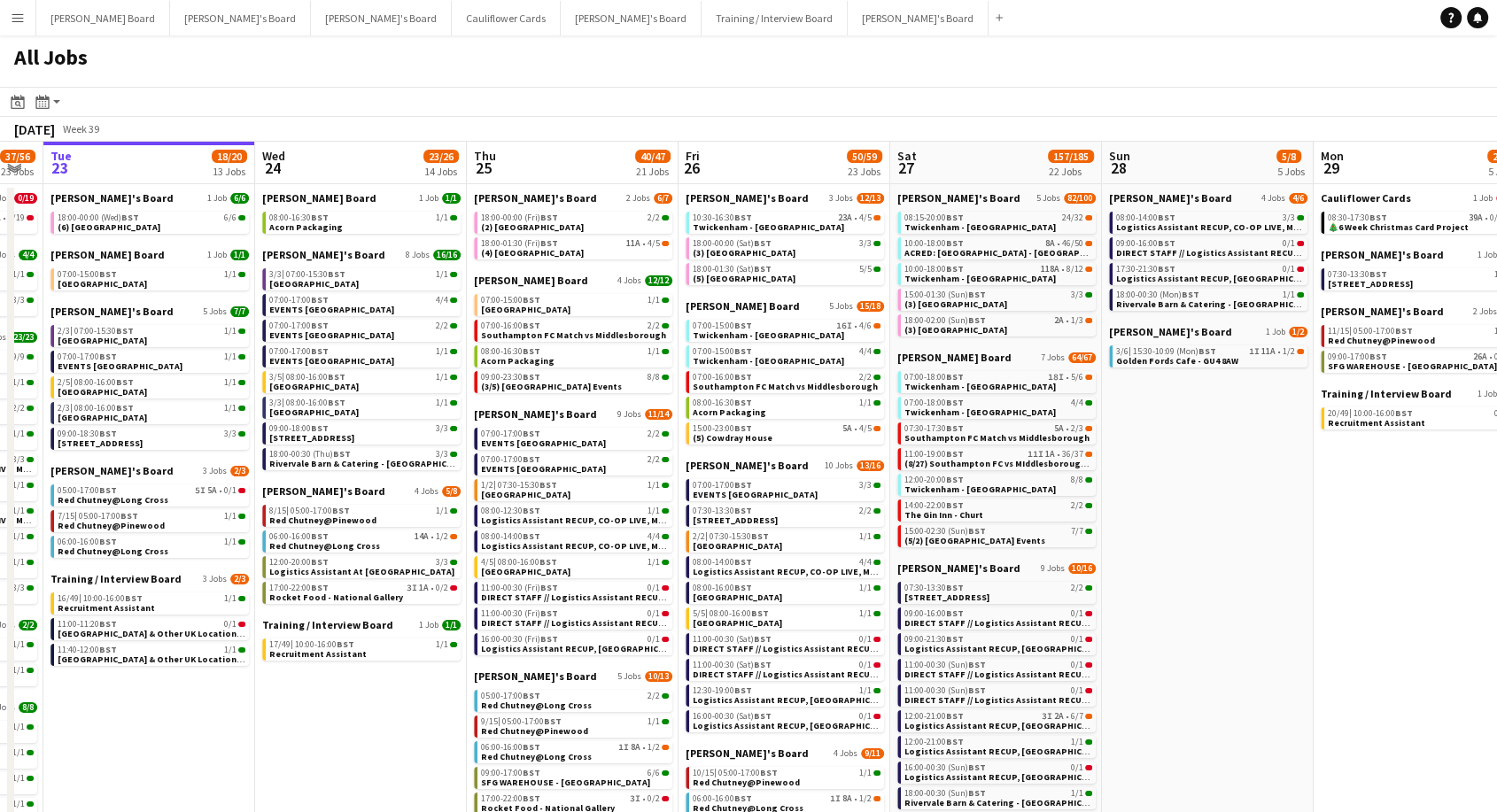
scroll to position [0, 597]
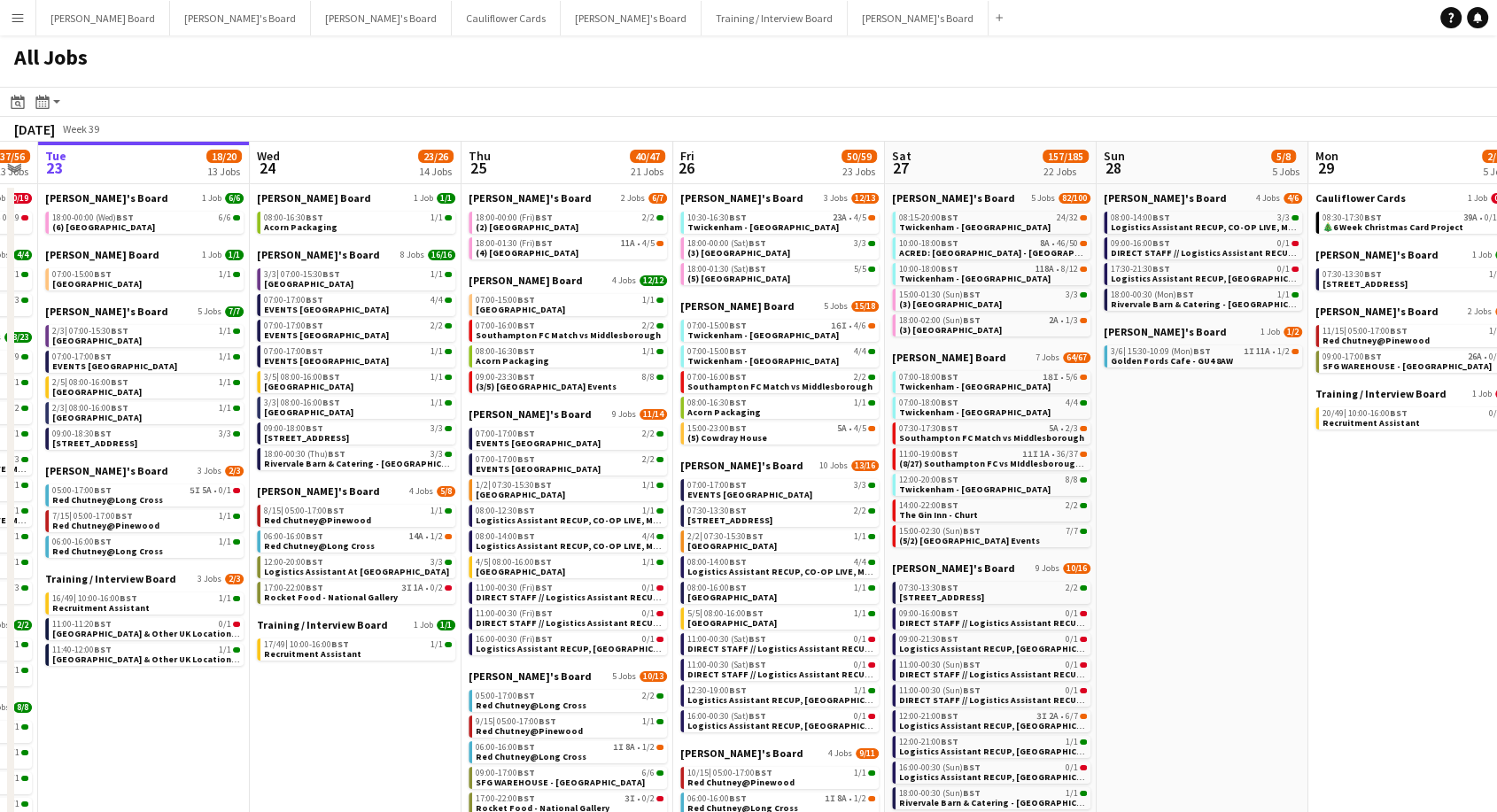
drag, startPoint x: 540, startPoint y: 717, endPoint x: 367, endPoint y: 674, distance: 178.3
click at [367, 674] on app-calendar-viewport "Sat 20 133/141 22 Jobs Sun 21 37/37 10 Jobs Mon 22 37/56 23 Jobs Tue 23 18/20 1…" at bounding box center [748, 677] width 1497 height 1069
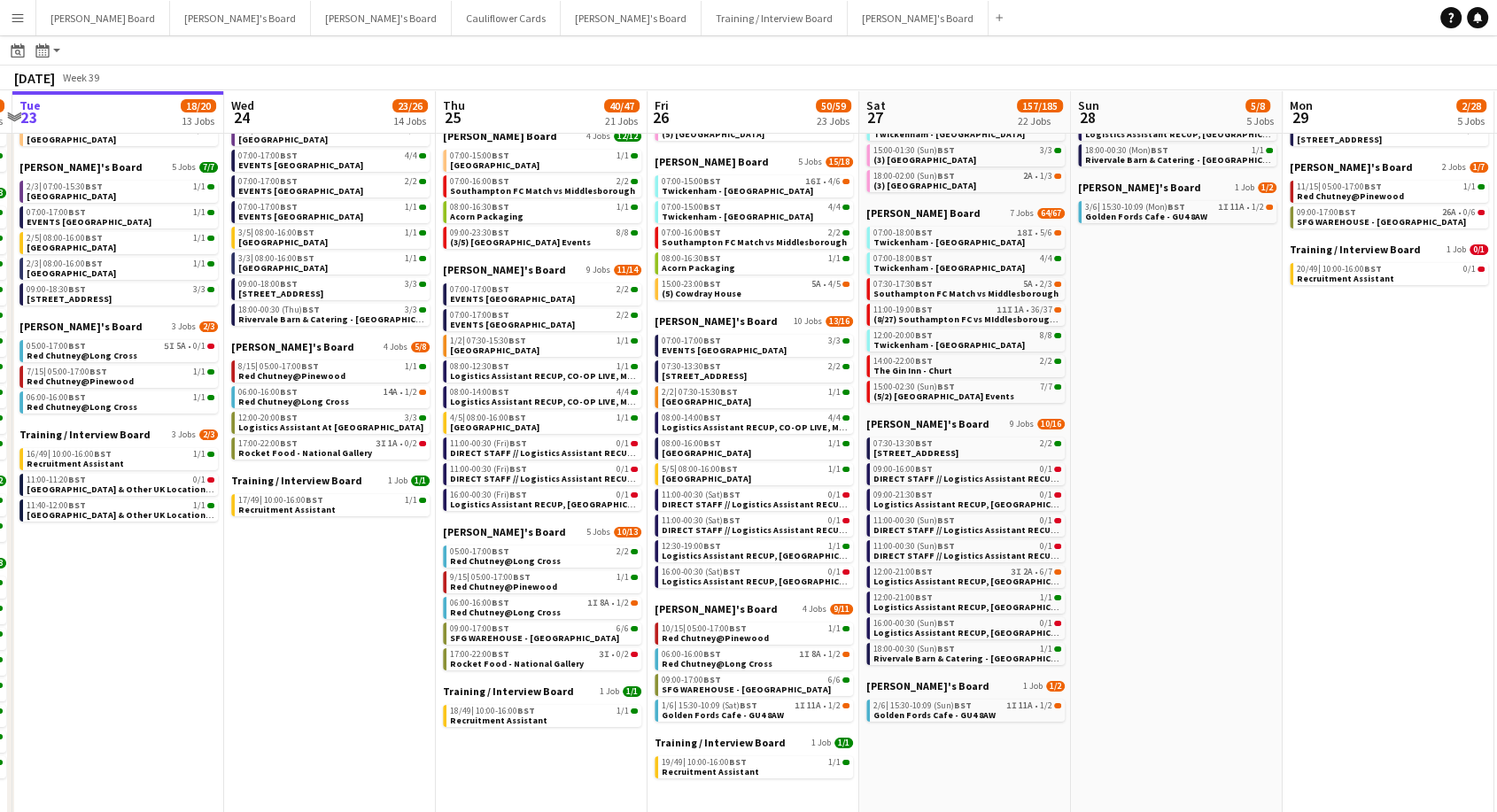
scroll to position [0, 411]
drag, startPoint x: 1247, startPoint y: 321, endPoint x: 1222, endPoint y: 366, distance: 51.5
click at [1222, 366] on app-calendar-viewport "Sun 21 37/37 10 Jobs Mon 22 37/56 23 Jobs Tue 23 18/20 13 Jobs Wed 24 23/26 14 …" at bounding box center [748, 505] width 1497 height 1123
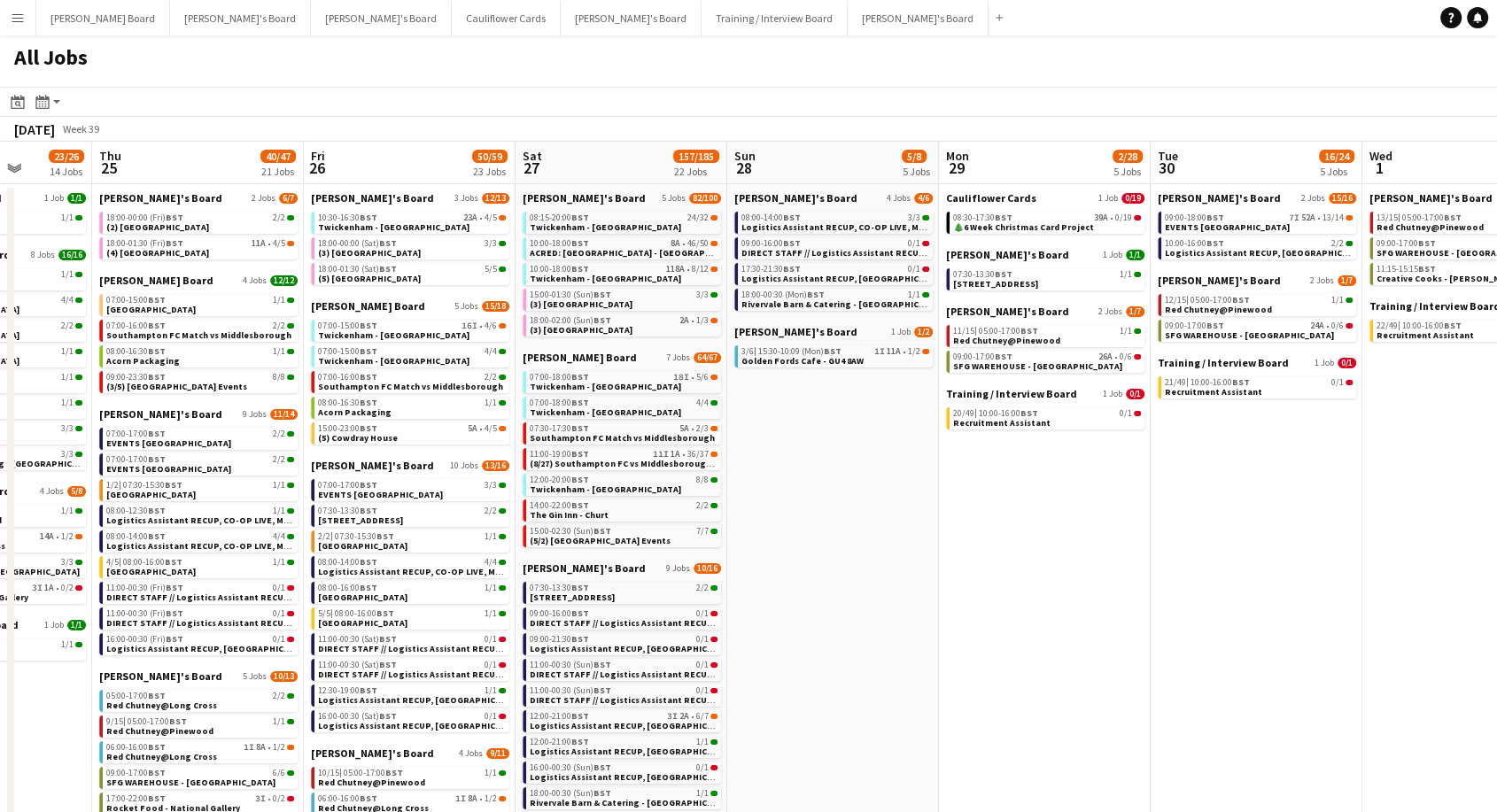
scroll to position [0, 539]
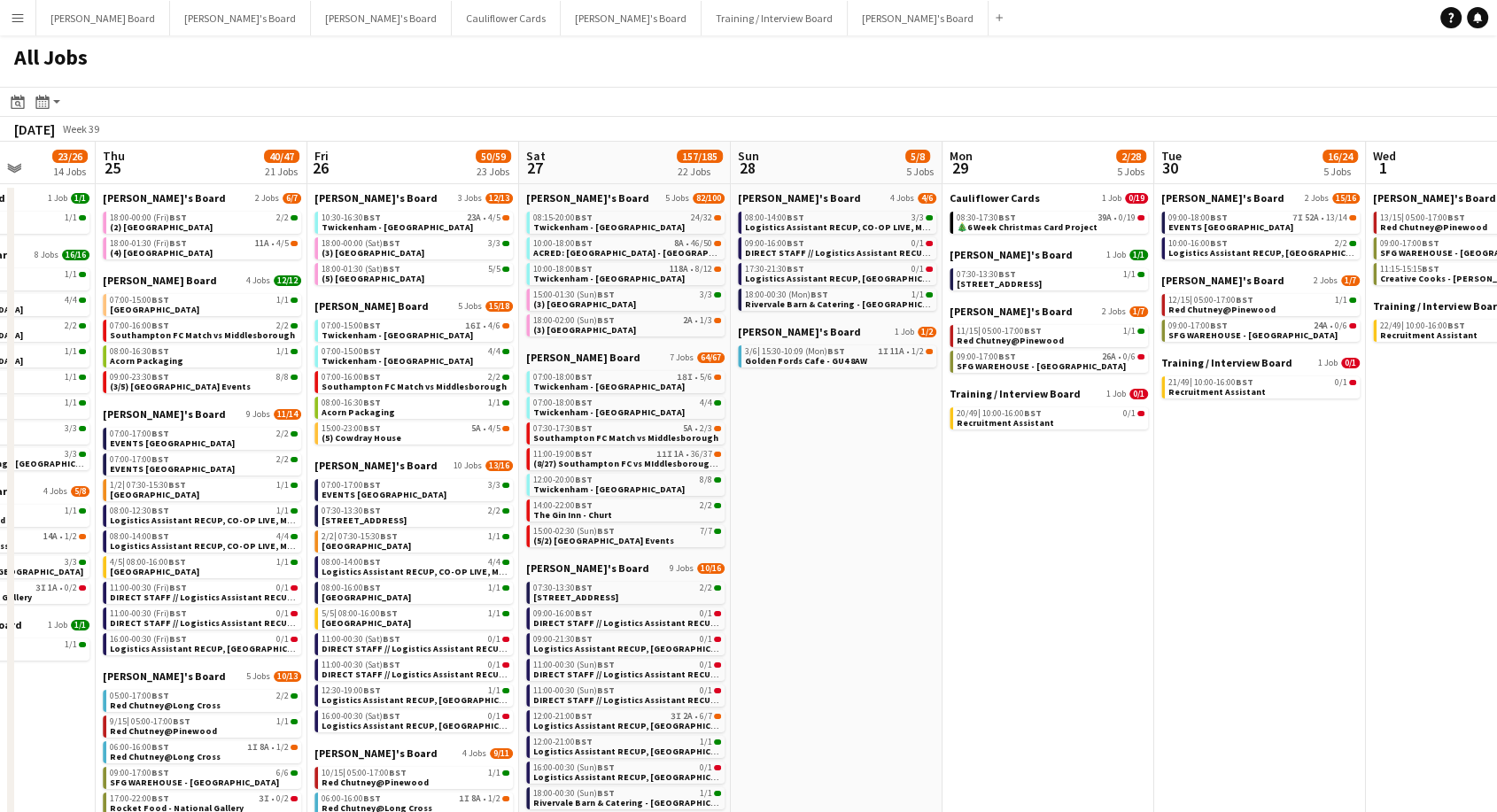
drag, startPoint x: 1142, startPoint y: 464, endPoint x: 800, endPoint y: 589, distance: 364.1
click at [800, 589] on app-calendar-viewport "Mon 22 37/56 23 Jobs Tue 23 18/20 13 Jobs Wed 24 23/26 14 Jobs Thu 25 40/47 21 …" at bounding box center [748, 677] width 1497 height 1069
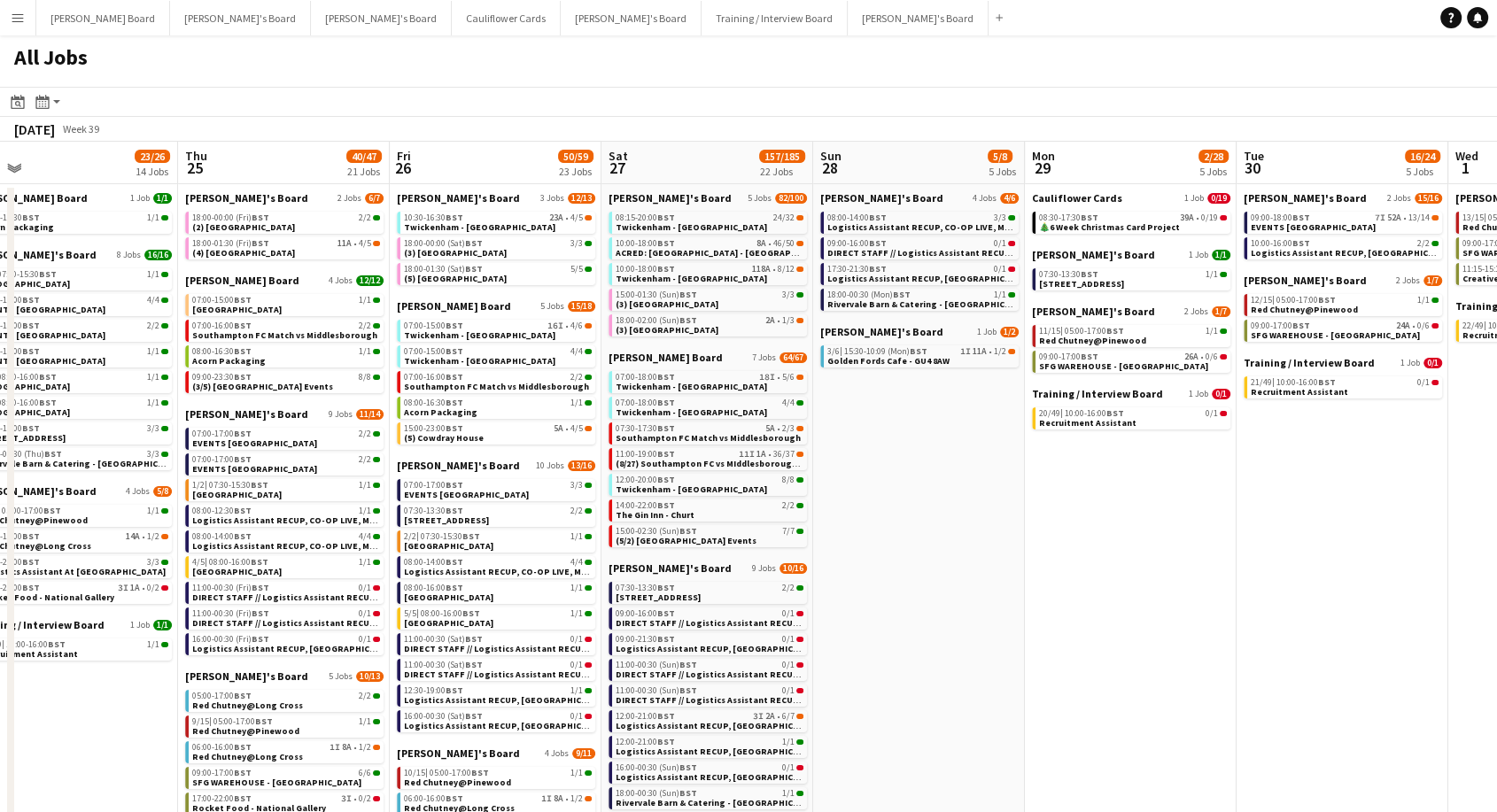
scroll to position [0, 459]
drag, startPoint x: 873, startPoint y: 553, endPoint x: 954, endPoint y: 526, distance: 85.4
click at [954, 526] on app-calendar-viewport "Mon 22 37/56 23 Jobs Tue 23 18/20 13 Jobs Wed 24 23/26 14 Jobs Thu 25 40/47 21 …" at bounding box center [748, 677] width 1497 height 1069
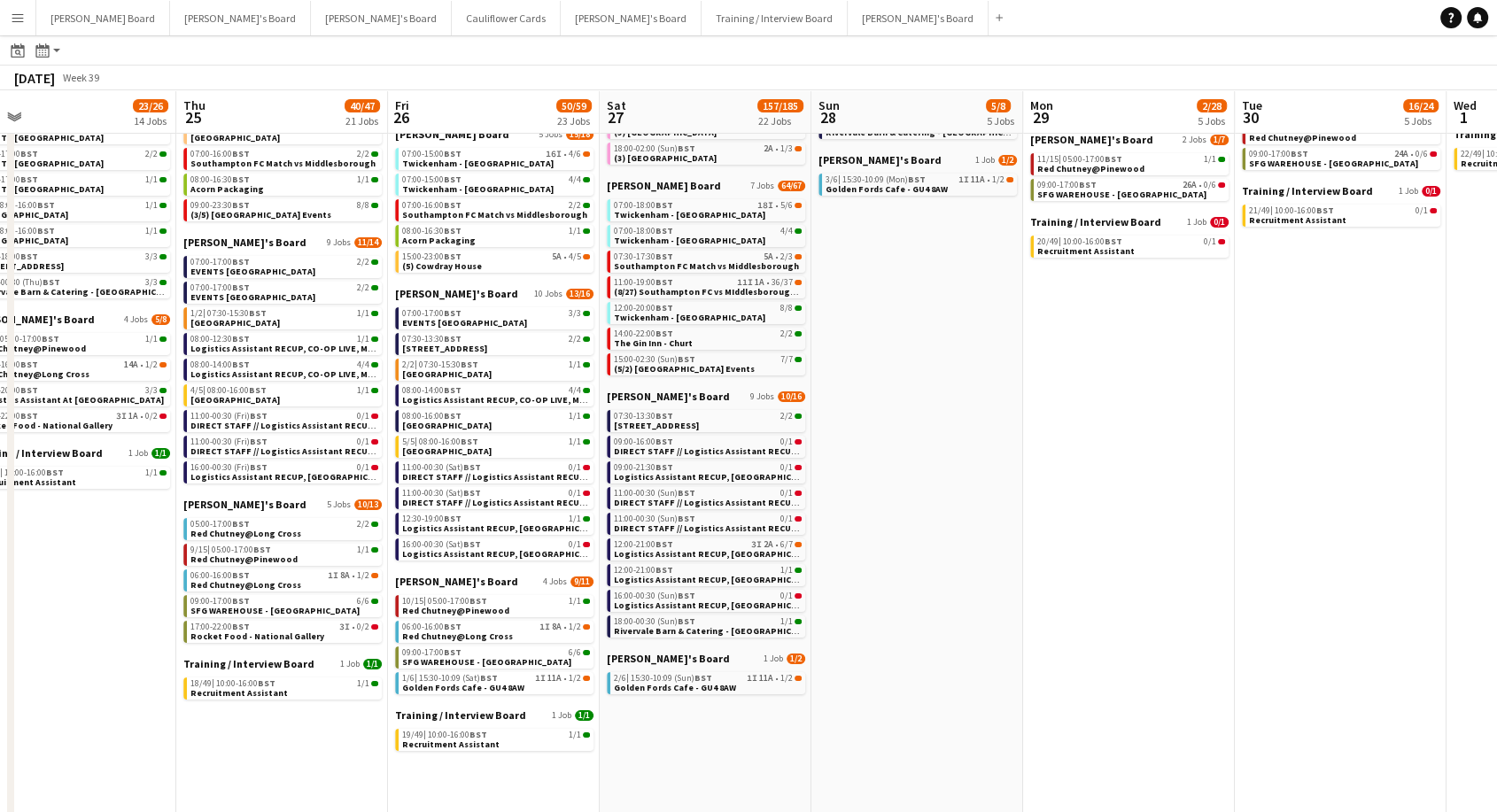
scroll to position [131, 0]
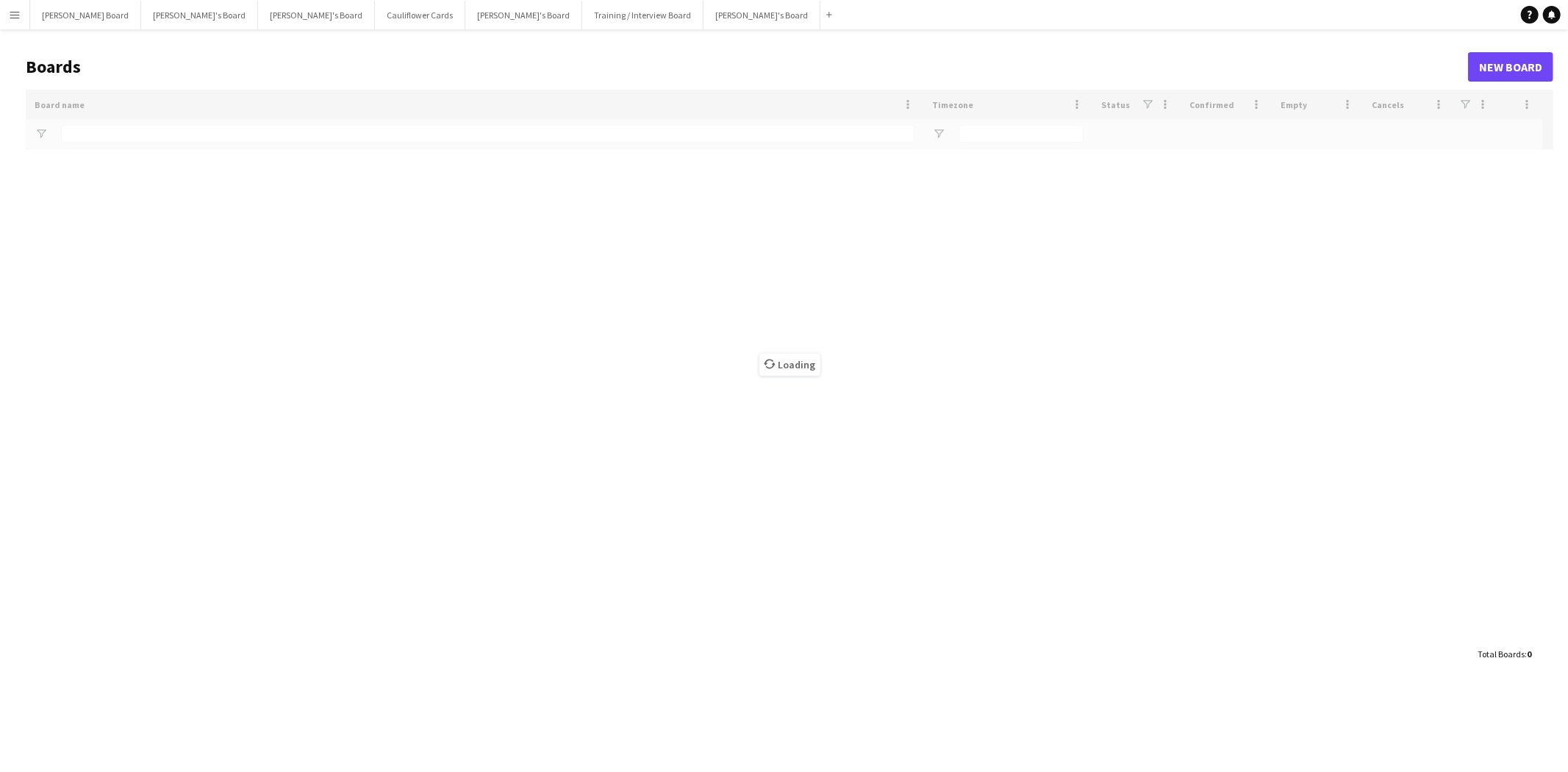
click at [19, 20] on button "Menu" at bounding box center [14, 14] width 29 height 29
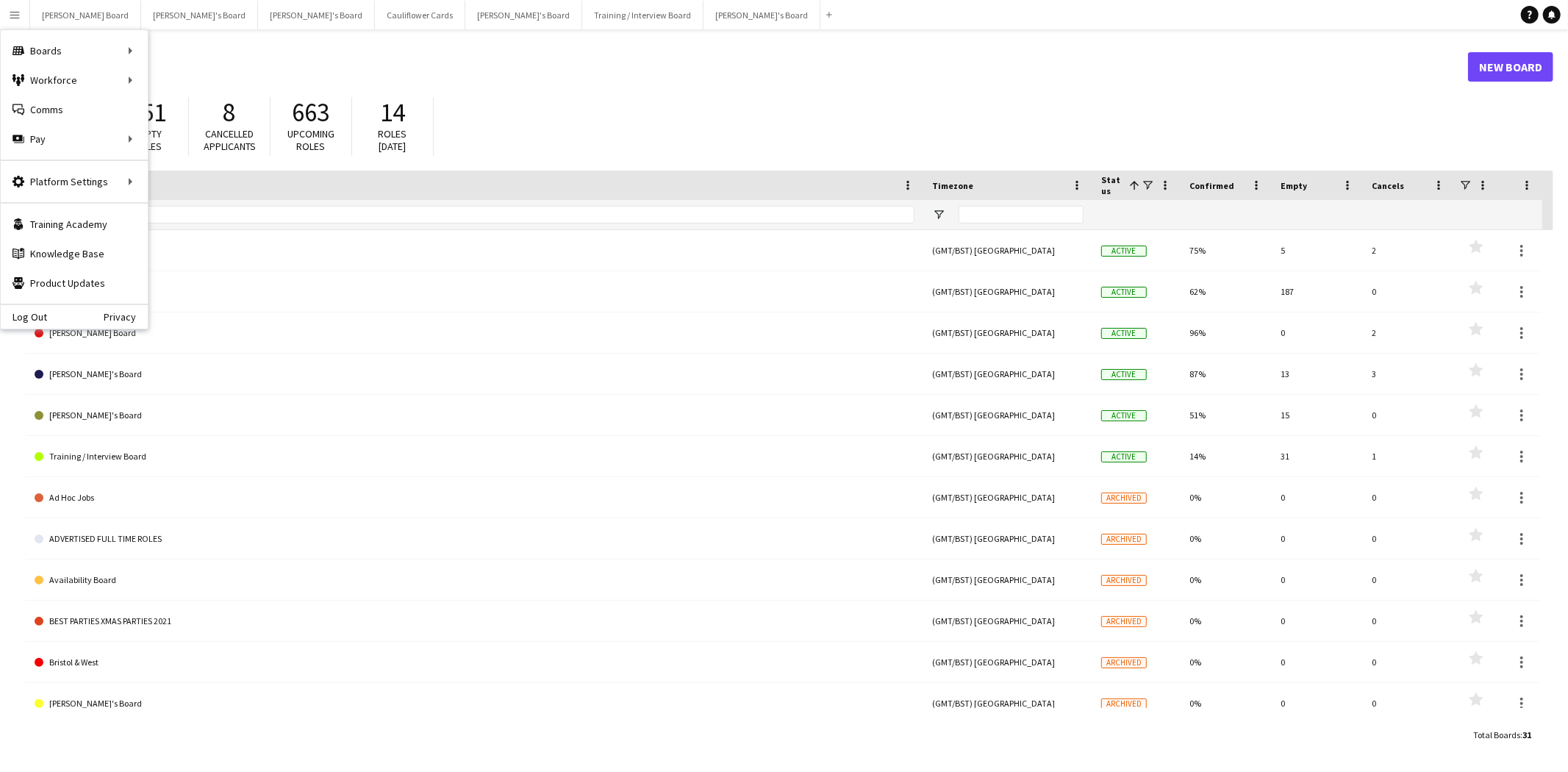
drag, startPoint x: 295, startPoint y: 83, endPoint x: 285, endPoint y: 83, distance: 10.0
click at [292, 83] on header "Boards New Board" at bounding box center [789, 67] width 1528 height 46
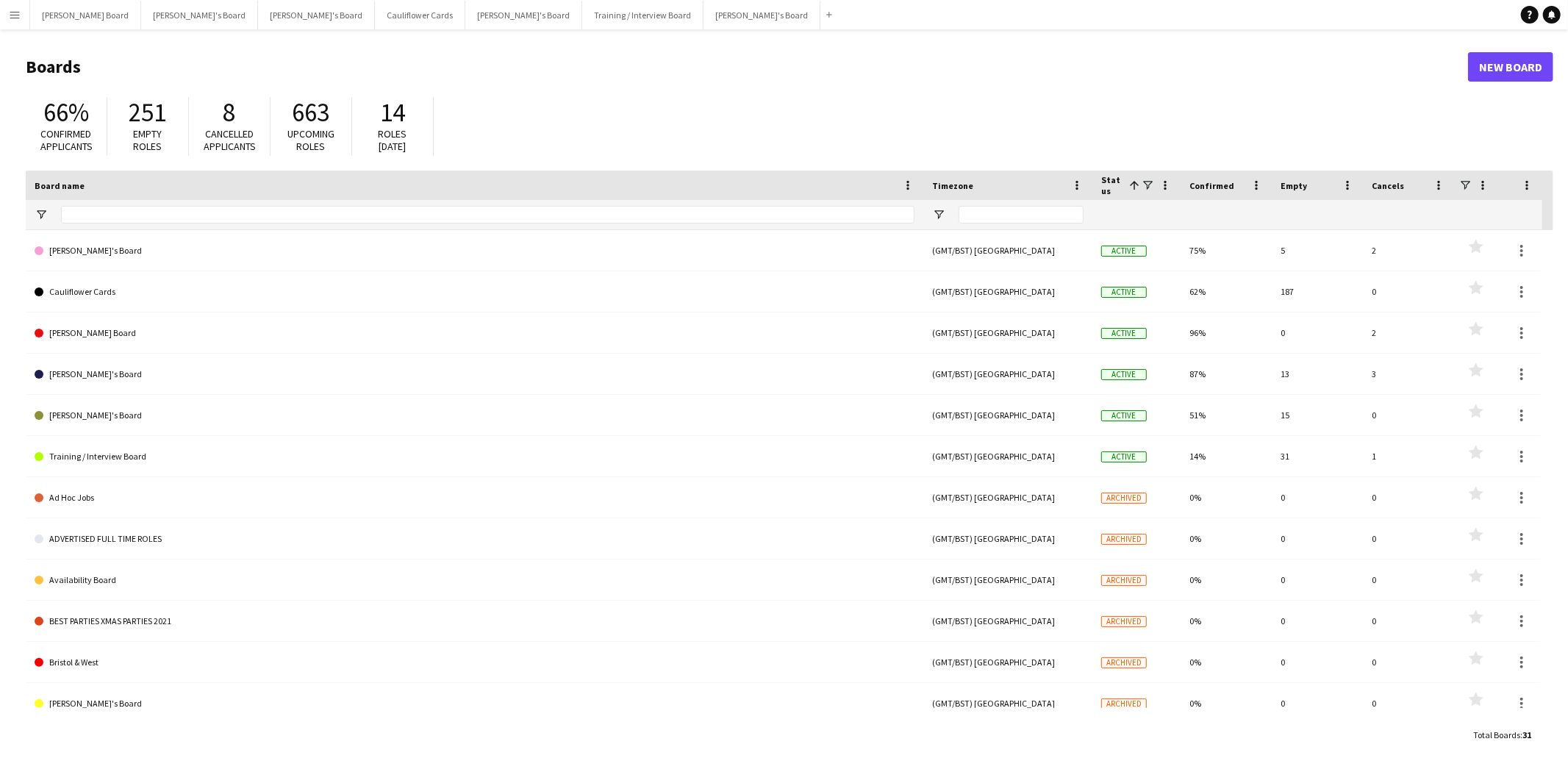
click at [24, 17] on button "Menu" at bounding box center [14, 14] width 29 height 29
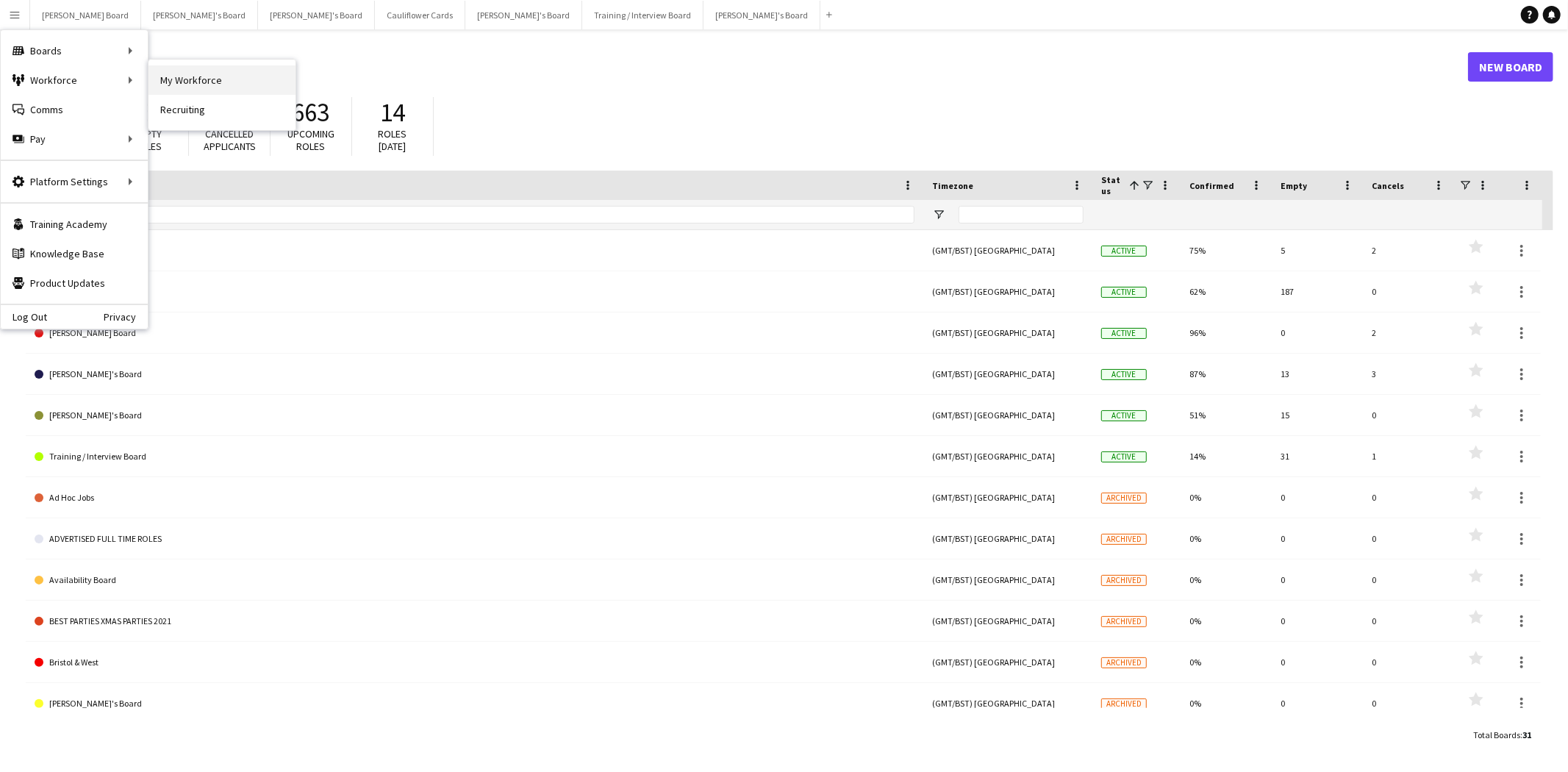
click at [247, 84] on link "My Workforce" at bounding box center [222, 80] width 147 height 29
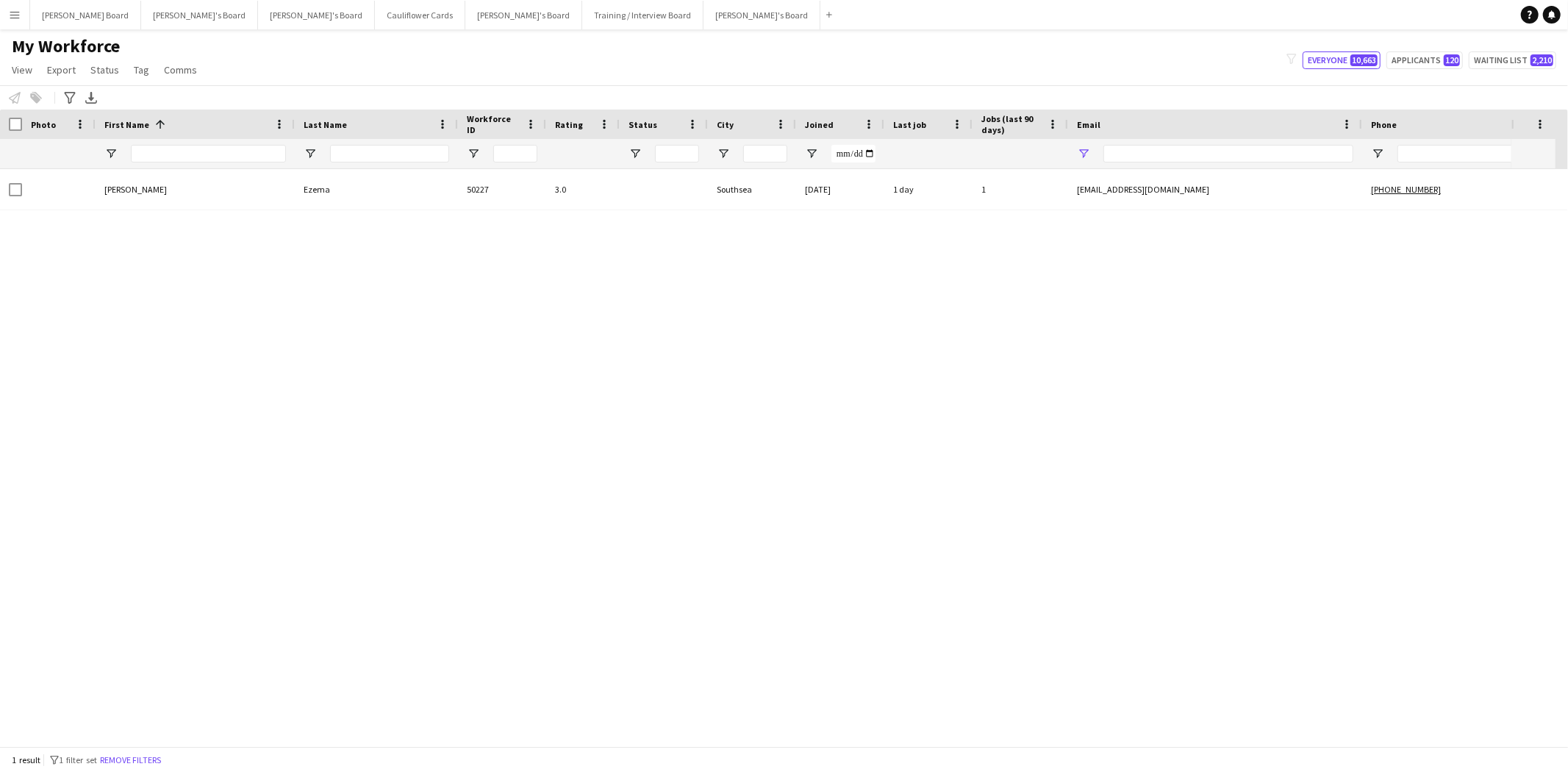
type input "**********"
click at [357, 155] on input "Last Name Filter Input" at bounding box center [389, 154] width 119 height 18
drag, startPoint x: 1216, startPoint y: 155, endPoint x: 814, endPoint y: 149, distance: 402.0
click at [817, 149] on div at bounding box center [897, 153] width 1794 height 29
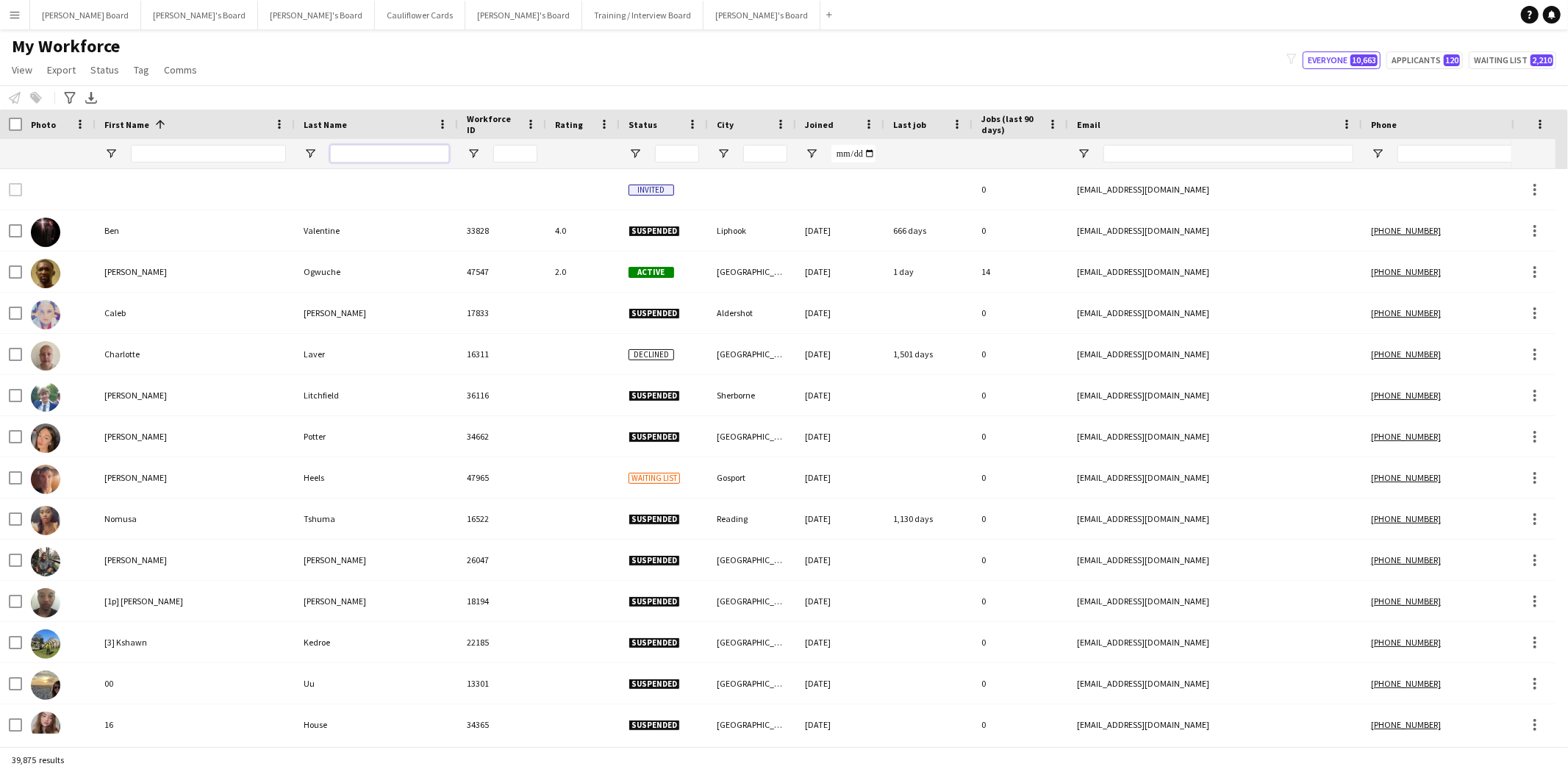
click at [379, 156] on input "Last Name Filter Input" at bounding box center [389, 154] width 119 height 18
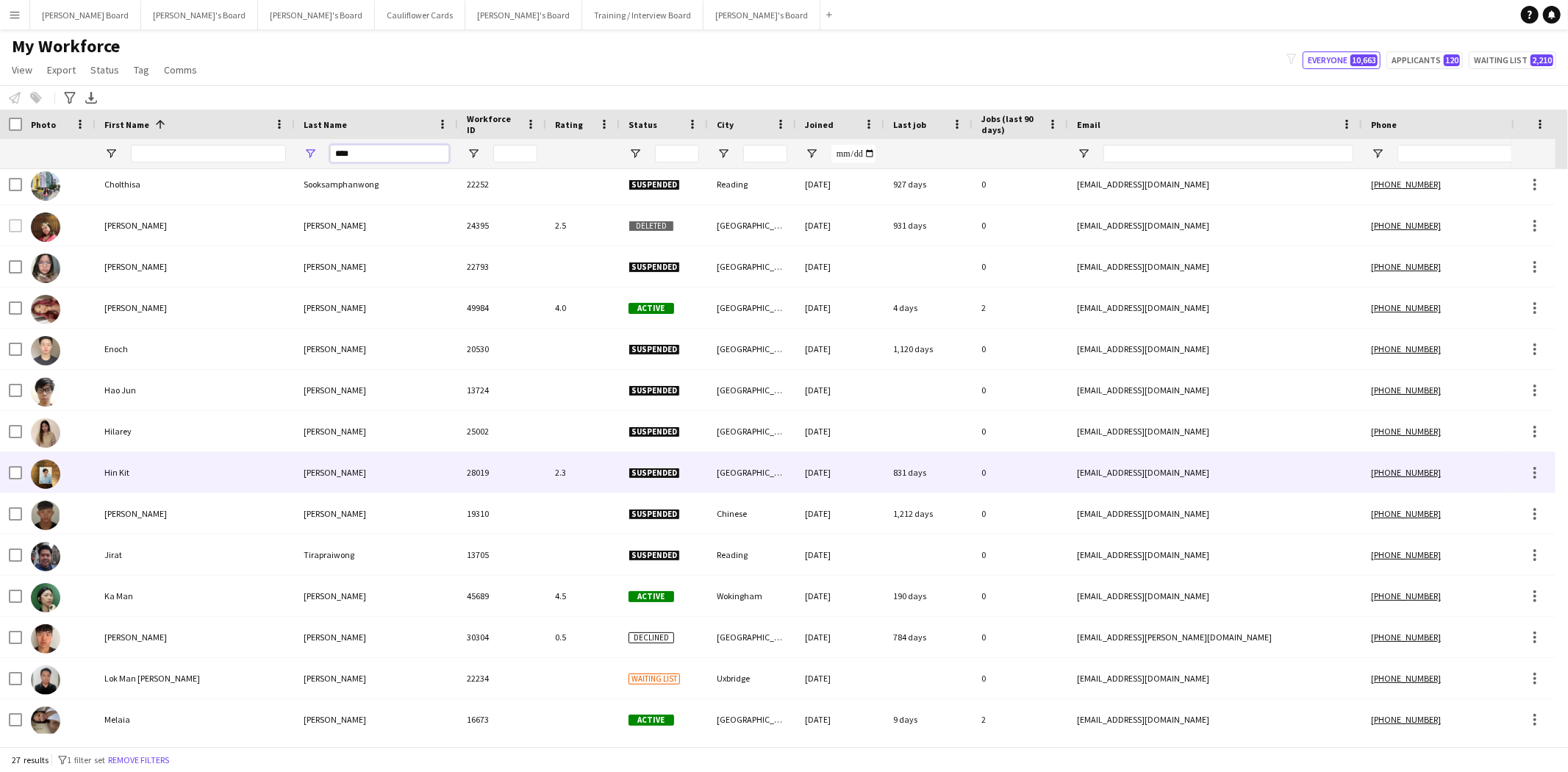
scroll to position [245, 0]
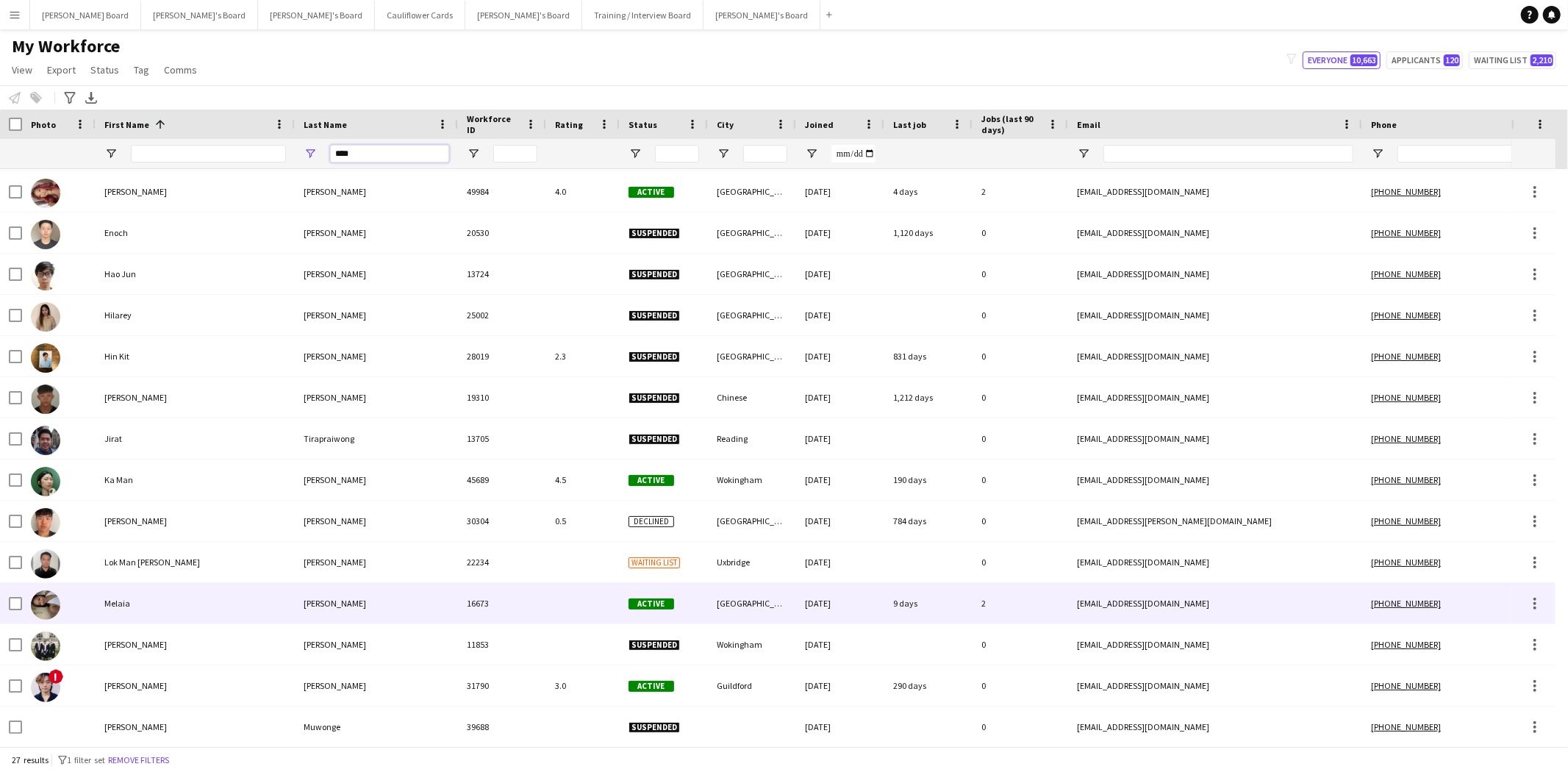
type input "****"
click at [122, 605] on div "Melaia" at bounding box center [195, 603] width 199 height 41
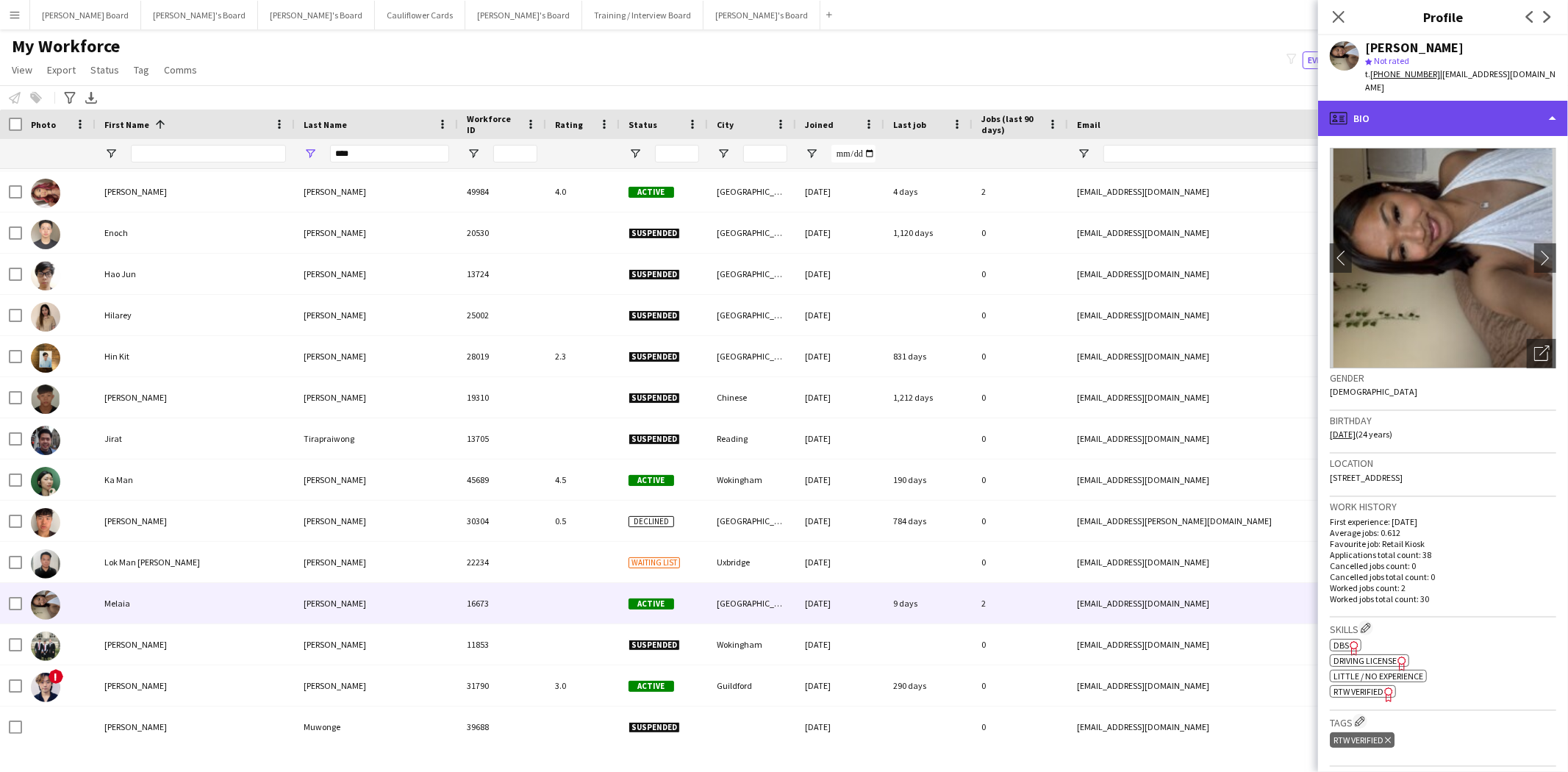
click at [1429, 108] on div "profile Bio" at bounding box center [1443, 118] width 250 height 35
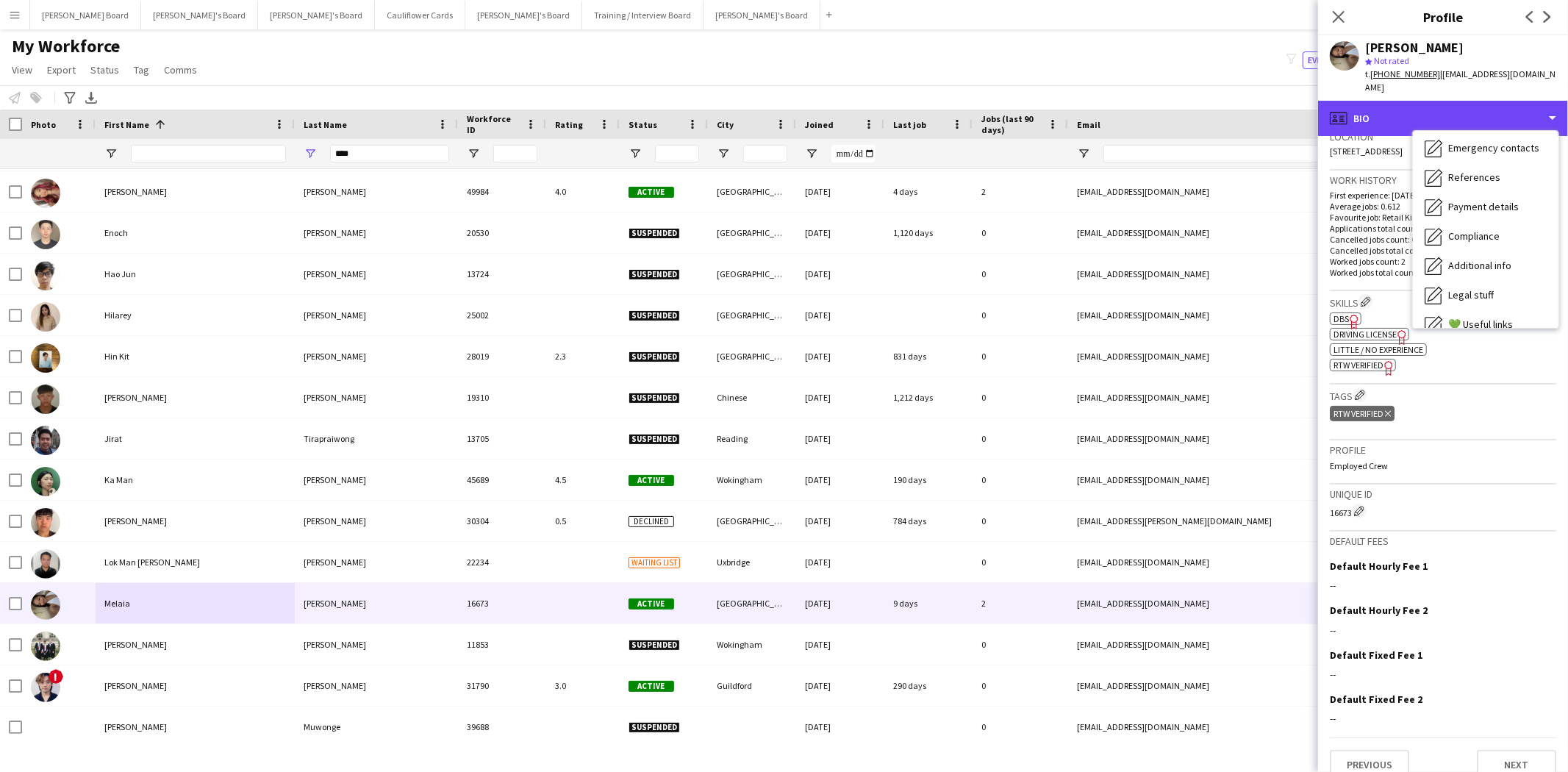
scroll to position [196, 0]
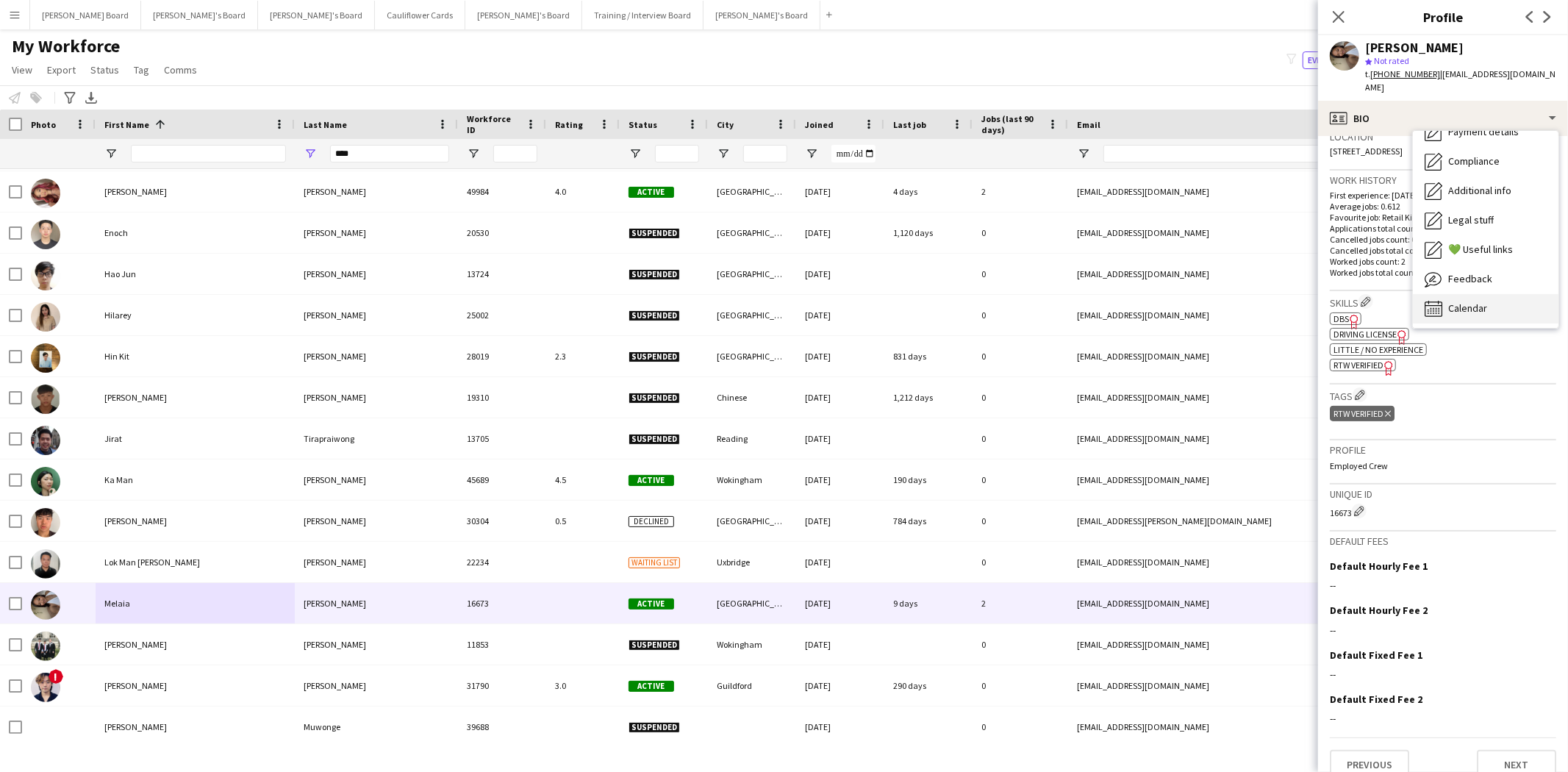
click at [1487, 296] on div "Calendar Calendar" at bounding box center [1486, 308] width 145 height 29
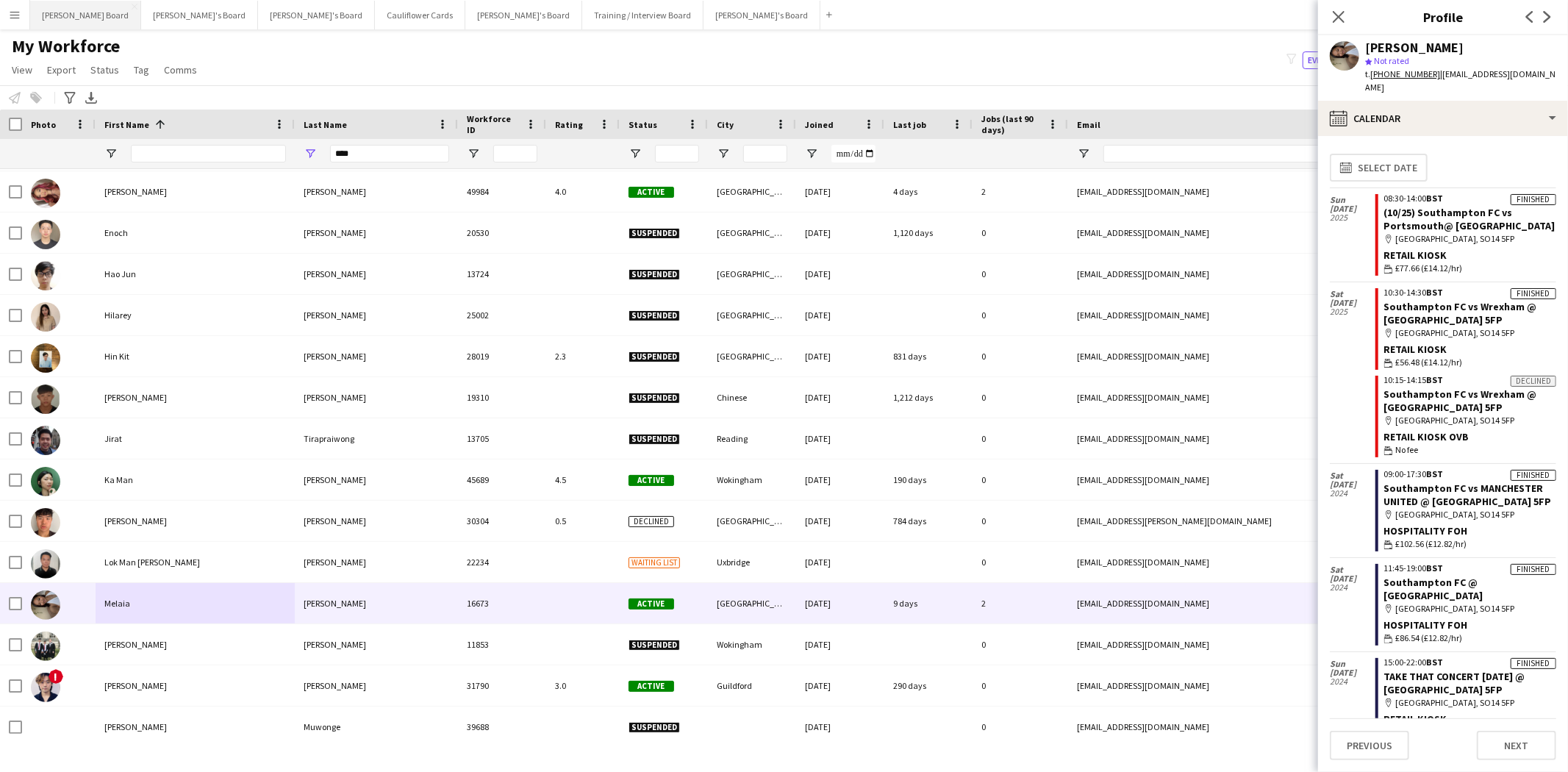
click at [67, 15] on button "Dean's Board Close" at bounding box center [85, 15] width 111 height 29
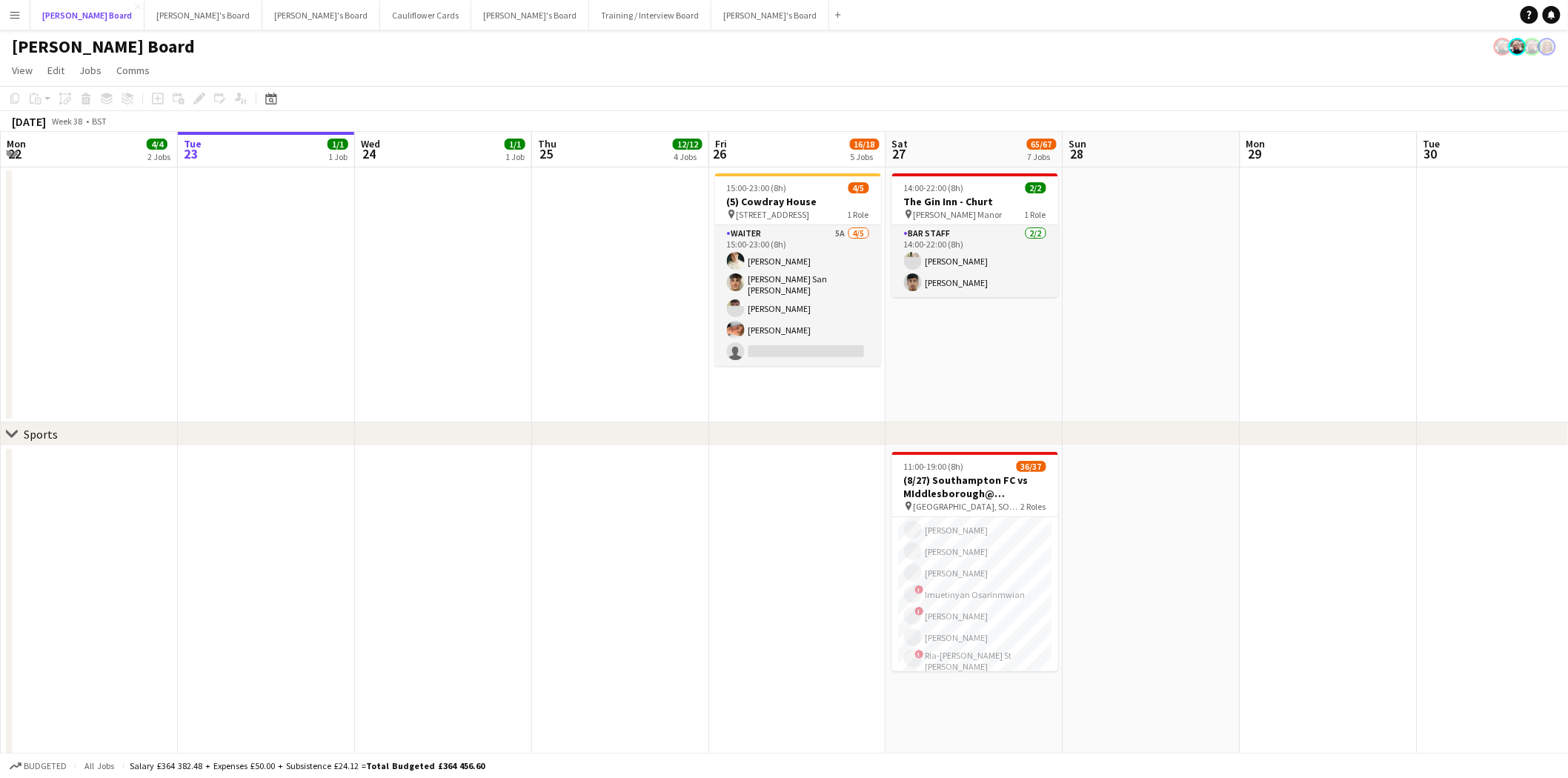
scroll to position [699, 0]
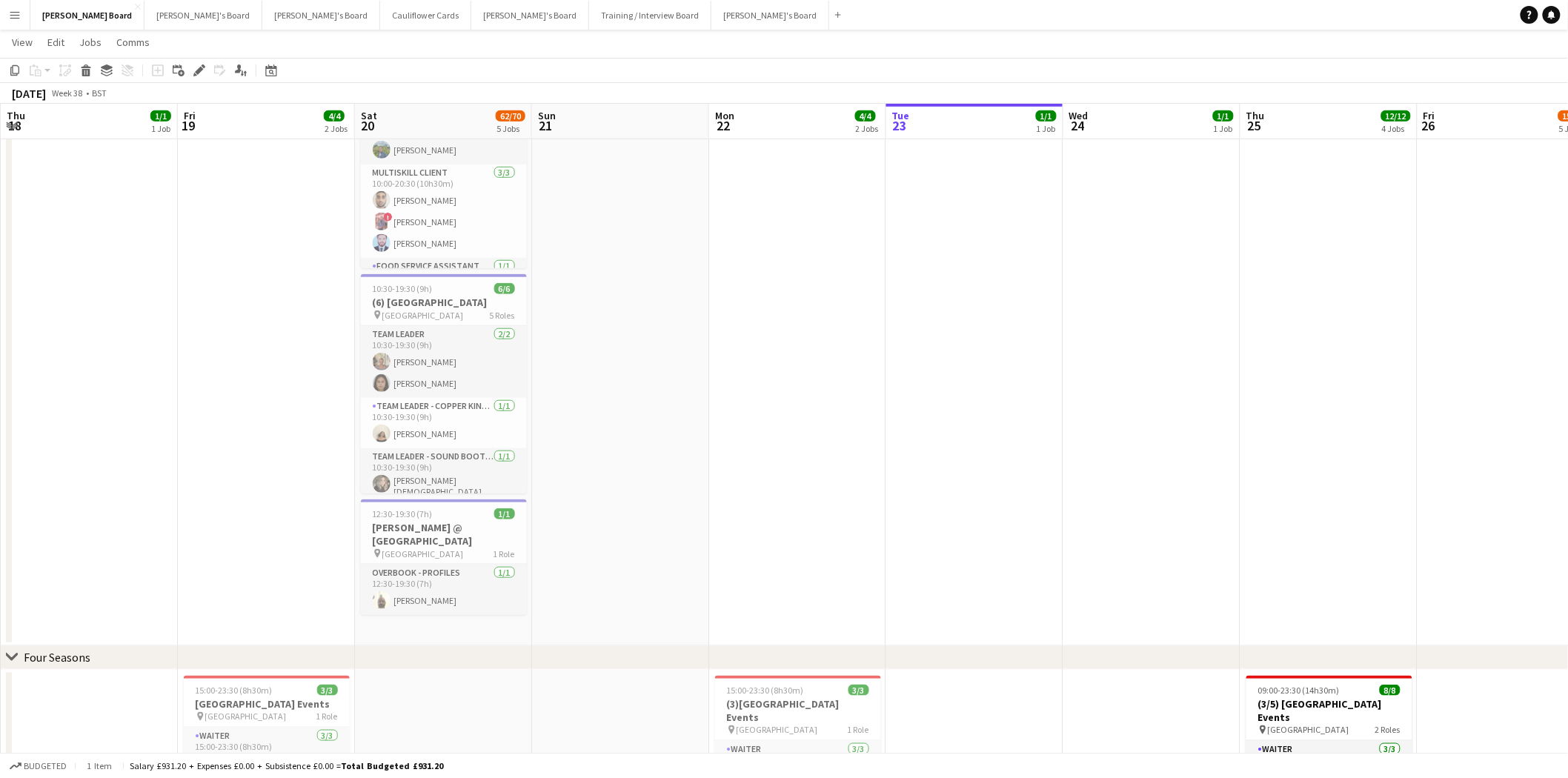
scroll to position [386, 0]
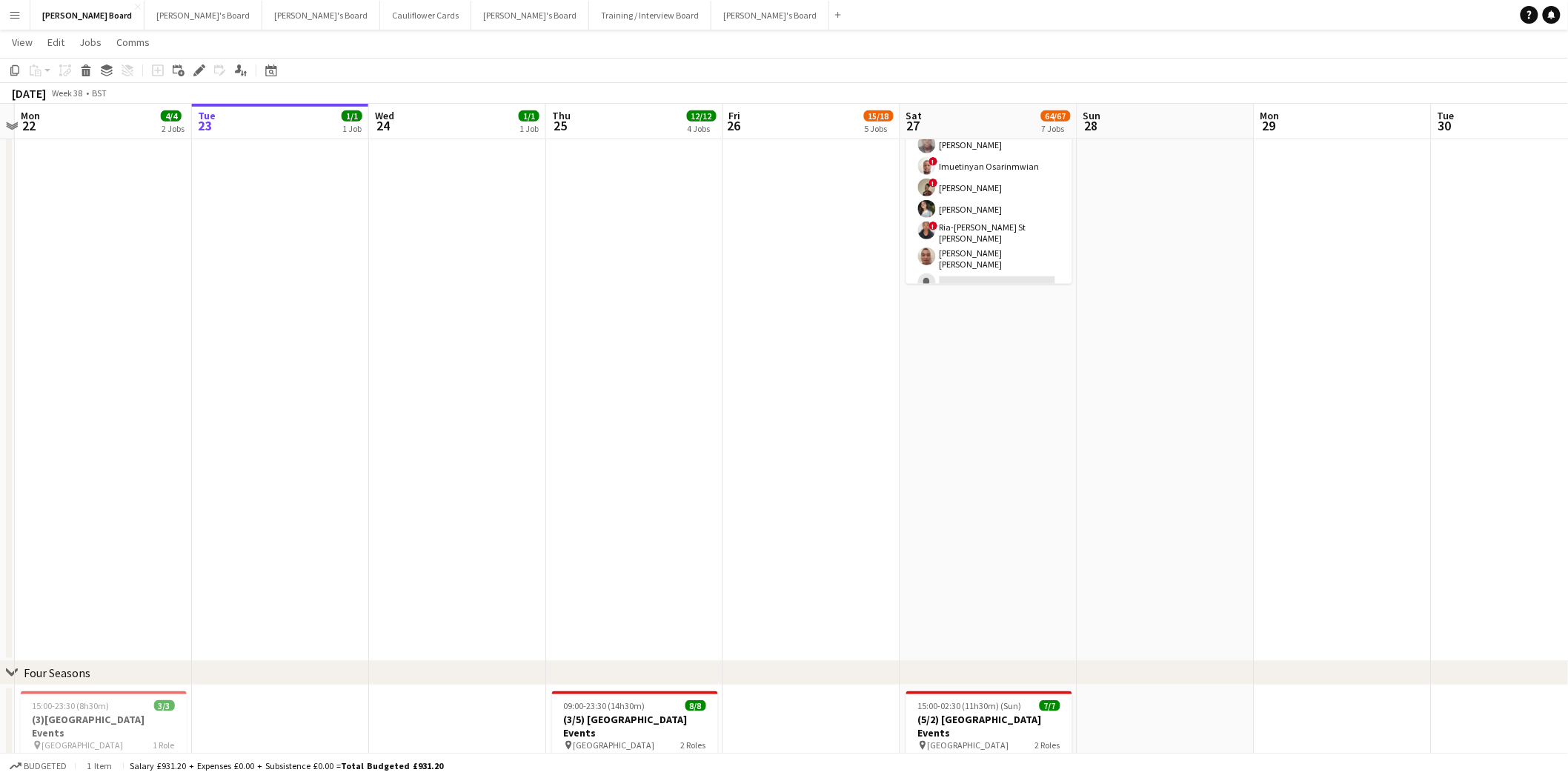
drag, startPoint x: 1242, startPoint y: 466, endPoint x: 751, endPoint y: 470, distance: 491.0
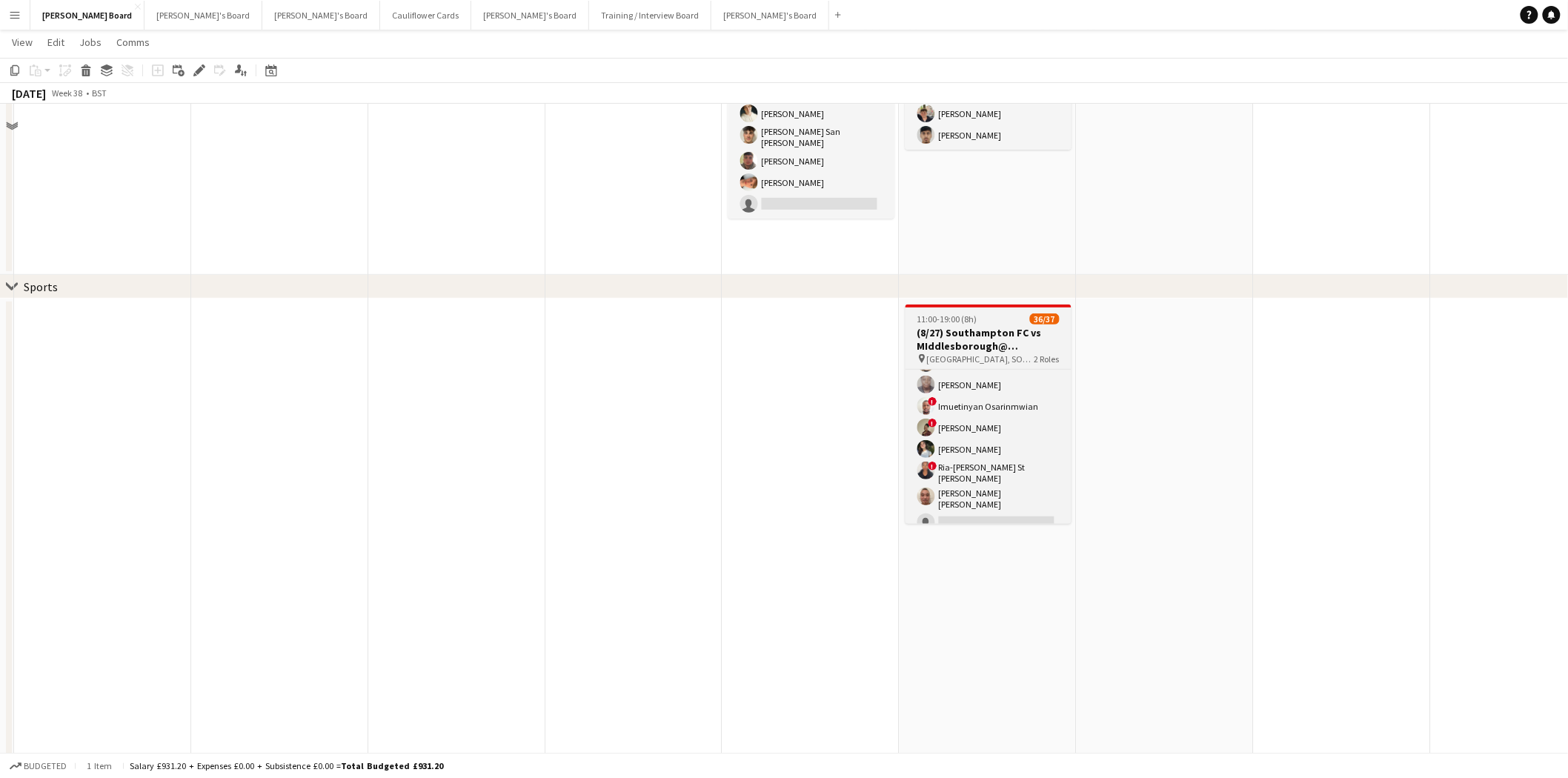
scroll to position [246, 0]
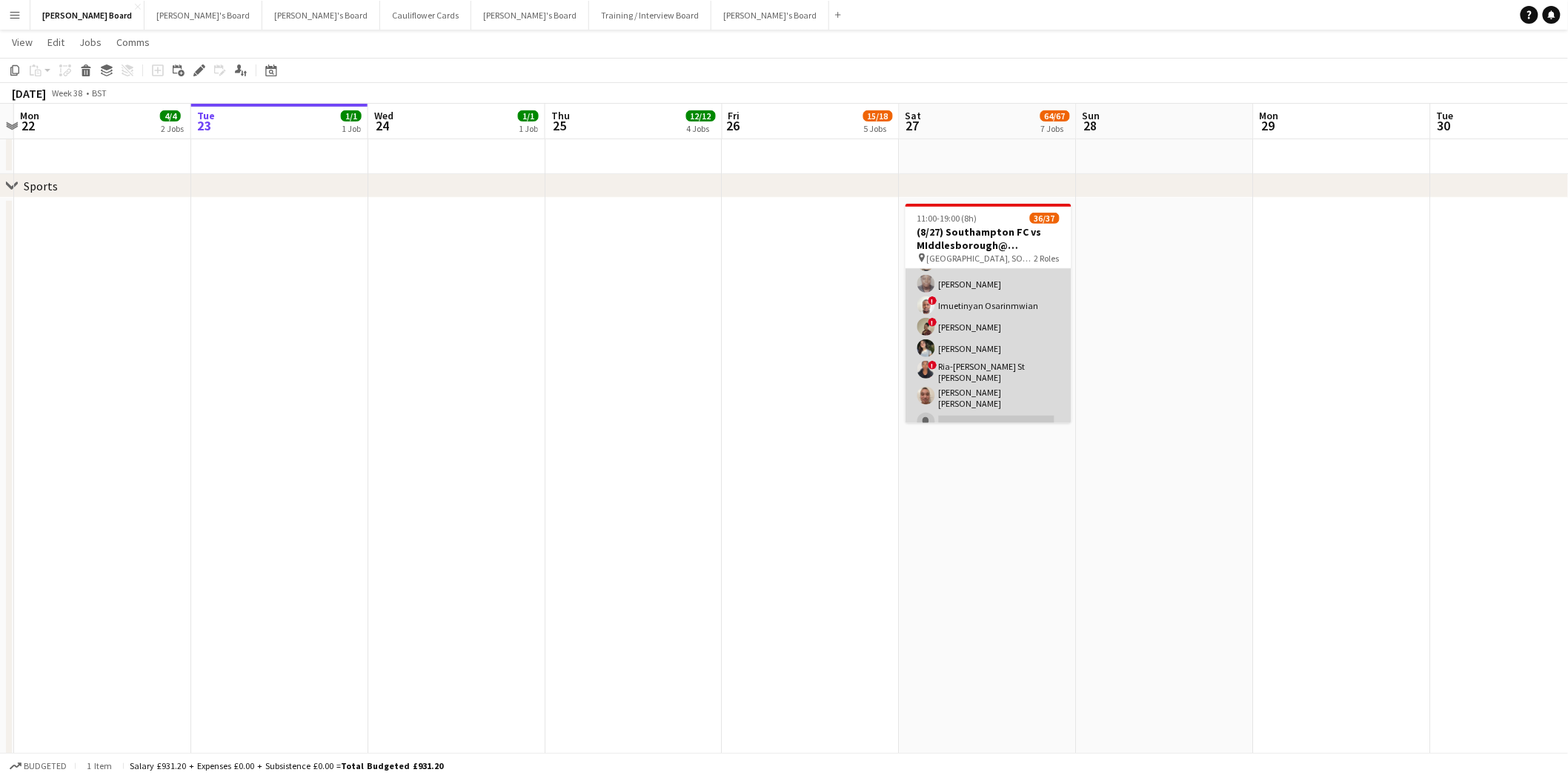
click at [993, 364] on app-card-role "Retail Kiosk 11I 1A 26/27 13:00-17:00 (4h) ! Liam Jenkins Margaret Kudela Ashme…" at bounding box center [988, 128] width 166 height 618
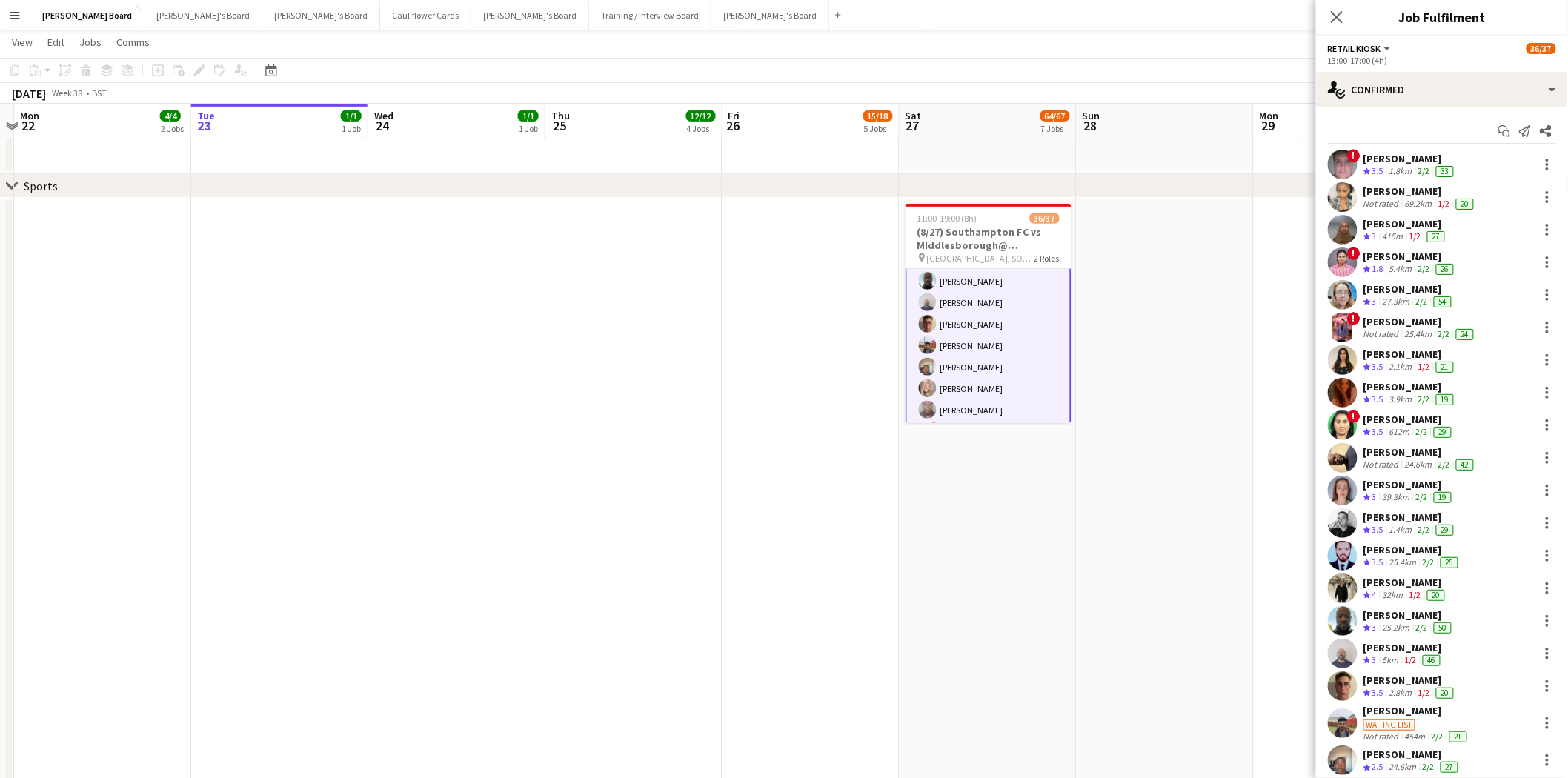
scroll to position [370, 0]
click at [1251, 79] on div "single-neutral-actions-check-2 Confirmed" at bounding box center [1441, 89] width 252 height 36
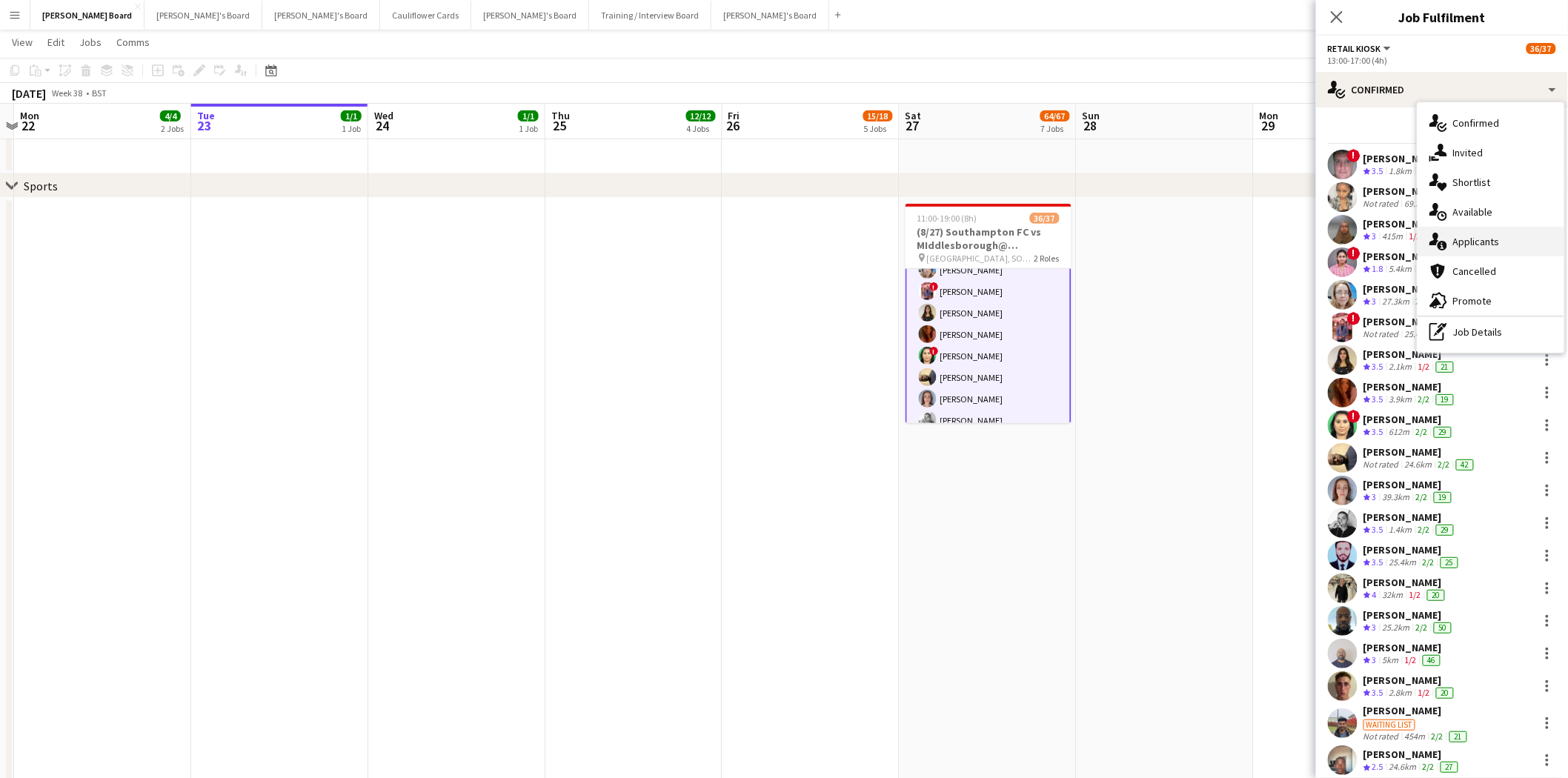
click at [1251, 240] on span "Applicants" at bounding box center [1477, 242] width 47 height 14
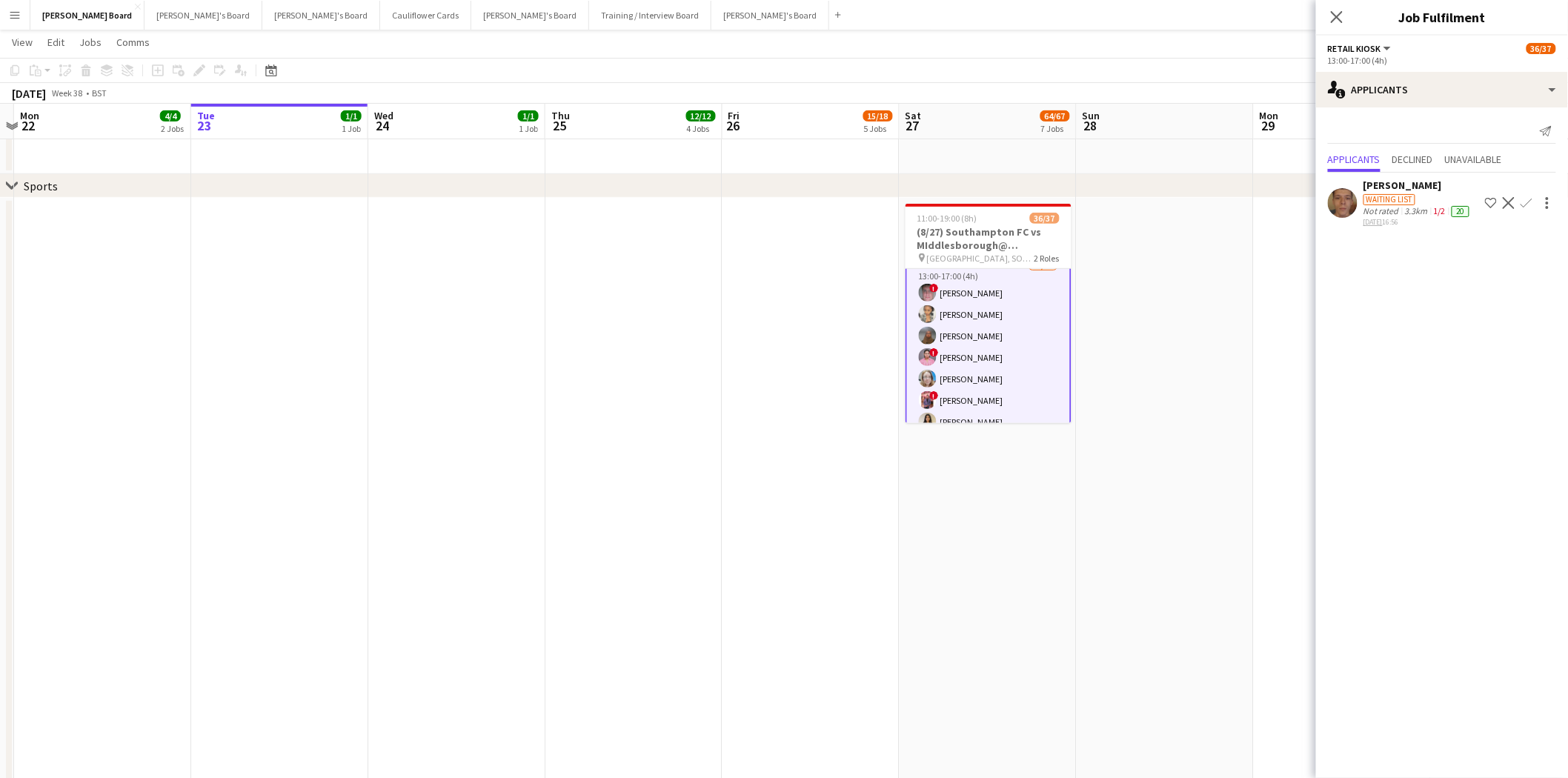
scroll to position [123, 0]
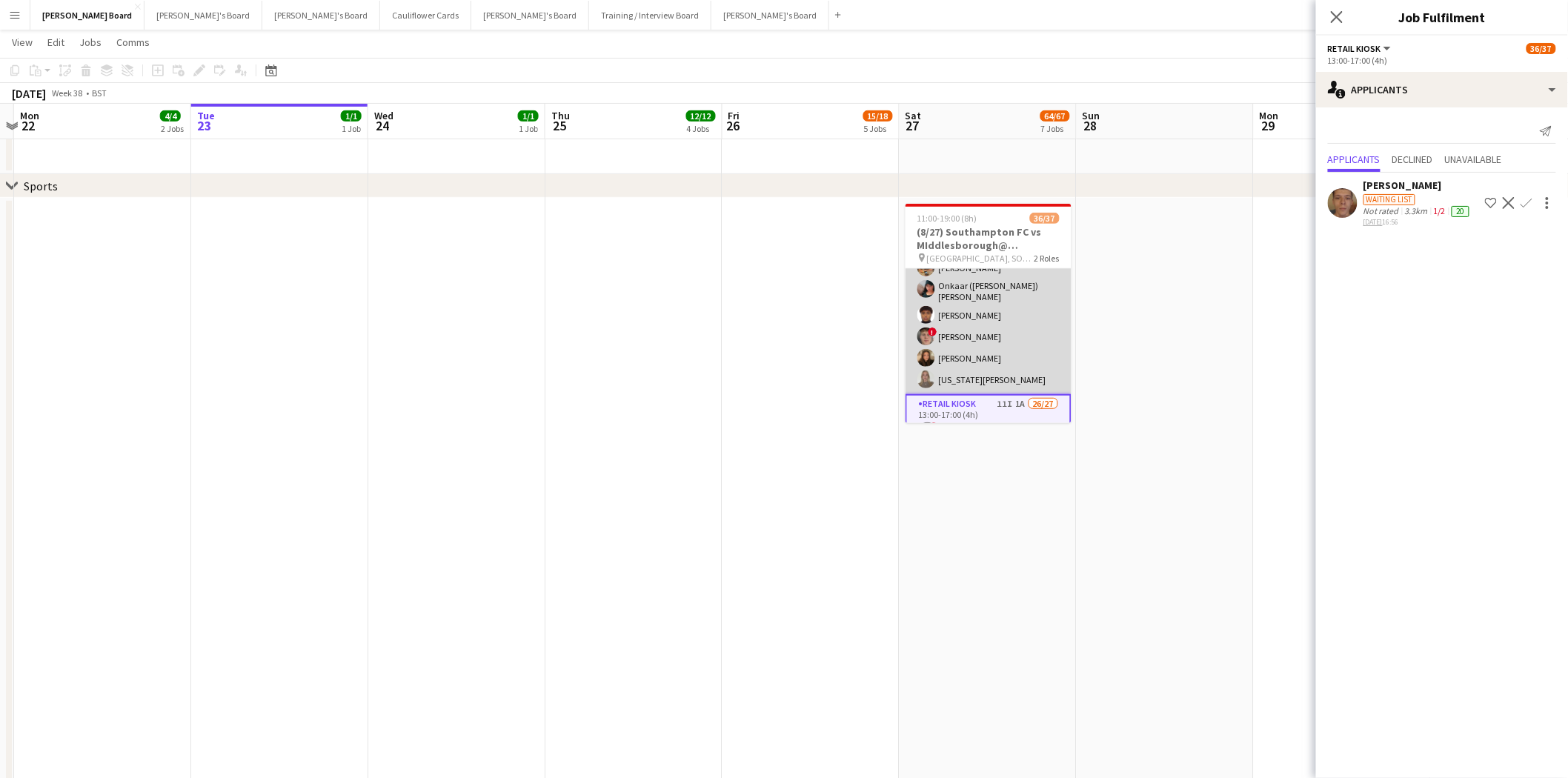
click at [1004, 345] on app-card-role "Hospitality FOH 10/10 11:00-19:00 (8h) Solene Kouroughli Amy Jacobs Rachel Wenh…" at bounding box center [988, 270] width 166 height 248
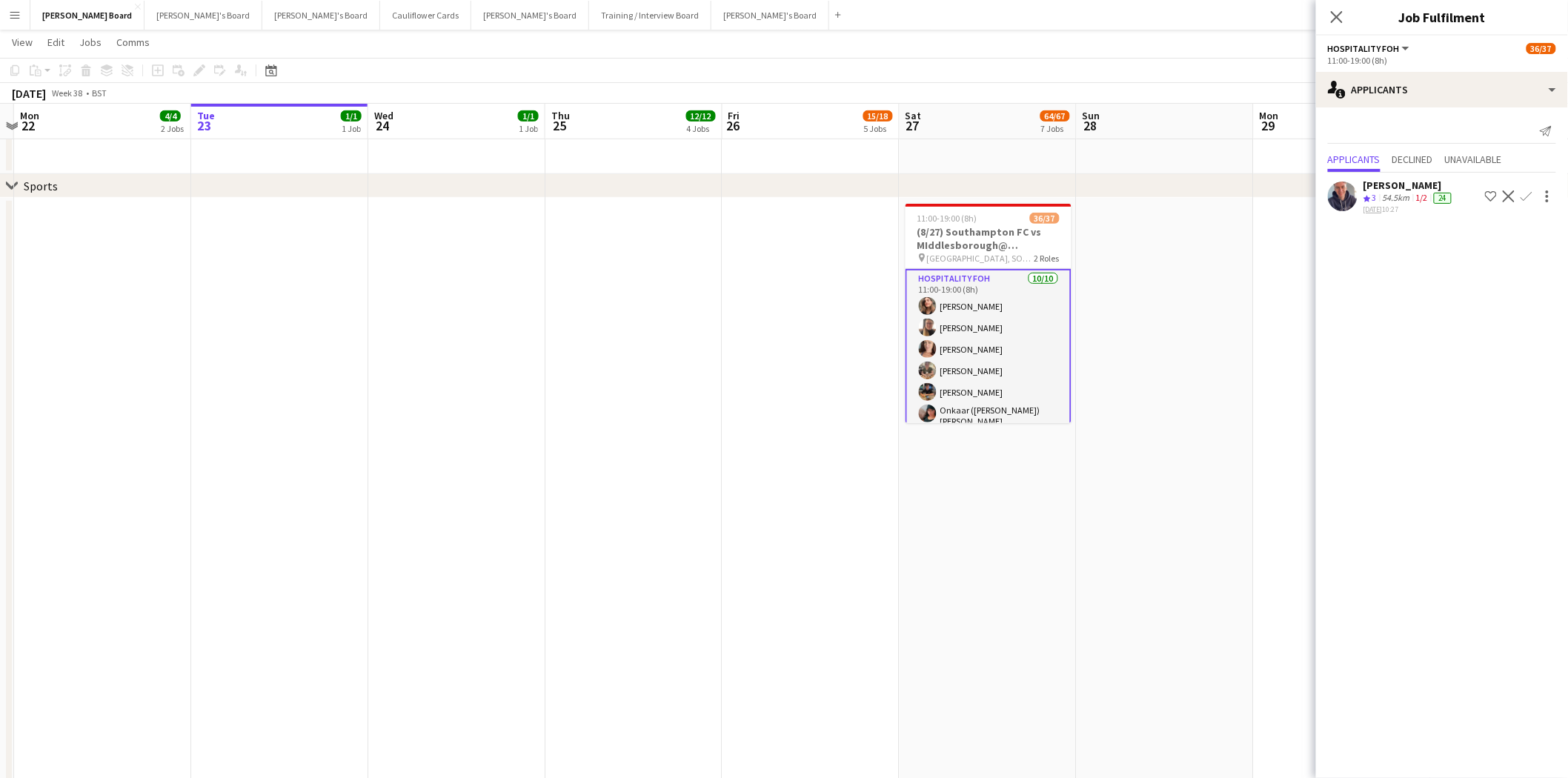
click at [1002, 307] on app-card-role "Hospitality FOH 10/10 11:00-19:00 (8h) Solene Kouroughli Amy Jacobs Rachel Wenh…" at bounding box center [988, 395] width 166 height 251
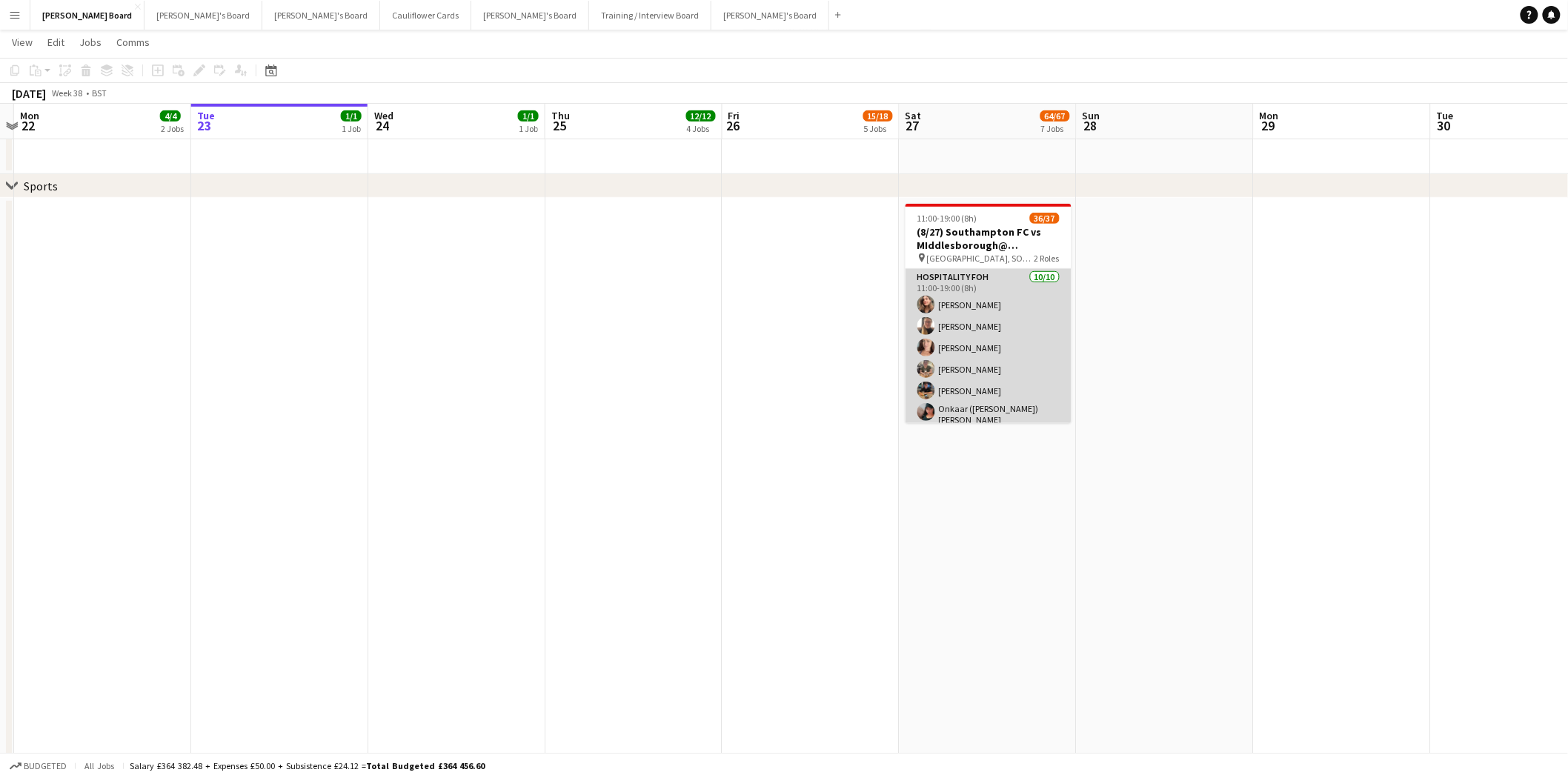
click at [1004, 331] on app-card-role "Hospitality FOH 10/10 11:00-19:00 (8h) Solene Kouroughli Amy Jacobs Rachel Wenh…" at bounding box center [988, 393] width 166 height 248
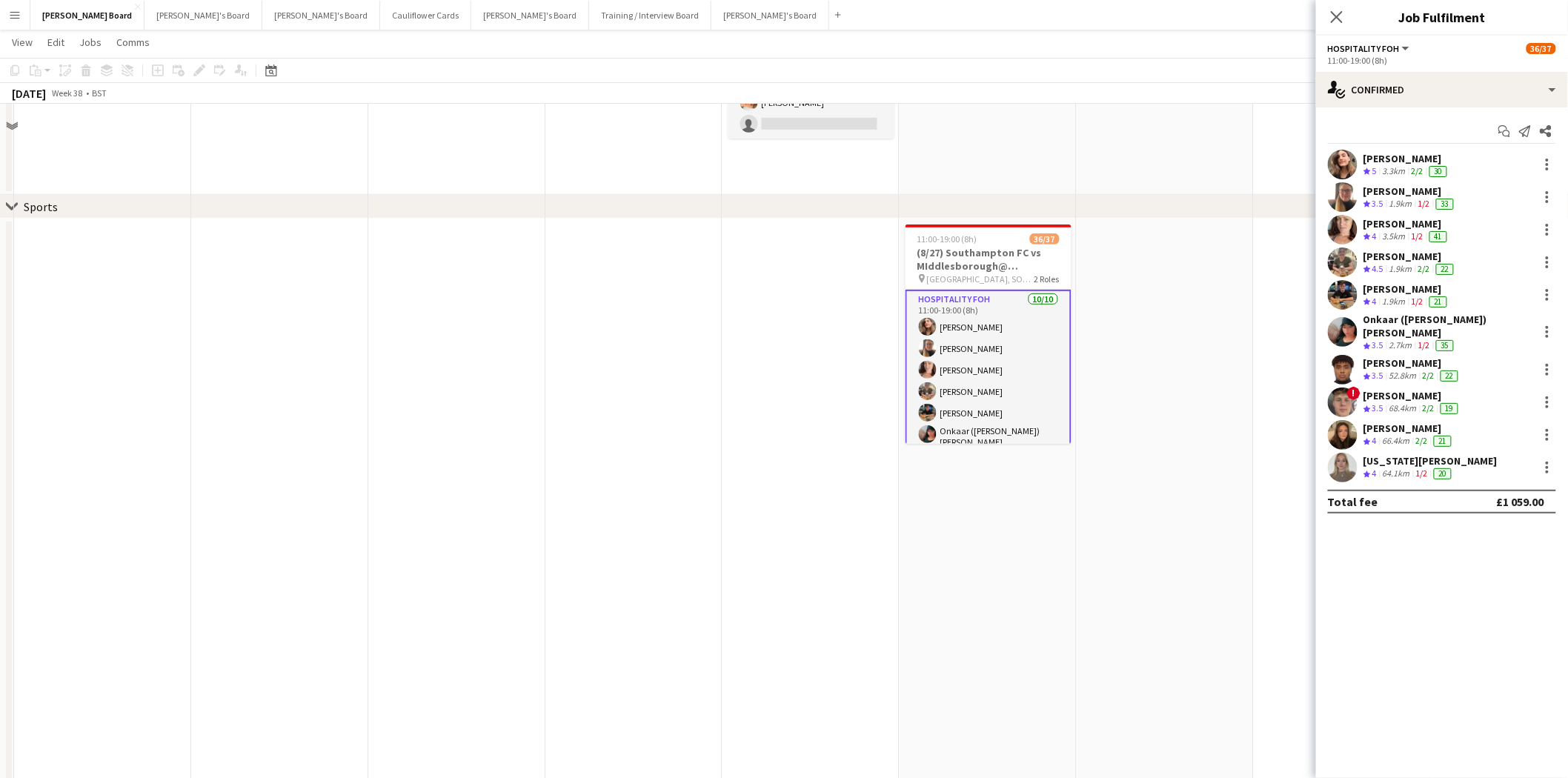
scroll to position [329, 0]
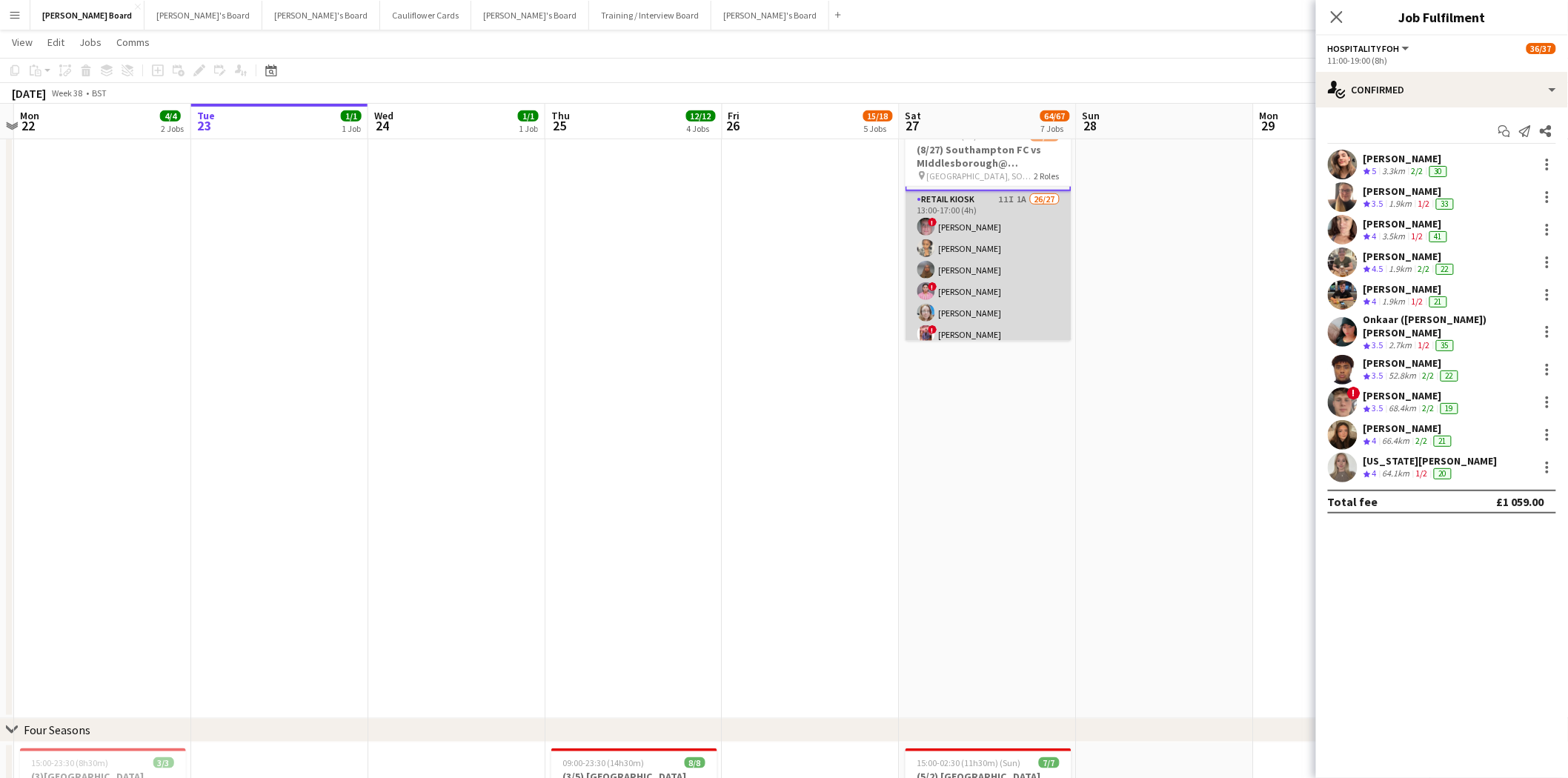
click at [997, 276] on app-card-role "Retail Kiosk 11I 1A 26/27 13:00-17:00 (4h) ! Liam Jenkins Margaret Kudela Ashme…" at bounding box center [988, 501] width 166 height 618
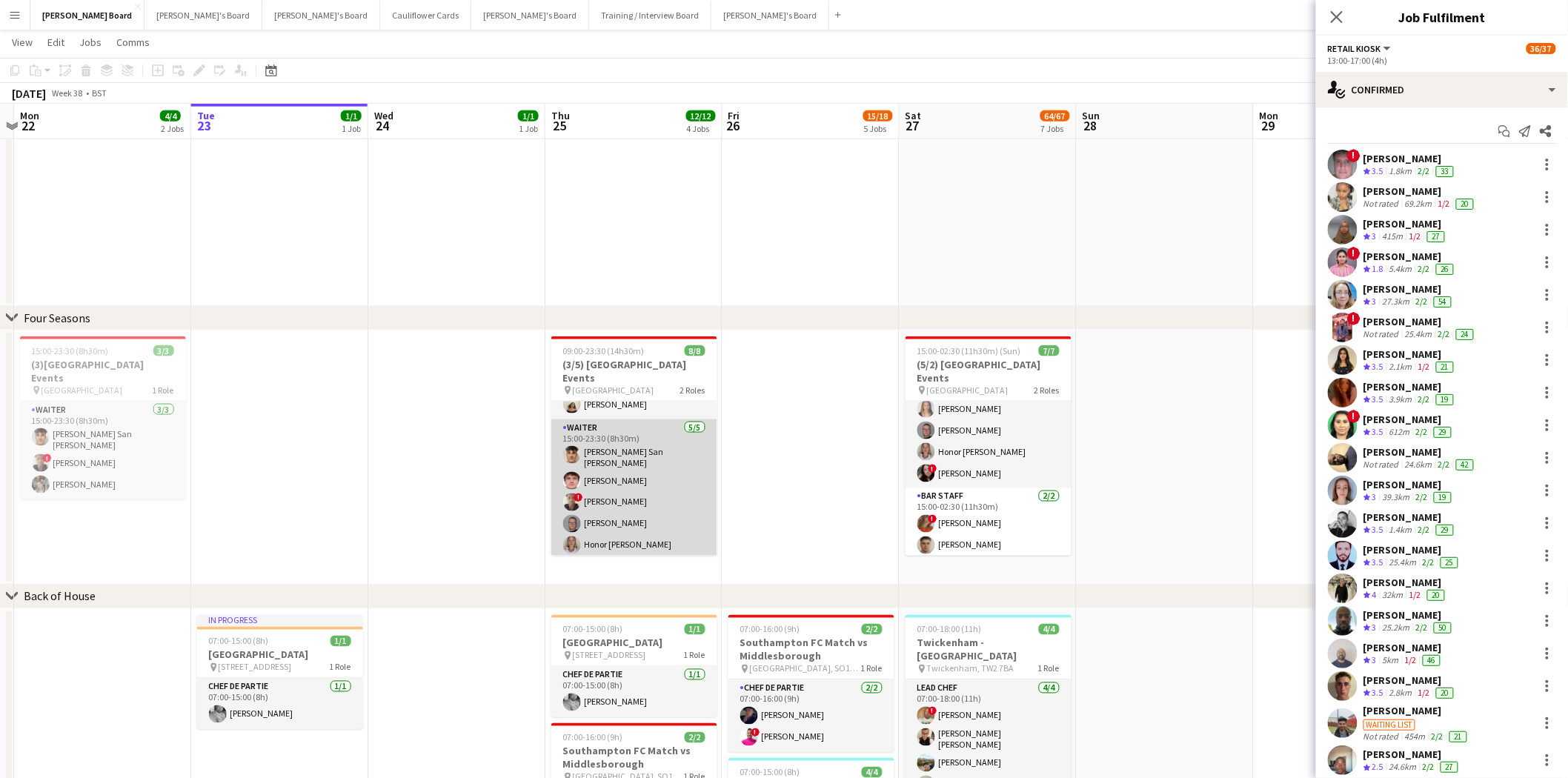
scroll to position [0, 0]
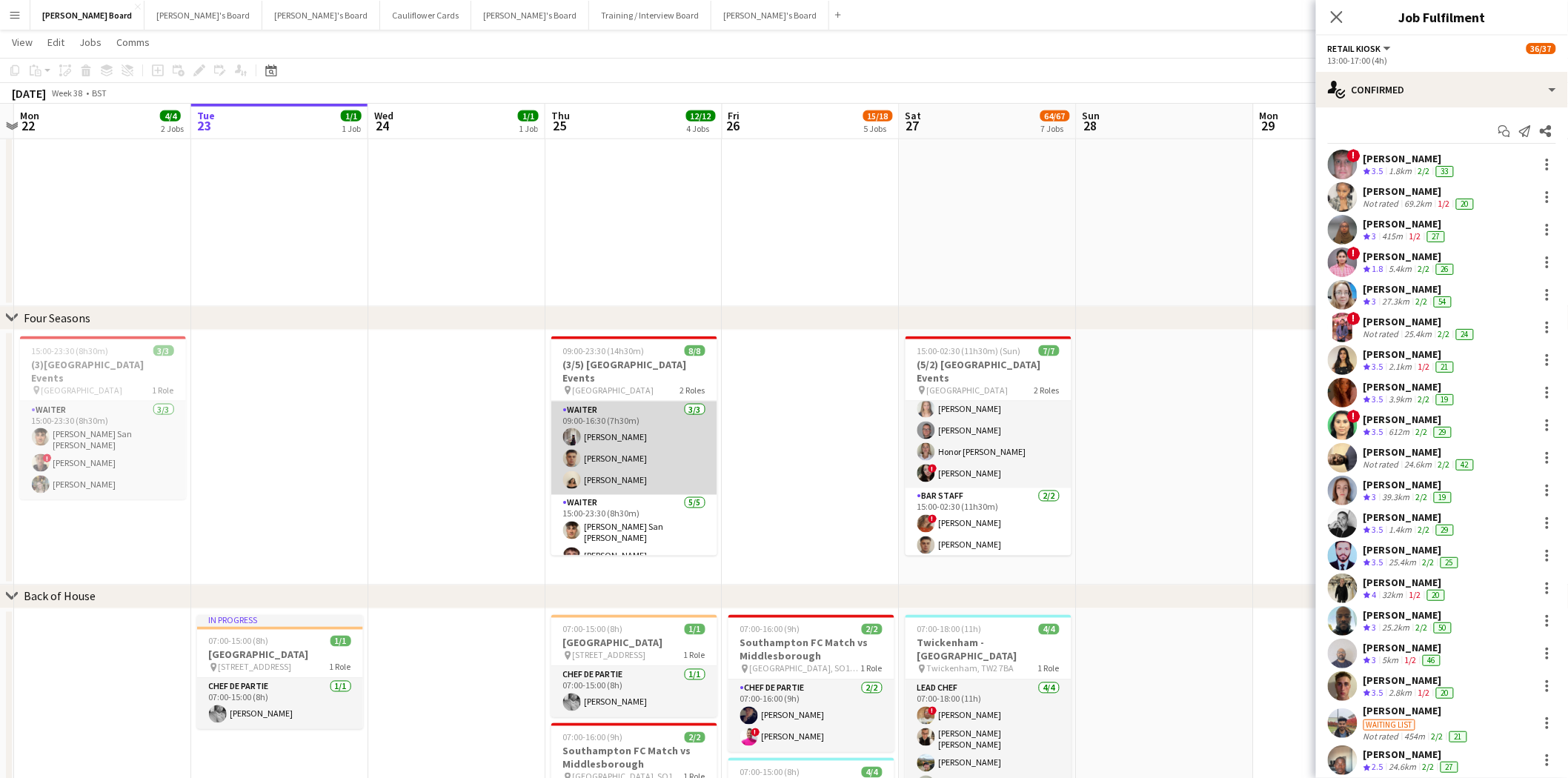
click at [663, 474] on app-card-role "Waiter 3/3 09:00-16:30 (7h30m) Sabrina Farruggio Thomas Morris Sian Garland" at bounding box center [634, 448] width 166 height 94
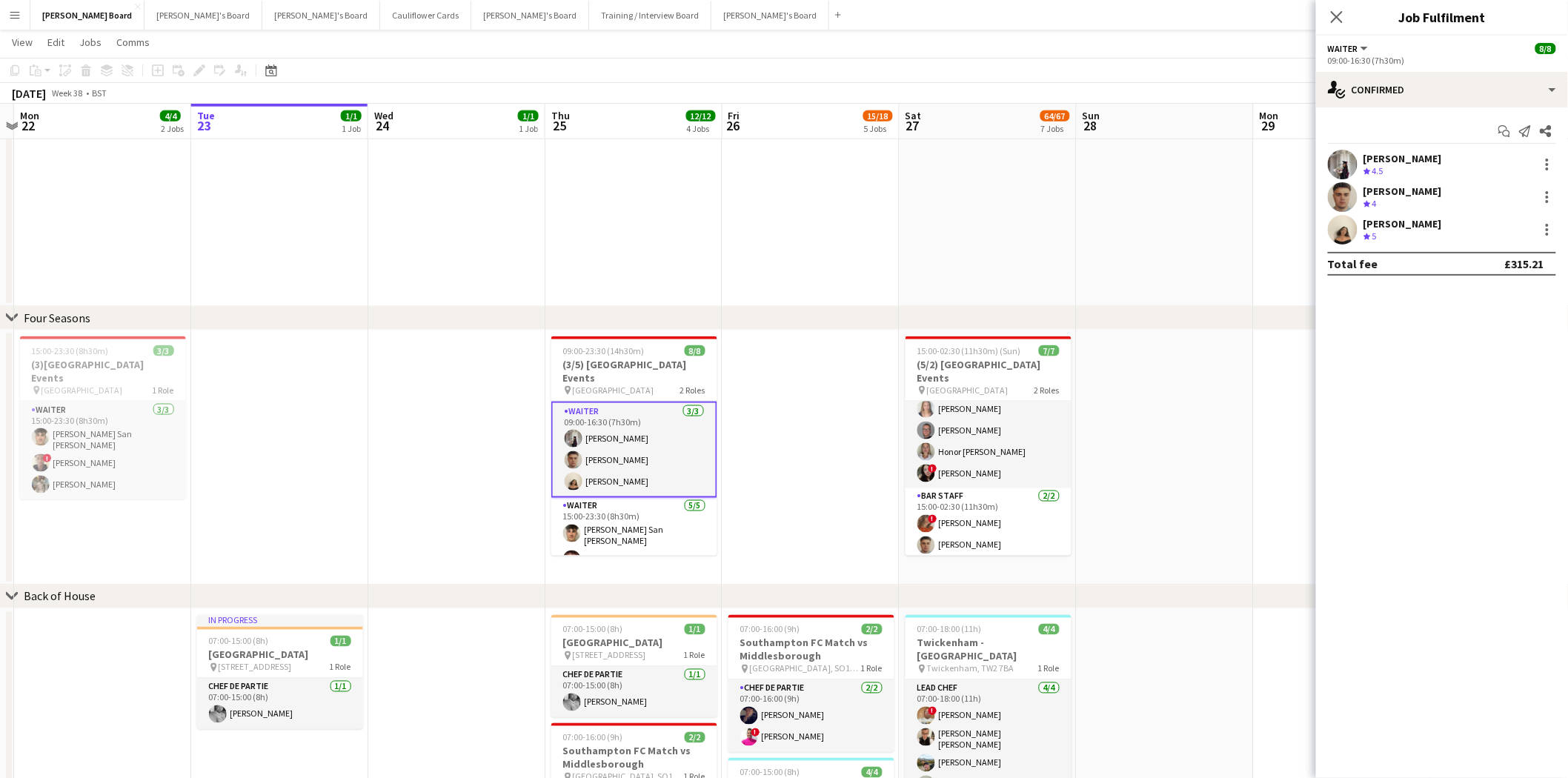
scroll to position [246, 0]
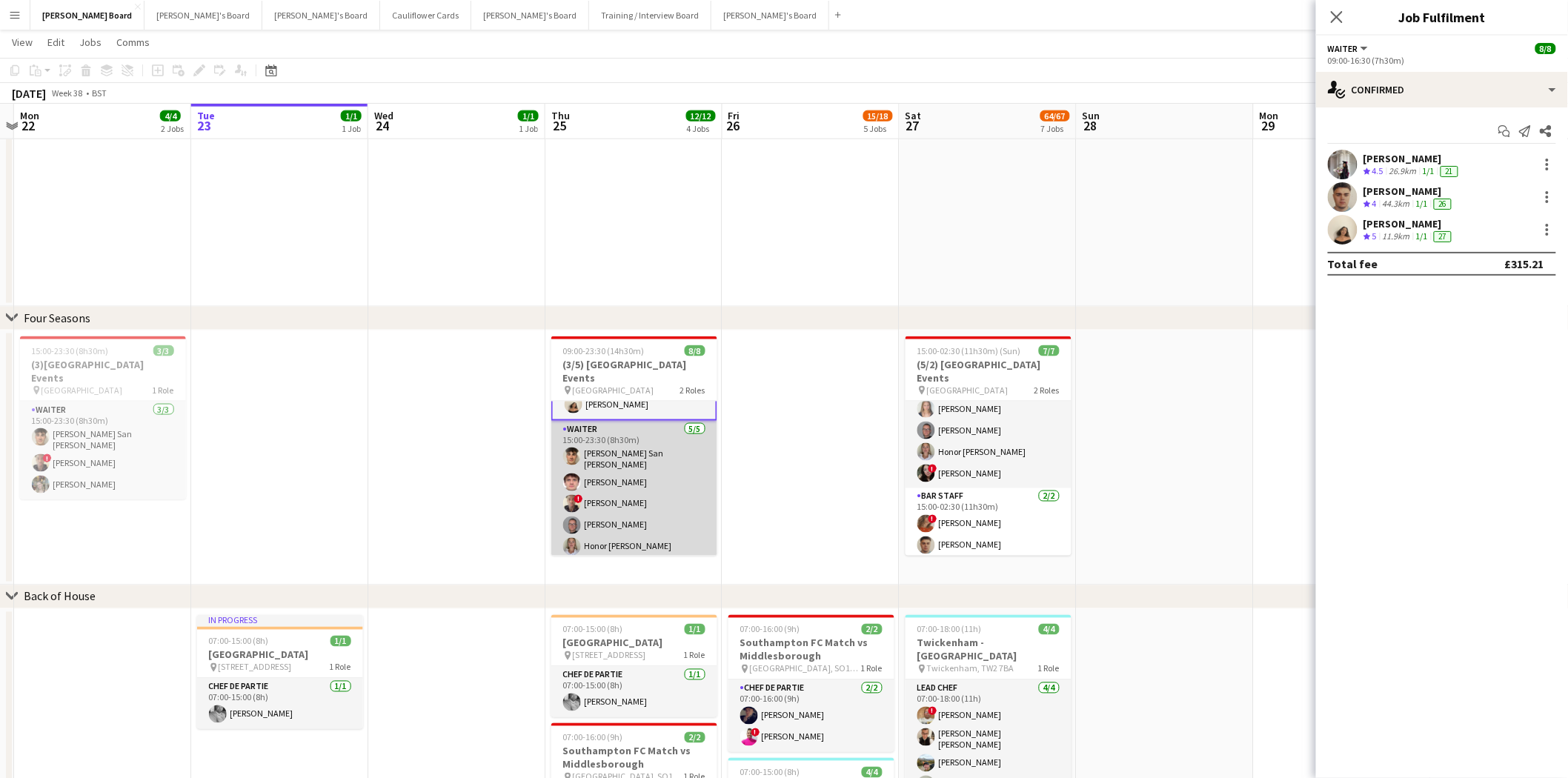
click at [630, 480] on app-card-role "Waiter 5/5 15:00-23:30 (8h30m) Cameron San Emeterio James Cox ! Oji Adoh Oliver…" at bounding box center [634, 491] width 166 height 141
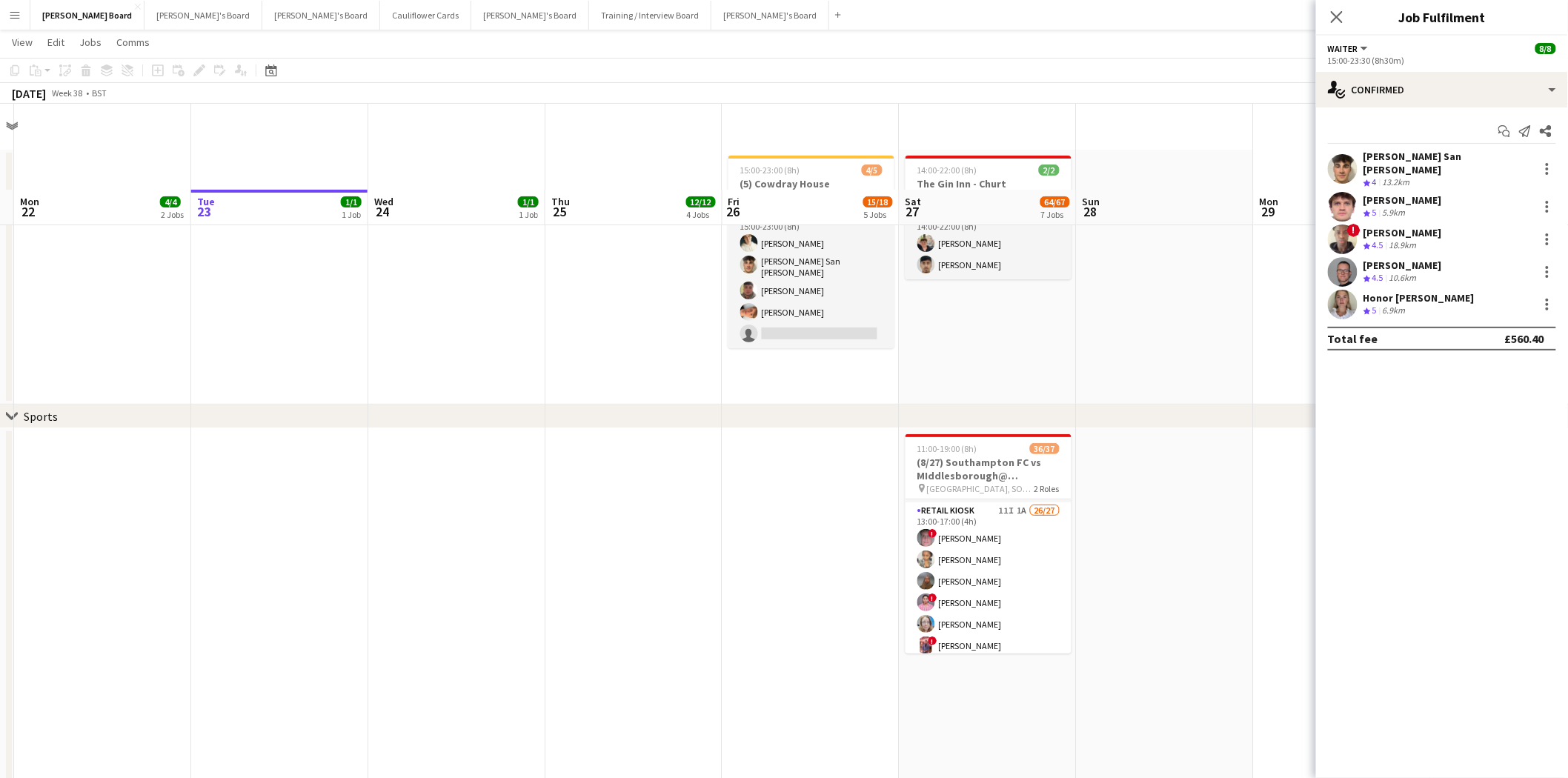
scroll to position [0, 0]
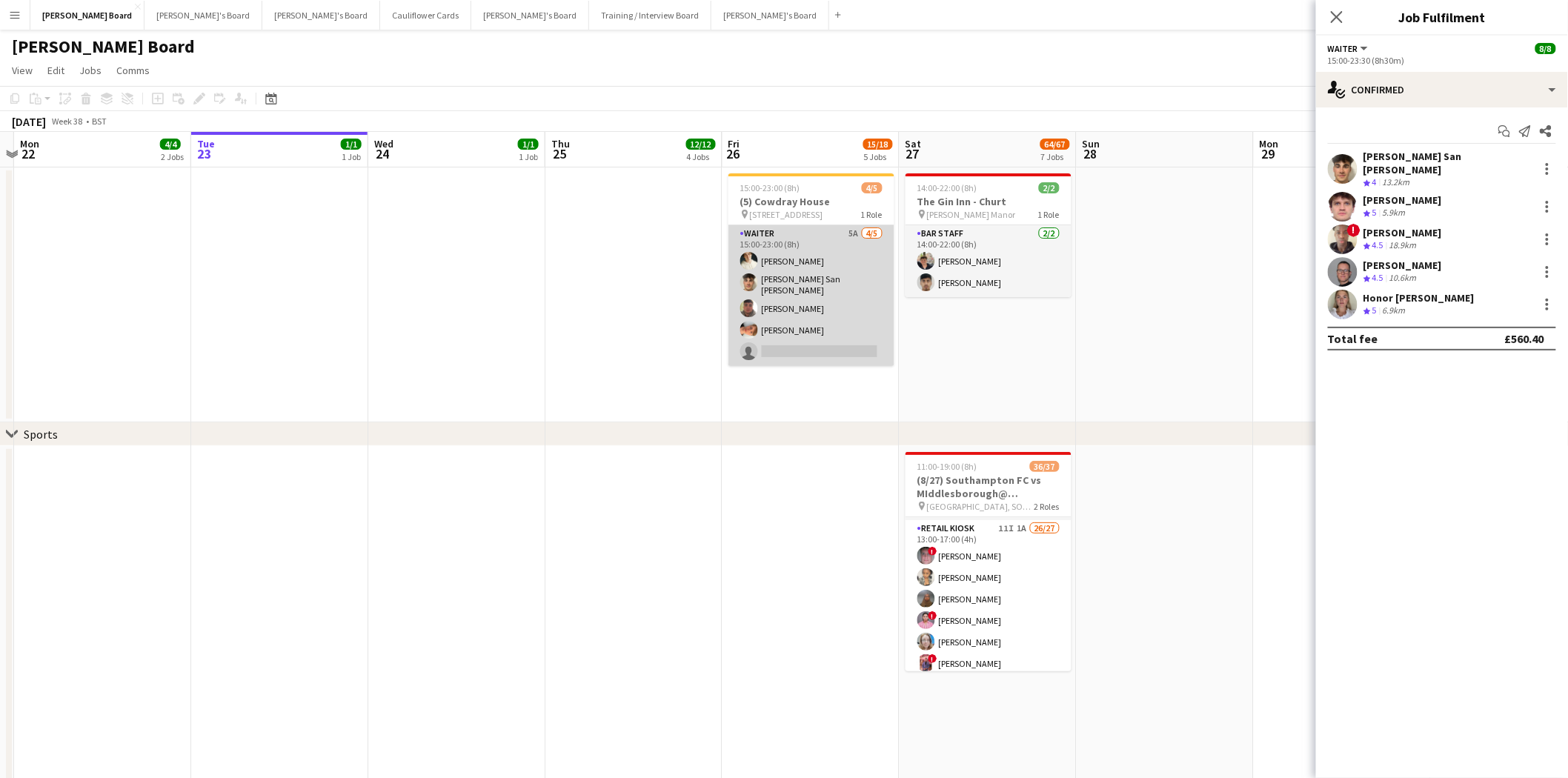
click at [790, 277] on app-card-role "Waiter 5A 4/5 15:00-23:00 (8h) Sam Hammond Cameron San Emeterio zachary hill Ro…" at bounding box center [812, 296] width 166 height 141
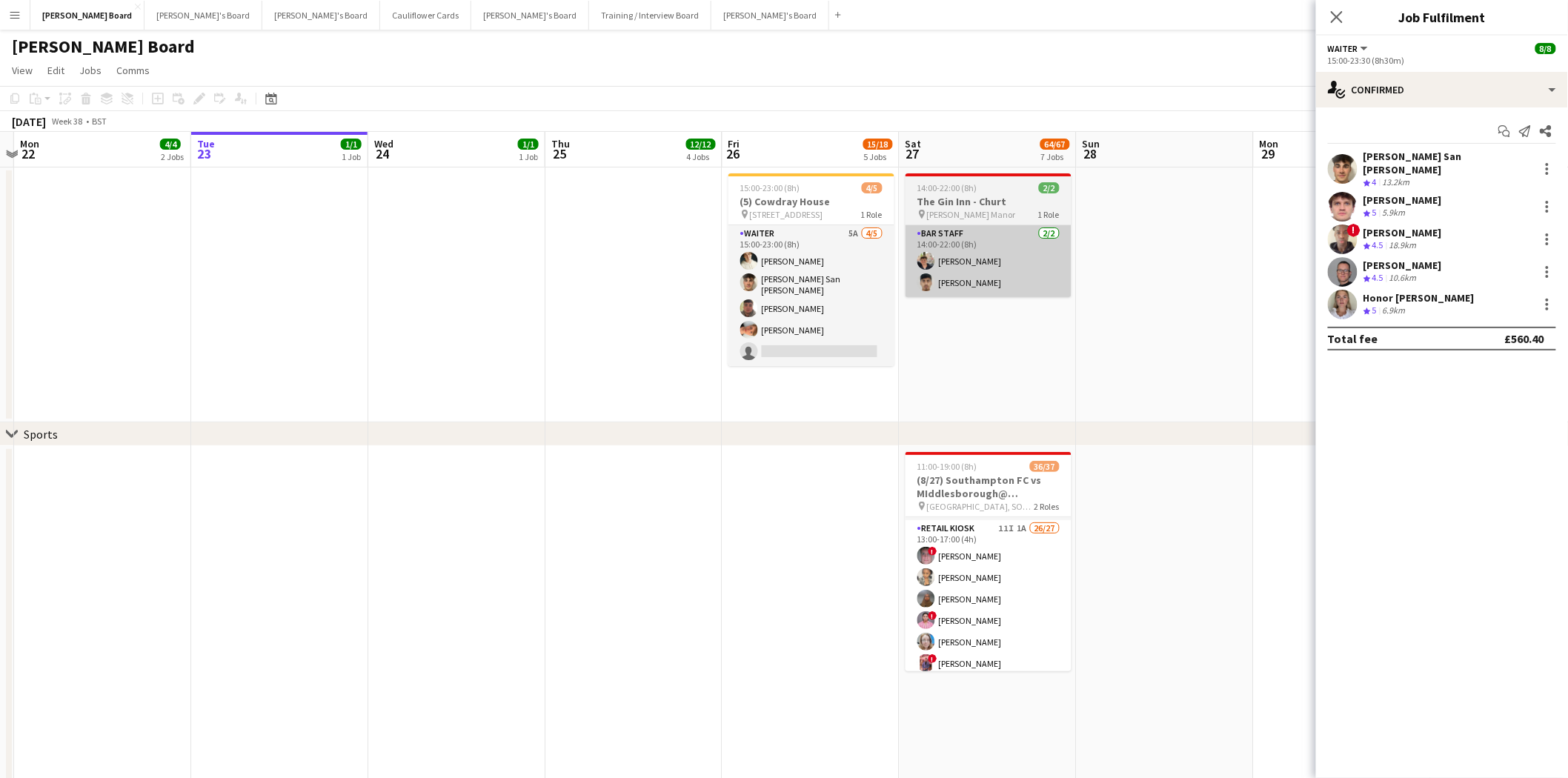
scroll to position [76, 0]
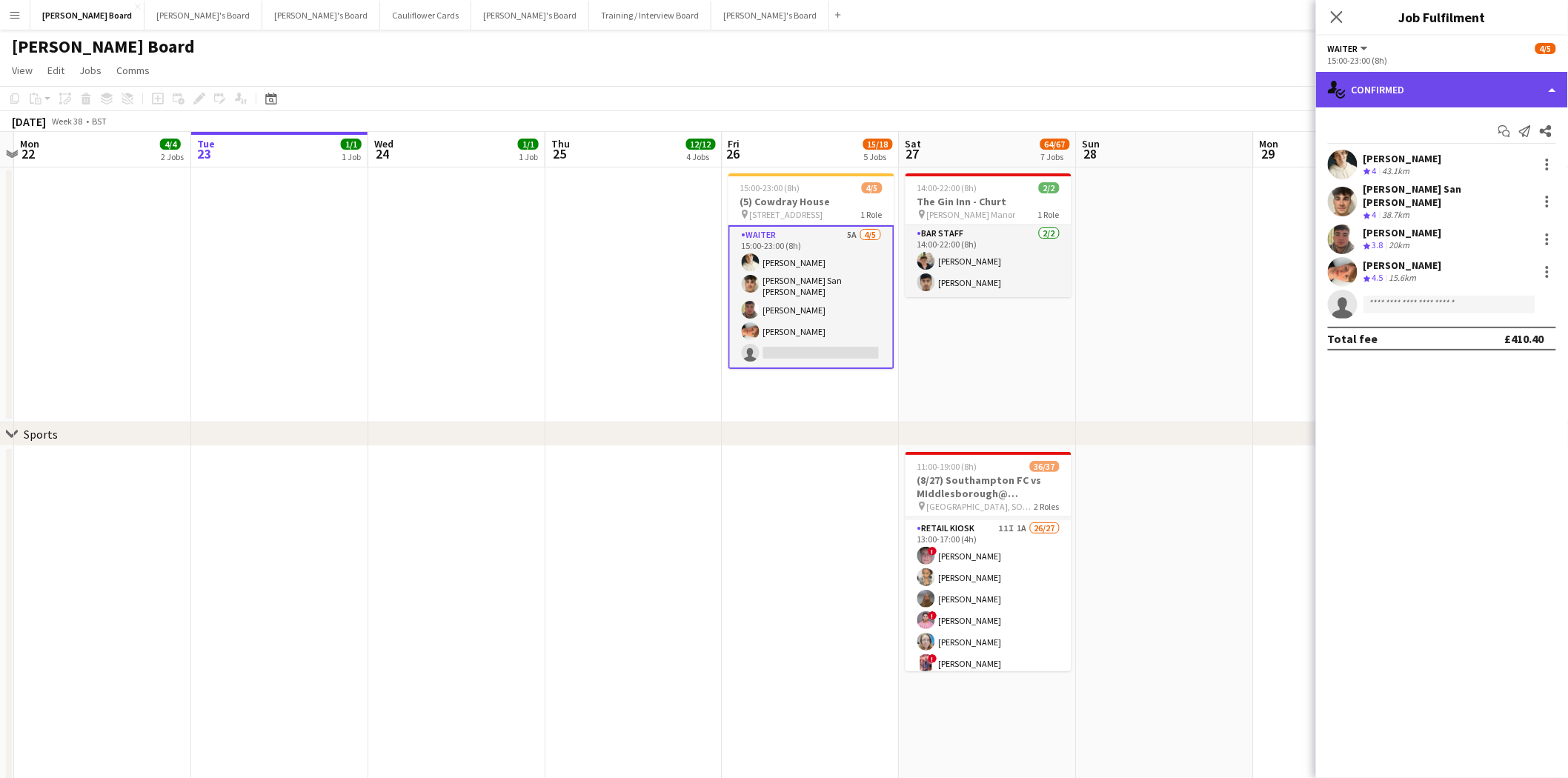
click at [1251, 78] on div "single-neutral-actions-check-2 Confirmed" at bounding box center [1441, 89] width 252 height 36
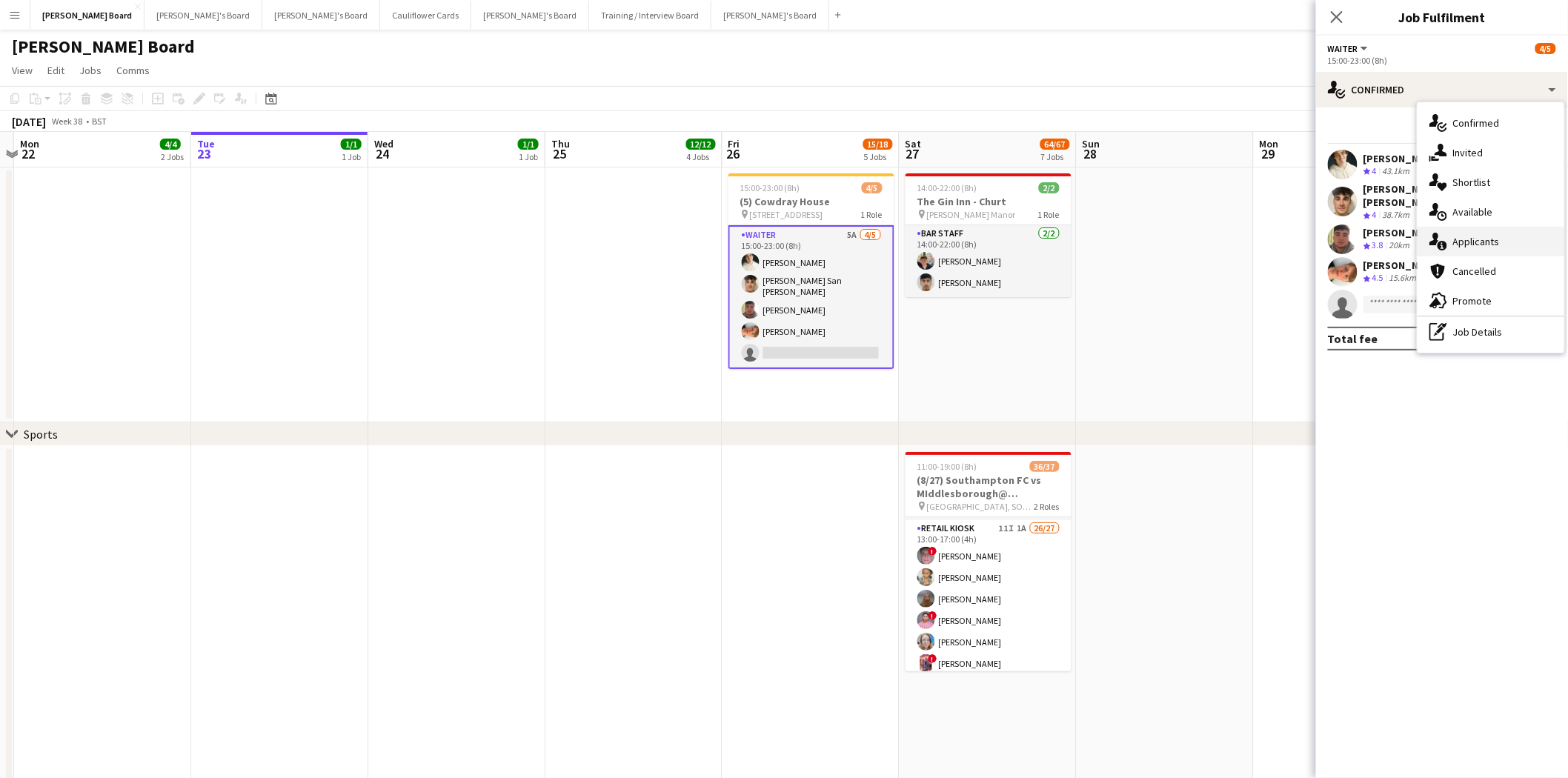
click at [1251, 243] on span "Applicants" at bounding box center [1477, 242] width 47 height 14
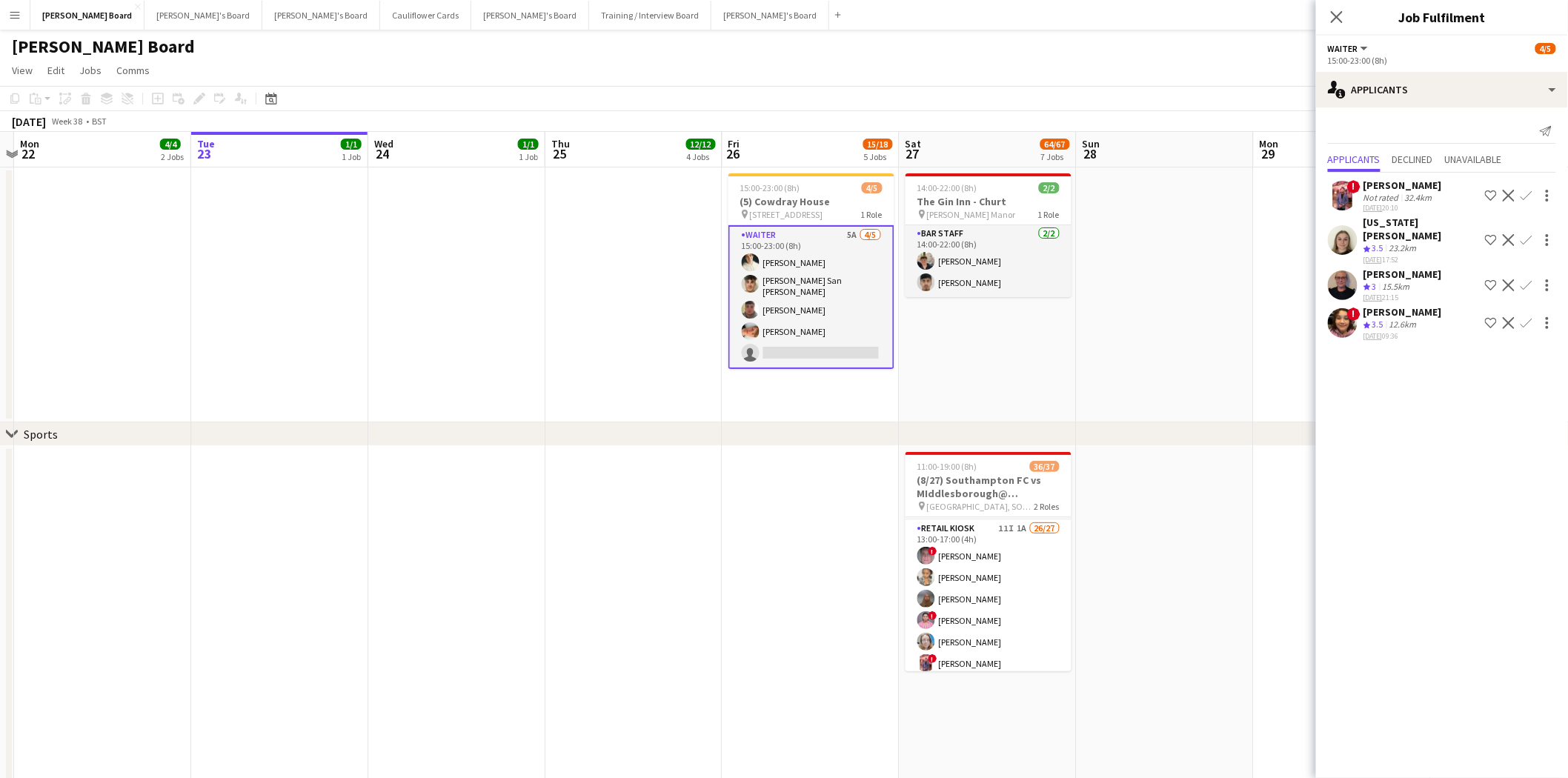
click at [1251, 268] on div "Cammilla Atkins" at bounding box center [1403, 274] width 79 height 14
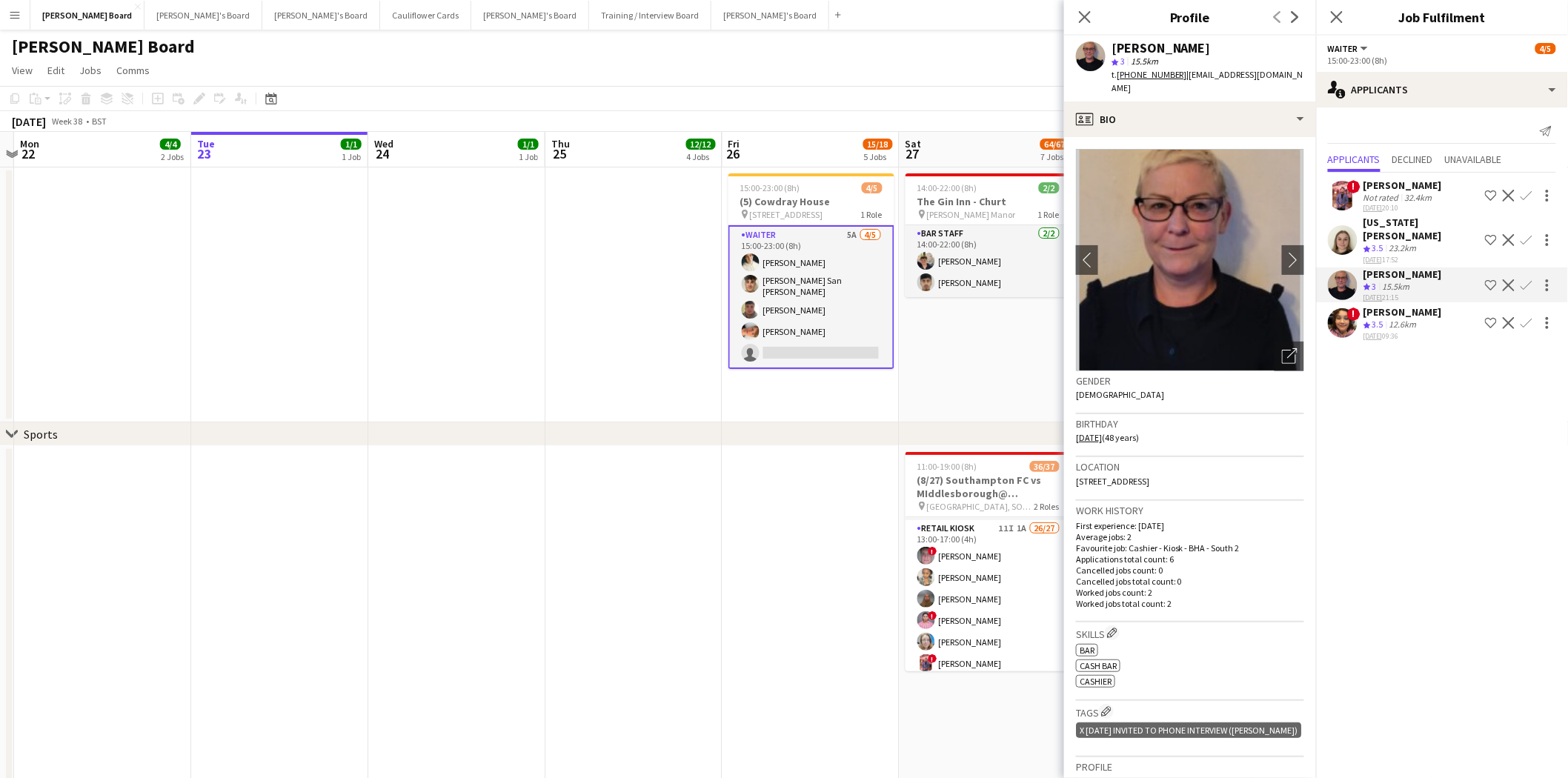
click at [1251, 216] on div "Georgia Marsden" at bounding box center [1421, 228] width 116 height 26
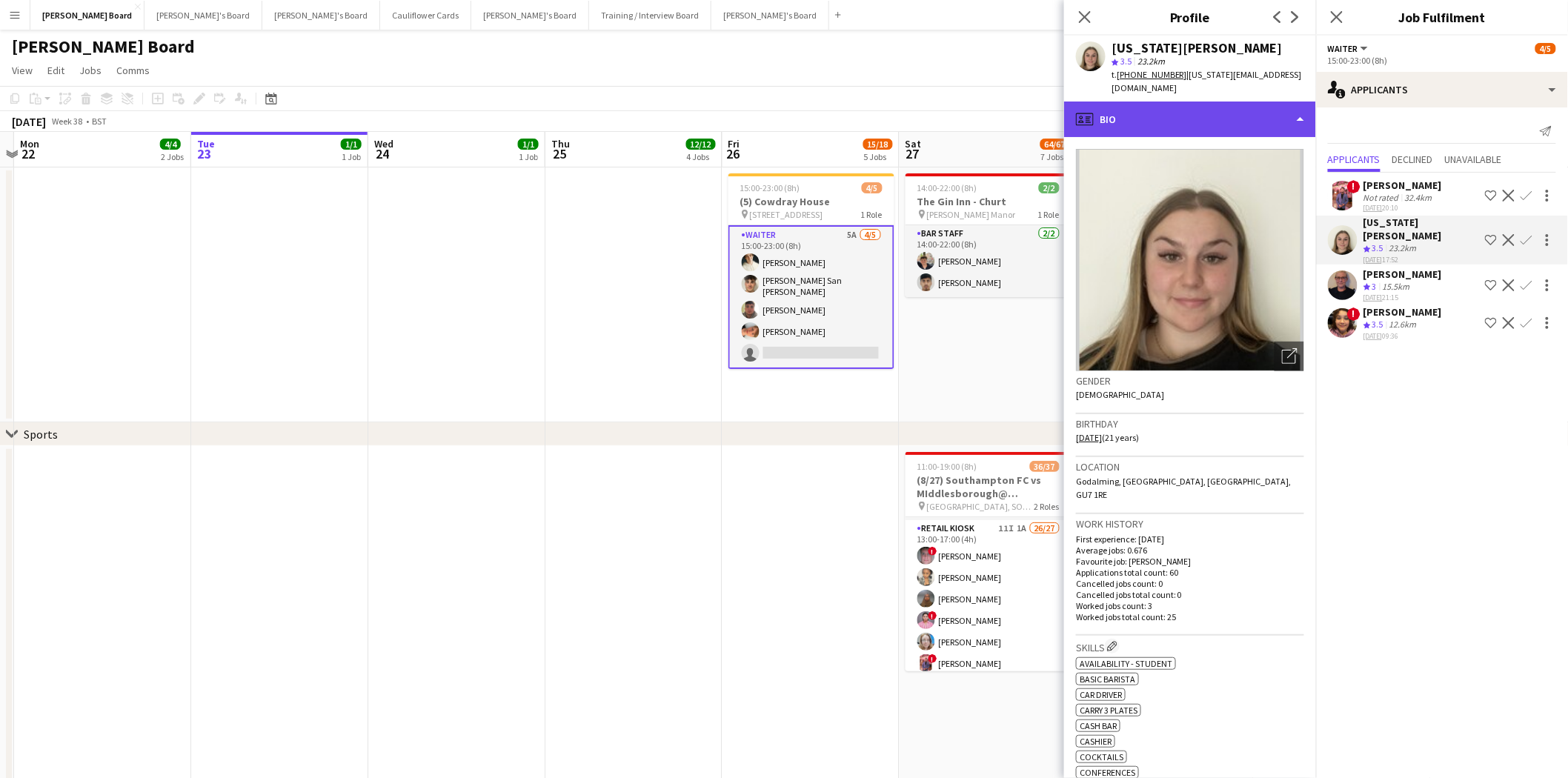
click at [1163, 110] on div "profile Bio" at bounding box center [1189, 119] width 252 height 36
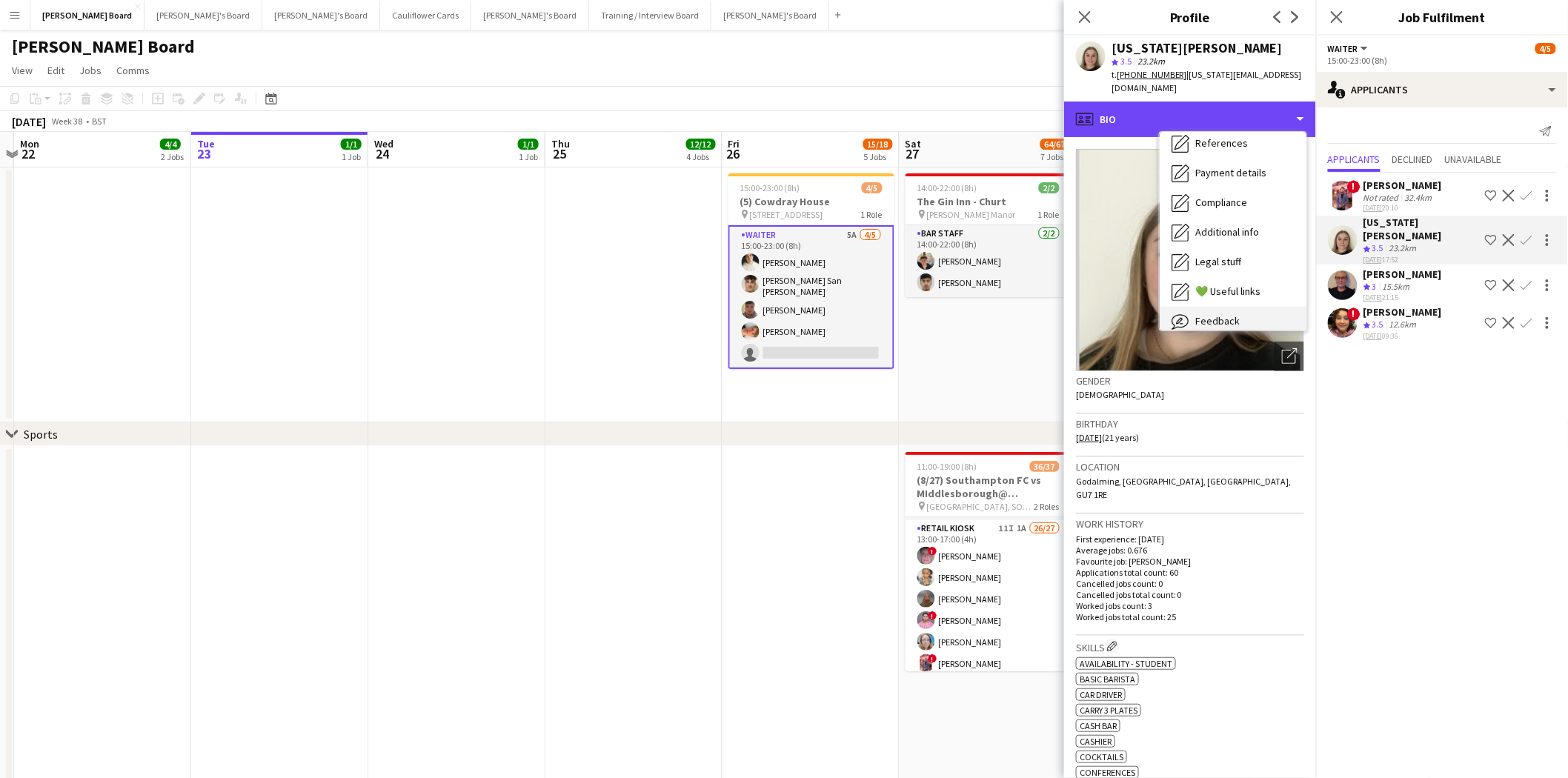
scroll to position [227, 0]
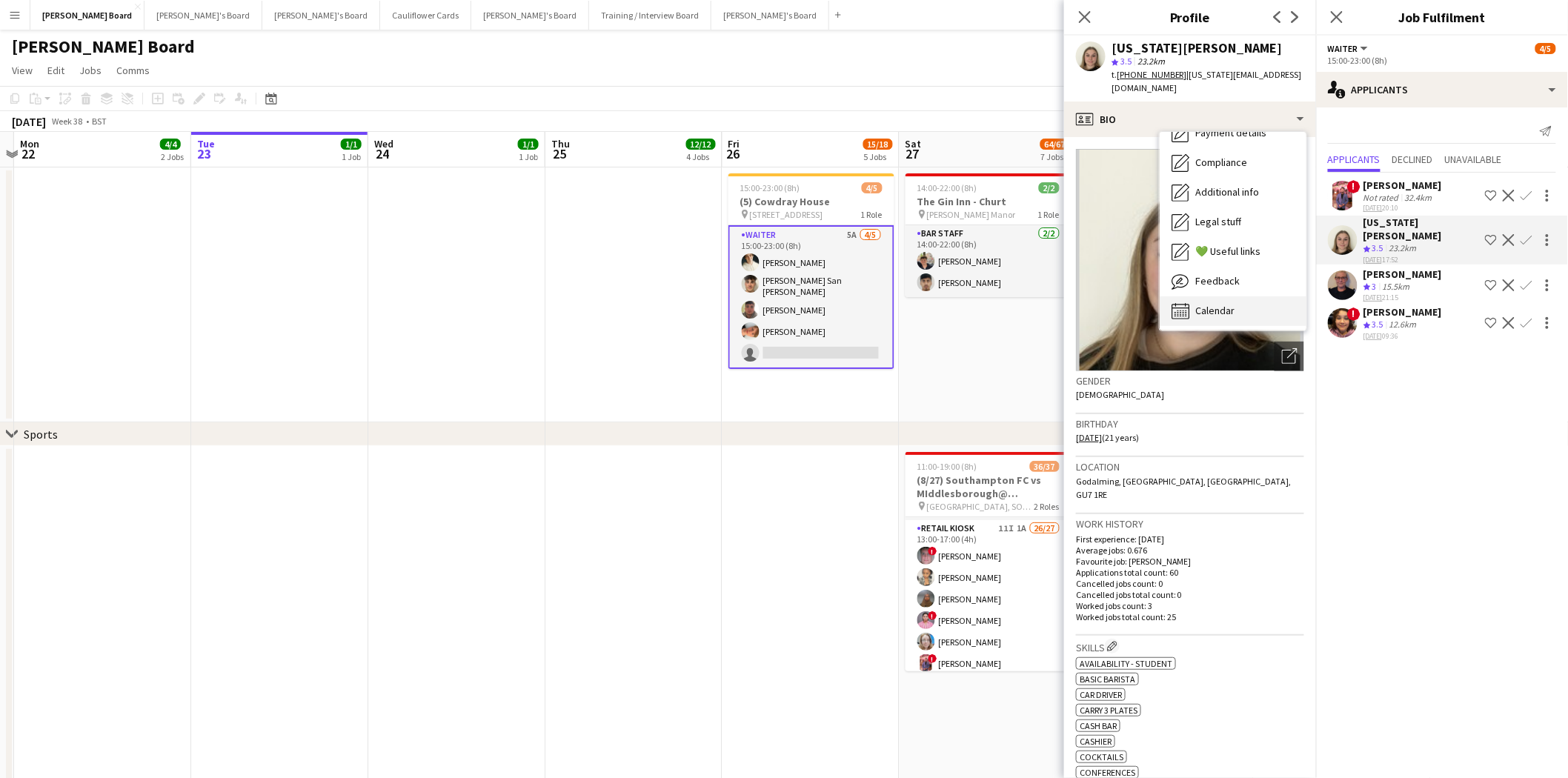
click at [1223, 304] on span "Calendar" at bounding box center [1214, 311] width 39 height 14
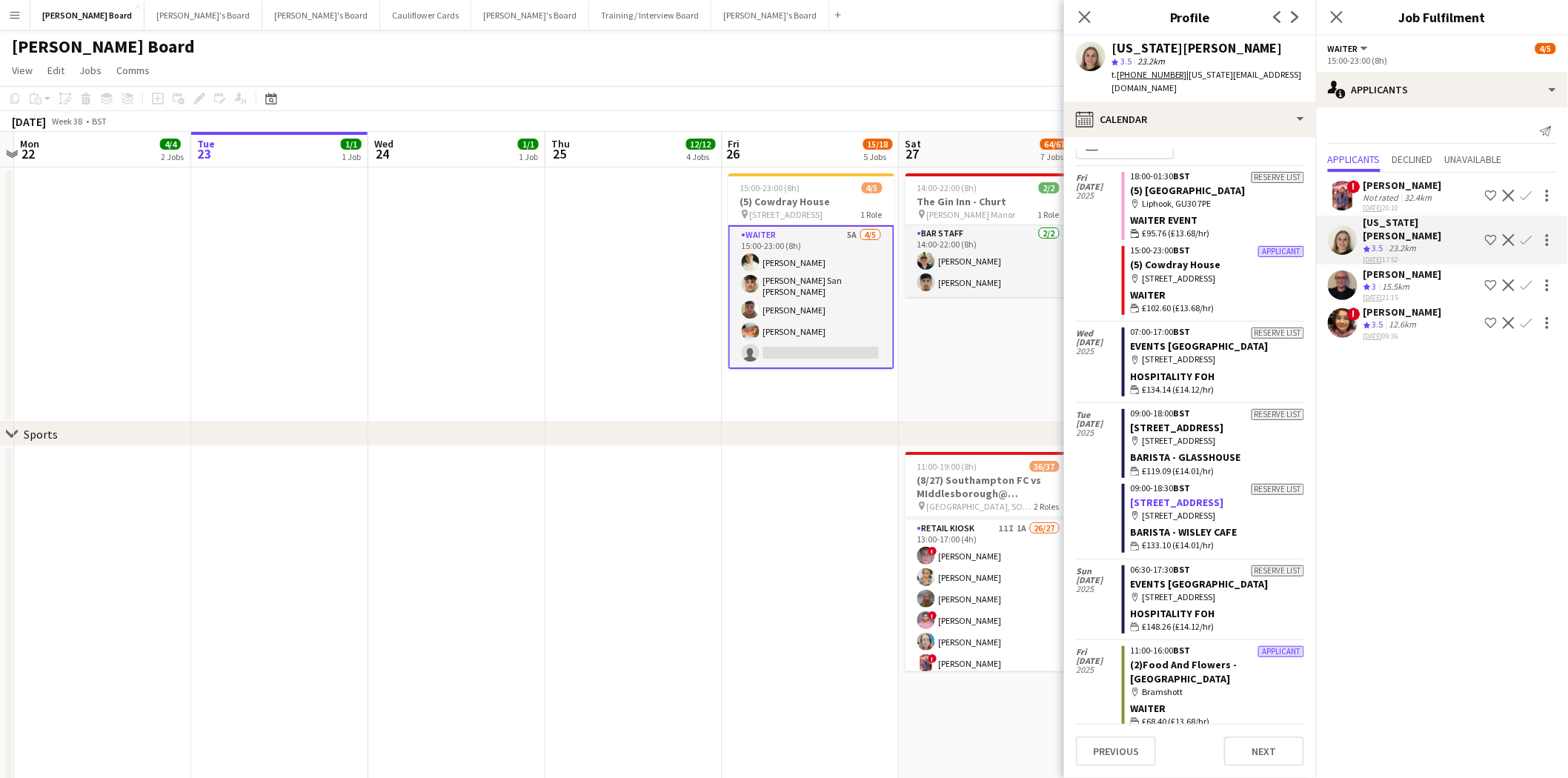
scroll to position [0, 0]
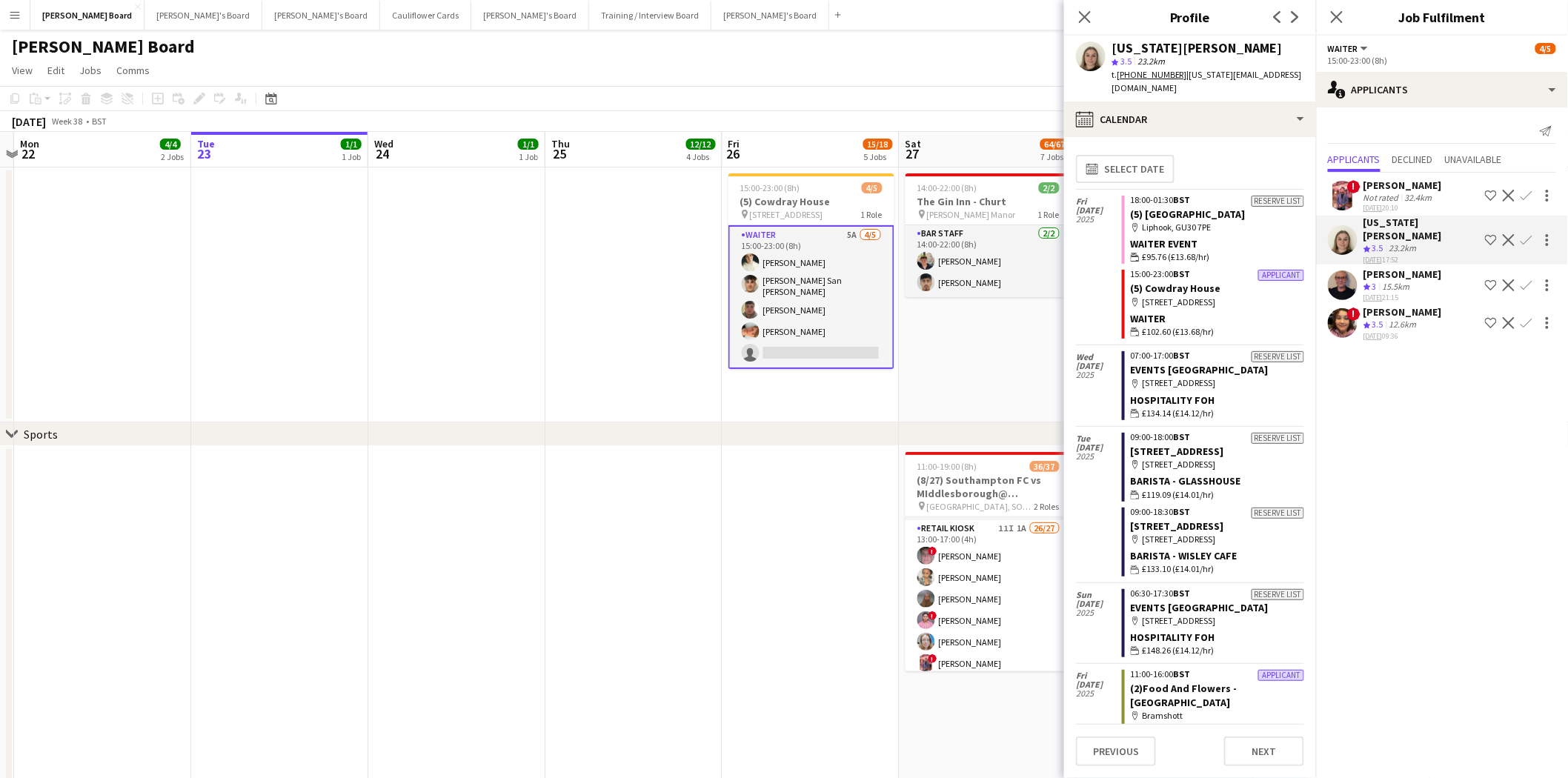
click at [1251, 234] on app-icon "Confirm" at bounding box center [1526, 240] width 12 height 12
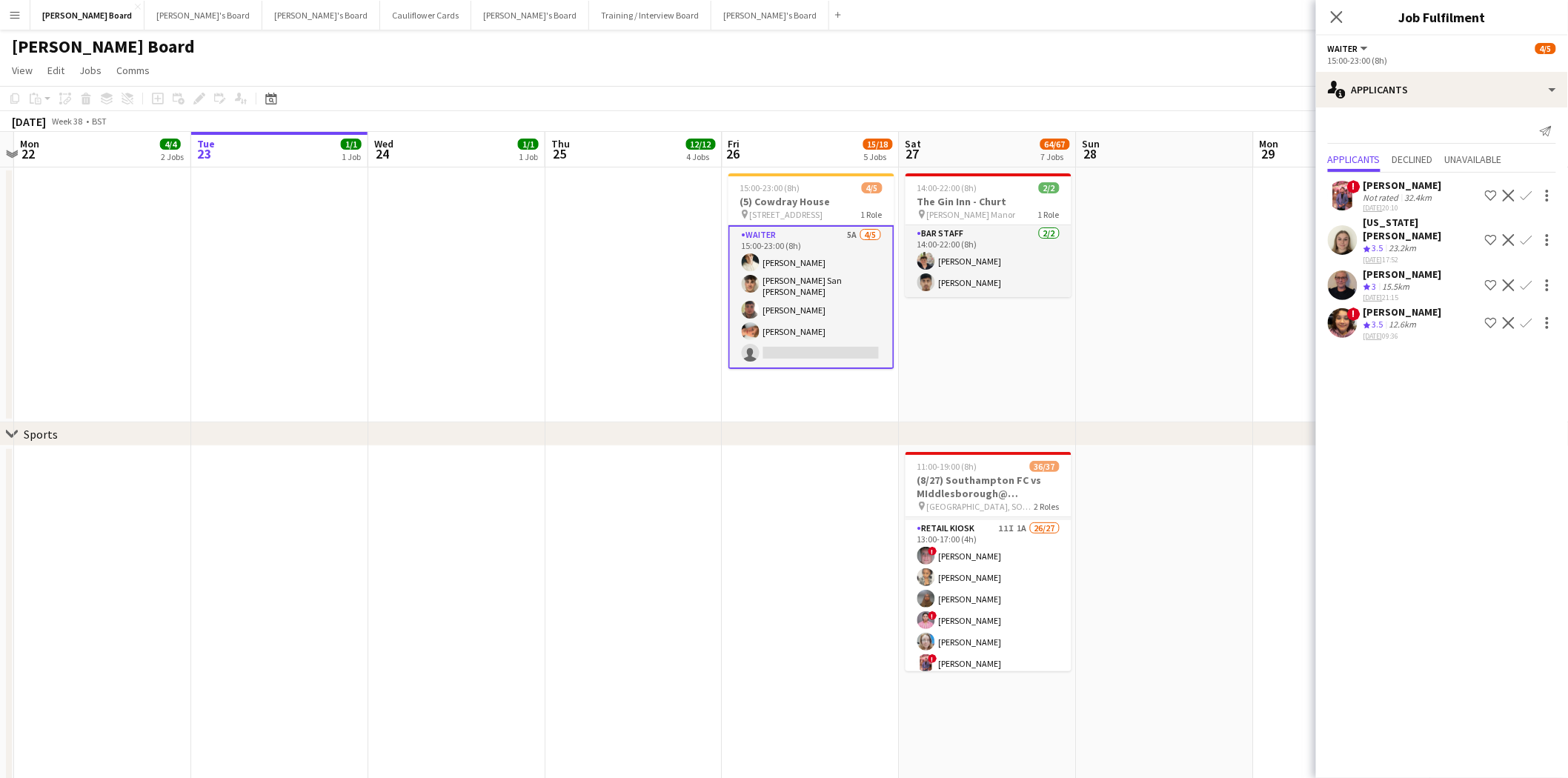
click at [1251, 234] on app-icon "Confirm" at bounding box center [1526, 240] width 12 height 12
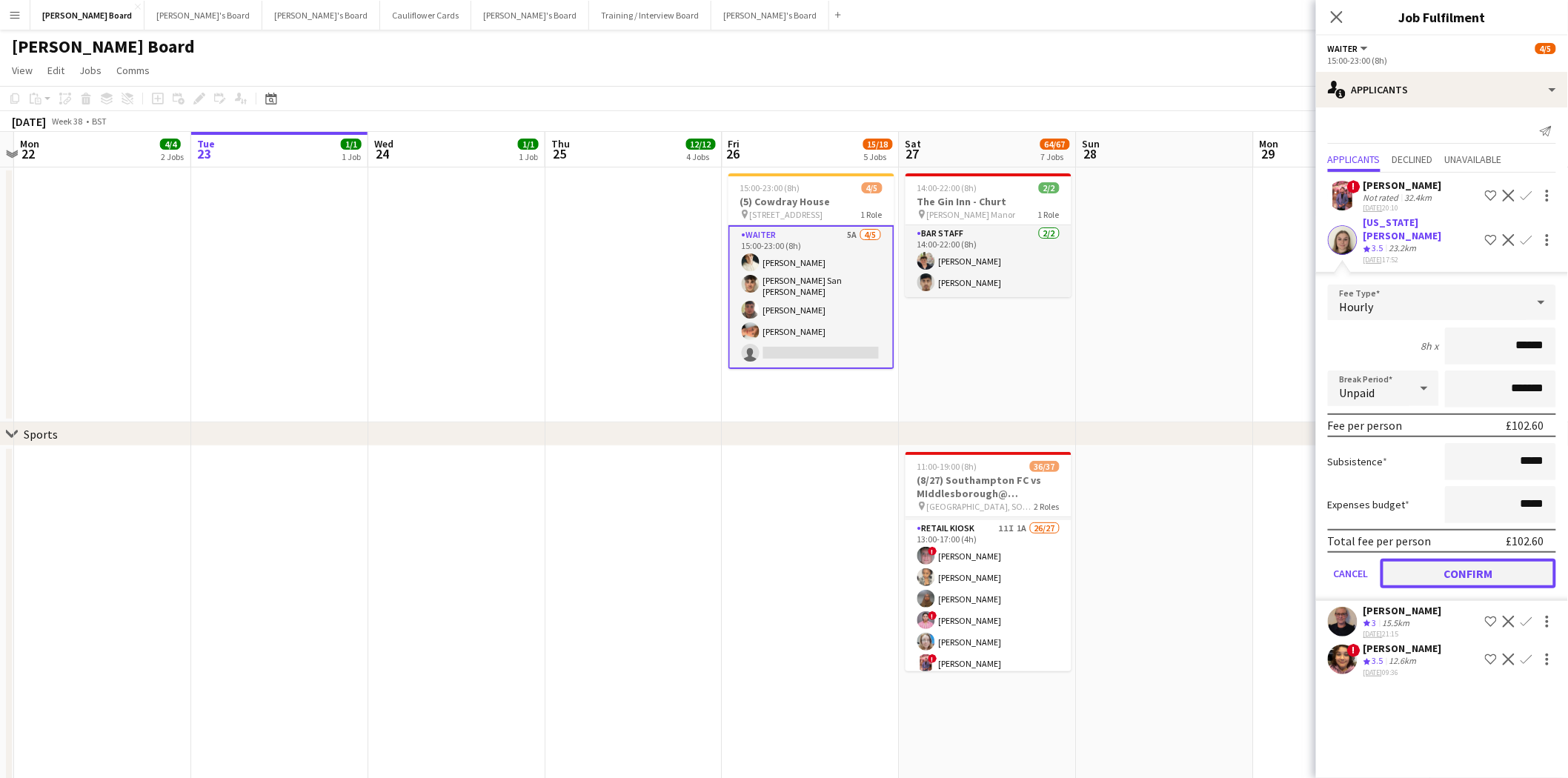
click at [1251, 561] on button "Confirm" at bounding box center [1468, 573] width 175 height 29
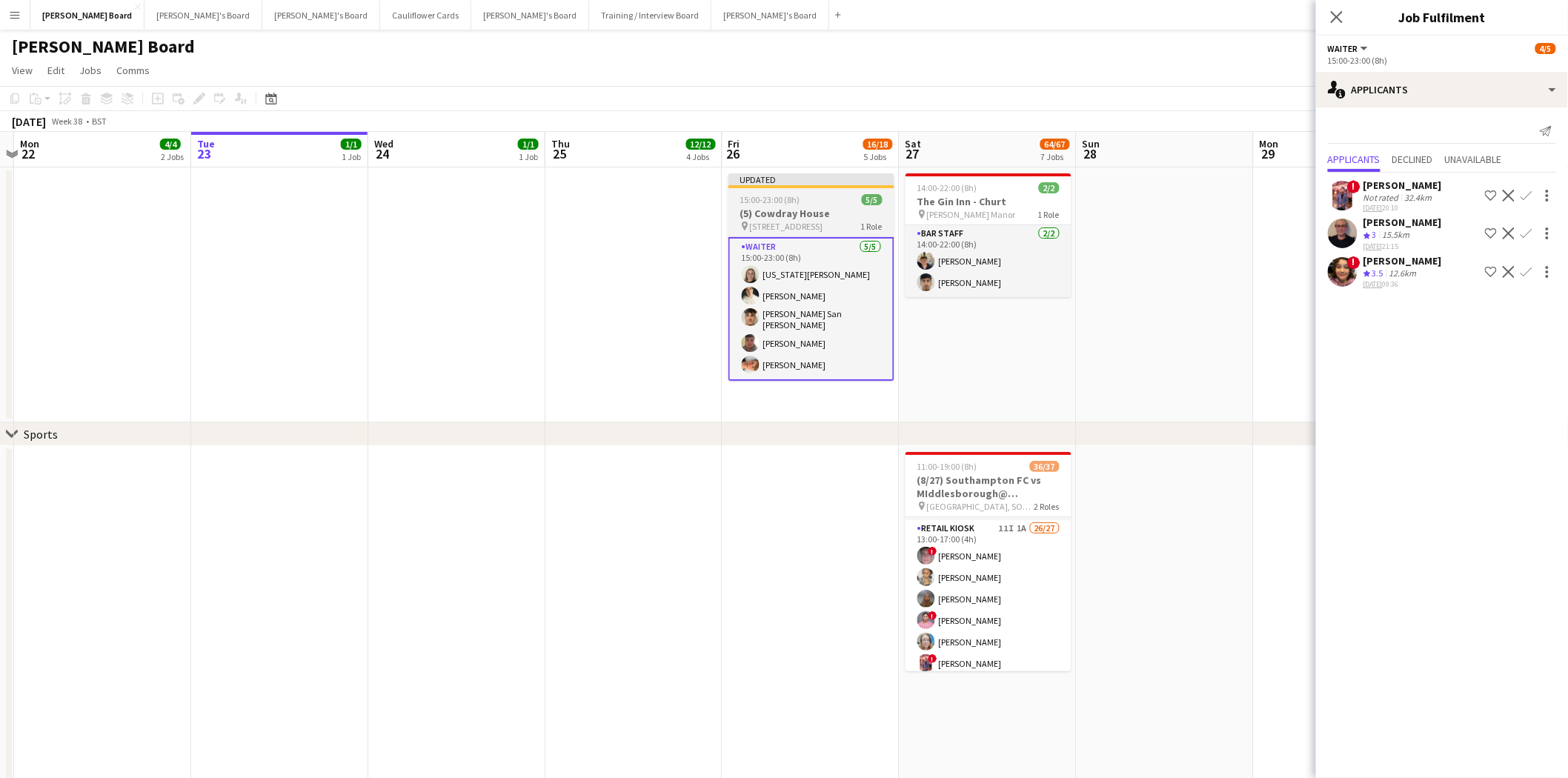
click at [849, 221] on div "pin Cowdray House, GU29 0AY 1 Role" at bounding box center [812, 226] width 166 height 12
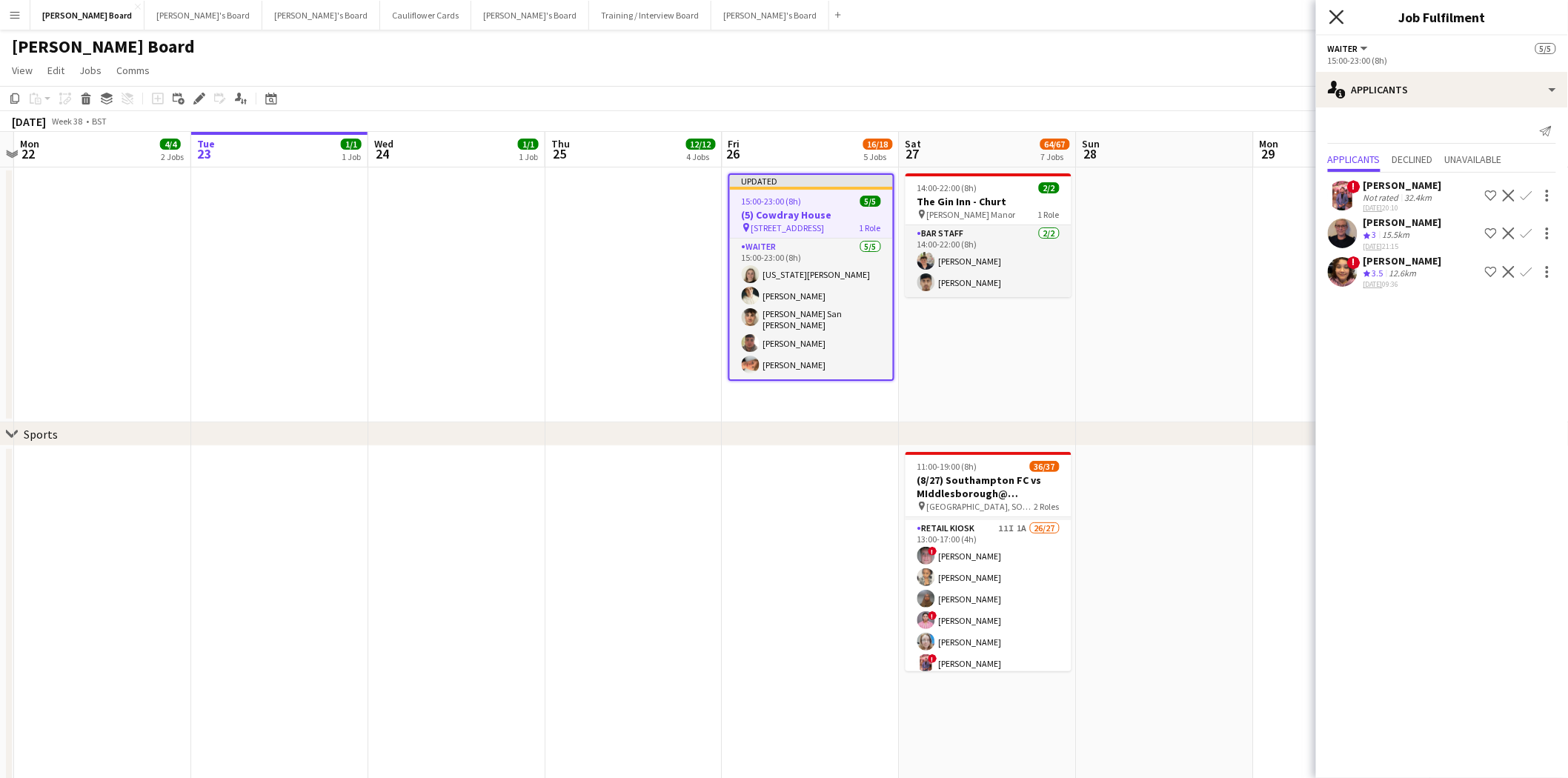
click at [1251, 12] on icon "Close pop-in" at bounding box center [1336, 17] width 14 height 14
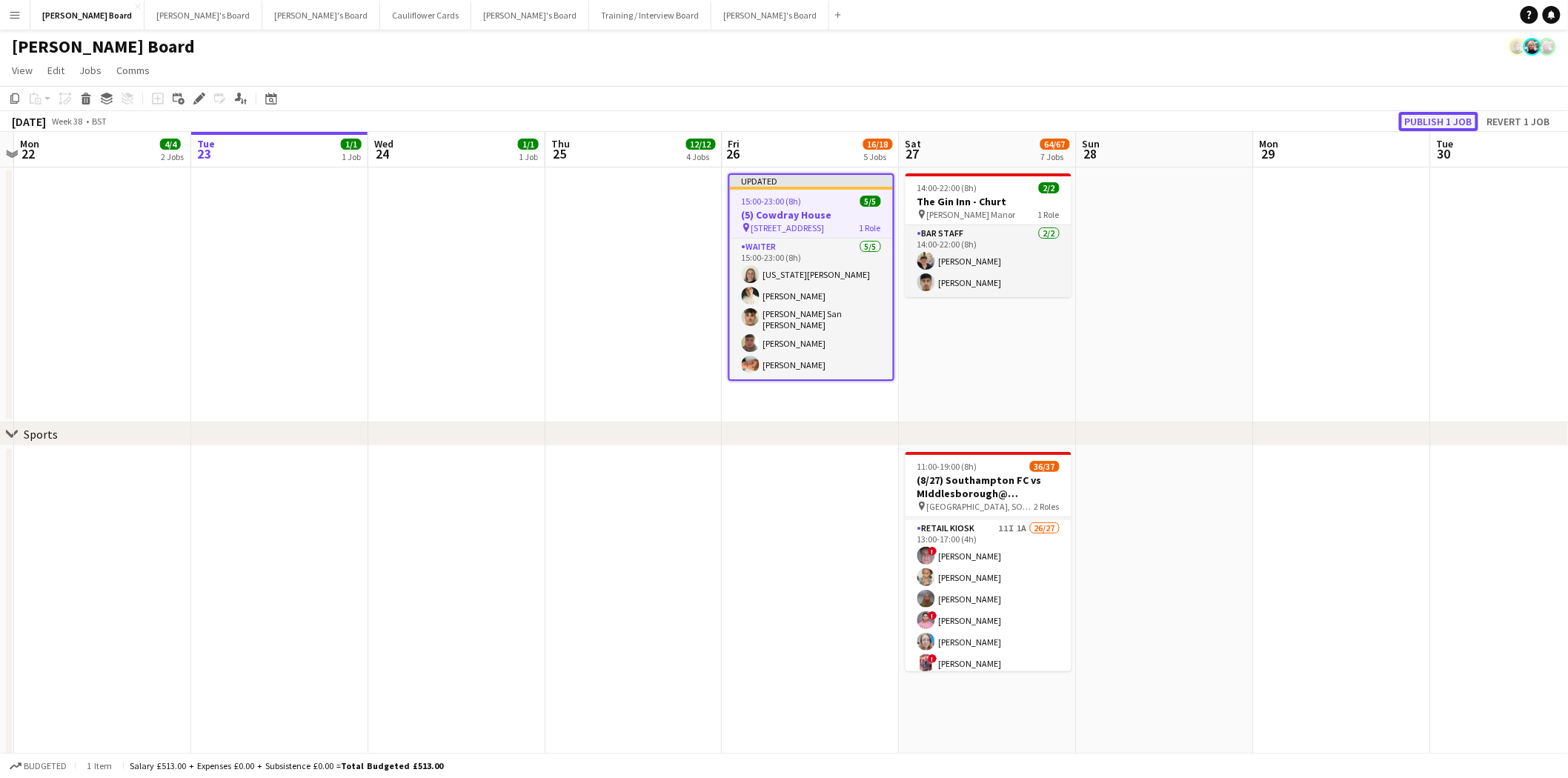
drag, startPoint x: 1434, startPoint y: 120, endPoint x: 1009, endPoint y: 137, distance: 425.3
click at [1251, 120] on button "Publish 1 job" at bounding box center [1438, 121] width 79 height 19
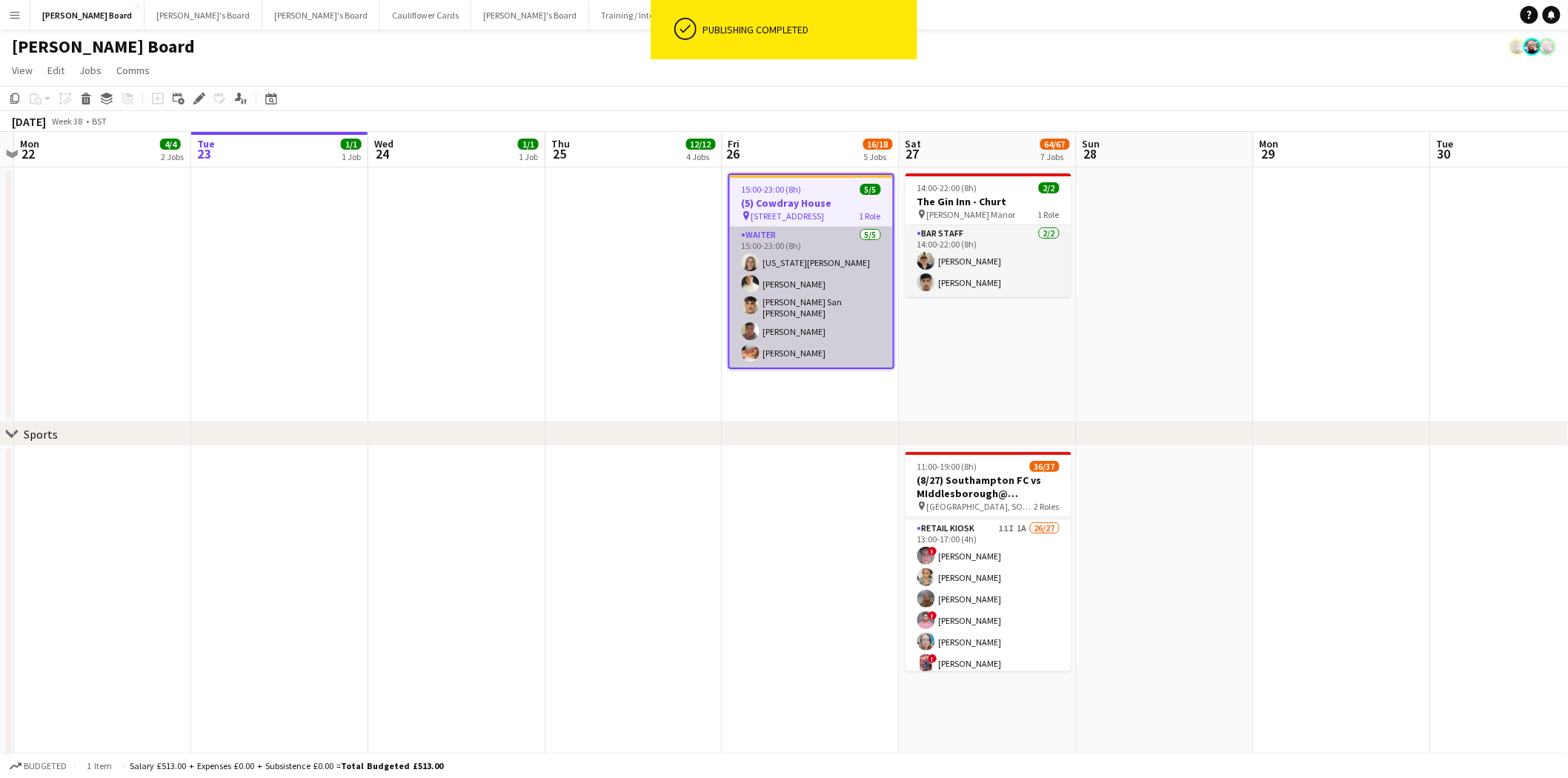
click at [819, 278] on app-card-role "Waiter 5/5 15:00-23:00 (8h) Georgia Marsden Sam Hammond Cameron San Emeterio za…" at bounding box center [812, 297] width 163 height 141
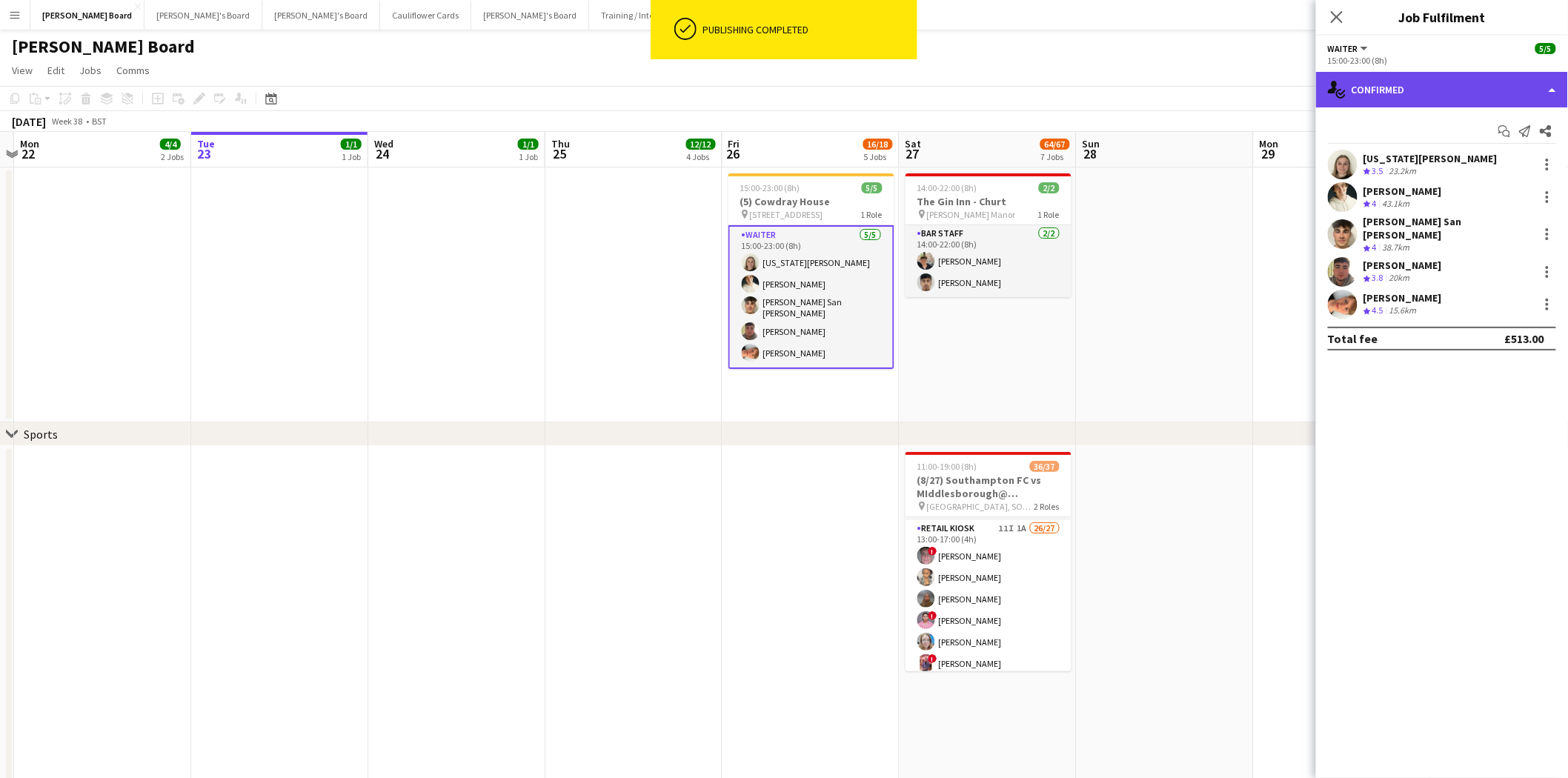
drag, startPoint x: 1427, startPoint y: 89, endPoint x: 1489, endPoint y: 264, distance: 185.7
click at [1251, 91] on div "single-neutral-actions-check-2 Confirmed" at bounding box center [1441, 89] width 252 height 36
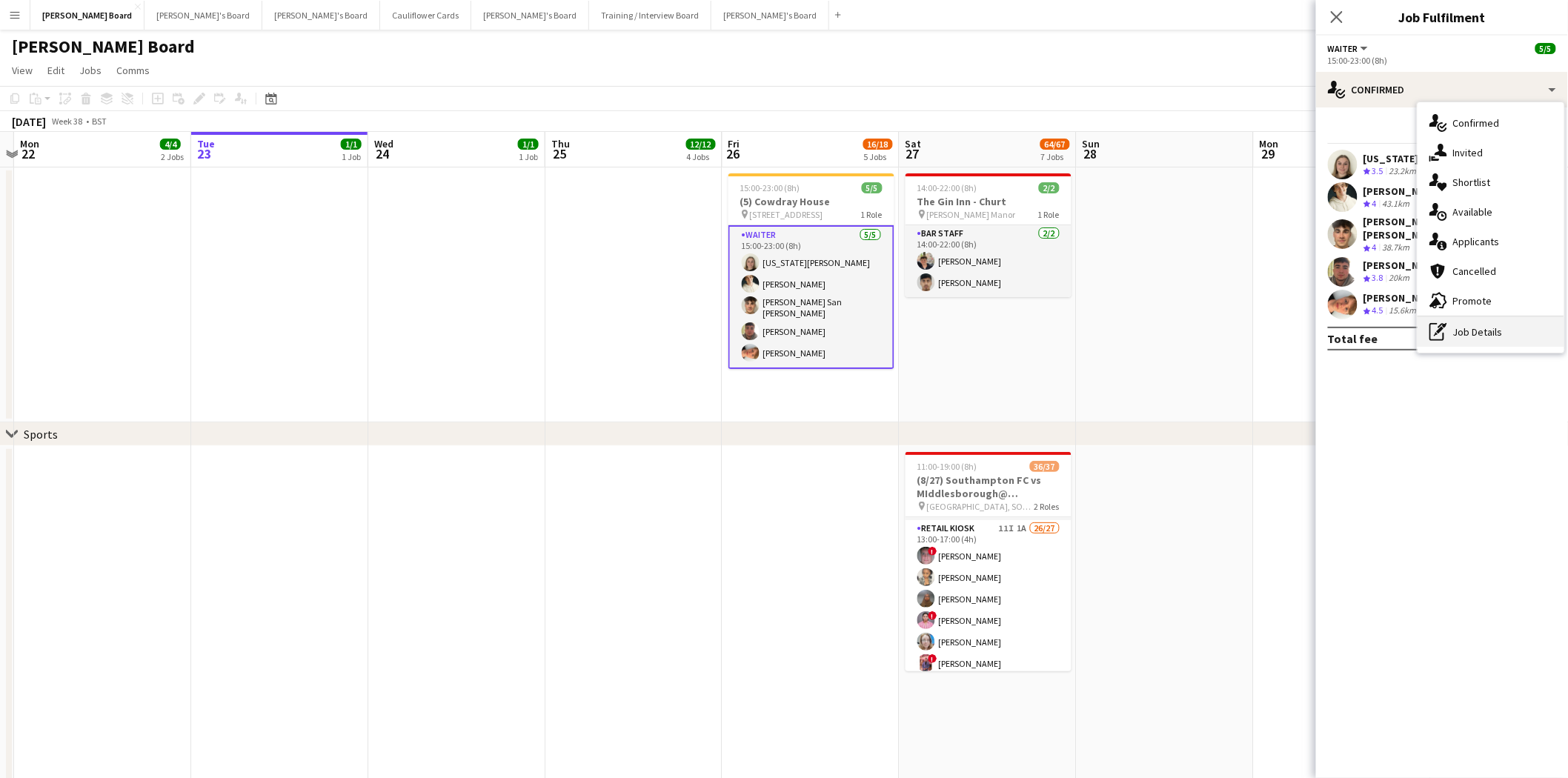
click at [1251, 338] on div "pen-write Job Details" at bounding box center [1491, 332] width 147 height 29
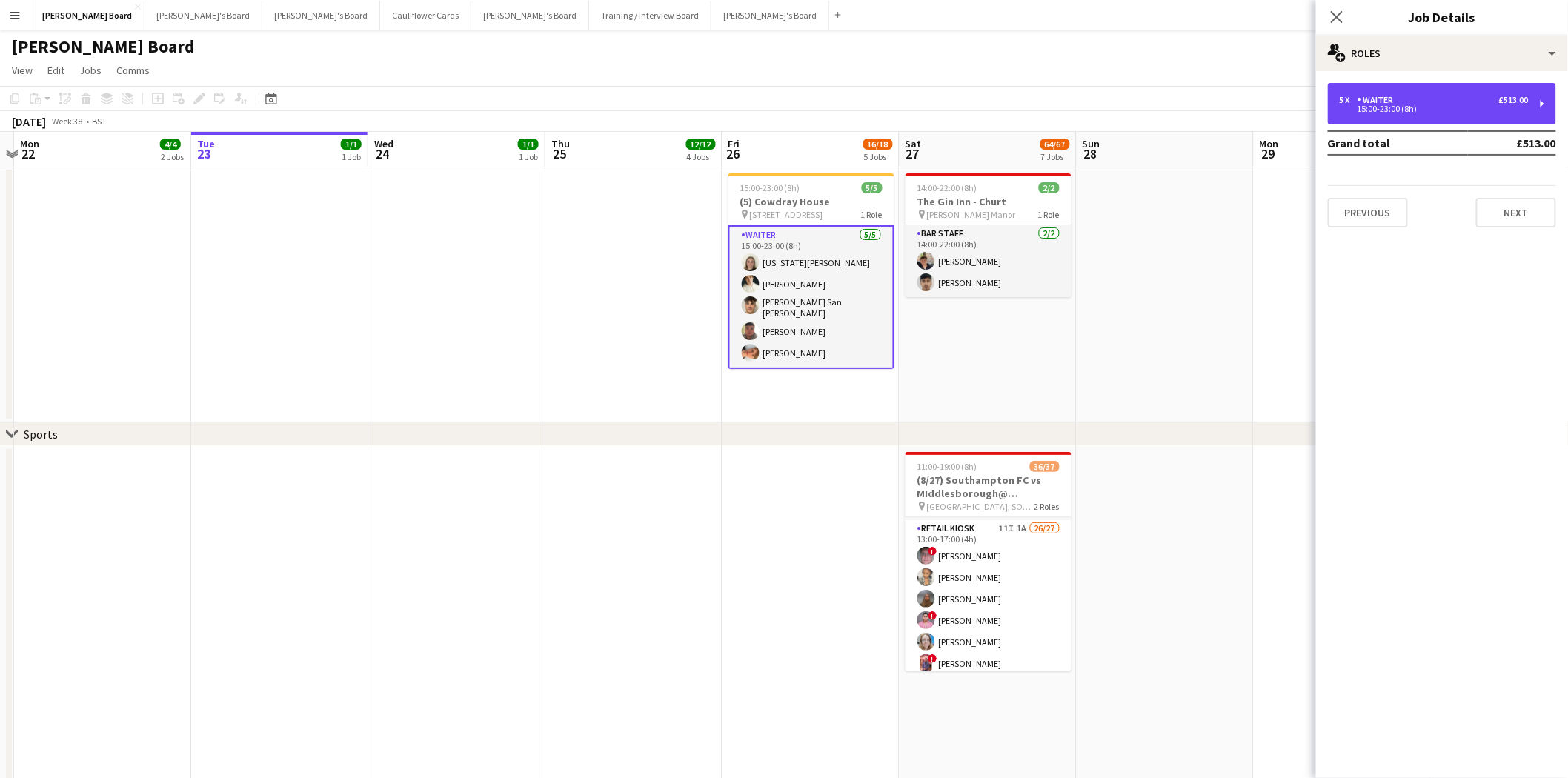
drag, startPoint x: 1446, startPoint y: 106, endPoint x: 1424, endPoint y: 294, distance: 189.3
click at [1251, 106] on div "15:00-23:00 (8h)" at bounding box center [1434, 109] width 189 height 8
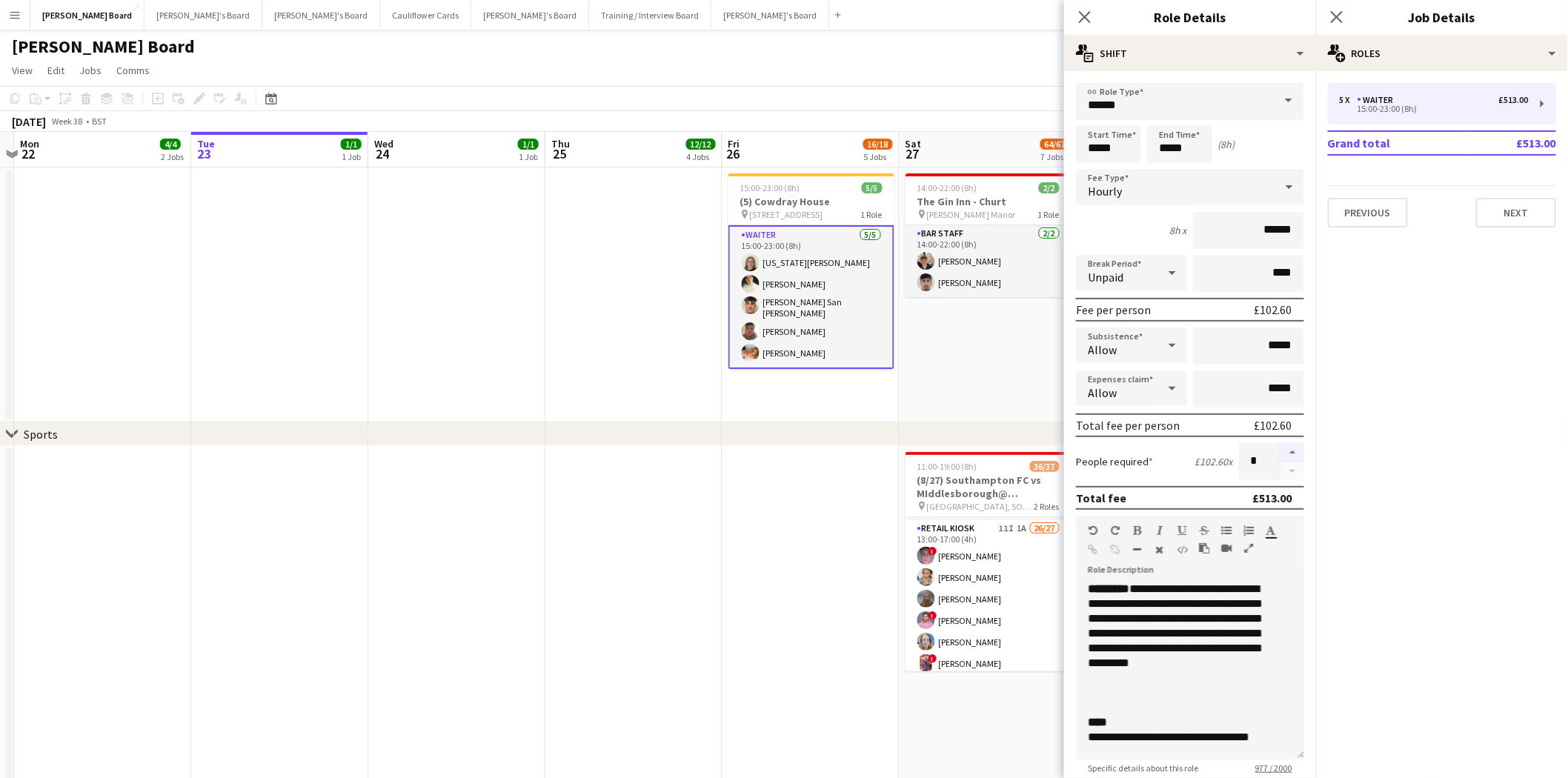
click at [1251, 443] on button "button" at bounding box center [1291, 452] width 23 height 19
type input "*"
click at [938, 365] on app-date-cell "14:00-22:00 (8h) 2/2 The Gin Inn - Churt pin Cain Manor 1 Role BAR STAFF 2/2 14…" at bounding box center [988, 295] width 177 height 255
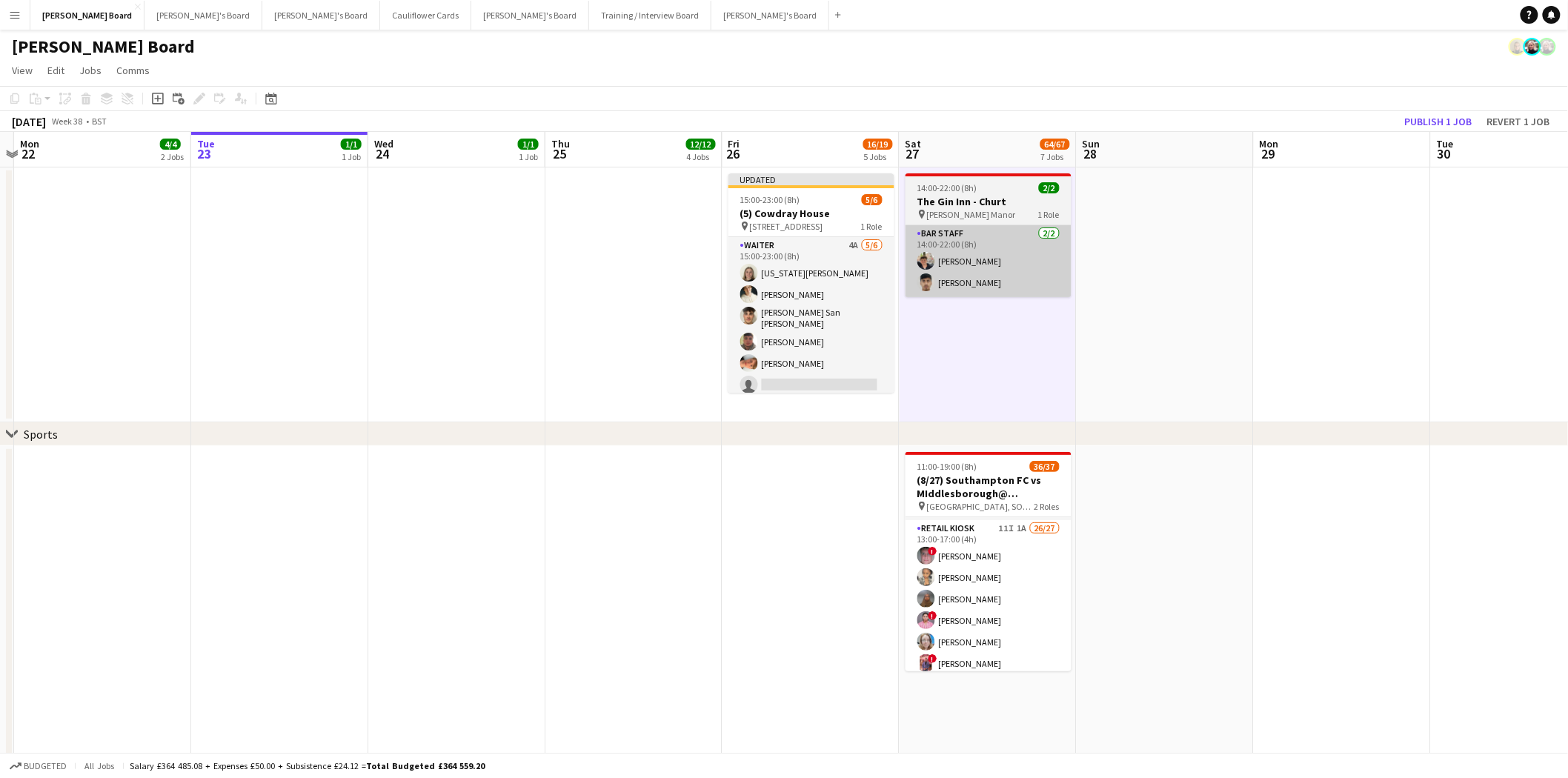
drag, startPoint x: 771, startPoint y: 253, endPoint x: 946, endPoint y: 243, distance: 175.3
click at [772, 253] on app-card-role "Waiter 4A 5/6 15:00-23:00 (8h) Georgia Marsden Sam Hammond Cameron San Emeterio…" at bounding box center [812, 318] width 166 height 163
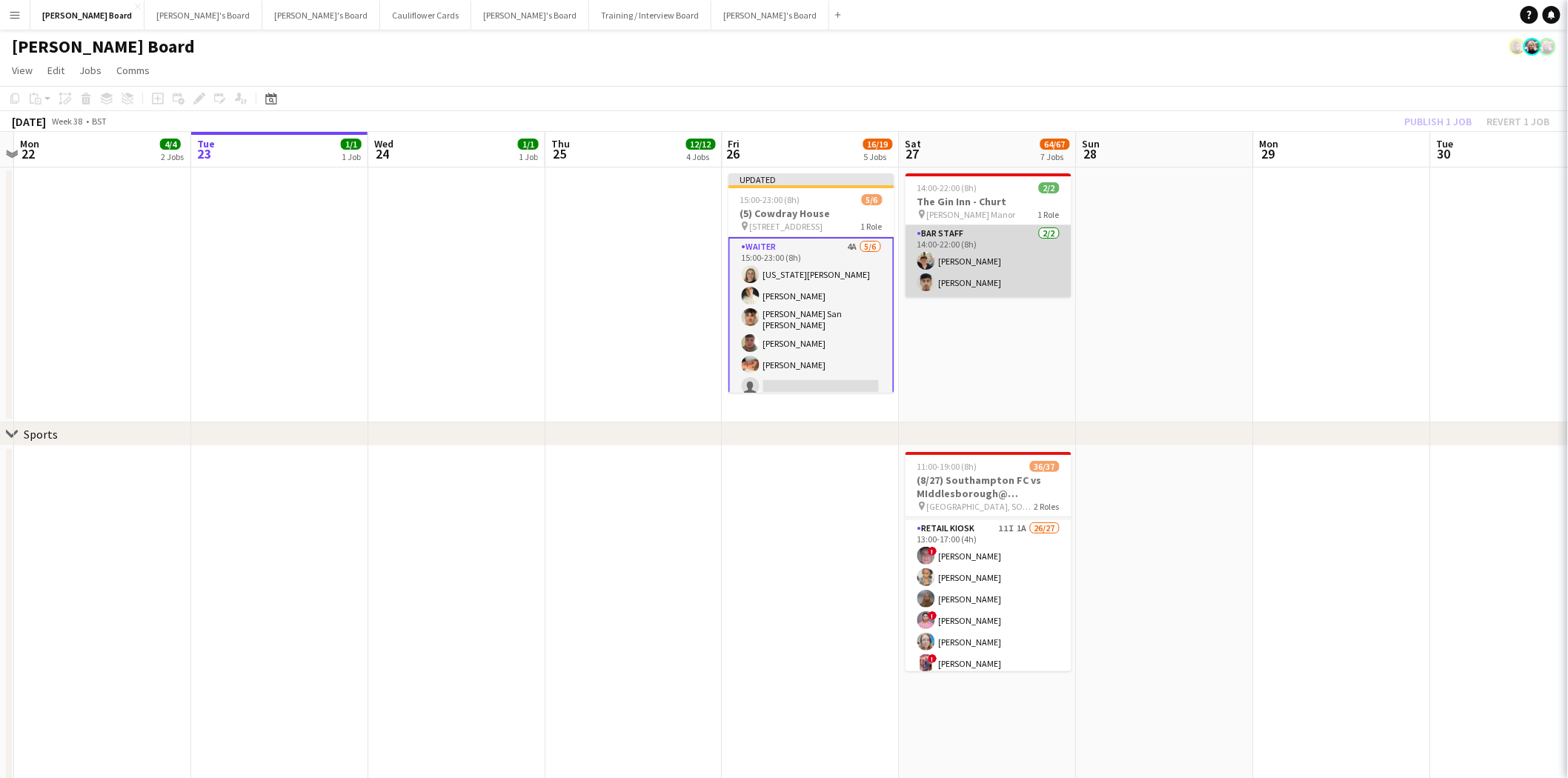
scroll to position [0, 516]
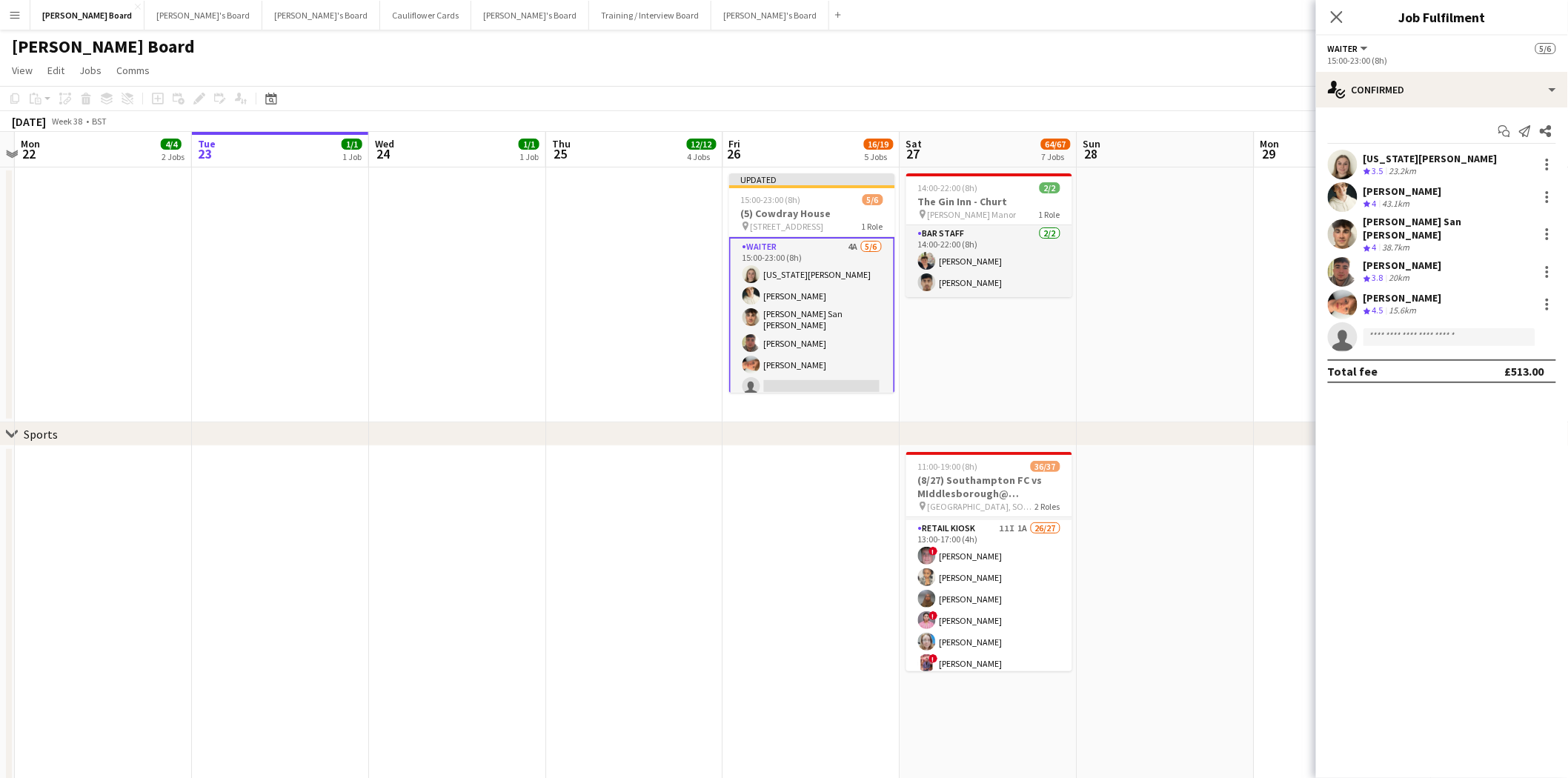
drag, startPoint x: 1343, startPoint y: 10, endPoint x: 1349, endPoint y: 67, distance: 57.3
click at [1251, 11] on icon "Close pop-in" at bounding box center [1337, 17] width 12 height 12
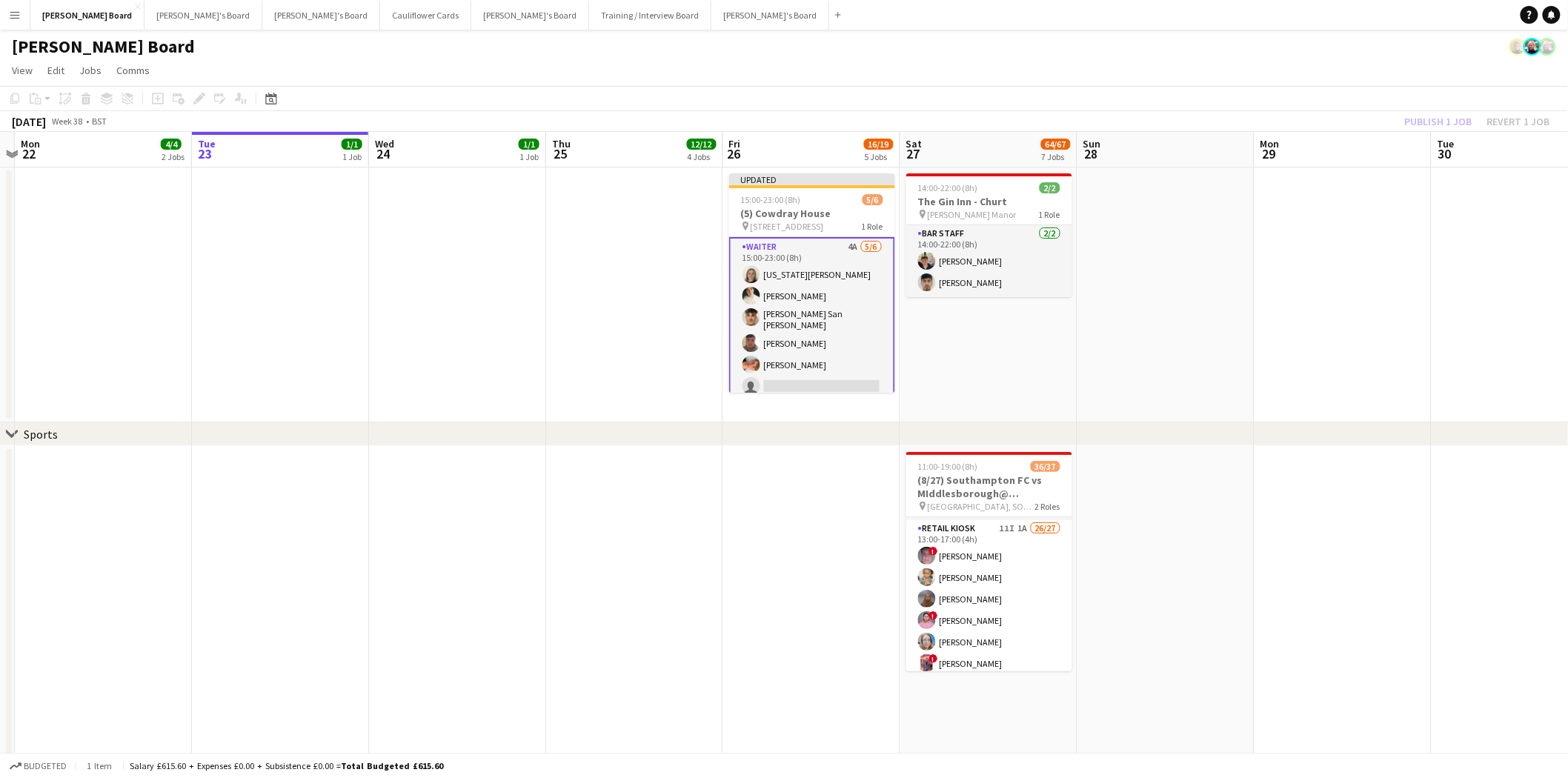
click at [827, 271] on app-card-role "Waiter 4A 5/6 15:00-23:00 (8h) Georgia Marsden Sam Hammond Cameron San Emeterio…" at bounding box center [812, 320] width 166 height 166
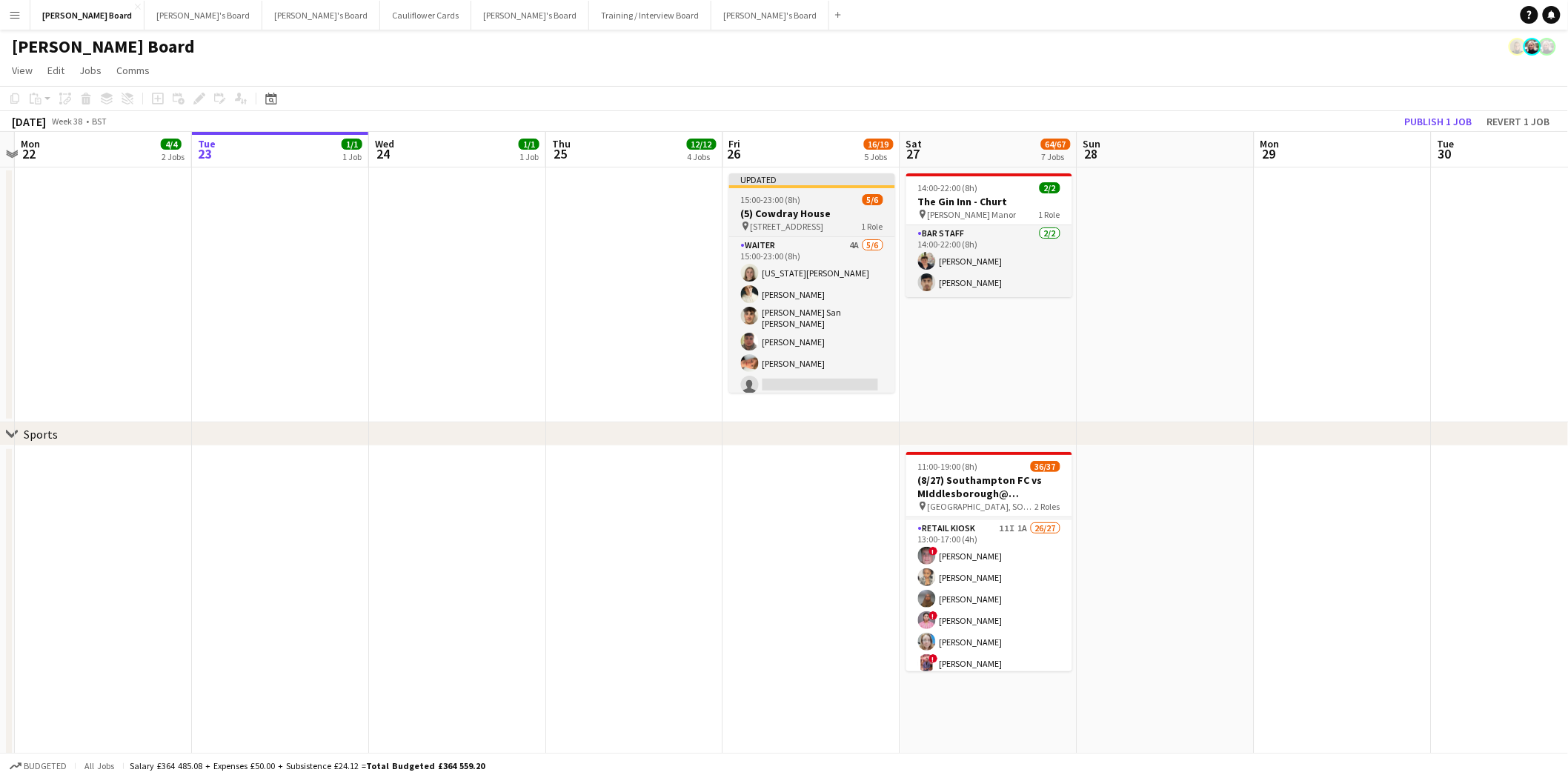
click at [802, 208] on h3 "(5) Cowdray House" at bounding box center [812, 214] width 166 height 14
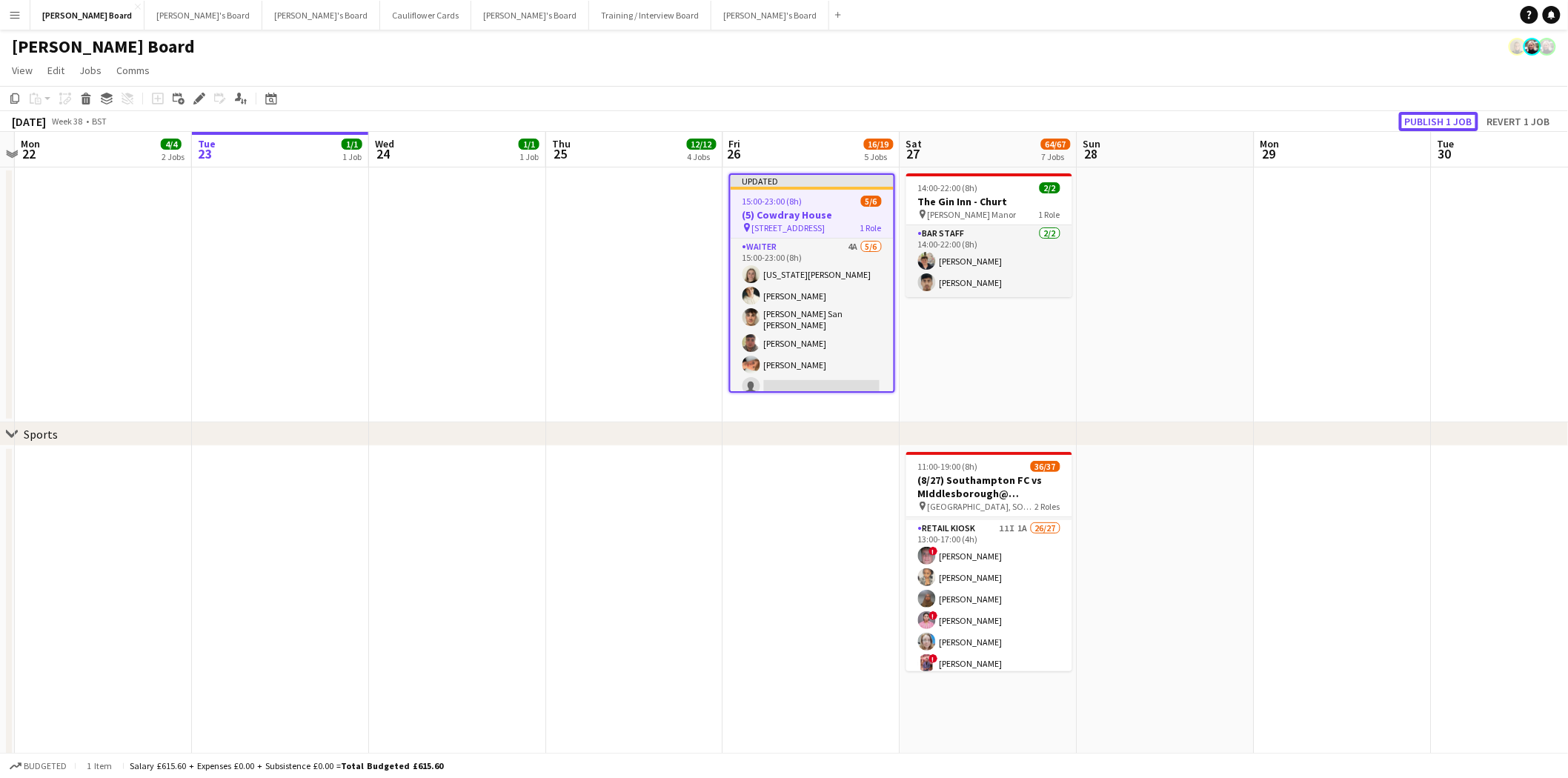
drag, startPoint x: 1412, startPoint y: 126, endPoint x: 1401, endPoint y: 131, distance: 12.1
click at [1251, 126] on button "Publish 1 job" at bounding box center [1438, 121] width 79 height 19
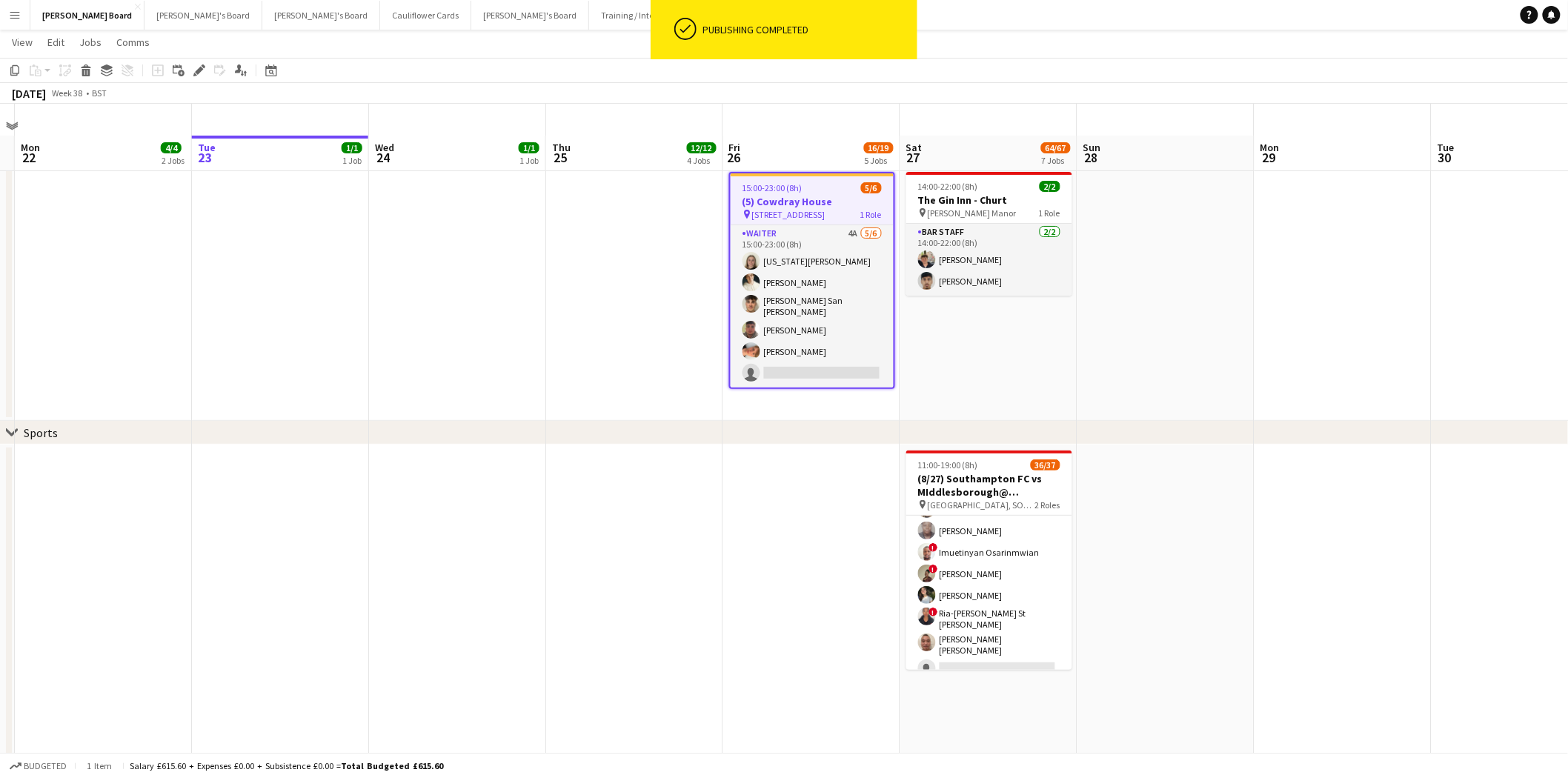
scroll to position [329, 0]
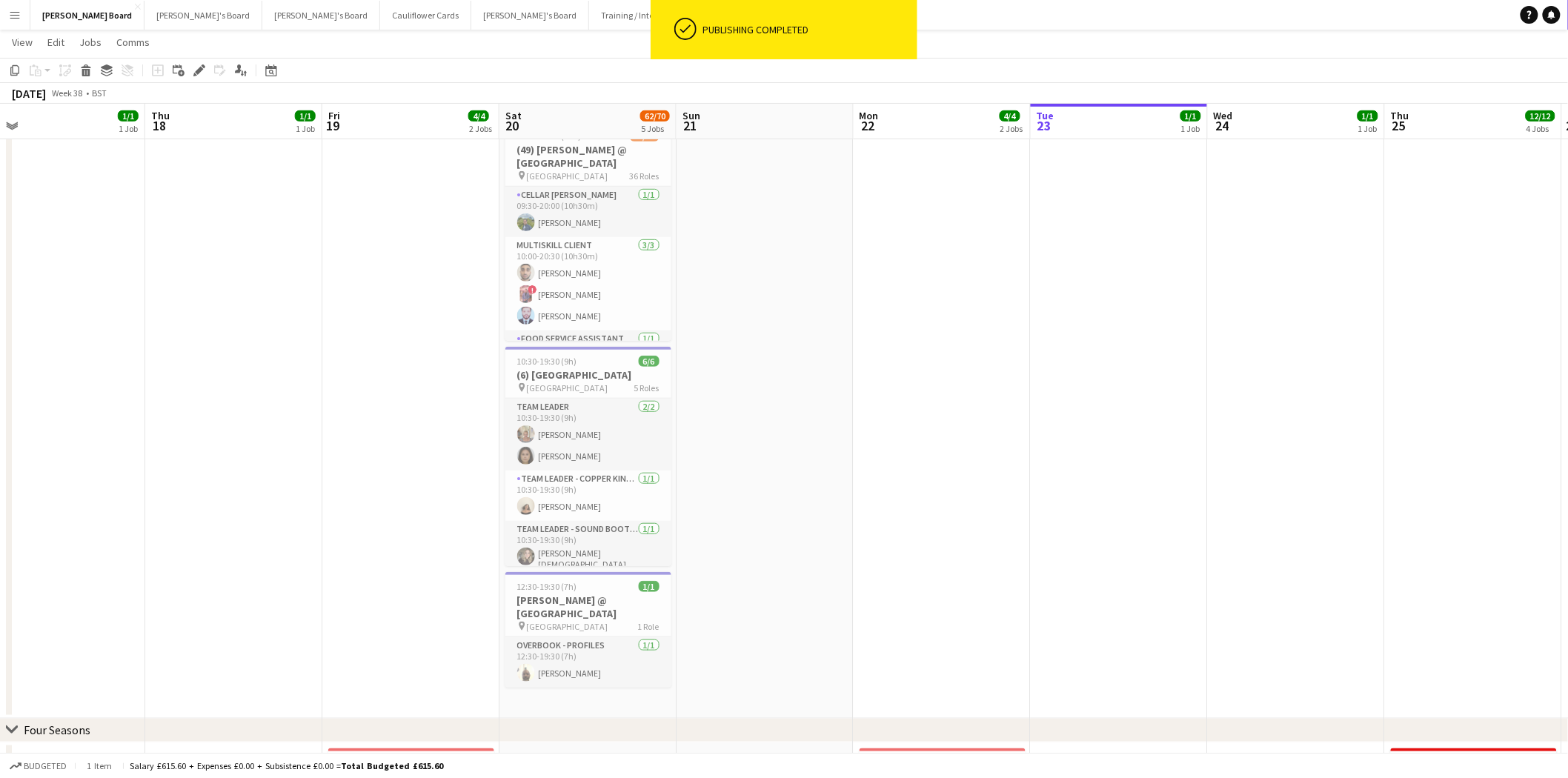
drag, startPoint x: 383, startPoint y: 519, endPoint x: 905, endPoint y: 762, distance: 575.8
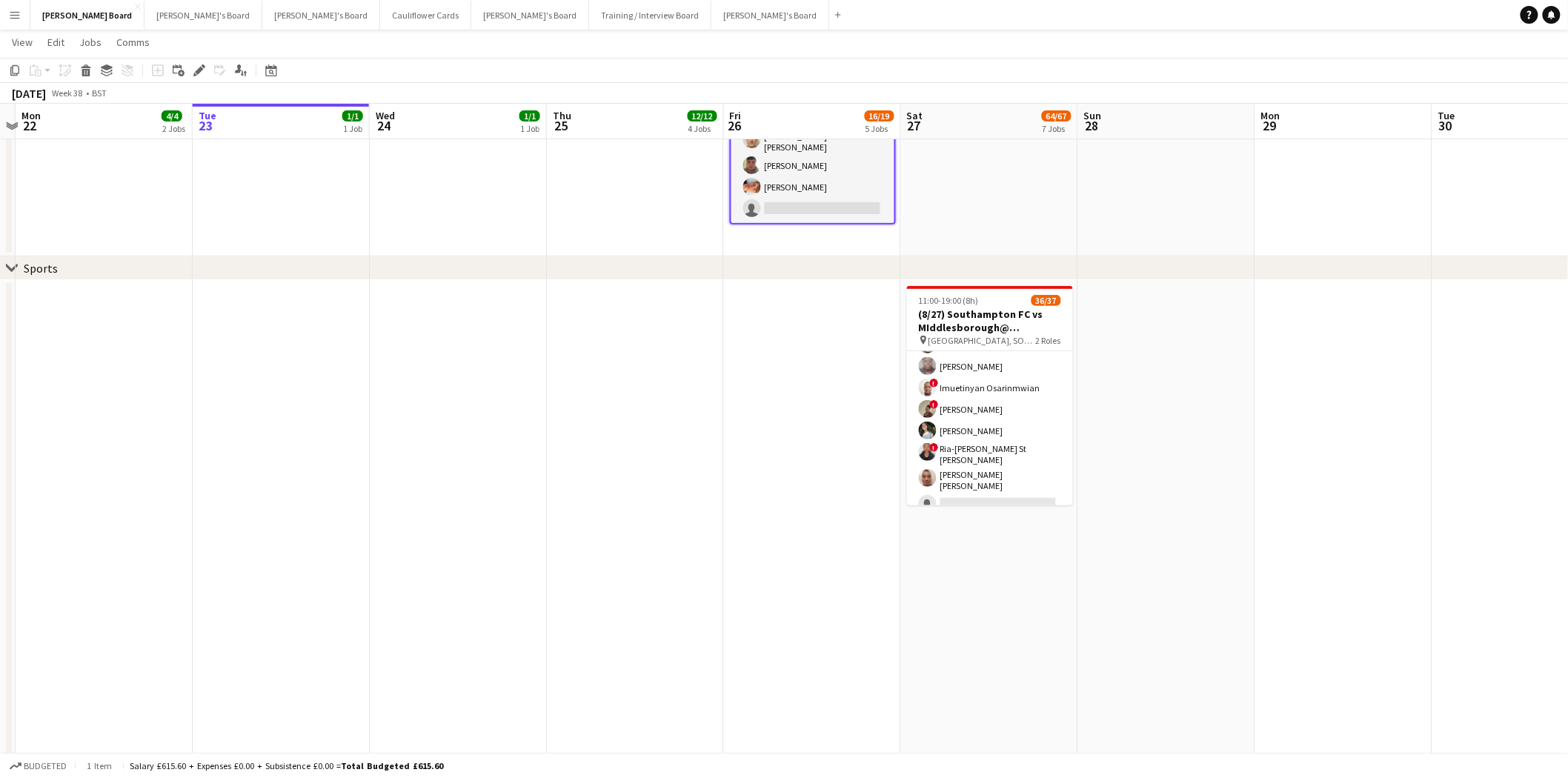
scroll to position [0, 527]
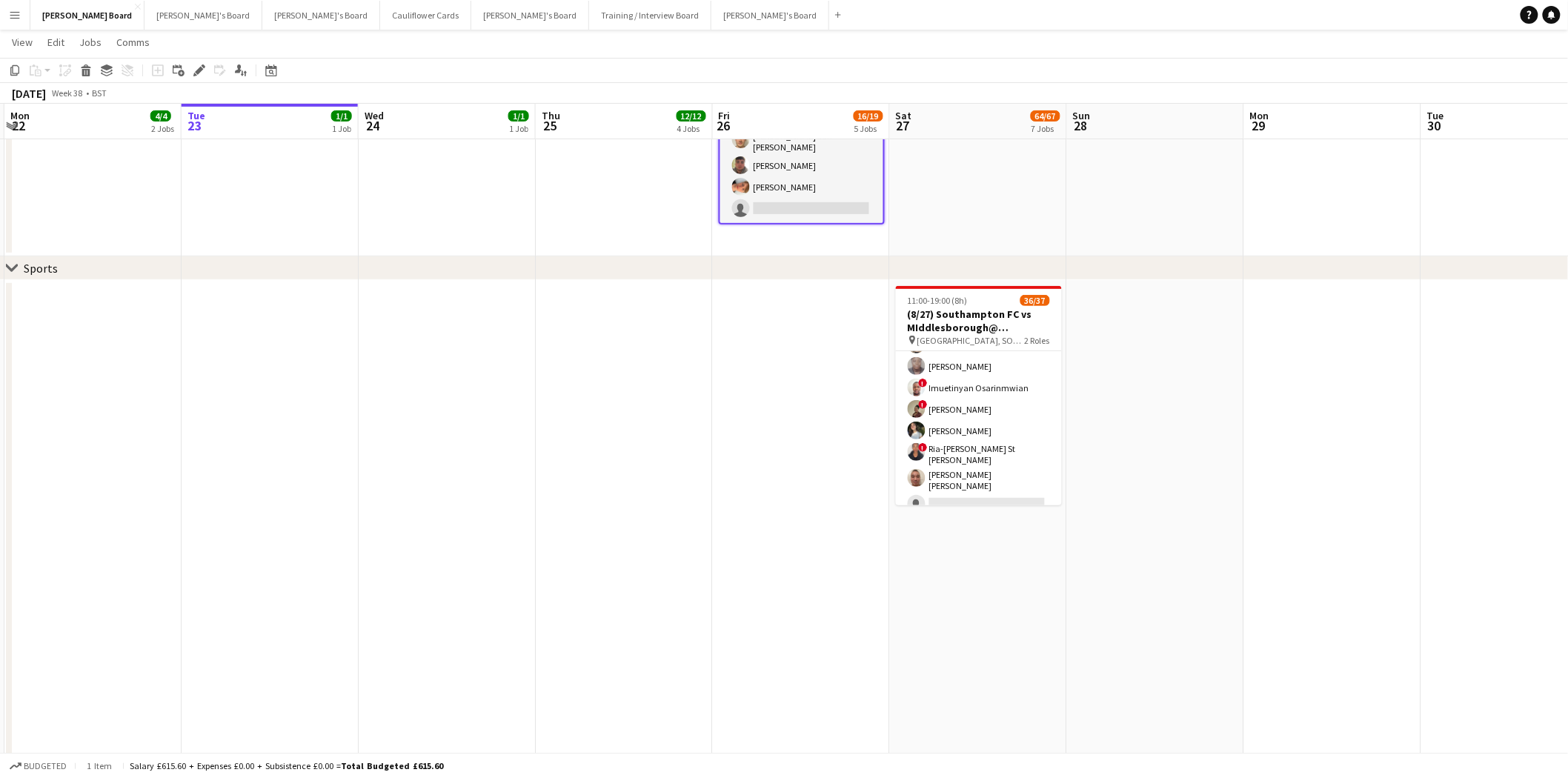
drag, startPoint x: 893, startPoint y: 245, endPoint x: 52, endPoint y: 327, distance: 845.0
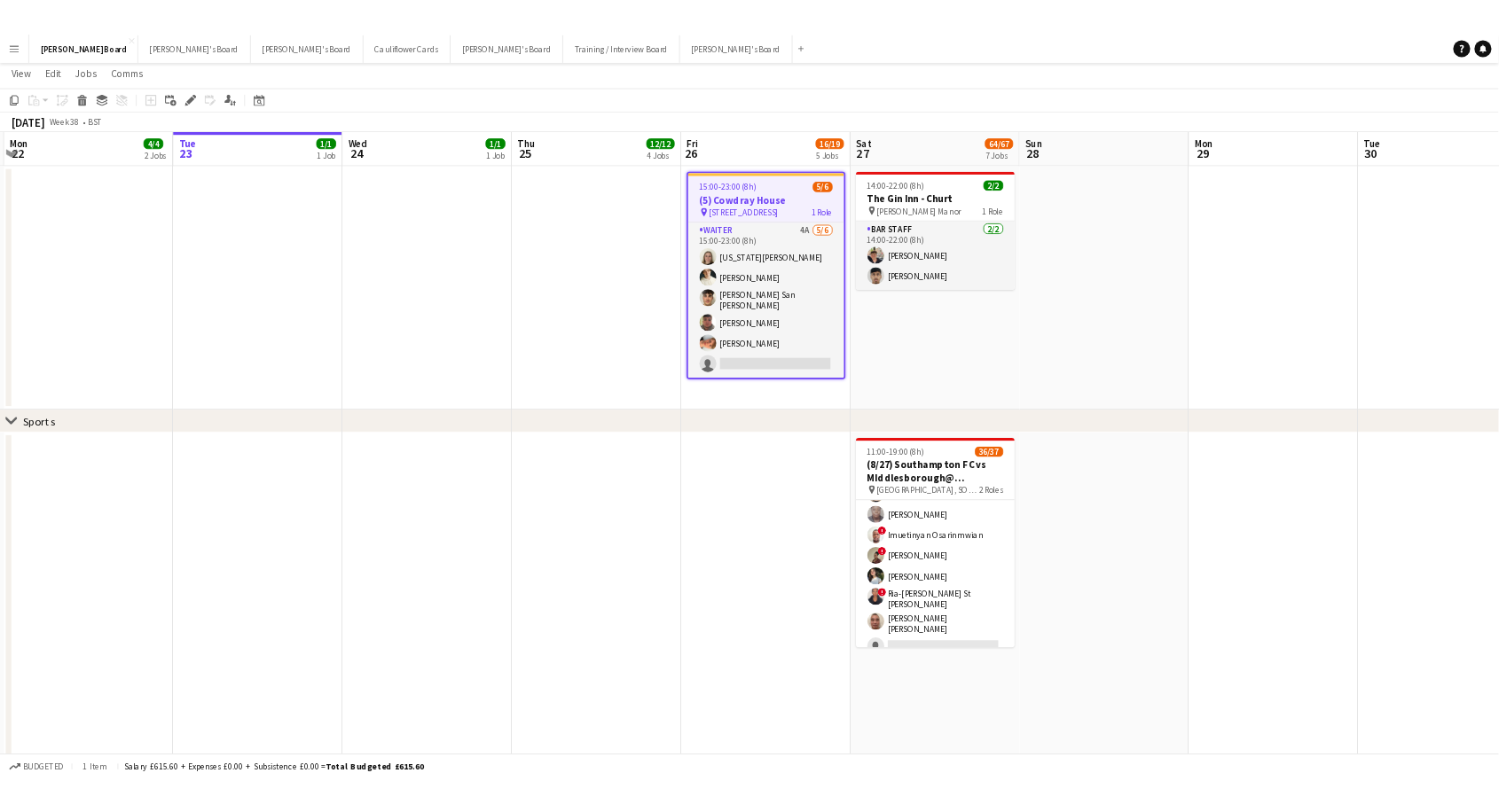
scroll to position [0, 0]
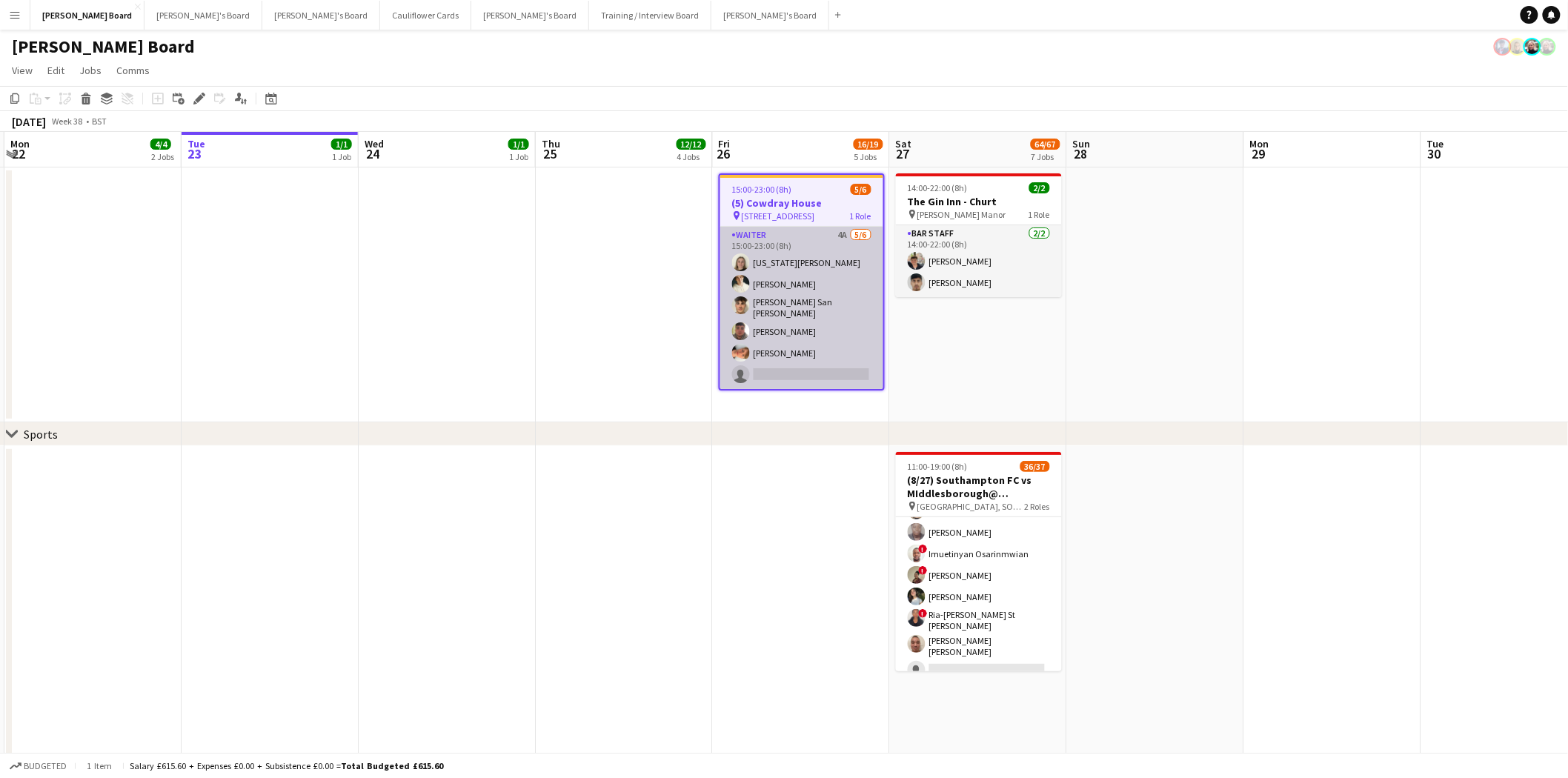
click at [806, 258] on app-card-role "Waiter 4A 5/6 15:00-23:00 (8h) Georgia Marsden Sam Hammond Cameron San Emeterio…" at bounding box center [802, 308] width 163 height 163
